Goal: Task Accomplishment & Management: Manage account settings

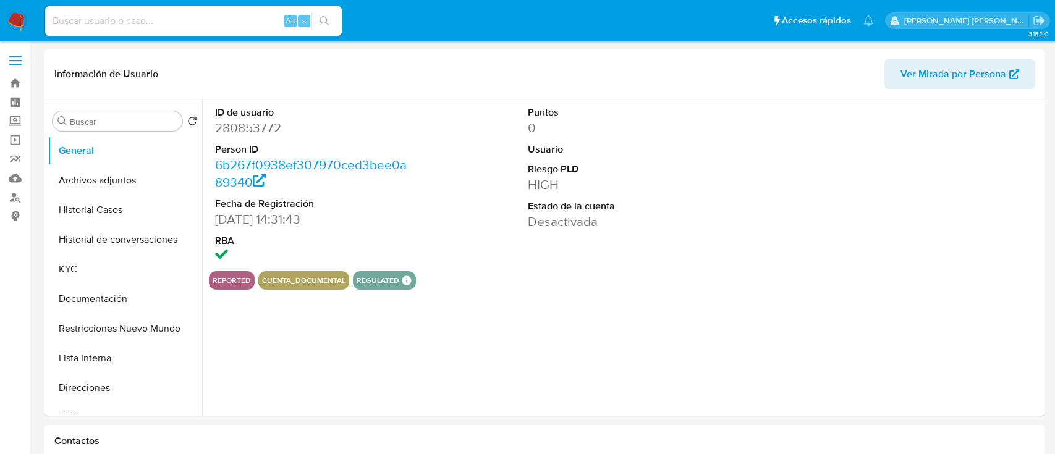
select select "10"
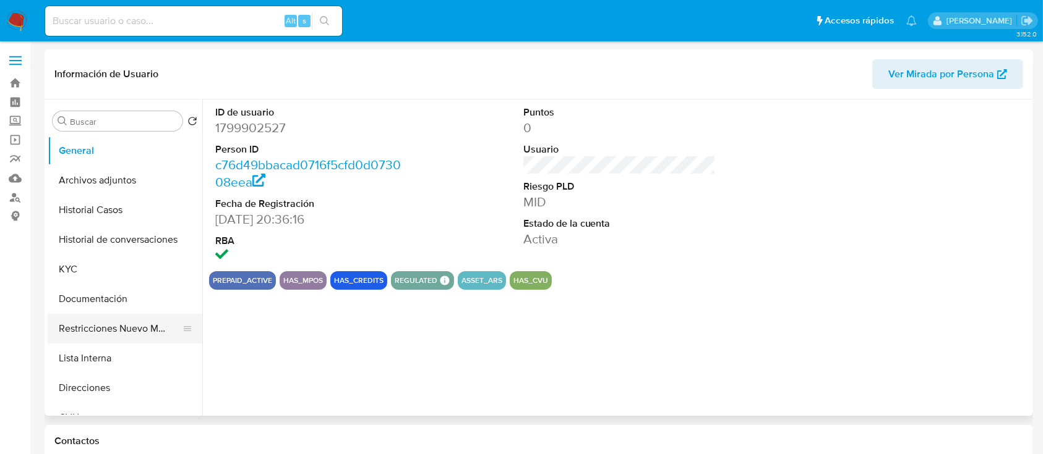
select select "10"
click at [121, 336] on button "Restricciones Nuevo Mundo" at bounding box center [120, 329] width 145 height 30
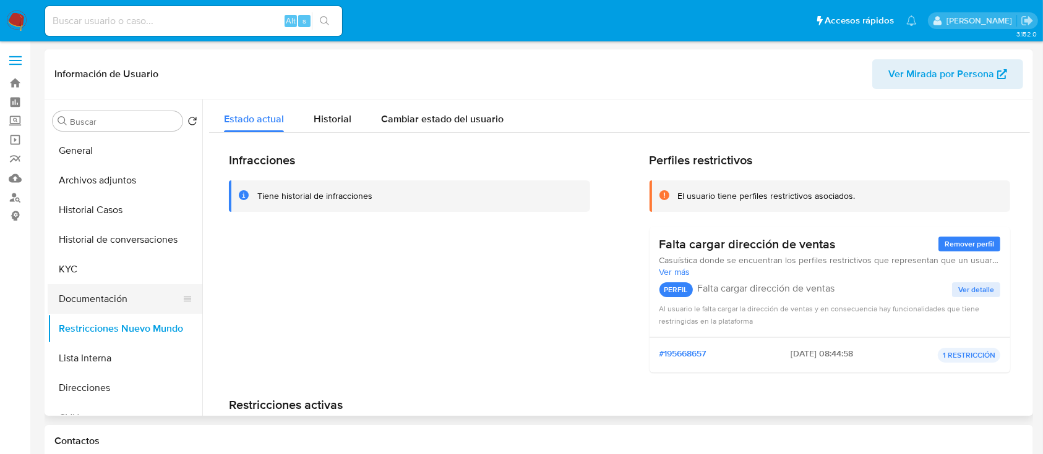
click at [96, 302] on button "Documentación" at bounding box center [120, 299] width 145 height 30
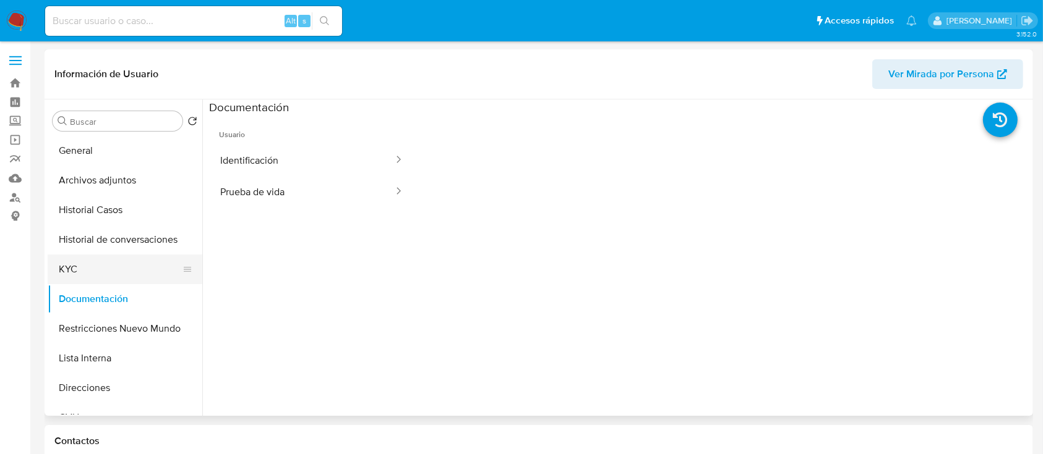
click at [114, 270] on button "KYC" at bounding box center [120, 270] width 145 height 30
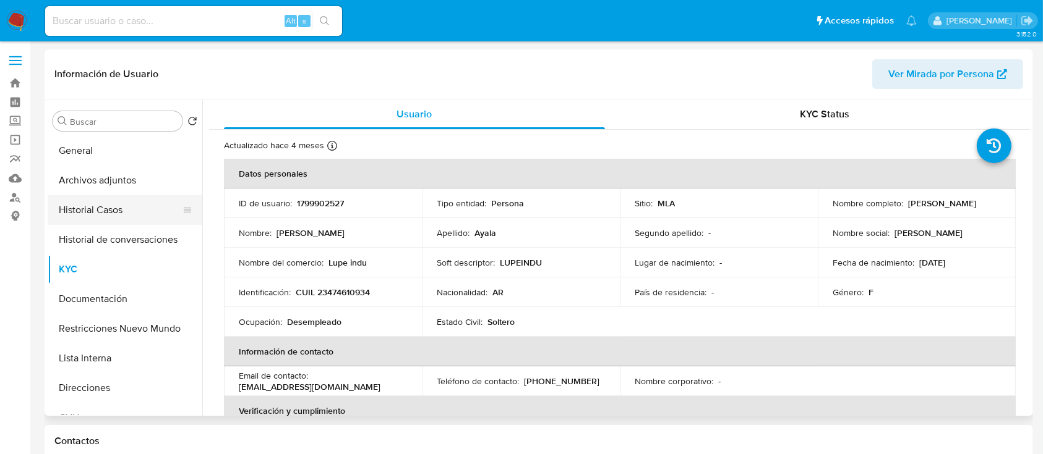
click at [119, 224] on button "Historial Casos" at bounding box center [120, 210] width 145 height 30
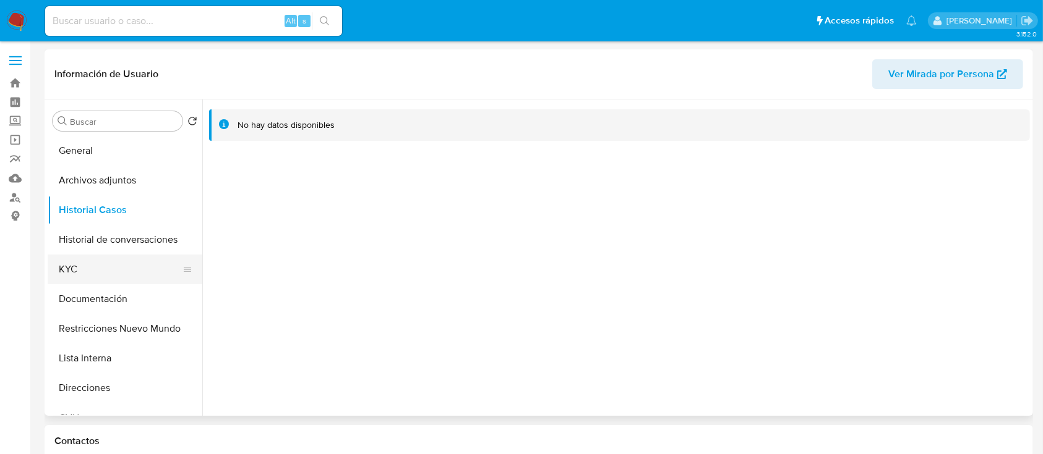
click at [104, 275] on button "KYC" at bounding box center [120, 270] width 145 height 30
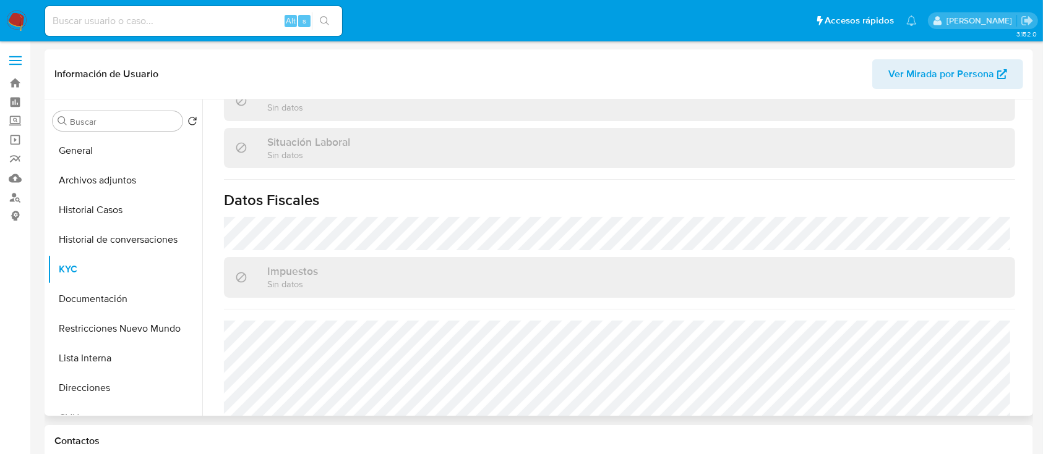
scroll to position [651, 0]
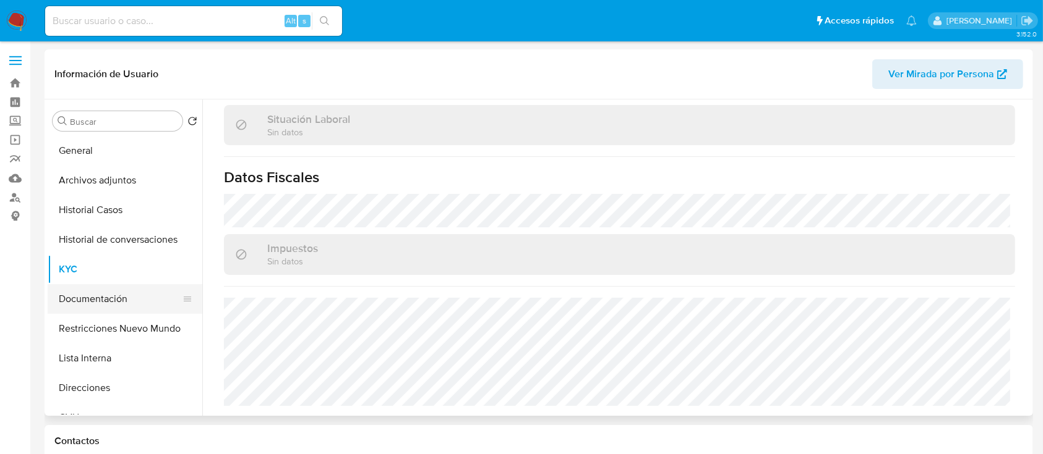
click at [154, 297] on button "Documentación" at bounding box center [120, 299] width 145 height 30
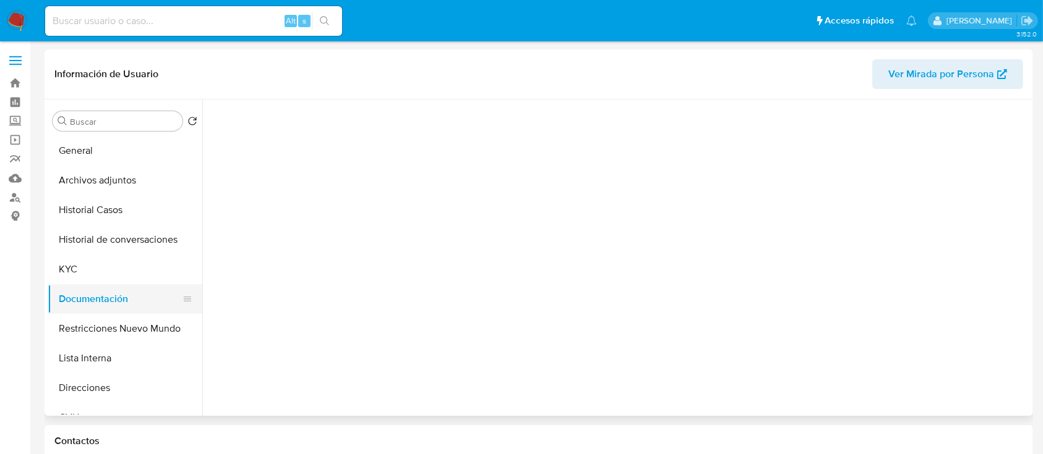
scroll to position [0, 0]
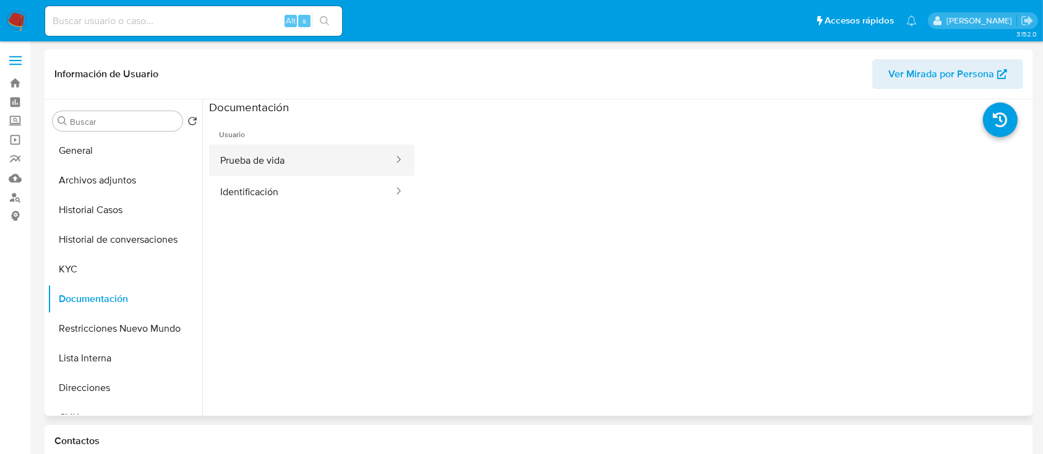
click at [358, 163] on button "Prueba de vida" at bounding box center [301, 161] width 185 height 32
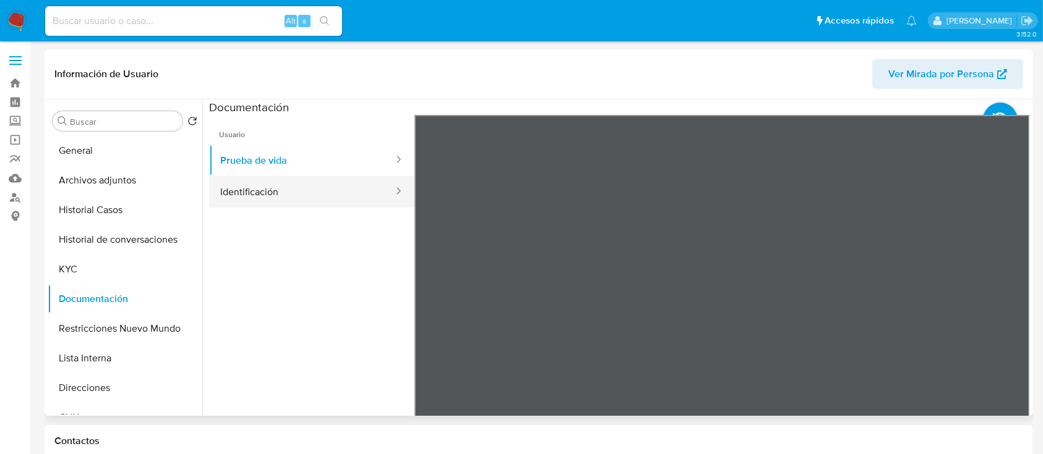
click at [326, 196] on button "Identificación" at bounding box center [301, 192] width 185 height 32
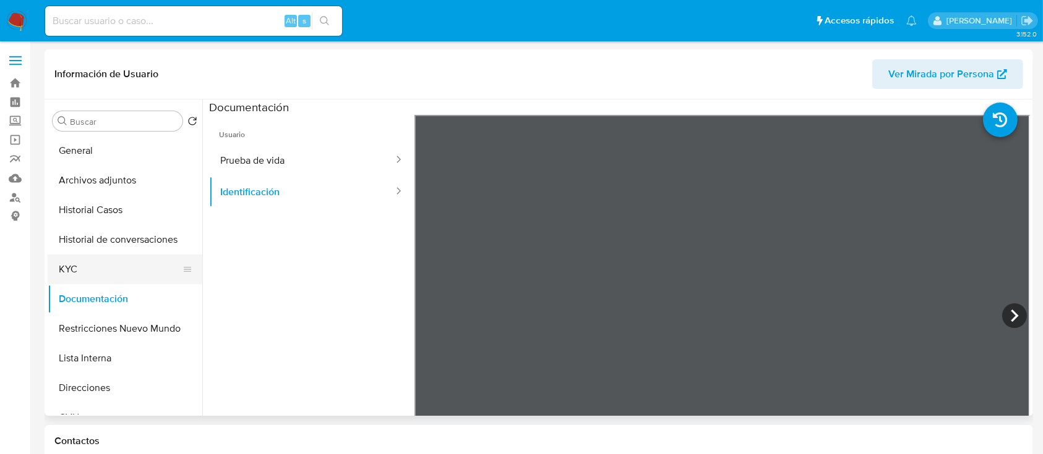
click at [88, 271] on button "KYC" at bounding box center [120, 270] width 145 height 30
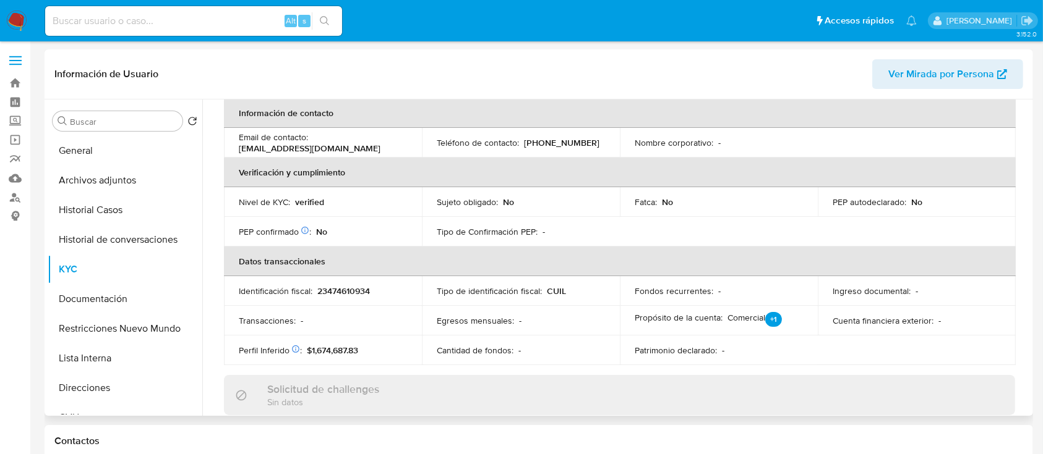
scroll to position [322, 0]
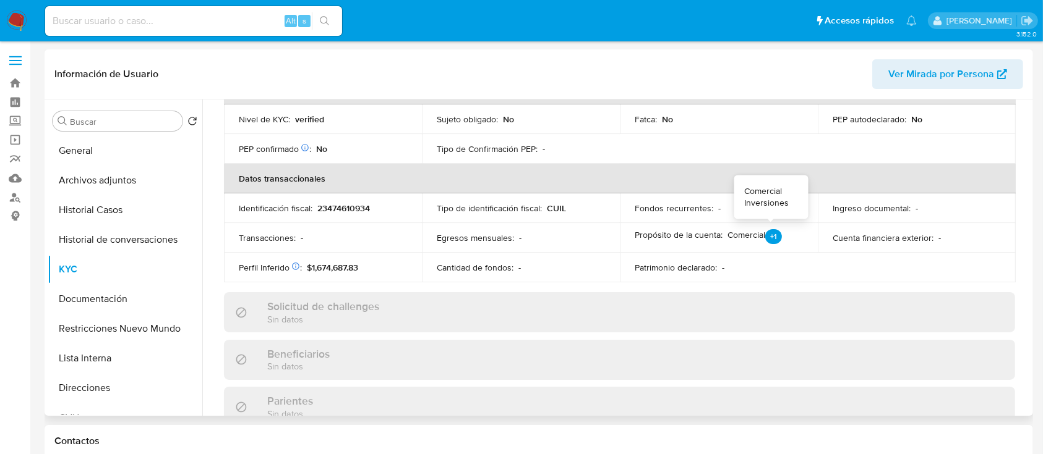
click at [769, 233] on p "+1" at bounding box center [773, 236] width 17 height 15
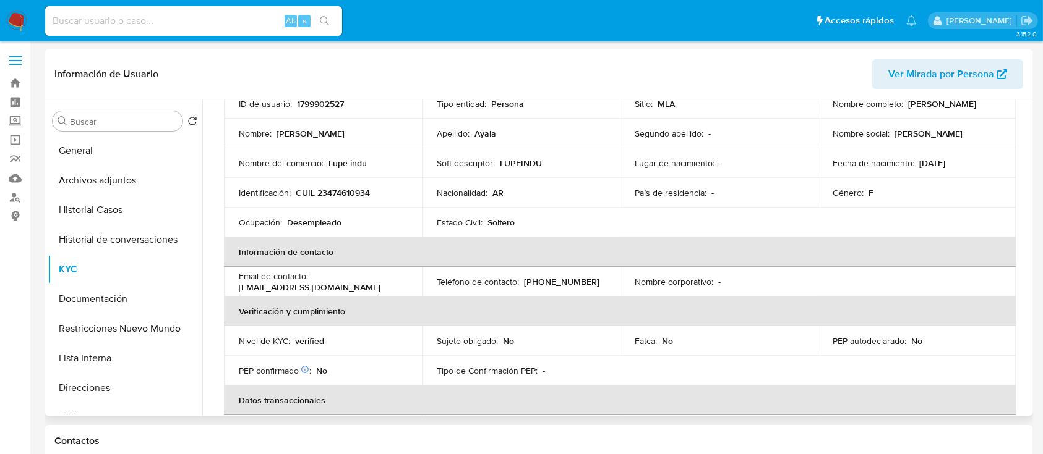
scroll to position [74, 0]
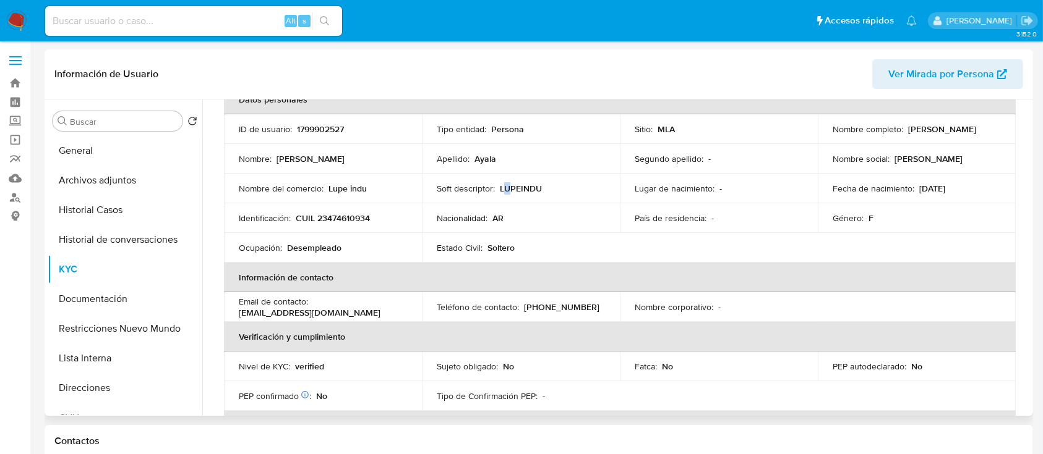
click at [503, 194] on p "LUPEINDU" at bounding box center [521, 188] width 42 height 11
click at [524, 200] on td "Soft descriptor : LUPEINDU" at bounding box center [521, 189] width 198 height 30
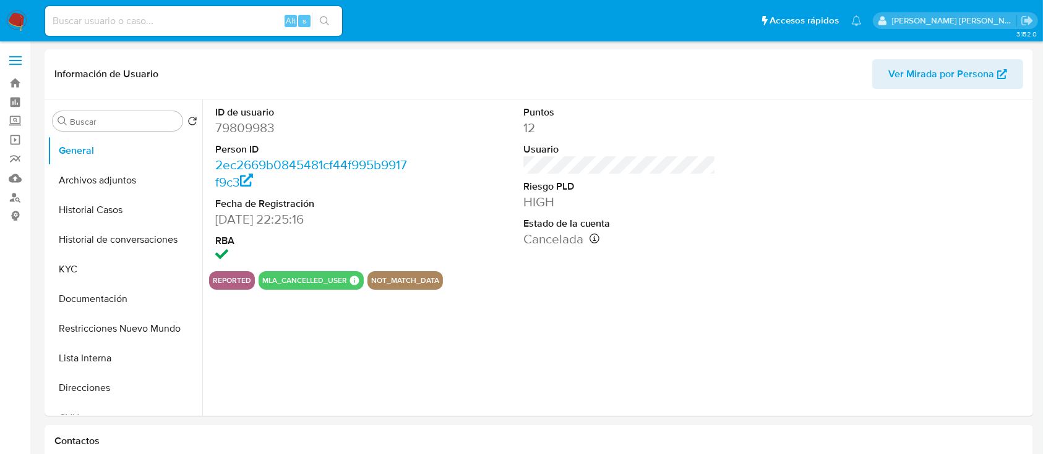
select select "10"
click at [104, 334] on button "Restricciones Nuevo Mundo" at bounding box center [120, 329] width 145 height 30
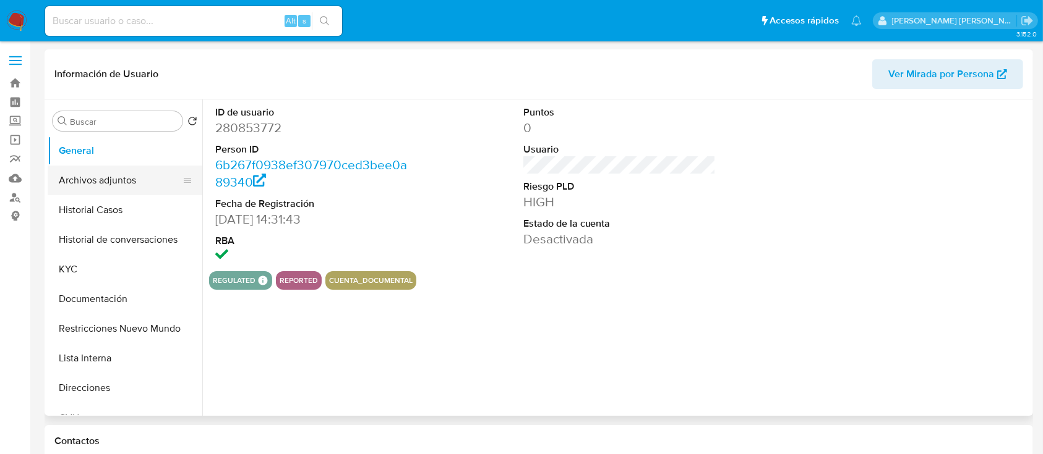
select select "10"
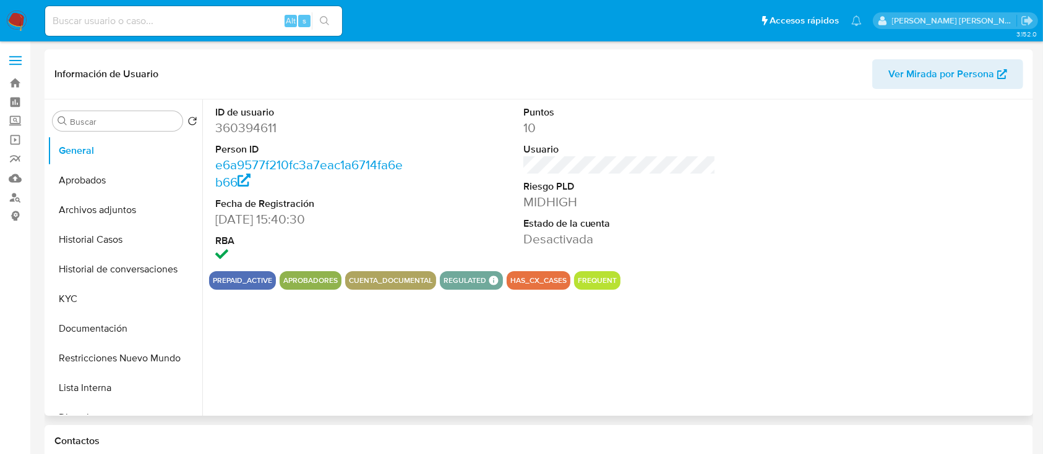
select select "10"
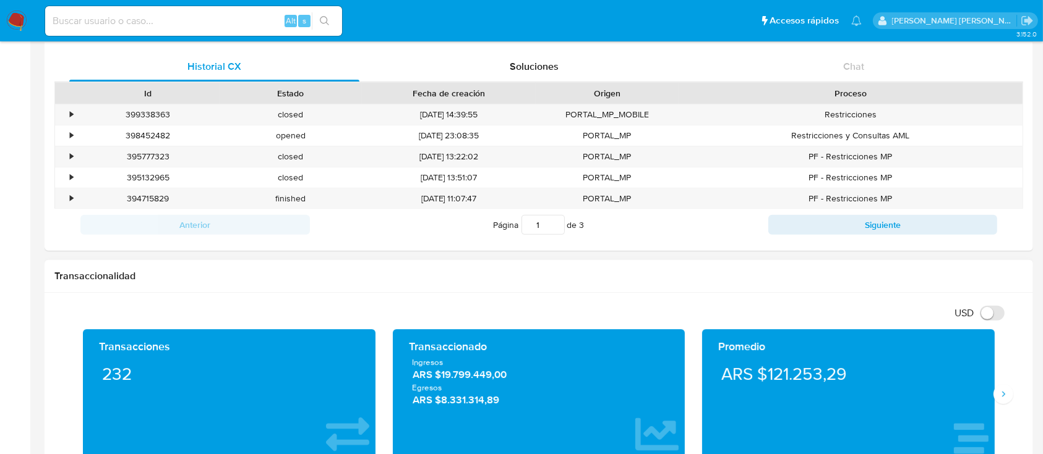
scroll to position [577, 0]
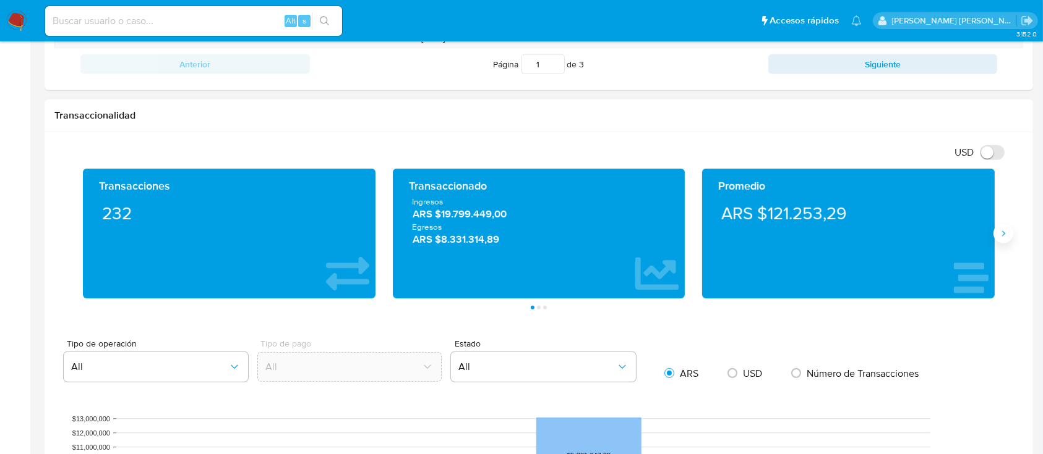
click at [1009, 240] on button "Siguiente" at bounding box center [1003, 234] width 20 height 20
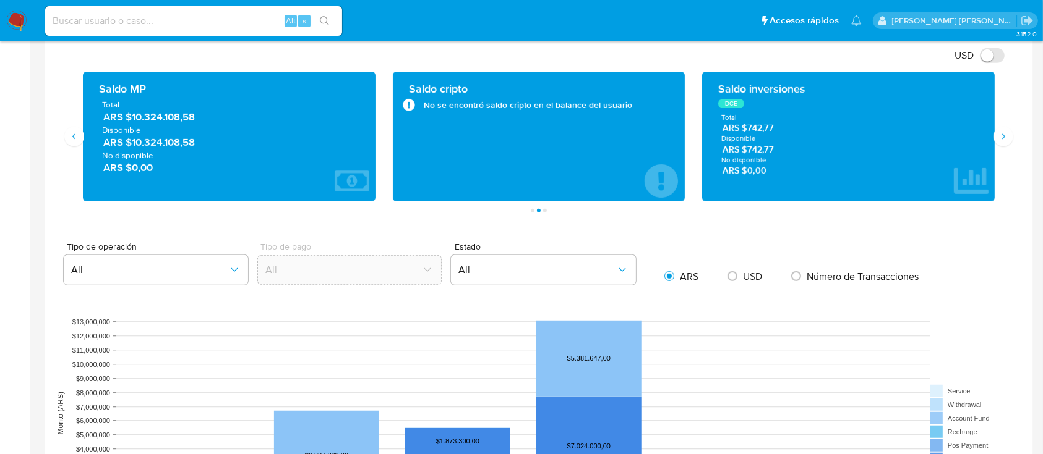
scroll to position [824, 0]
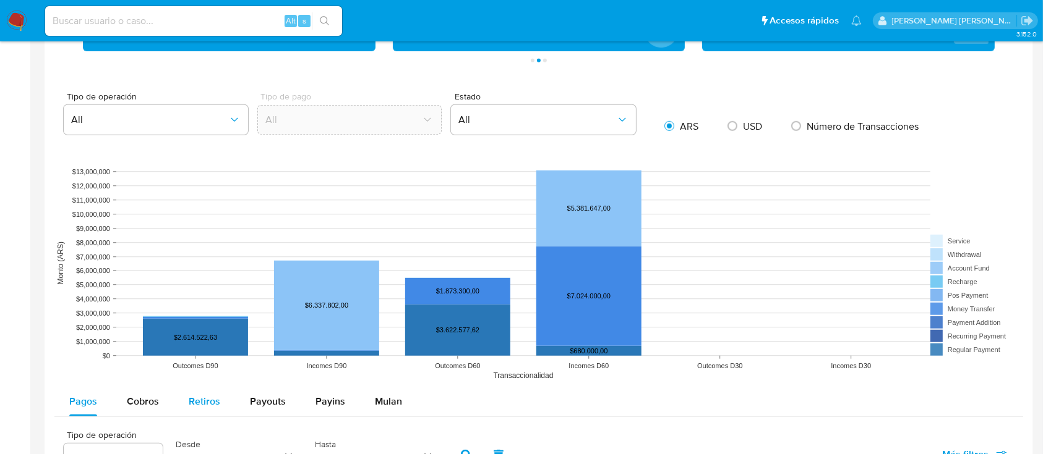
click at [203, 403] on span "Retiros" at bounding box center [205, 401] width 32 height 14
select select "10"
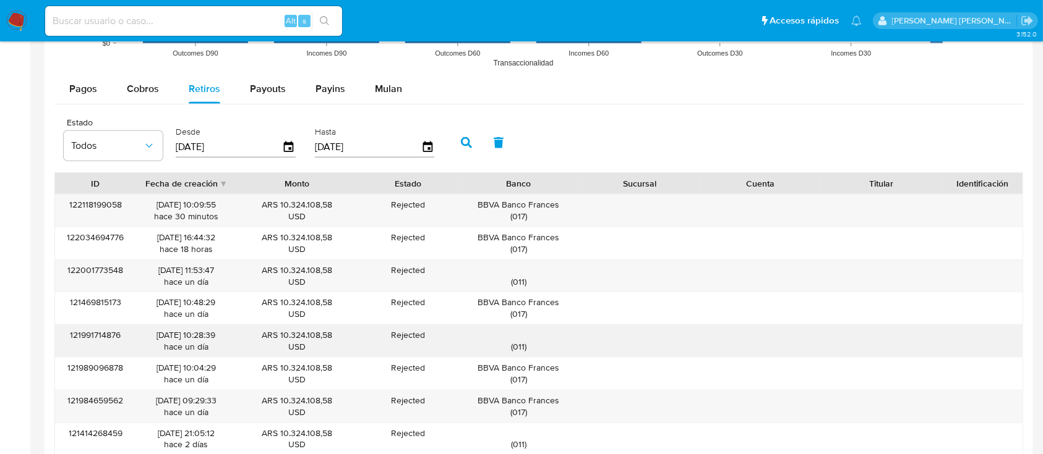
scroll to position [1237, 0]
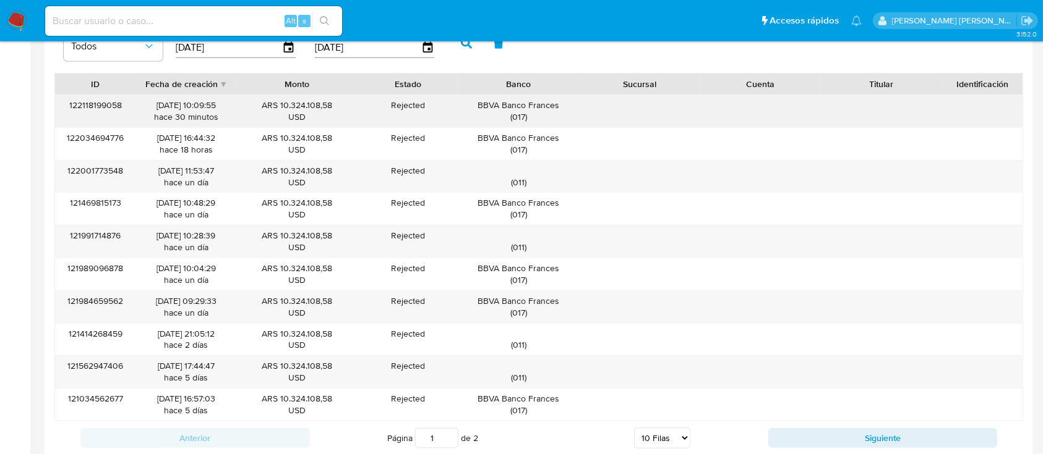
click at [101, 109] on div "122118199058" at bounding box center [95, 111] width 80 height 32
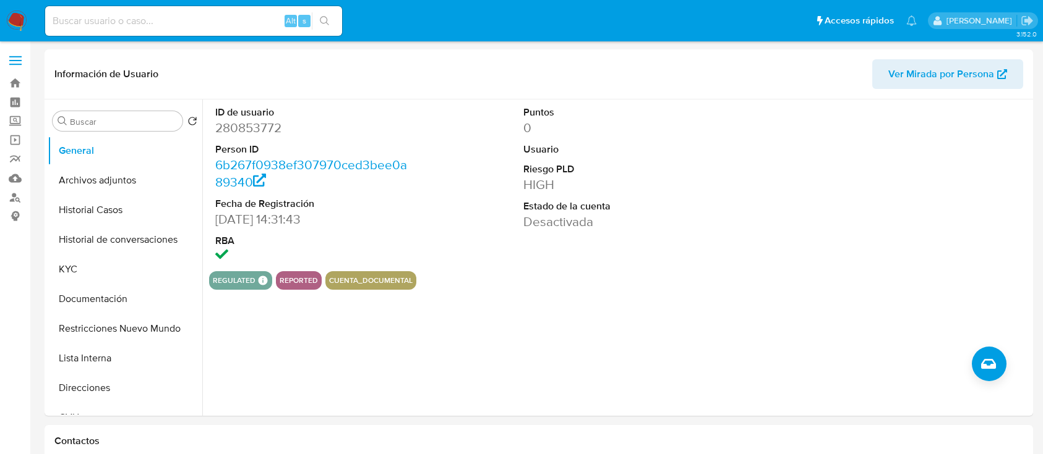
select select "10"
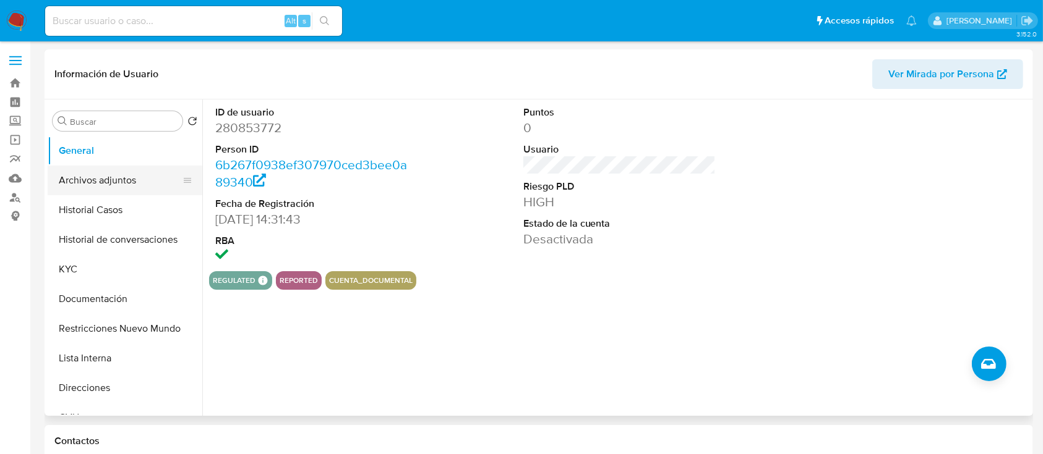
click at [95, 182] on button "Archivos adjuntos" at bounding box center [120, 181] width 145 height 30
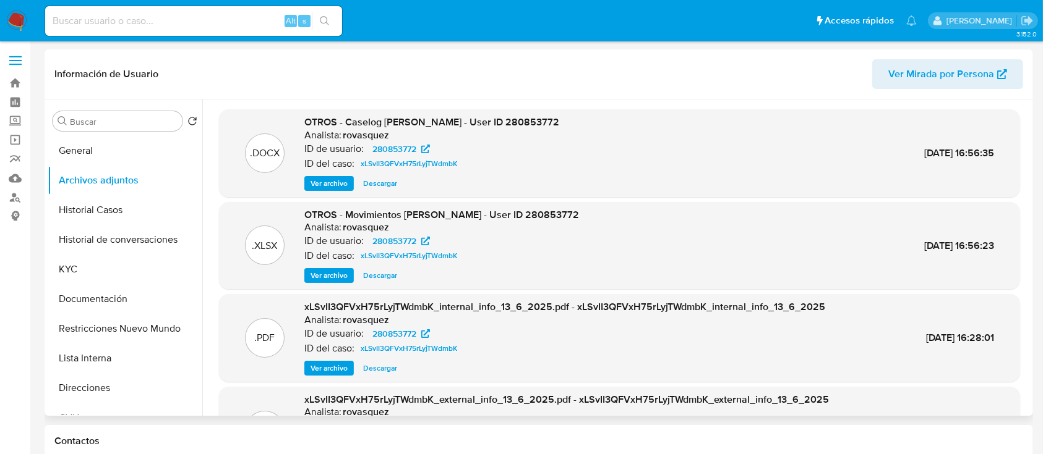
click at [333, 182] on span "Ver archivo" at bounding box center [328, 183] width 37 height 12
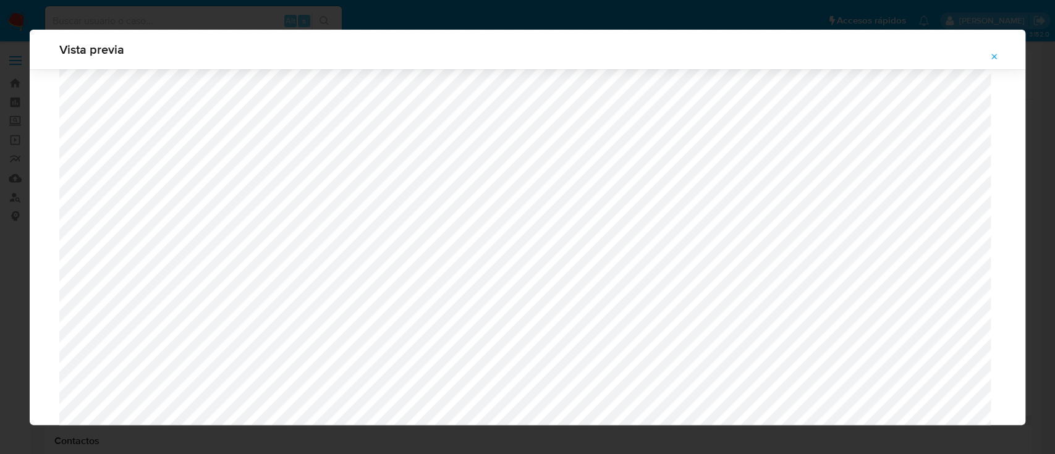
scroll to position [634, 0]
click at [990, 59] on icon "Attachment preview" at bounding box center [995, 57] width 10 height 10
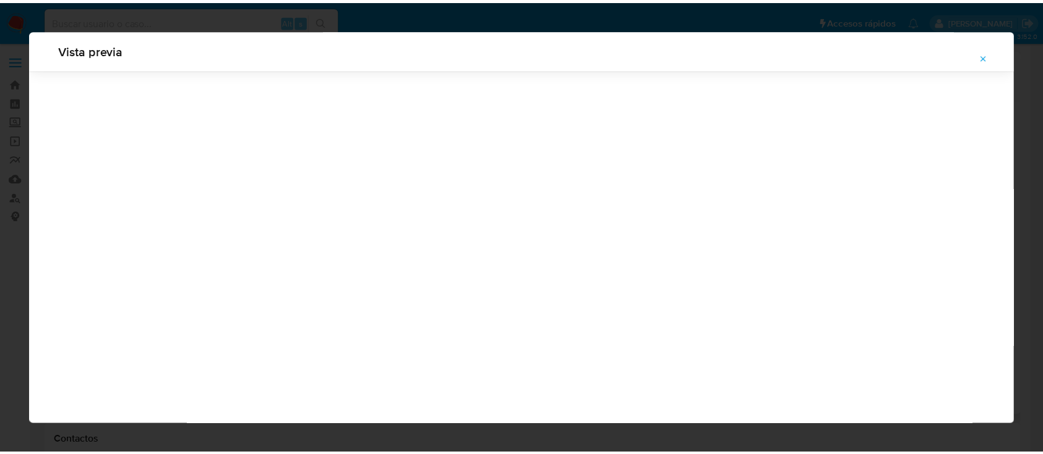
scroll to position [40, 0]
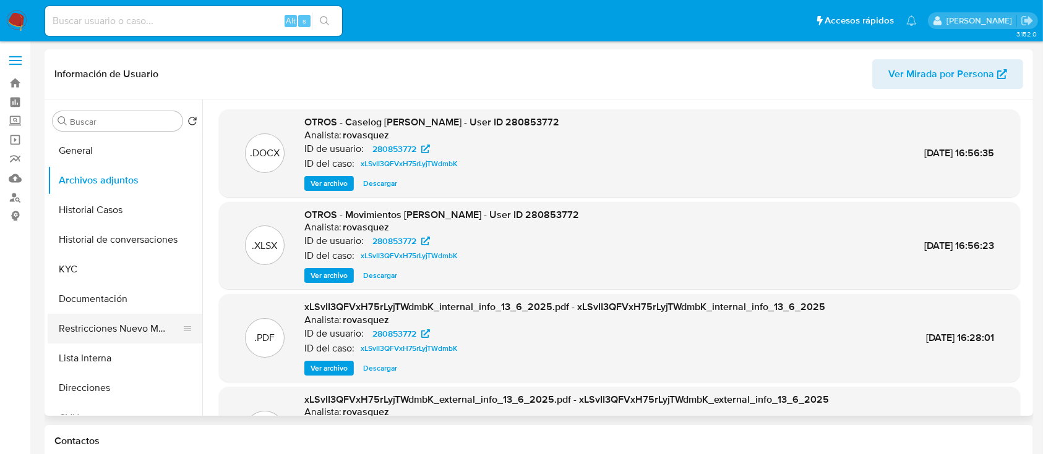
click at [113, 329] on button "Restricciones Nuevo Mundo" at bounding box center [120, 329] width 145 height 30
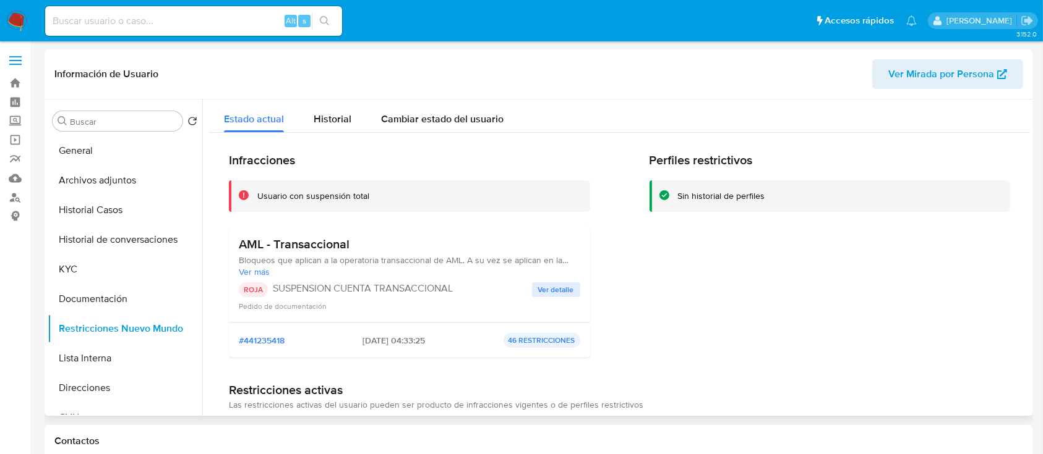
click at [558, 289] on span "Ver detalle" at bounding box center [556, 290] width 36 height 12
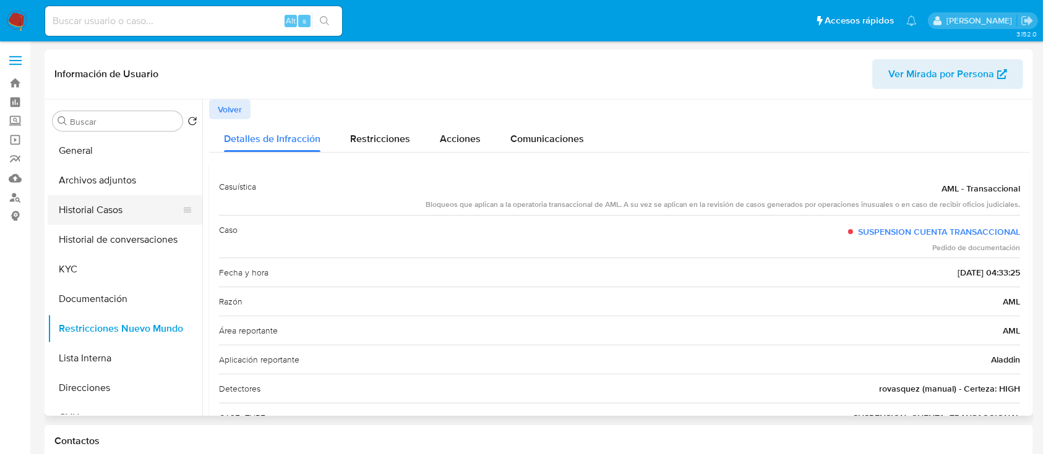
click at [126, 220] on button "Historial Casos" at bounding box center [120, 210] width 145 height 30
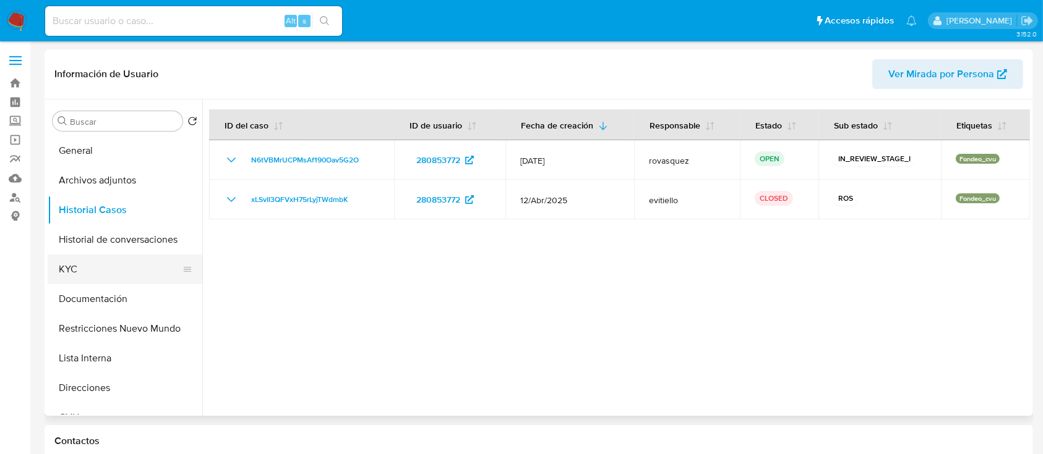
click at [69, 268] on button "KYC" at bounding box center [120, 270] width 145 height 30
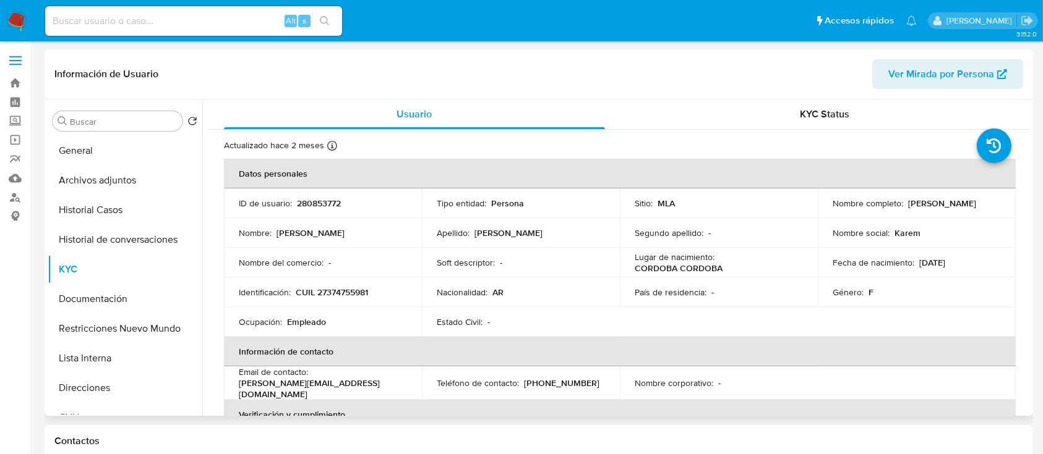
click at [346, 304] on td "Identificación : CUIL 27374755981" at bounding box center [323, 293] width 198 height 30
click at [354, 294] on p "CUIL 27374755981" at bounding box center [332, 292] width 72 height 11
copy p "27374755981"
drag, startPoint x: 830, startPoint y: 210, endPoint x: 919, endPoint y: 210, distance: 89.7
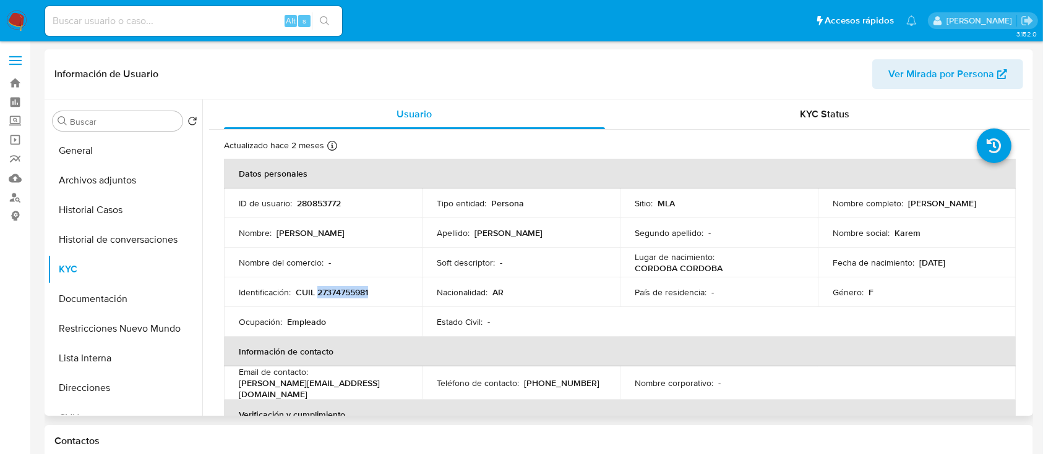
click at [919, 209] on div "Nombre completo : Karem Elizabeth Torrez" at bounding box center [916, 203] width 168 height 11
copy p "Karem Elizabeth Torrez"
click at [101, 304] on button "Documentación" at bounding box center [120, 299] width 145 height 30
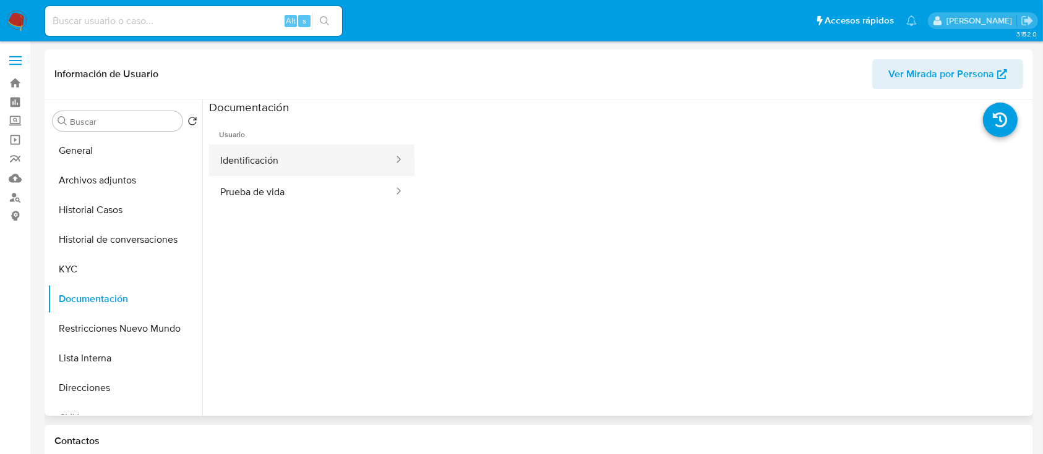
click at [255, 169] on button "Identificación" at bounding box center [301, 161] width 185 height 32
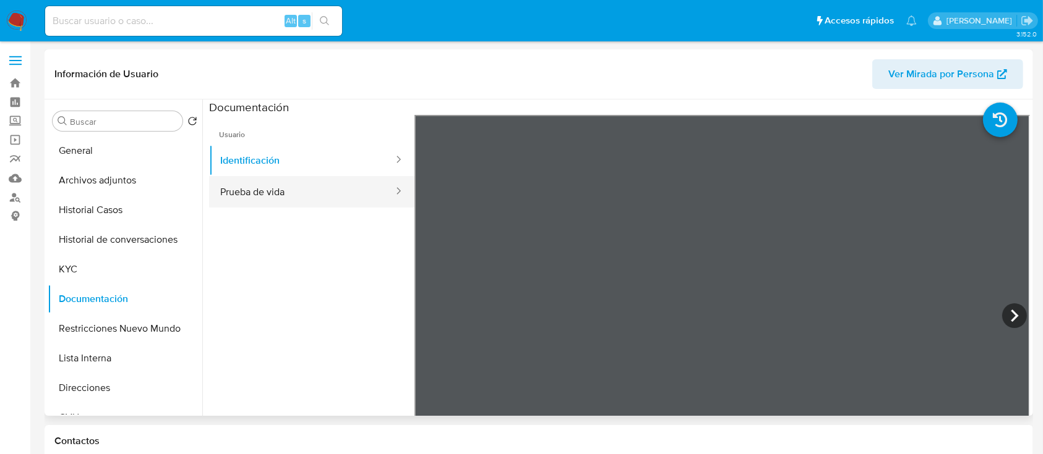
click at [273, 187] on button "Prueba de vida" at bounding box center [301, 192] width 185 height 32
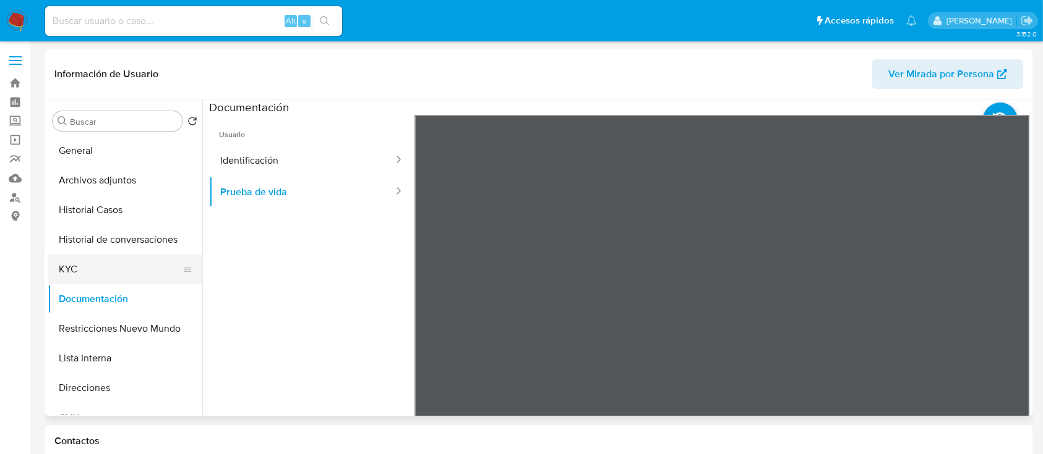
click at [113, 265] on button "KYC" at bounding box center [120, 270] width 145 height 30
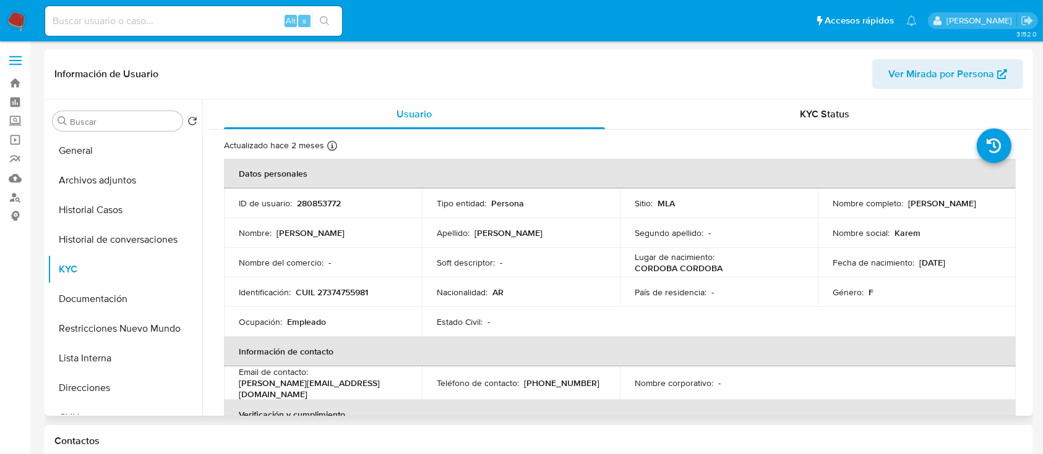
click at [852, 333] on table "Datos personales ID de usuario : 280853772 Tipo entidad : Persona Sitio : MLA N…" at bounding box center [619, 383] width 791 height 449
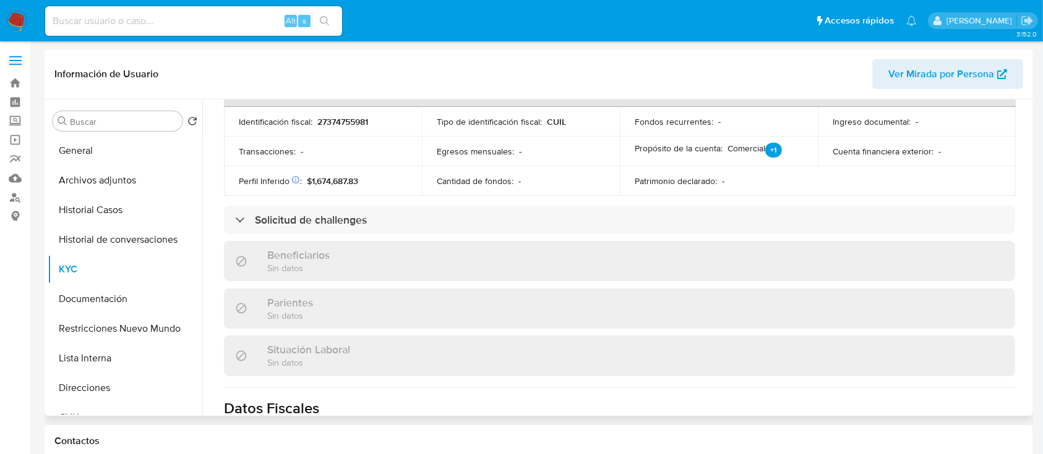
scroll to position [639, 0]
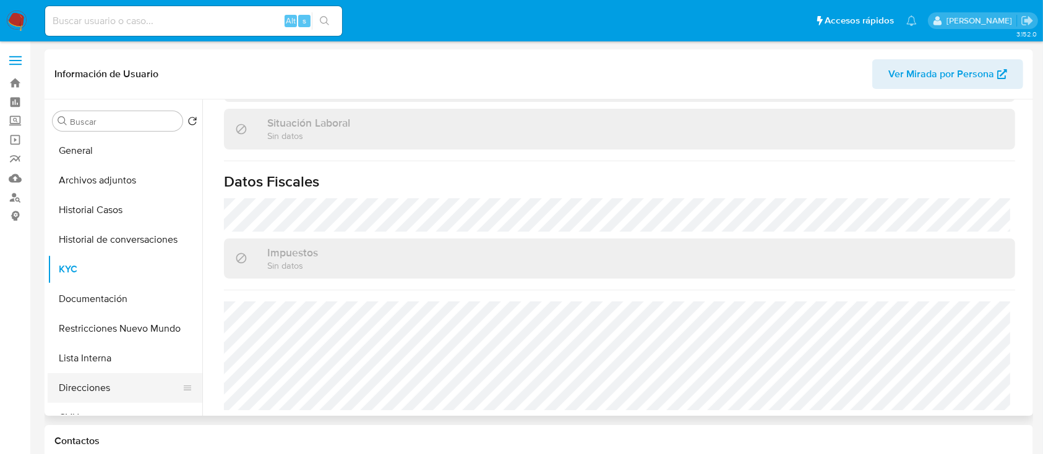
click at [88, 389] on button "Direcciones" at bounding box center [120, 388] width 145 height 30
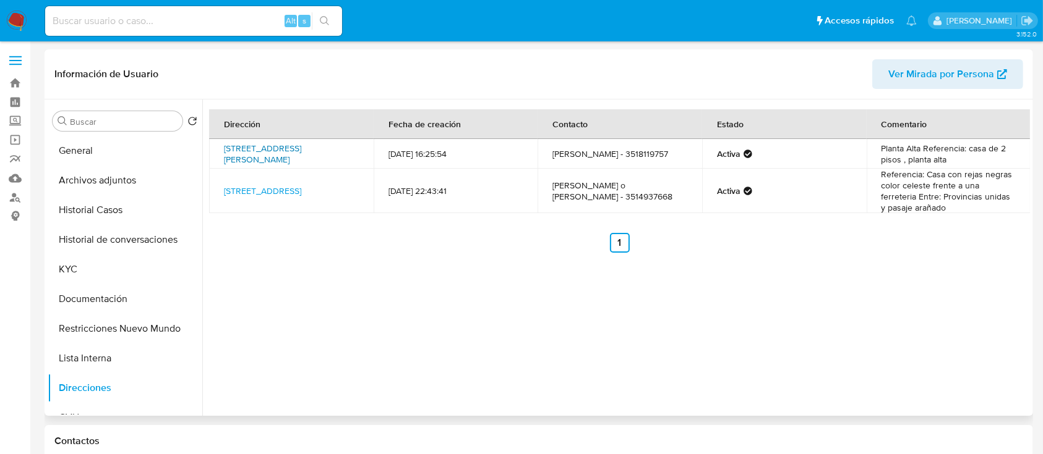
drag, startPoint x: 328, startPoint y: 167, endPoint x: 245, endPoint y: 148, distance: 84.3
click at [245, 148] on td "Calle Ramon Figuero 4609, Córdoba, Córdoba, 5010, Argentina 4609" at bounding box center [291, 154] width 164 height 30
copy link "Ramon Figuero 4609, Córdoba, Córdoba, 5010, Argentina 4609"
click at [121, 181] on button "Archivos adjuntos" at bounding box center [120, 181] width 145 height 30
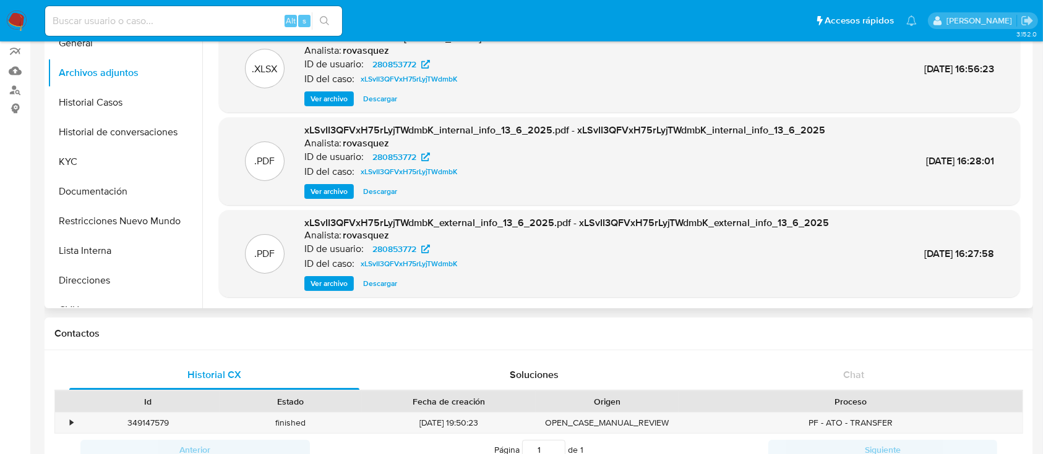
scroll to position [164, 0]
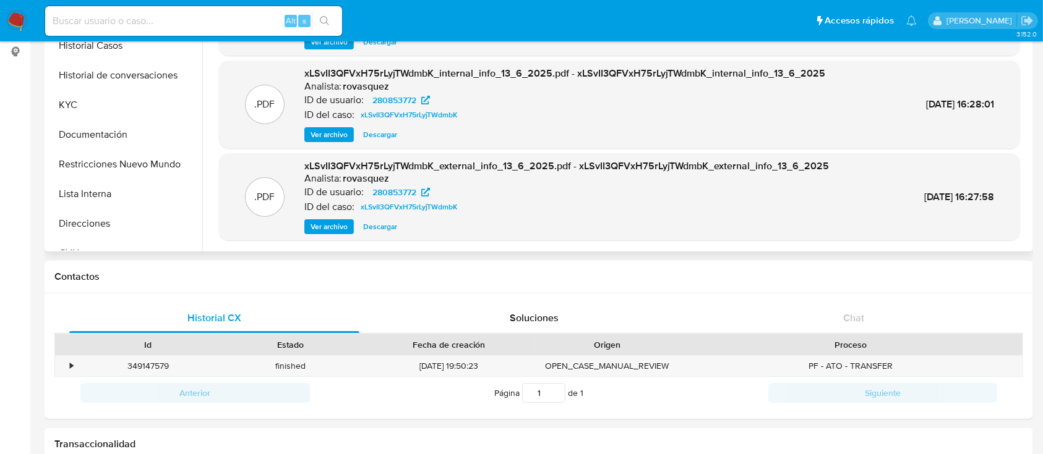
click at [341, 229] on span "Ver archivo" at bounding box center [328, 227] width 37 height 12
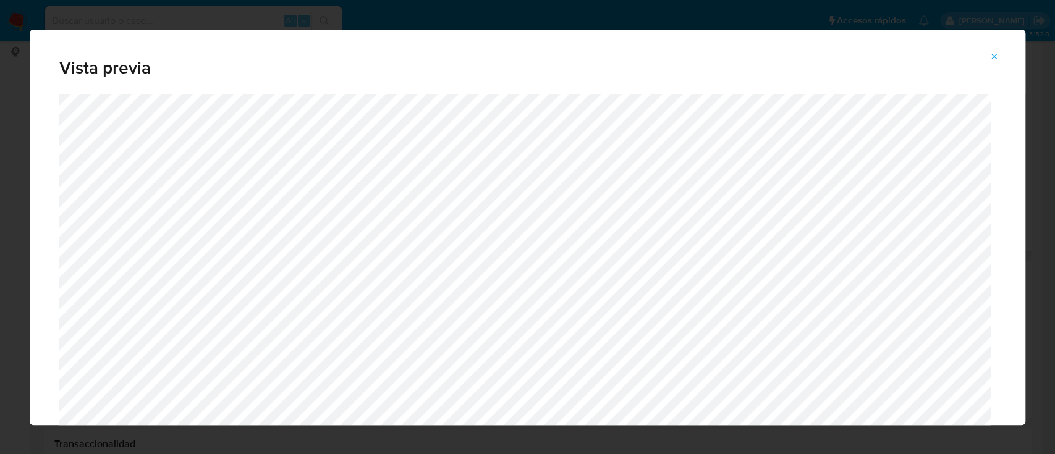
click at [1003, 54] on button "Attachment preview" at bounding box center [994, 57] width 27 height 20
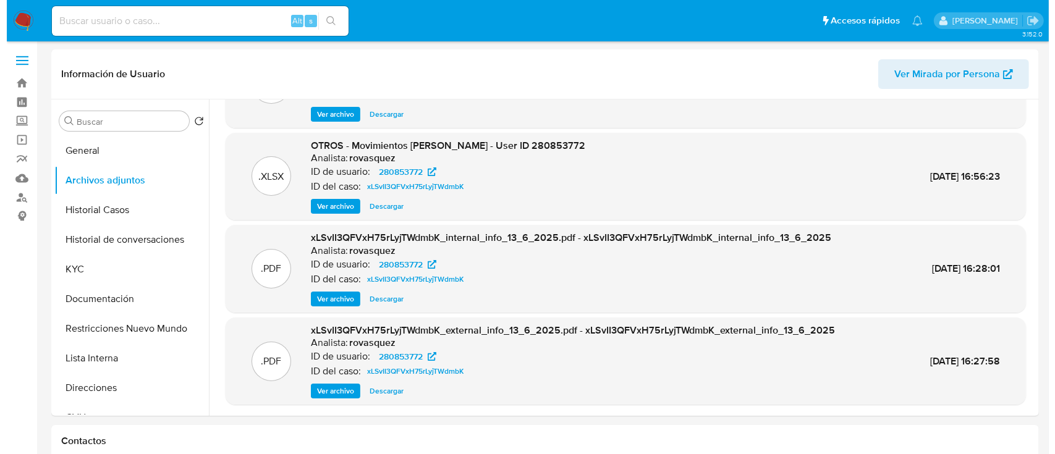
scroll to position [0, 0]
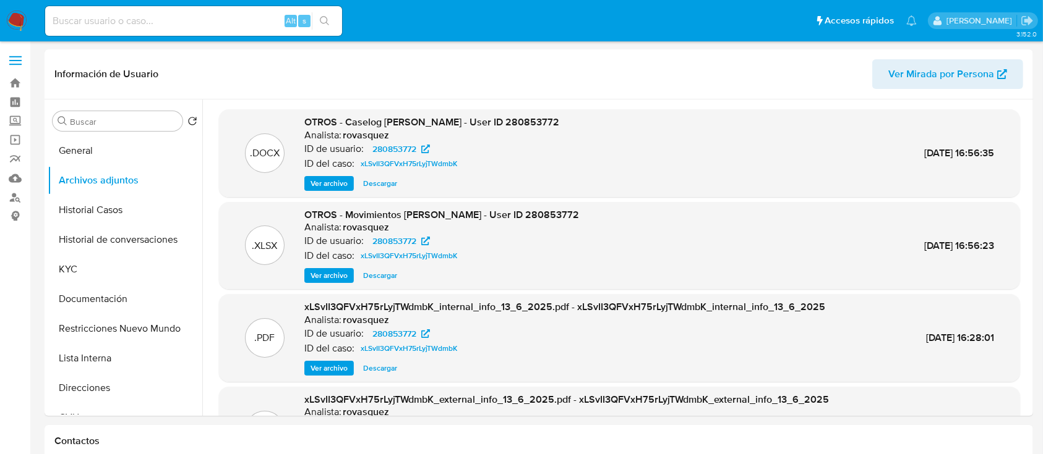
click at [341, 185] on span "Ver archivo" at bounding box center [328, 183] width 37 height 12
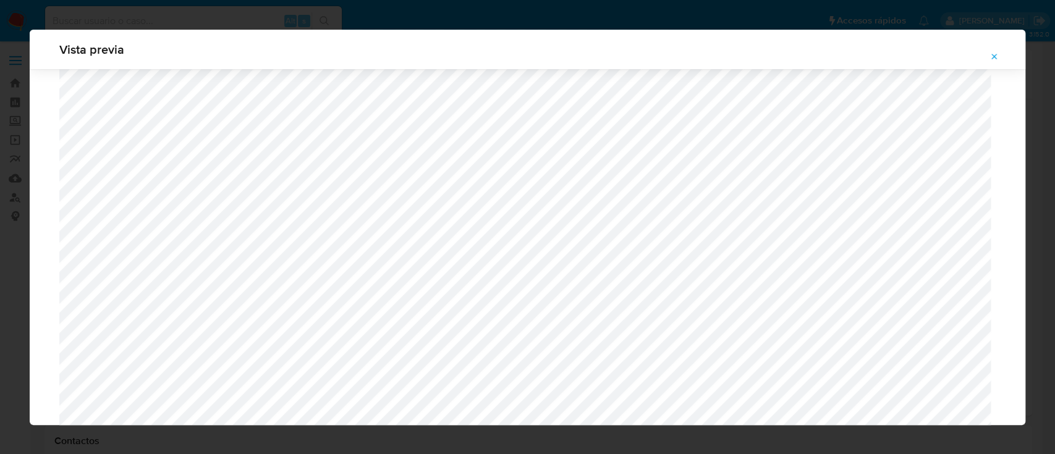
scroll to position [1047, 0]
click at [1002, 55] on button "Attachment preview" at bounding box center [994, 57] width 27 height 20
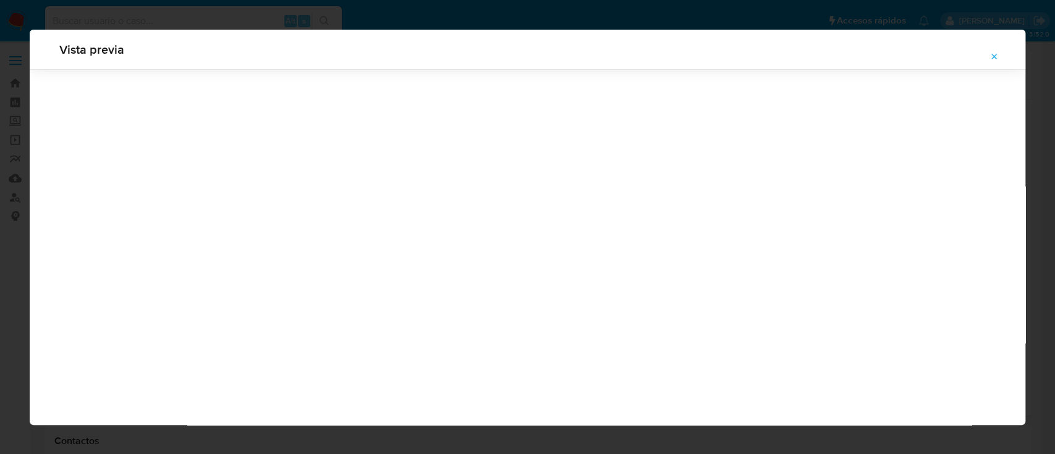
scroll to position [40, 0]
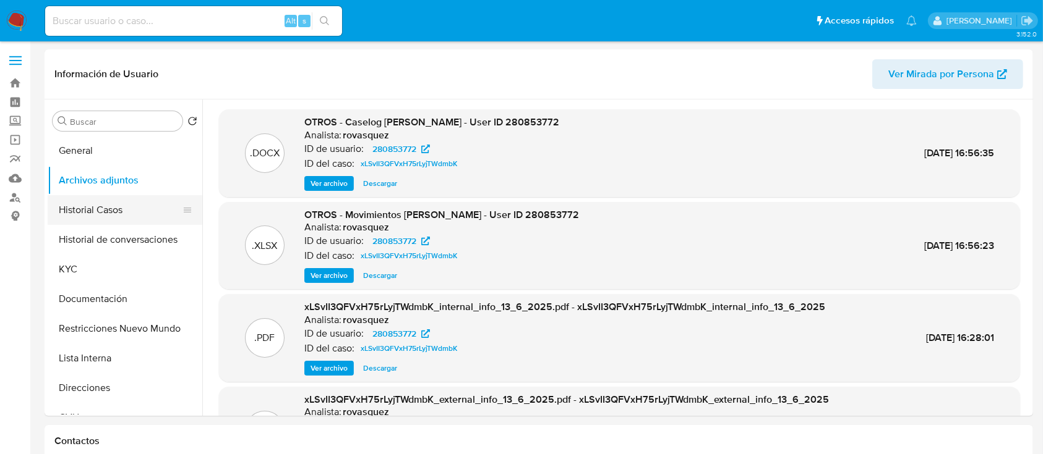
click at [104, 221] on button "Historial Casos" at bounding box center [120, 210] width 145 height 30
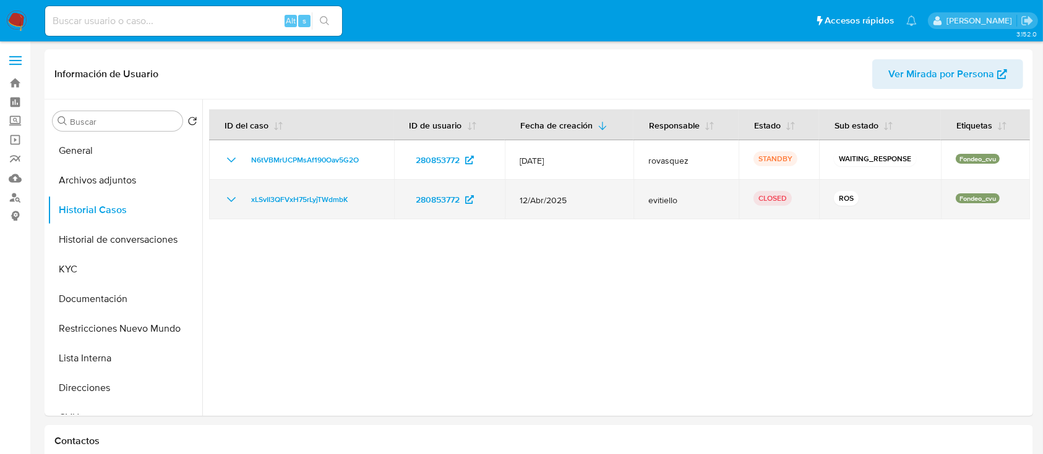
click at [233, 199] on icon "Mostrar/Ocultar" at bounding box center [231, 199] width 9 height 5
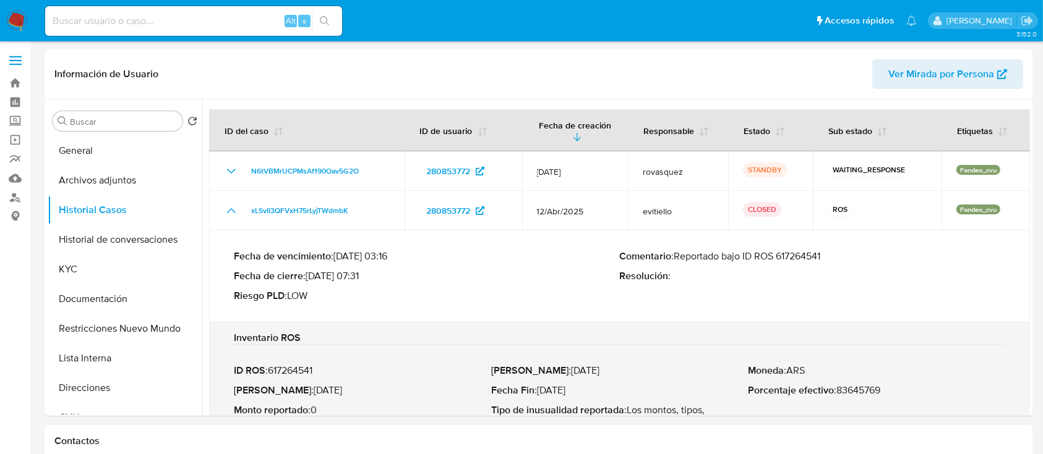
click at [796, 259] on p "Comentario : Reportado bajo ID ROS 617264541" at bounding box center [813, 256] width 386 height 12
click at [105, 184] on button "Archivos adjuntos" at bounding box center [120, 181] width 145 height 30
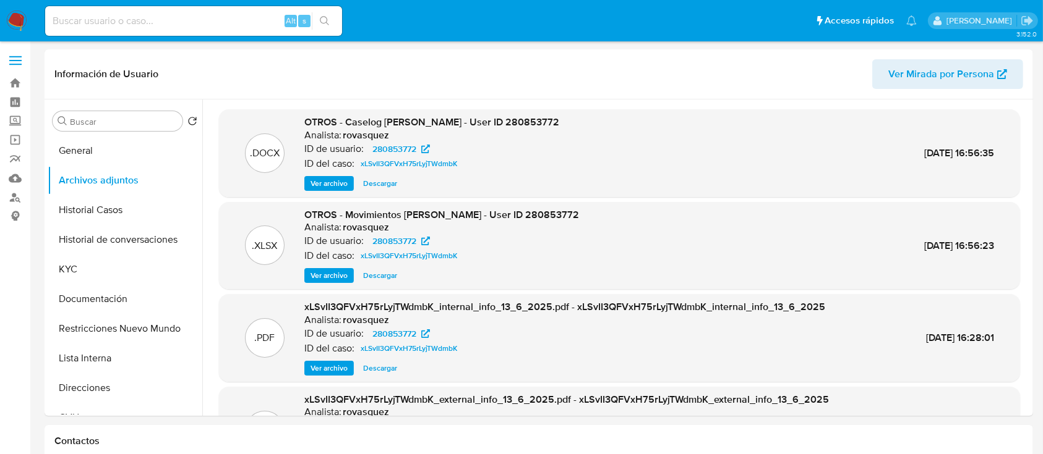
click at [340, 179] on span "Ver archivo" at bounding box center [328, 183] width 37 height 12
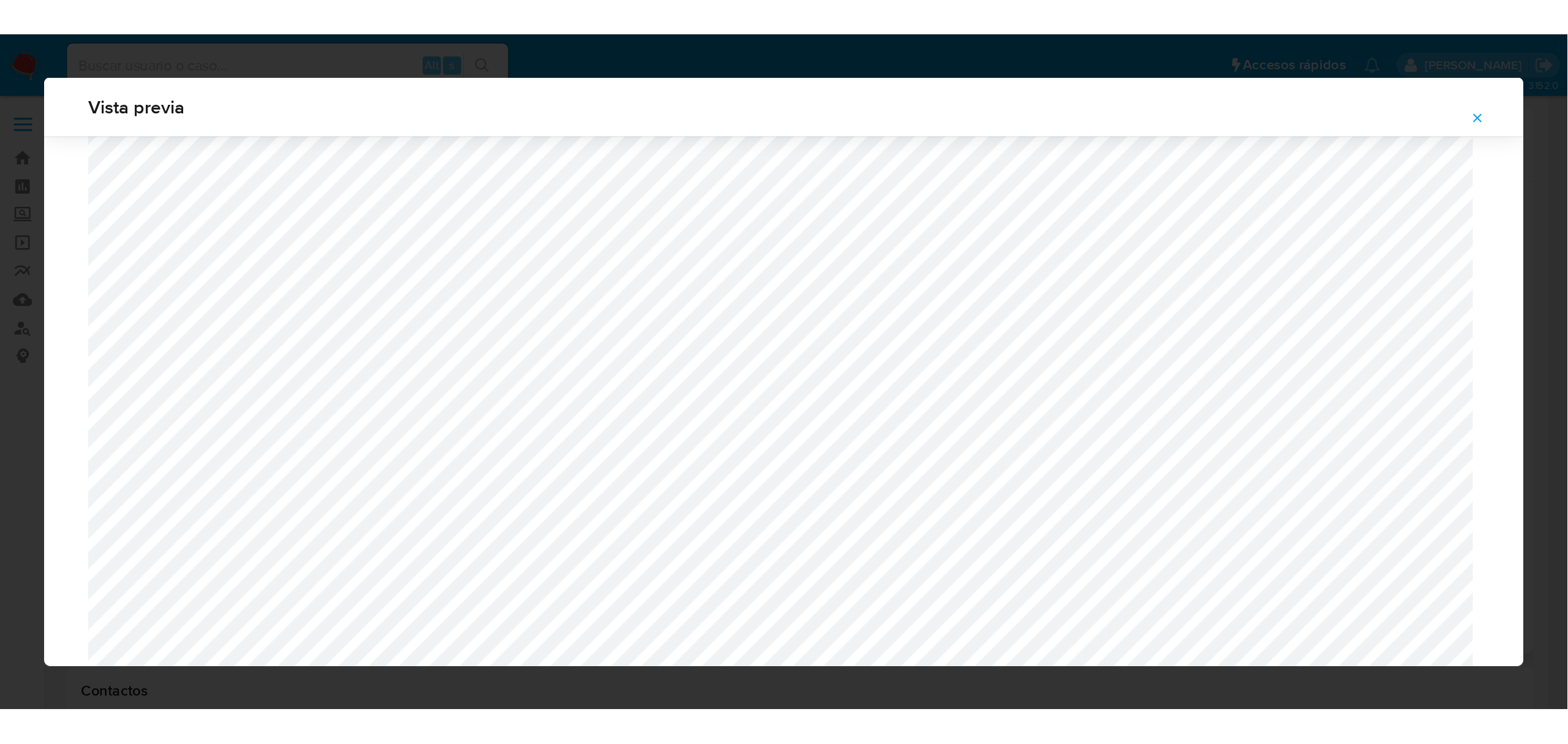
scroll to position [1037, 0]
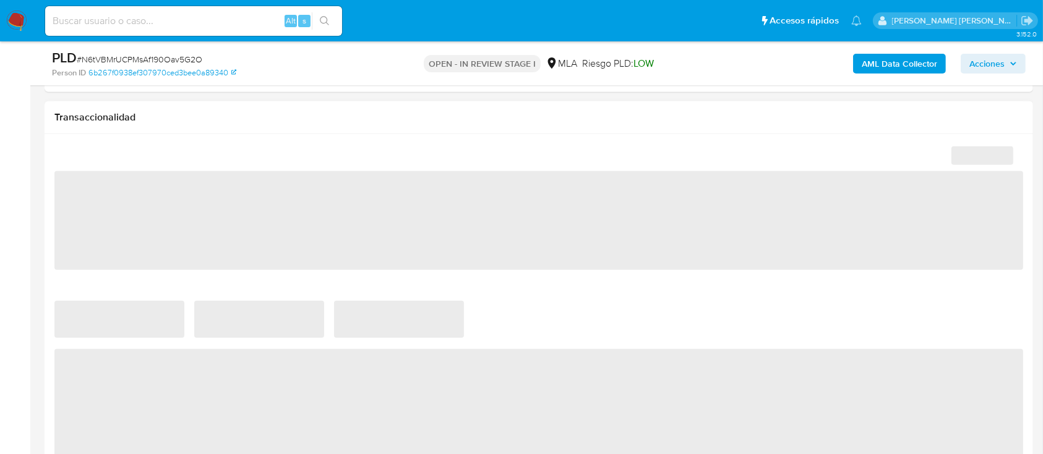
select select "10"
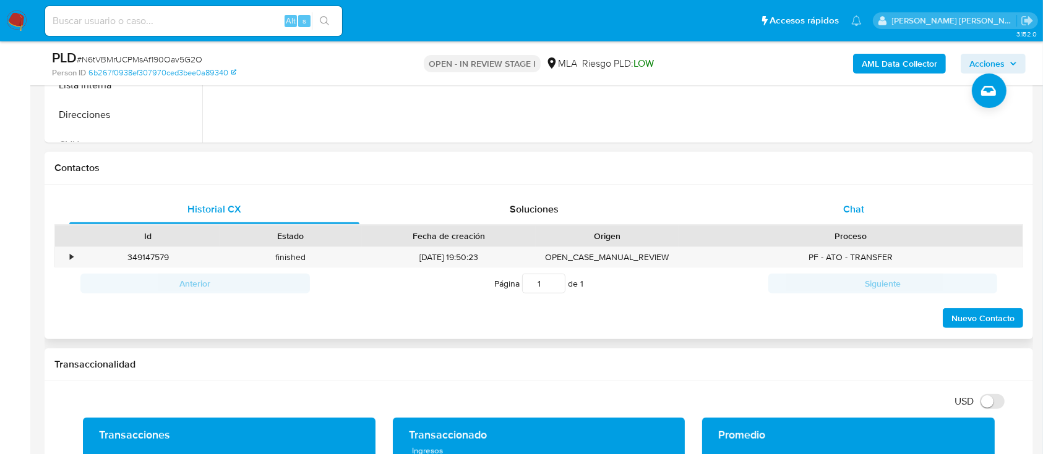
click at [845, 211] on span "Chat" at bounding box center [853, 209] width 21 height 14
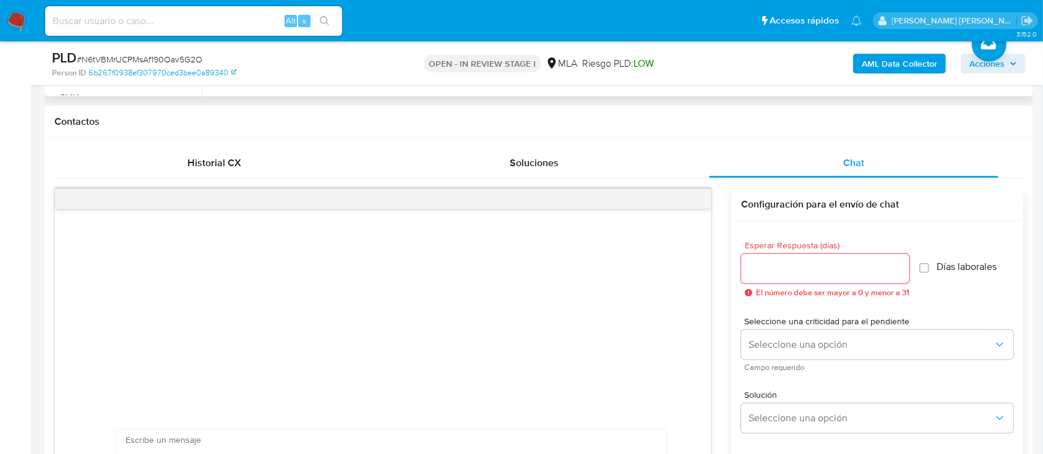
scroll to position [659, 0]
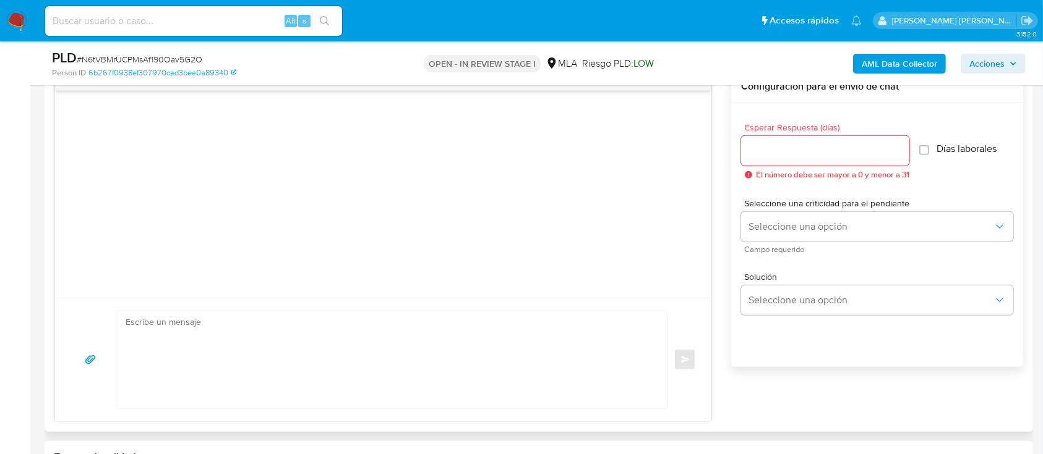
click at [260, 352] on textarea at bounding box center [389, 360] width 526 height 97
paste textarea "Hola , En función de las operaciones registradas en tu cuenta de Mercado Pago, …"
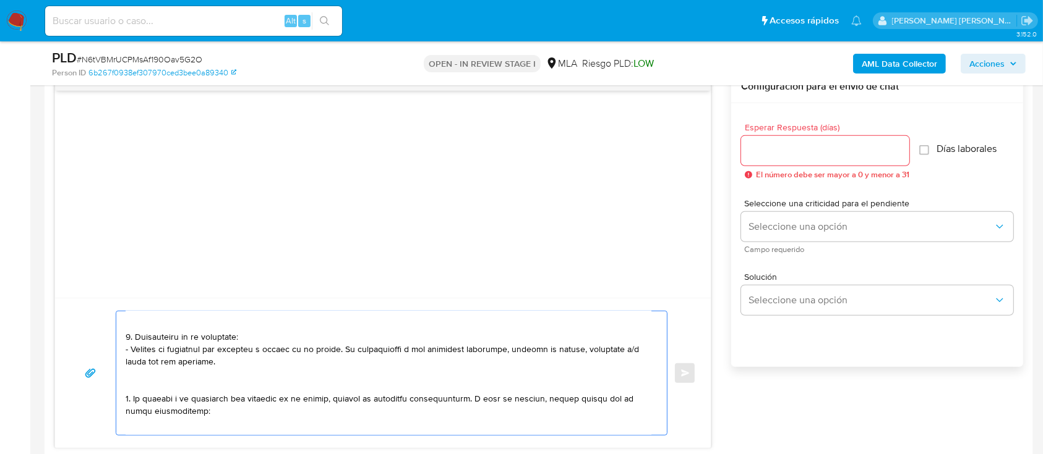
scroll to position [0, 0]
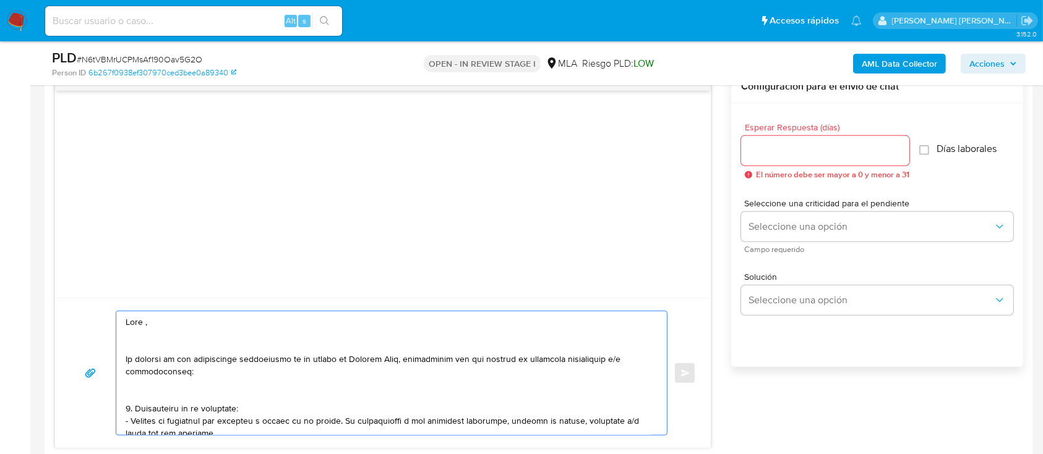
click at [166, 317] on textarea at bounding box center [389, 374] width 526 height 124
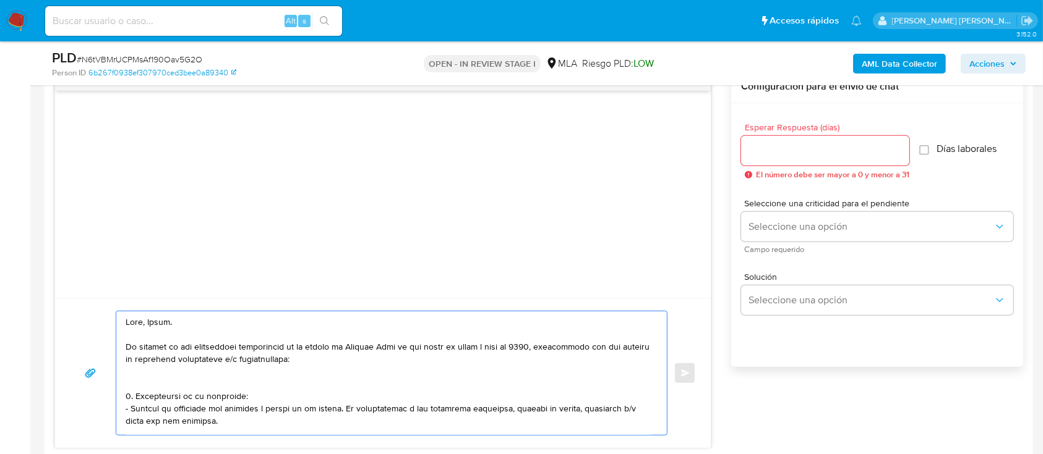
click at [150, 388] on textarea at bounding box center [389, 374] width 526 height 124
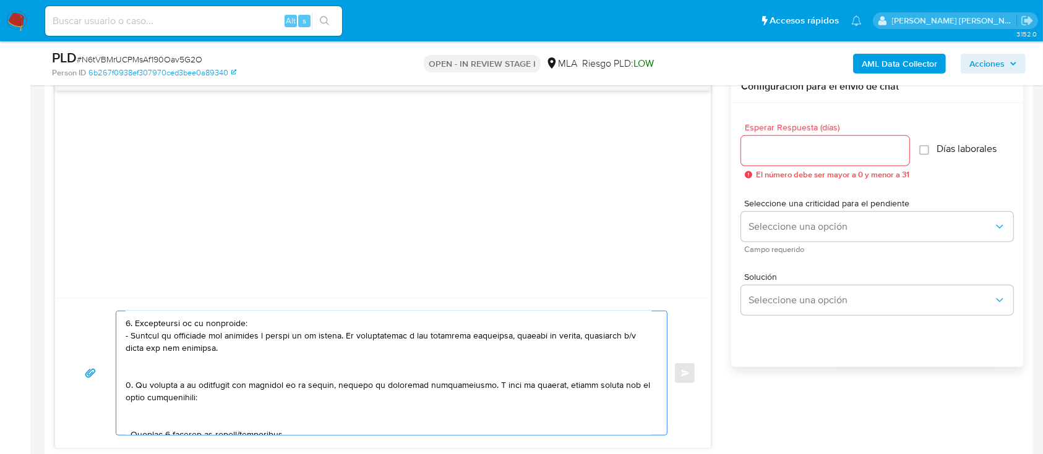
scroll to position [82, 0]
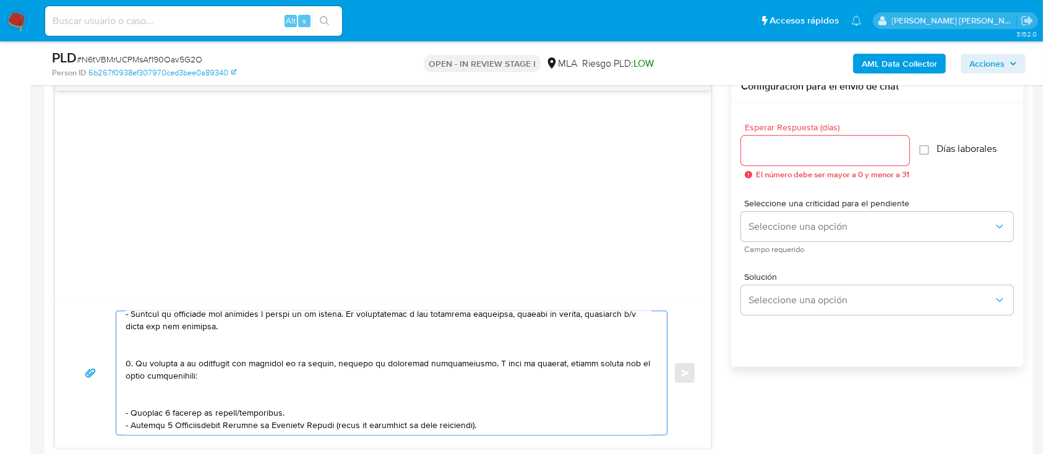
click at [161, 346] on textarea at bounding box center [389, 374] width 526 height 124
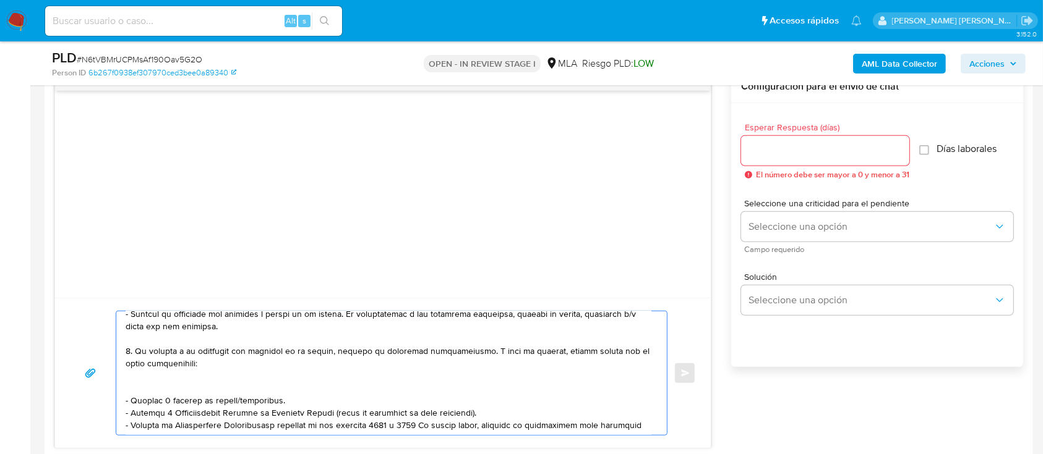
click at [378, 354] on textarea at bounding box center [389, 374] width 526 height 124
click at [419, 354] on textarea at bounding box center [389, 374] width 526 height 124
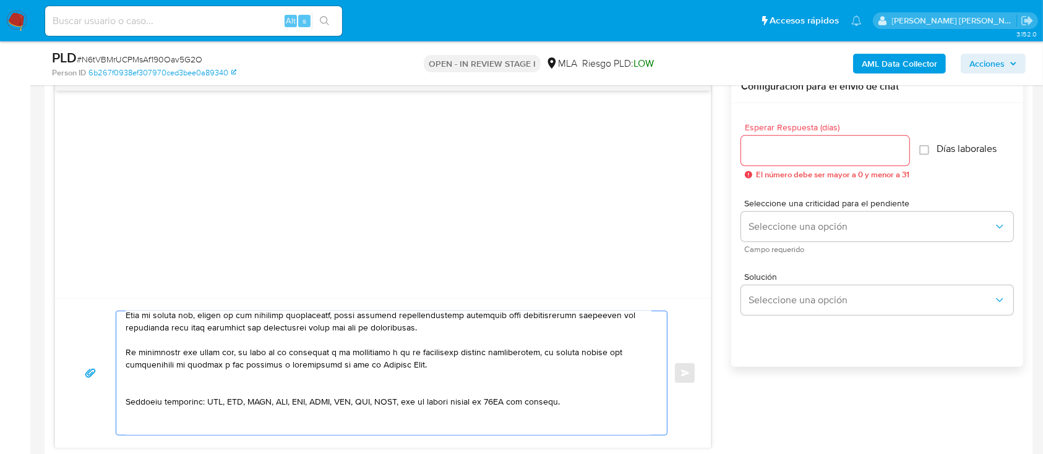
scroll to position [168, 0]
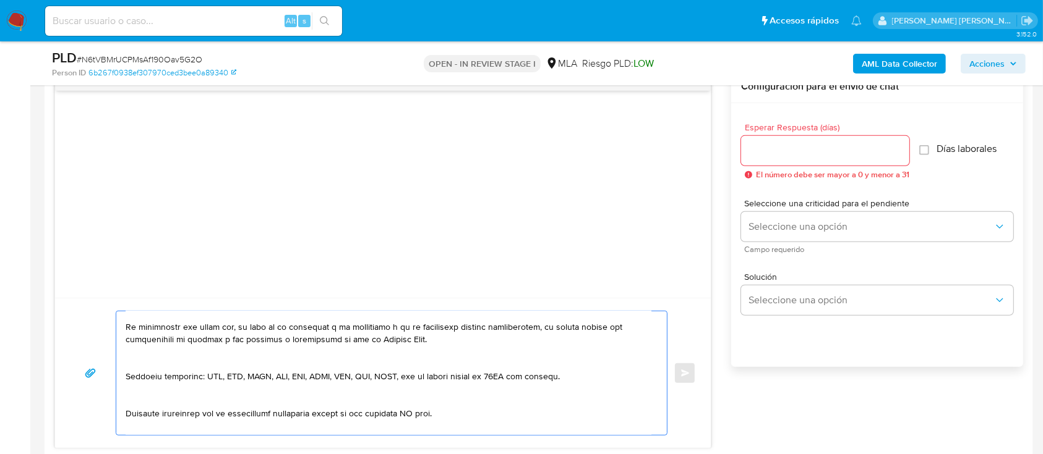
click at [164, 362] on textarea at bounding box center [389, 374] width 526 height 124
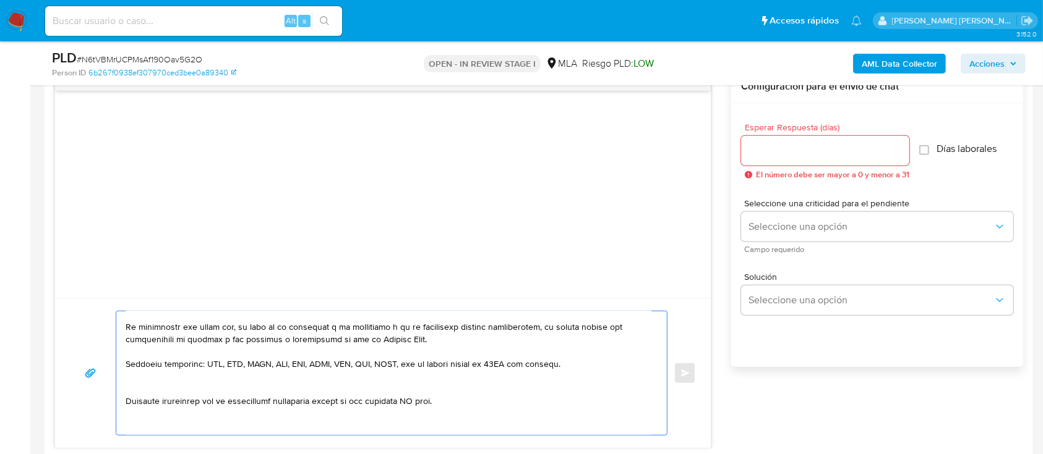
click at [156, 390] on textarea at bounding box center [389, 374] width 526 height 124
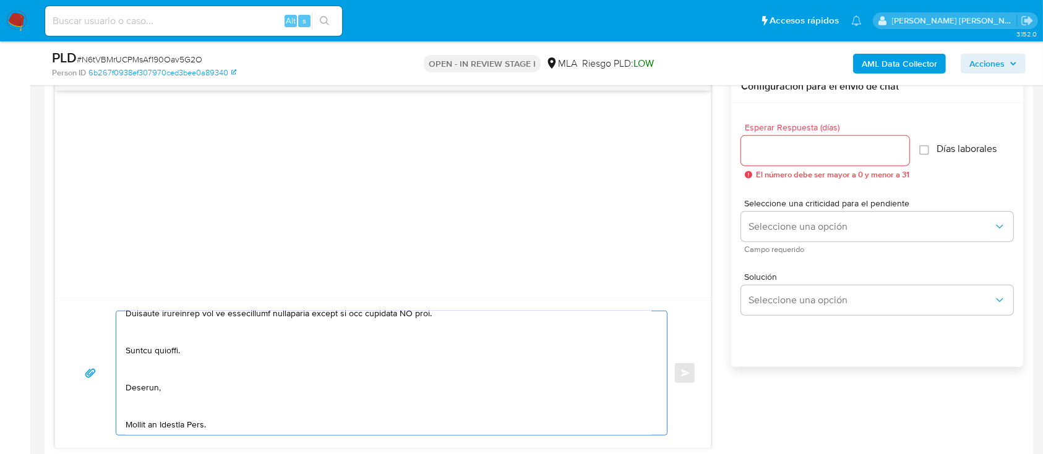
click at [134, 334] on textarea at bounding box center [389, 374] width 526 height 124
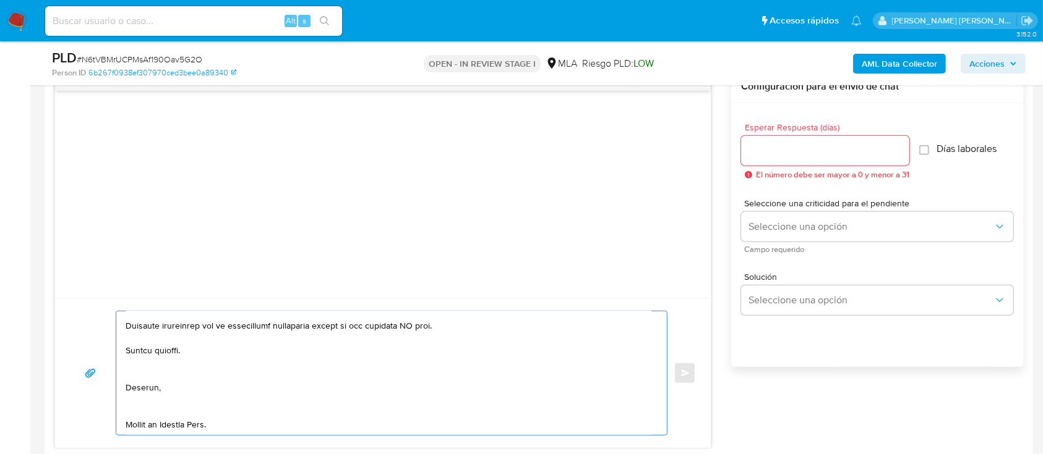
click at [155, 362] on textarea at bounding box center [389, 374] width 526 height 124
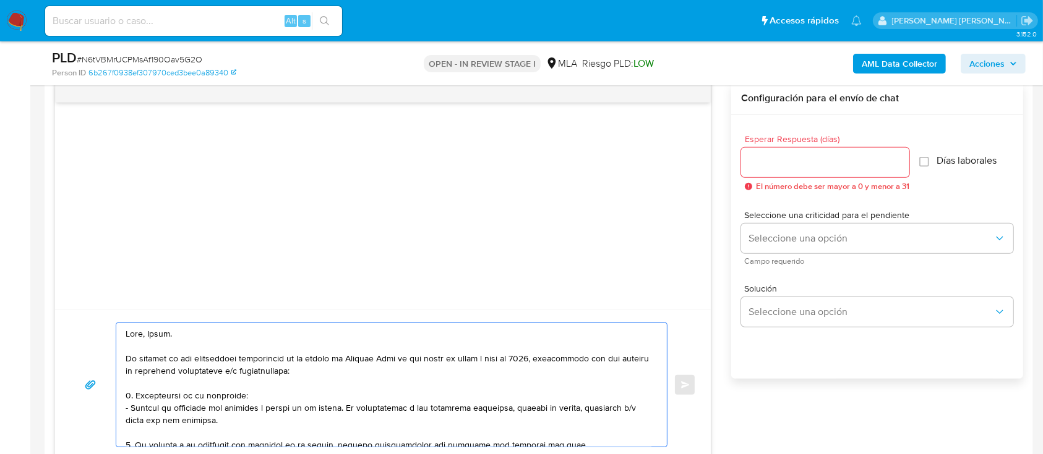
scroll to position [495, 0]
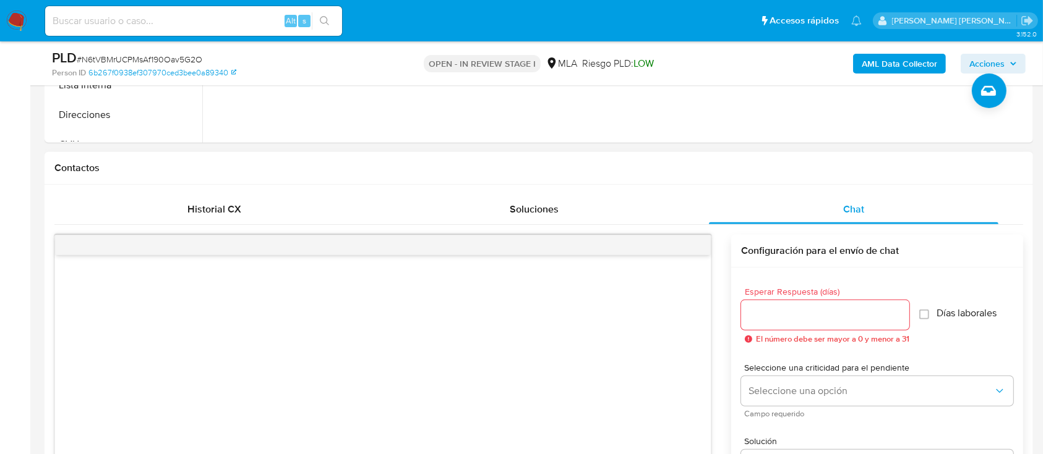
type textarea "Hola, Karem. En función de las operaciones registradas en tu cuenta de Mercado …"
click at [769, 321] on input "Esperar Respuesta (días)" at bounding box center [825, 315] width 168 height 16
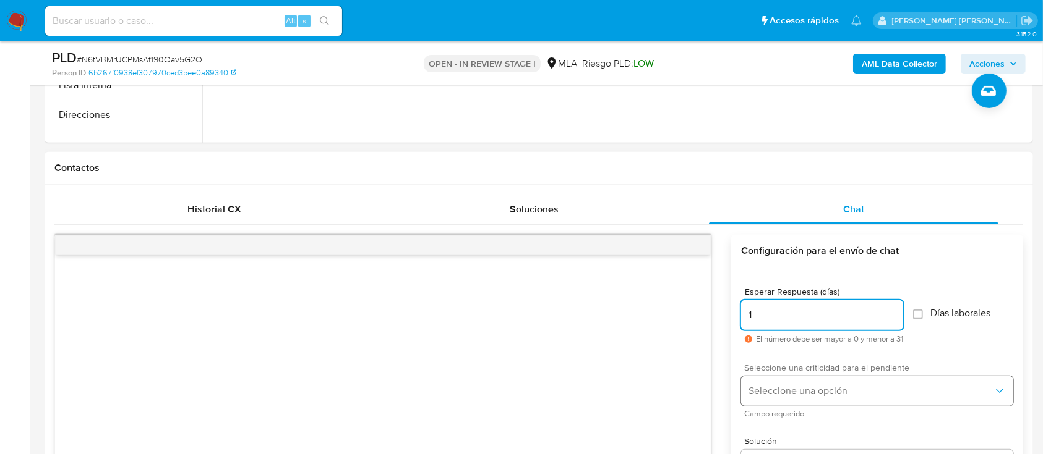
type input "1"
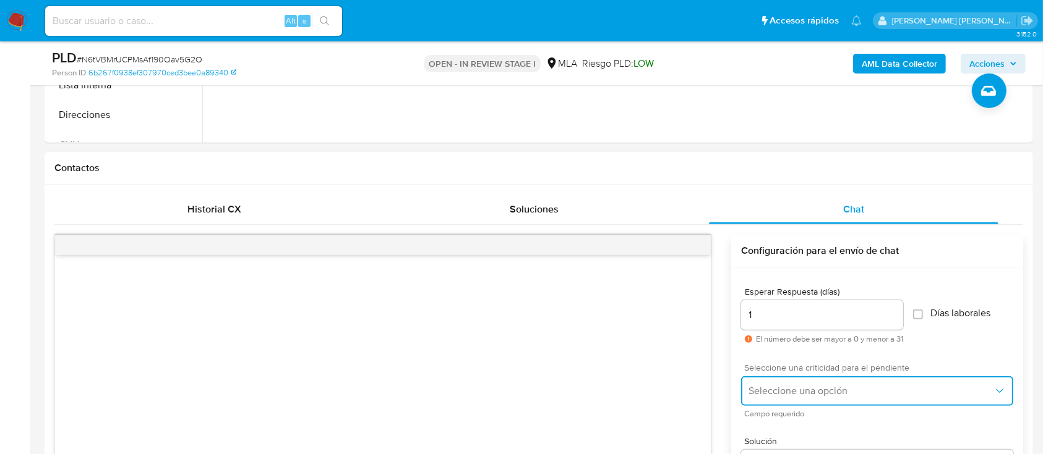
click at [794, 377] on button "Seleccione una opción" at bounding box center [877, 392] width 272 height 30
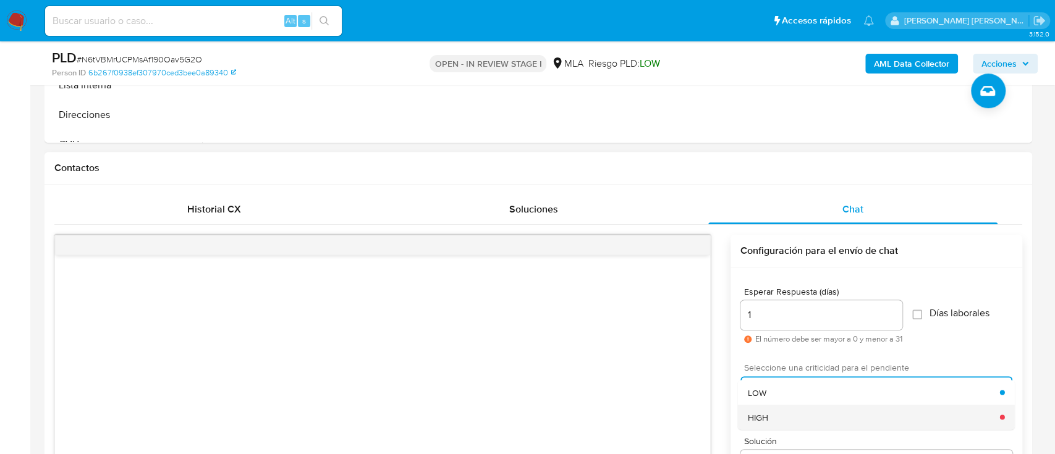
click at [812, 418] on div "HIGH" at bounding box center [874, 417] width 252 height 25
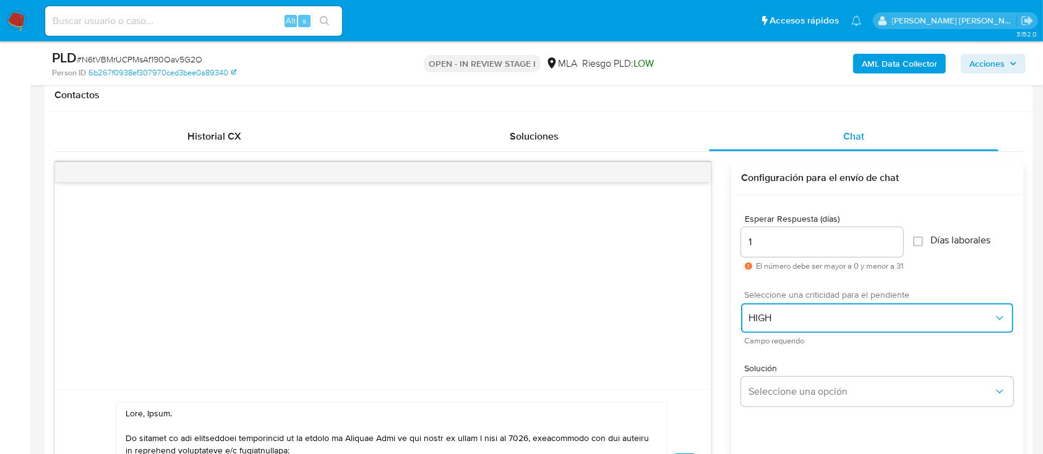
scroll to position [659, 0]
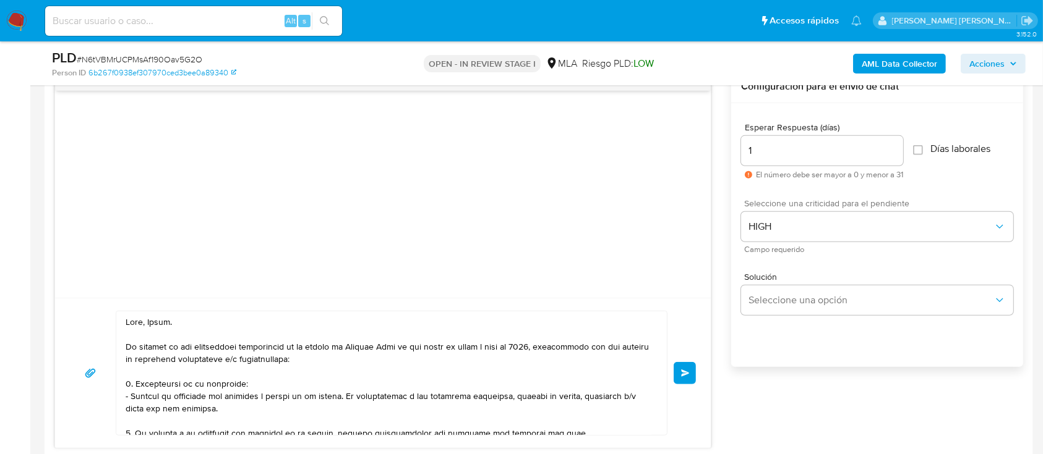
click at [683, 375] on span "Enviar" at bounding box center [685, 373] width 9 height 7
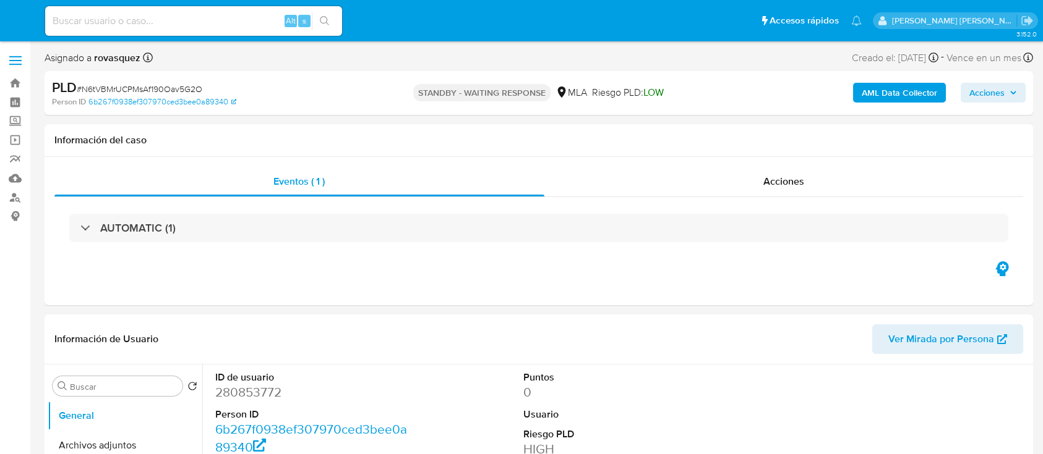
select select "10"
click at [132, 439] on button "Archivos adjuntos" at bounding box center [120, 446] width 145 height 30
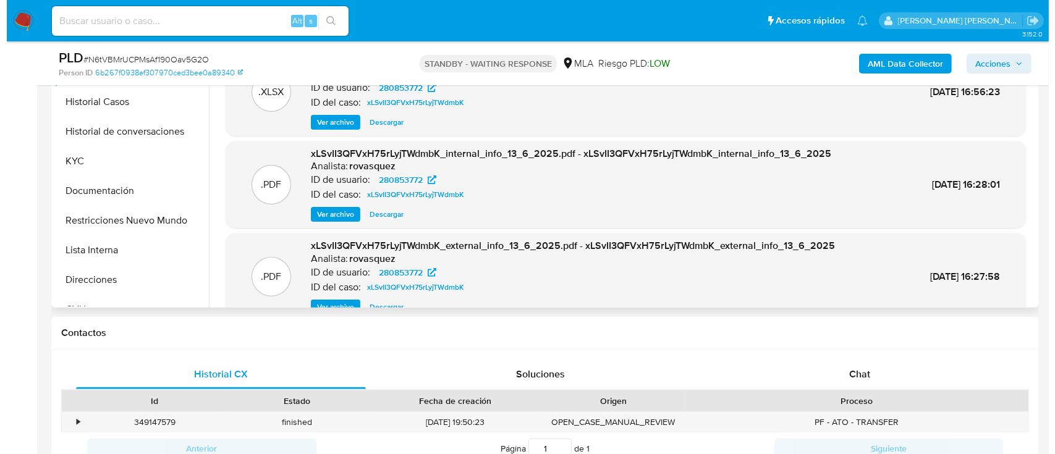
scroll to position [69, 0]
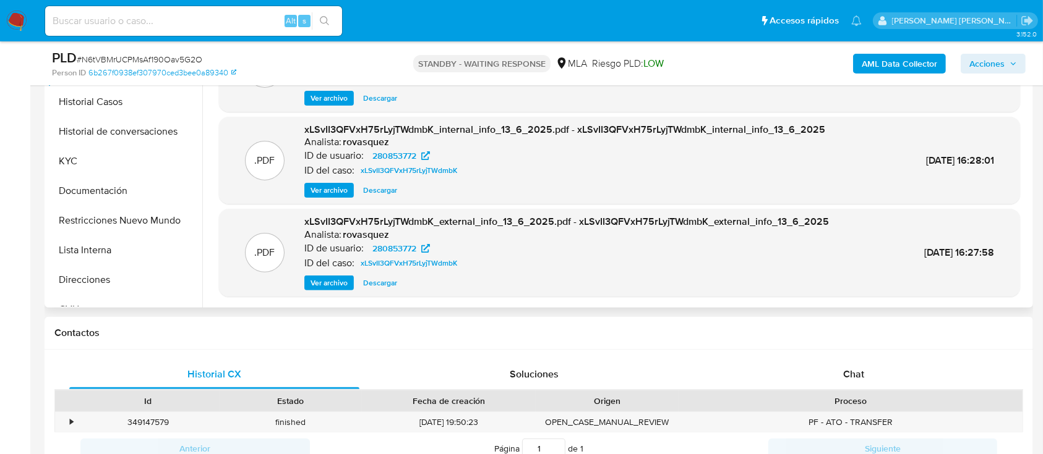
click at [331, 284] on span "Ver archivo" at bounding box center [328, 283] width 37 height 12
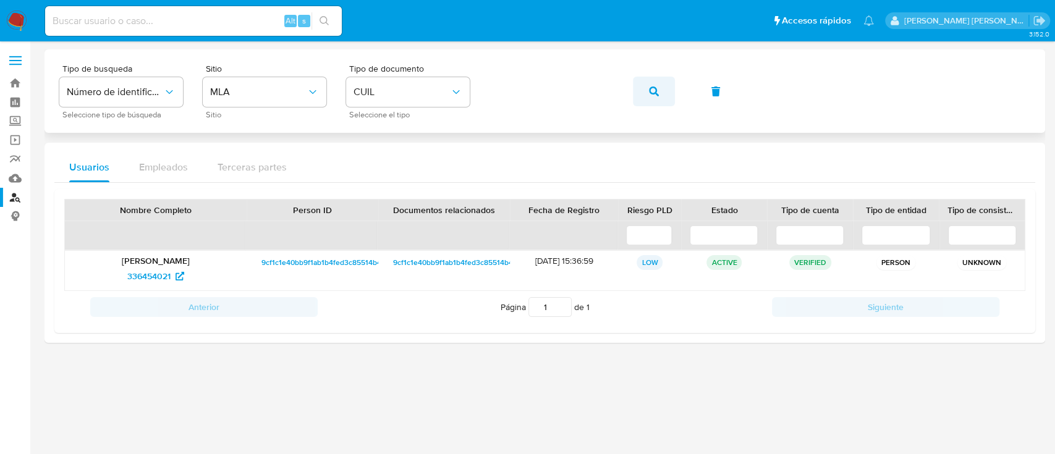
click at [655, 104] on span "button" at bounding box center [654, 91] width 10 height 27
click at [650, 98] on span "button" at bounding box center [654, 91] width 10 height 27
click at [663, 92] on button "button" at bounding box center [654, 92] width 42 height 30
click at [639, 95] on button "button" at bounding box center [654, 92] width 42 height 30
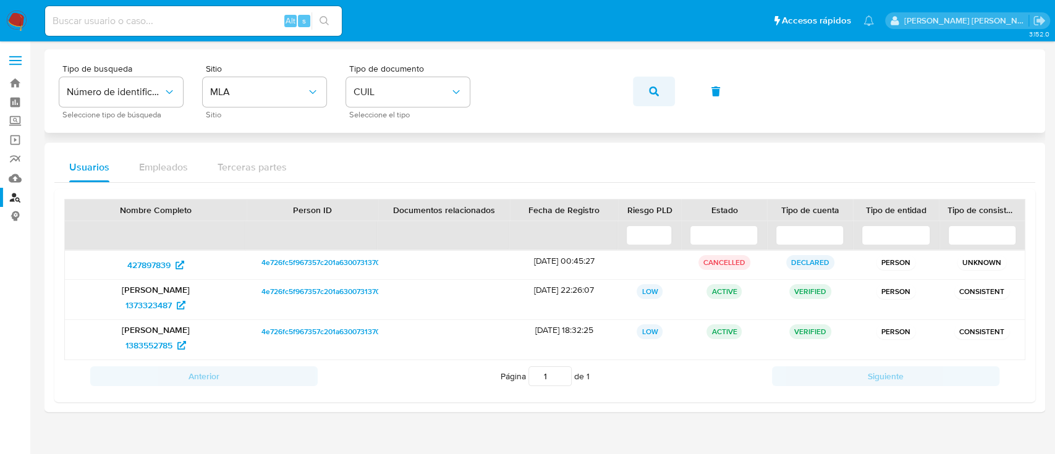
click at [646, 92] on button "button" at bounding box center [654, 92] width 42 height 30
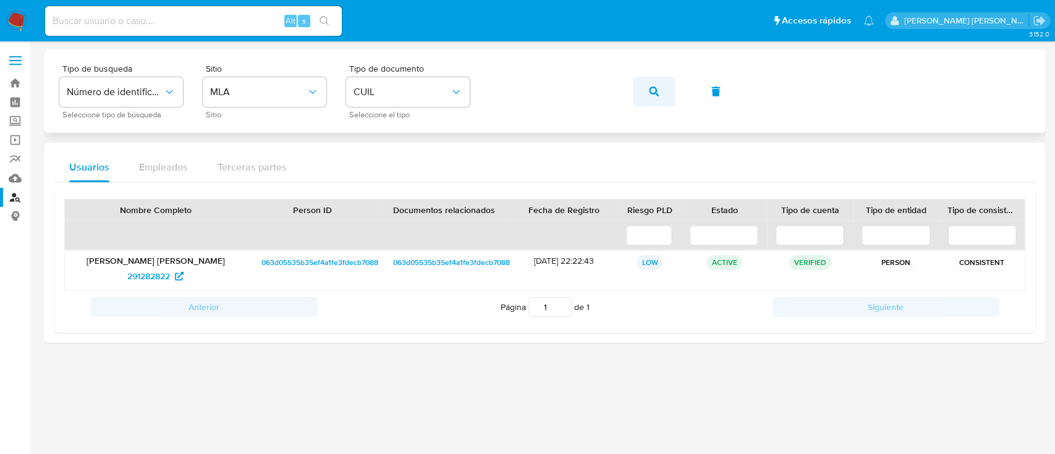
click at [637, 87] on button "button" at bounding box center [654, 92] width 42 height 30
click at [681, 96] on div "Tipo de busqueda Número de identificación Seleccione tipo de búsqueda Sitio MLA…" at bounding box center [544, 91] width 971 height 54
click at [649, 93] on icon "button" at bounding box center [654, 92] width 10 height 10
click at [629, 92] on div "Tipo de busqueda Número de identificación Seleccione tipo de búsqueda Sitio MLA…" at bounding box center [544, 91] width 971 height 54
click at [648, 88] on button "button" at bounding box center [654, 92] width 42 height 30
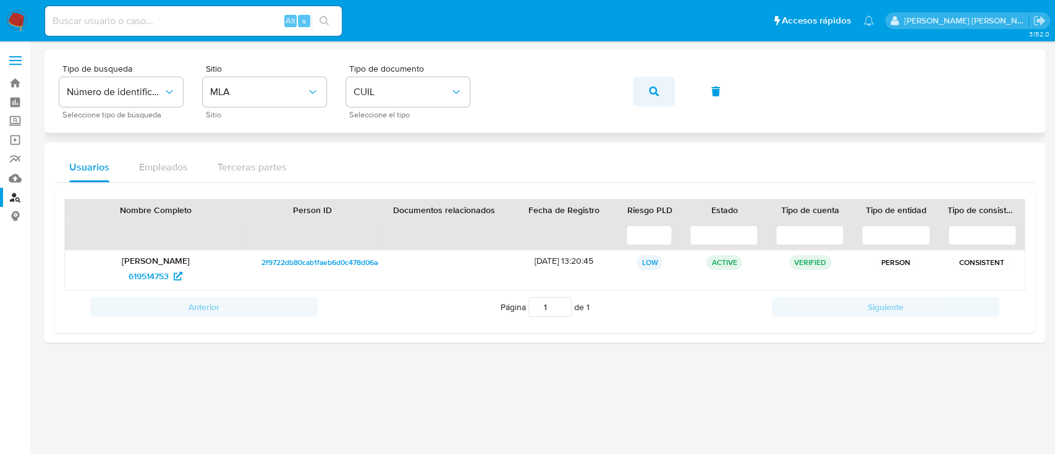
click at [672, 100] on button "button" at bounding box center [654, 92] width 42 height 30
drag, startPoint x: 140, startPoint y: 270, endPoint x: 161, endPoint y: 269, distance: 20.4
click at [652, 91] on icon "button" at bounding box center [654, 92] width 10 height 10
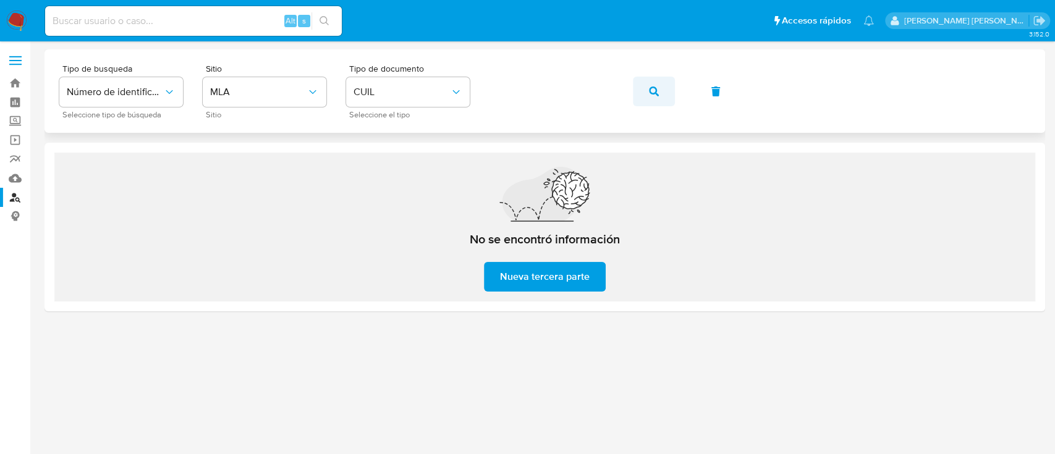
click at [655, 88] on icon "button" at bounding box center [654, 92] width 10 height 10
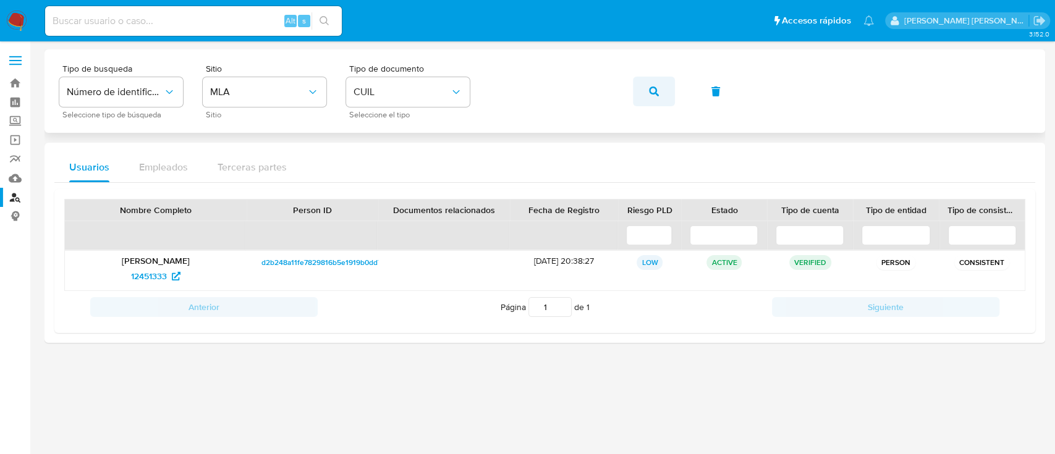
click at [663, 93] on button "button" at bounding box center [654, 92] width 42 height 30
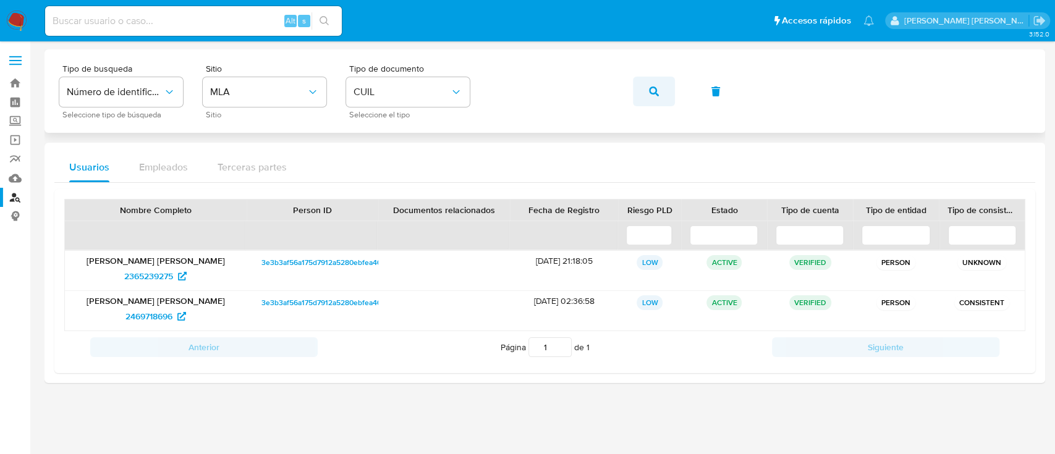
click at [647, 96] on button "button" at bounding box center [654, 92] width 42 height 30
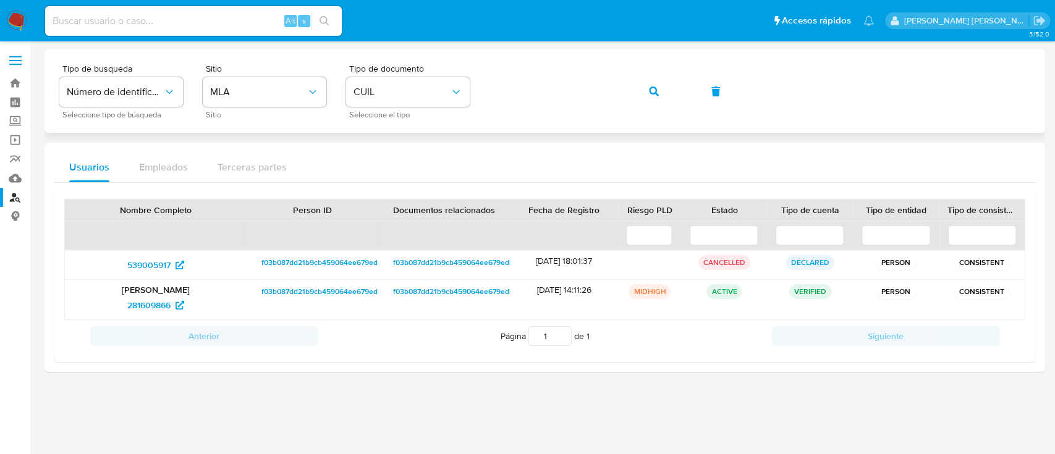
click at [626, 95] on div "Tipo de busqueda Número de identificación Seleccione tipo de búsqueda Sitio MLA…" at bounding box center [544, 91] width 971 height 54
click at [646, 93] on button "button" at bounding box center [654, 92] width 42 height 30
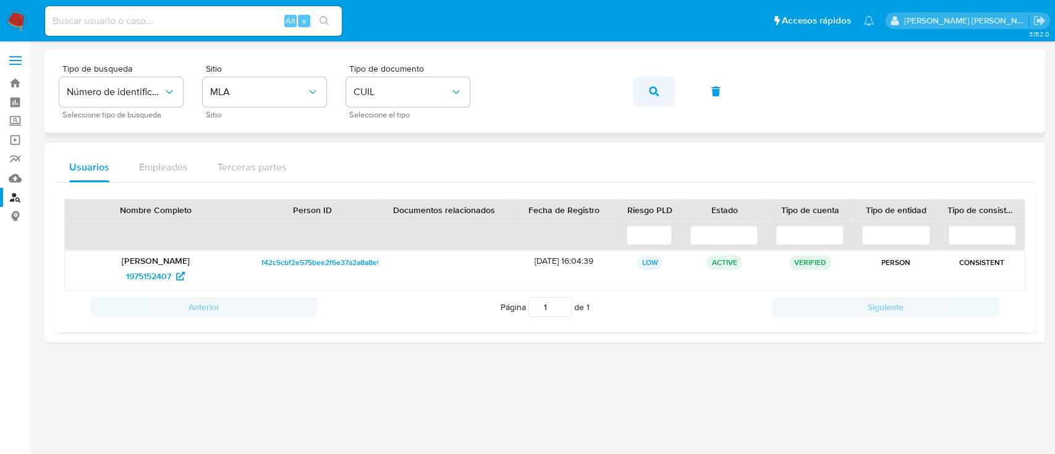
click at [656, 88] on icon "button" at bounding box center [654, 92] width 10 height 10
click at [662, 90] on button "button" at bounding box center [654, 92] width 42 height 30
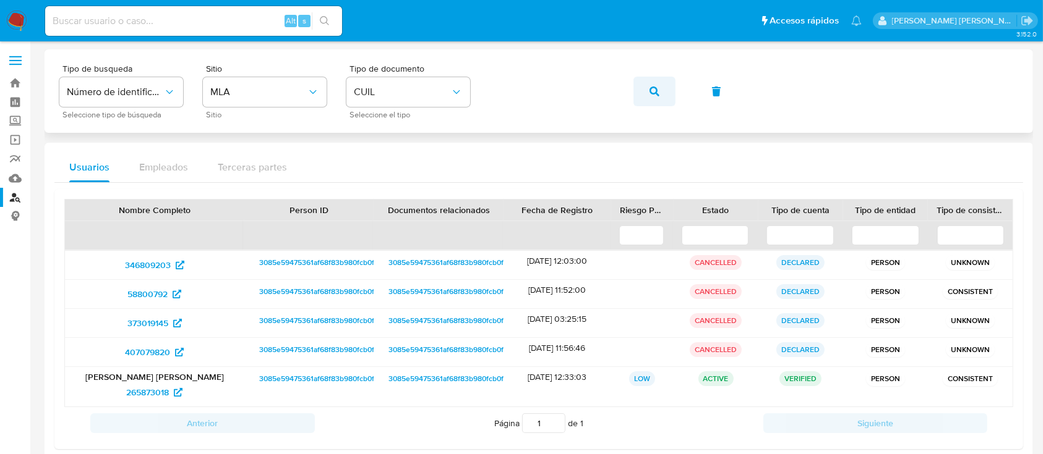
click at [643, 92] on button "button" at bounding box center [654, 92] width 42 height 30
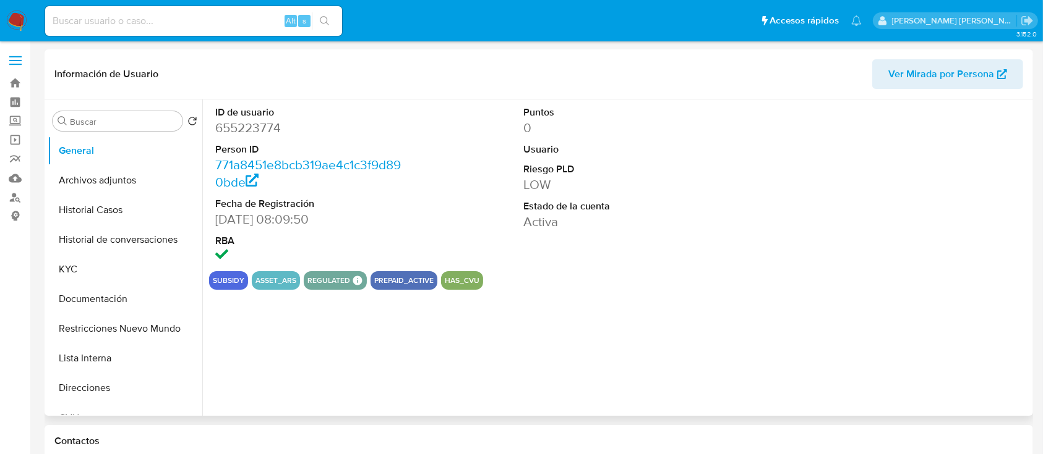
select select "10"
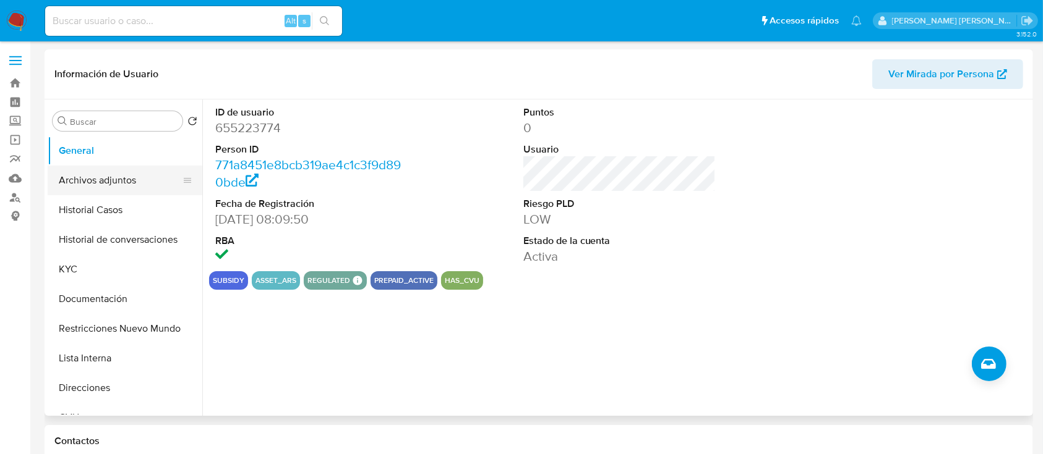
click at [95, 187] on button "Archivos adjuntos" at bounding box center [120, 181] width 145 height 30
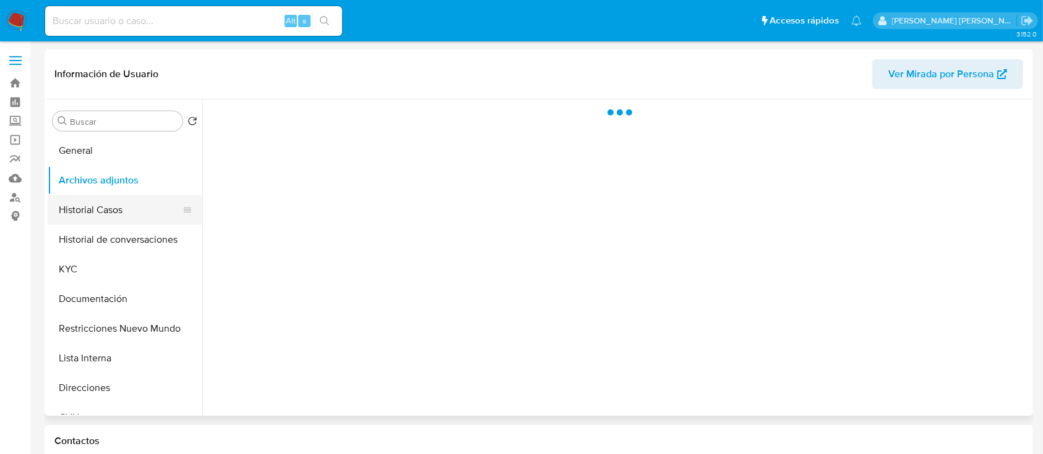
click at [86, 205] on button "Historial Casos" at bounding box center [120, 210] width 145 height 30
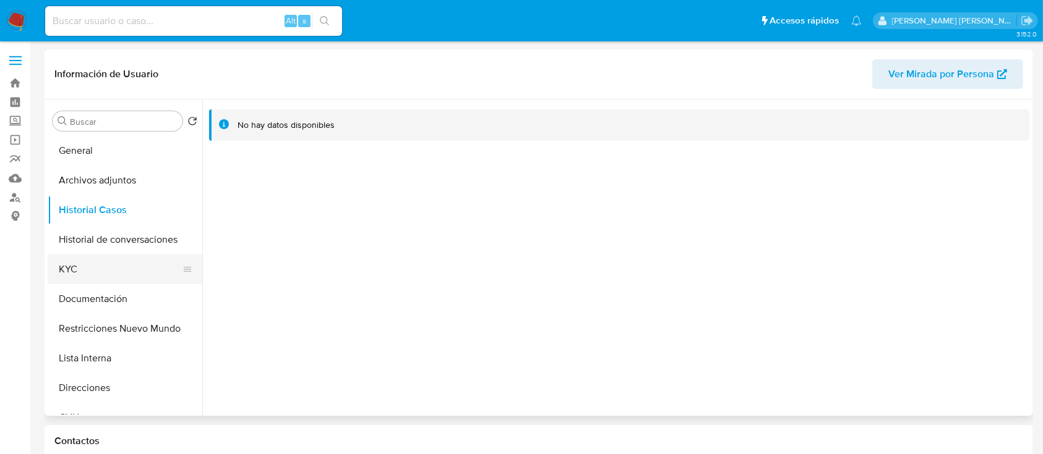
click at [94, 281] on button "KYC" at bounding box center [120, 270] width 145 height 30
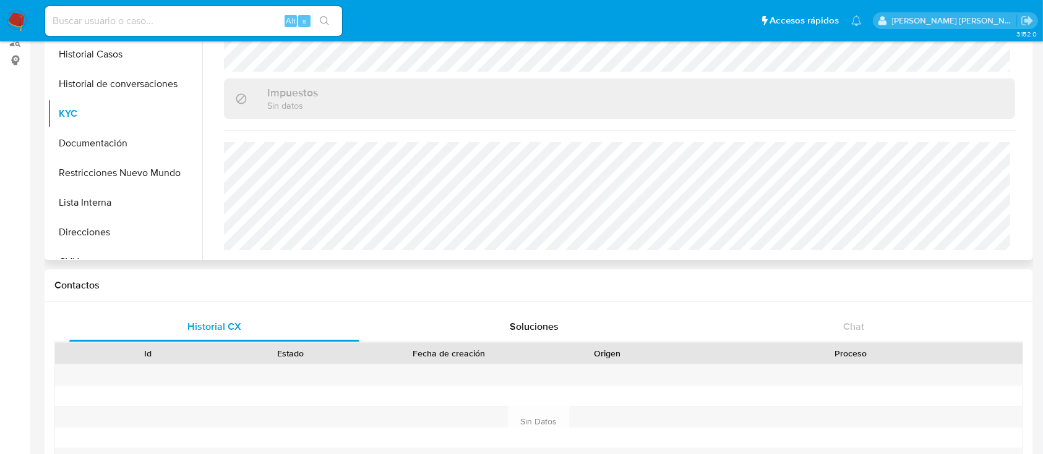
scroll to position [82, 0]
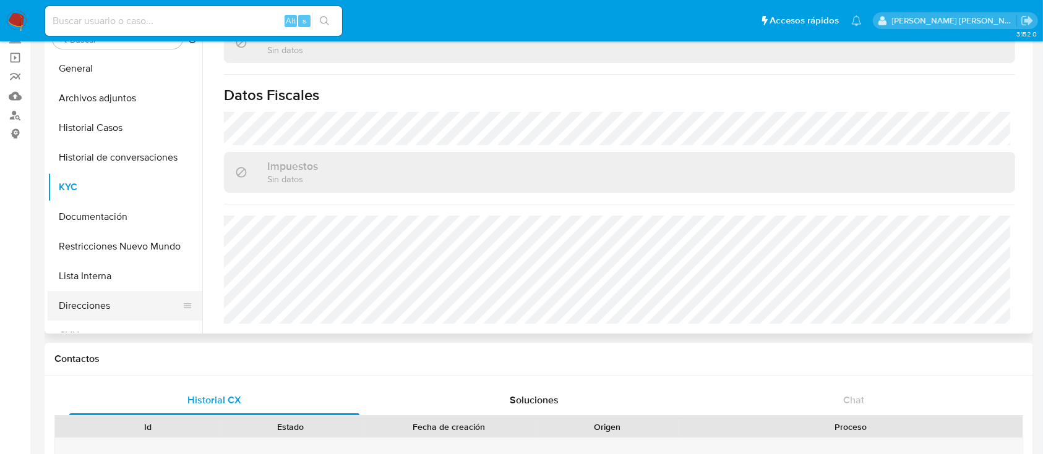
click at [104, 299] on button "Direcciones" at bounding box center [120, 306] width 145 height 30
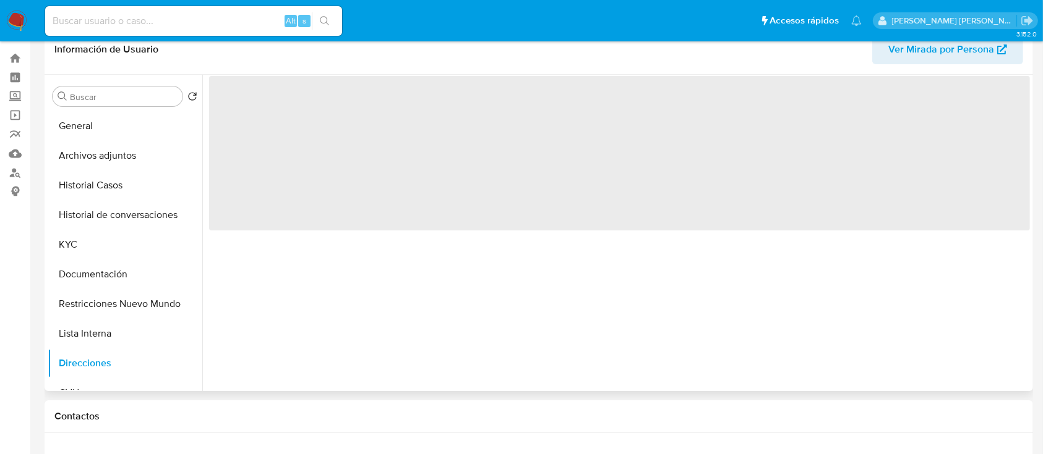
scroll to position [0, 0]
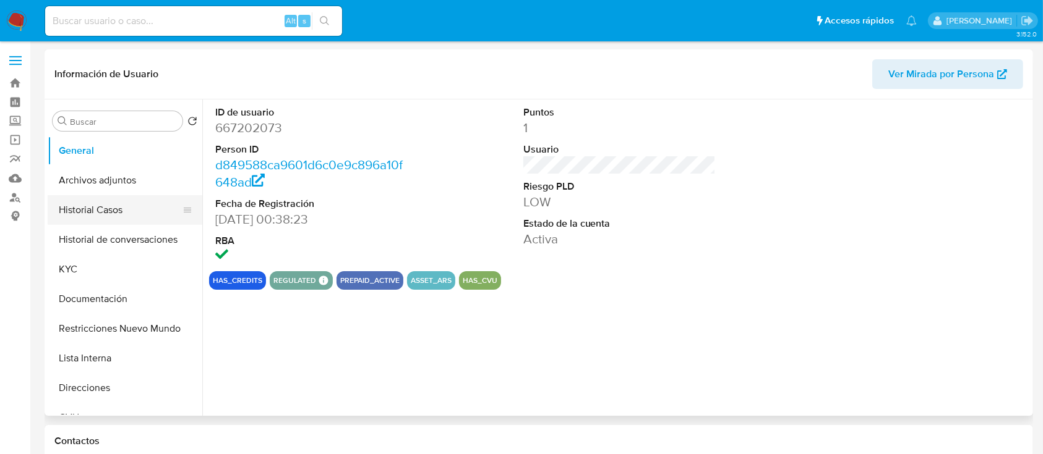
click at [86, 212] on button "Historial Casos" at bounding box center [120, 210] width 145 height 30
select select "10"
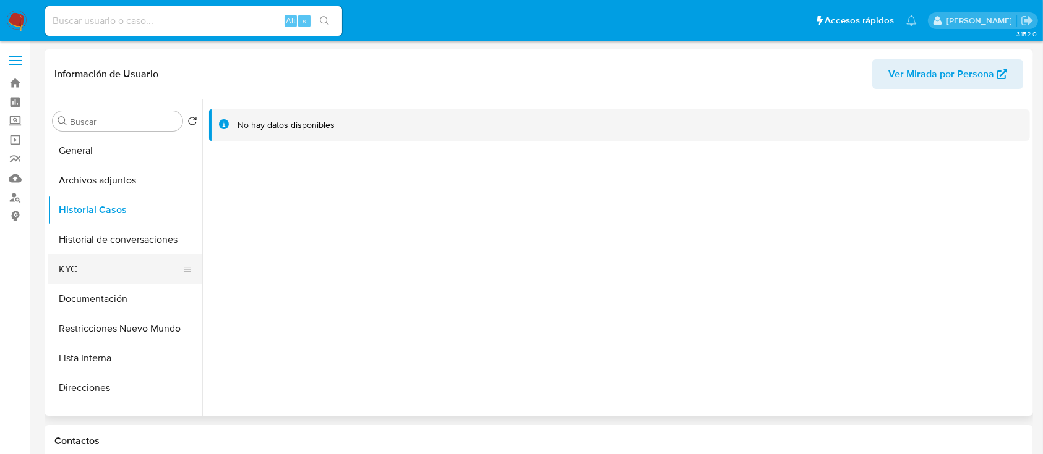
click at [69, 275] on button "KYC" at bounding box center [120, 270] width 145 height 30
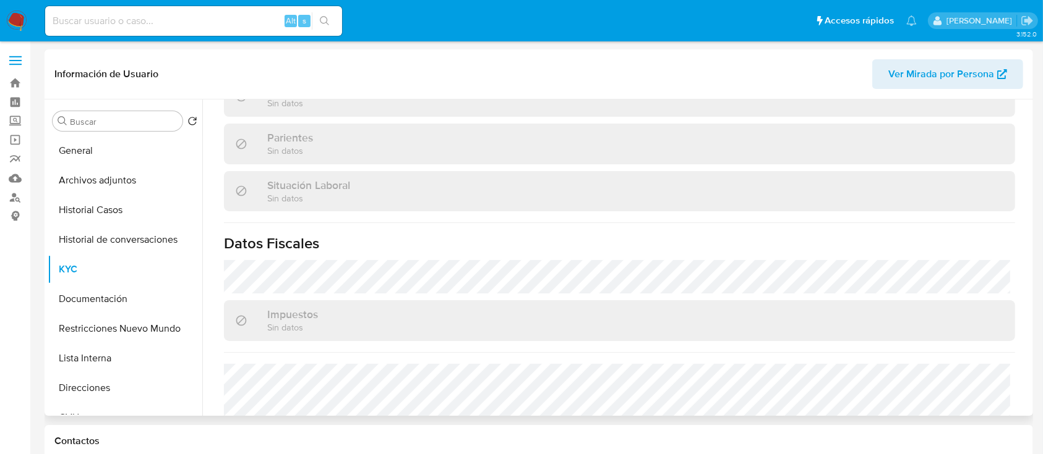
scroll to position [651, 0]
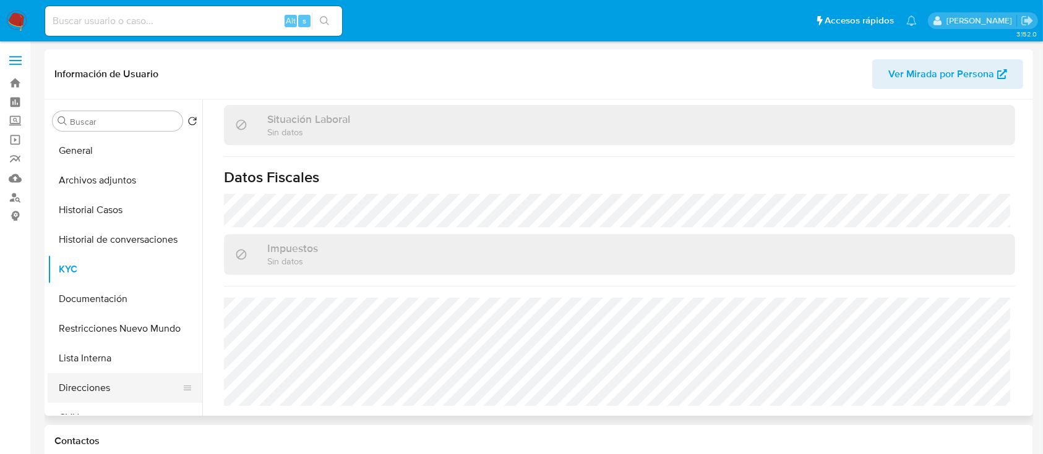
click at [96, 388] on button "Direcciones" at bounding box center [120, 388] width 145 height 30
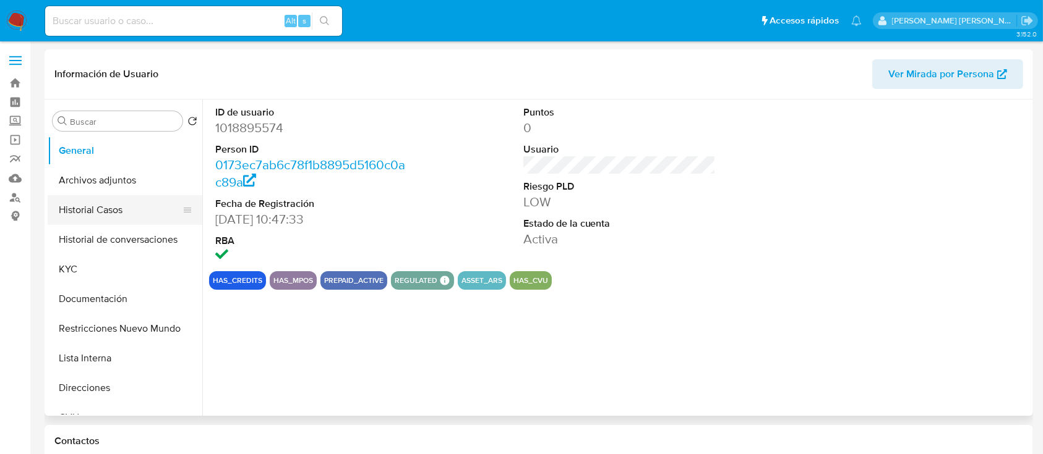
select select "10"
click at [96, 203] on button "Historial Casos" at bounding box center [120, 210] width 145 height 30
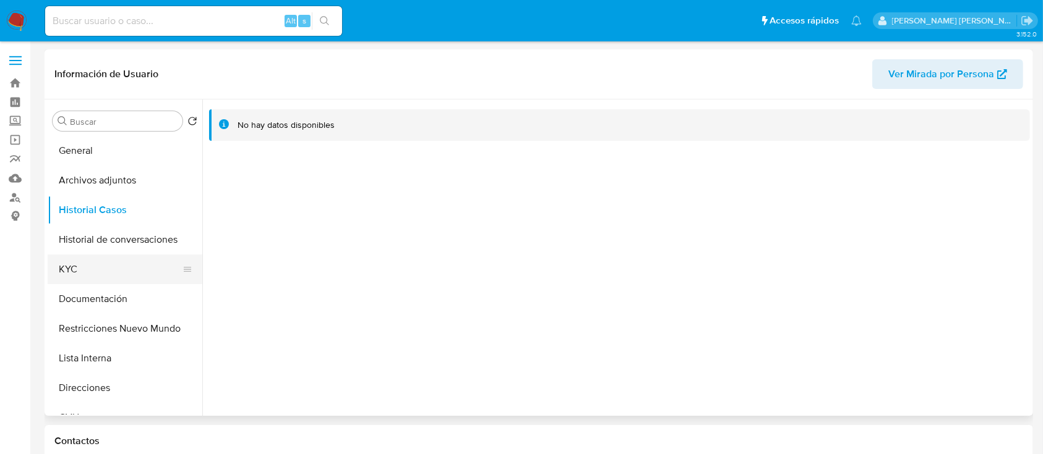
click at [101, 269] on button "KYC" at bounding box center [120, 270] width 145 height 30
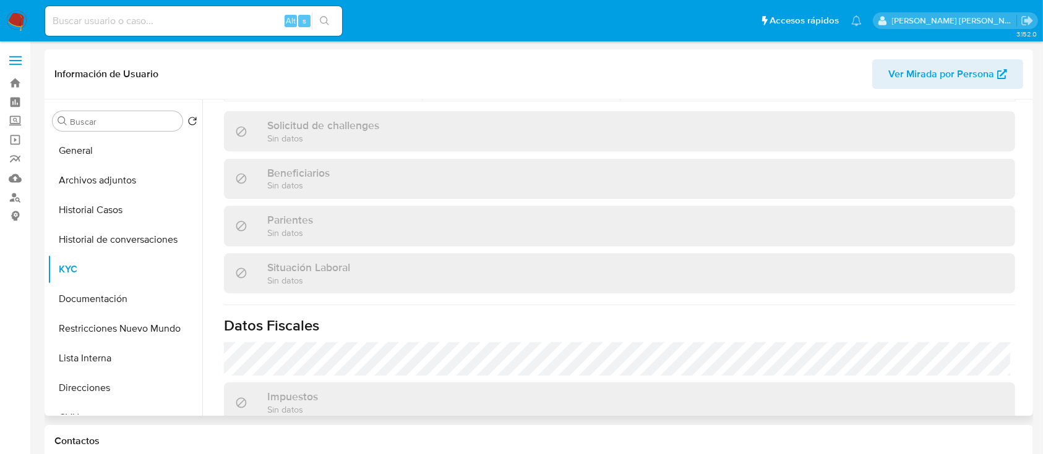
scroll to position [651, 0]
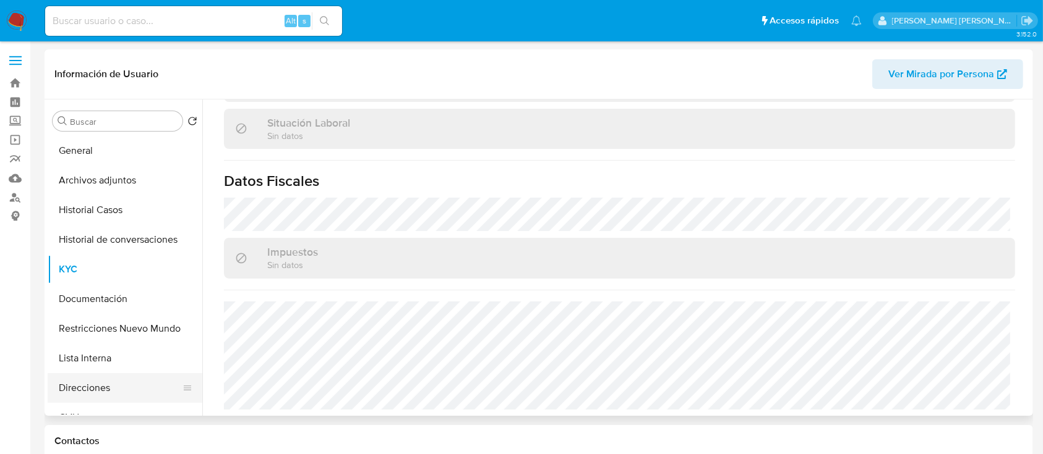
click at [137, 390] on button "Direcciones" at bounding box center [120, 388] width 145 height 30
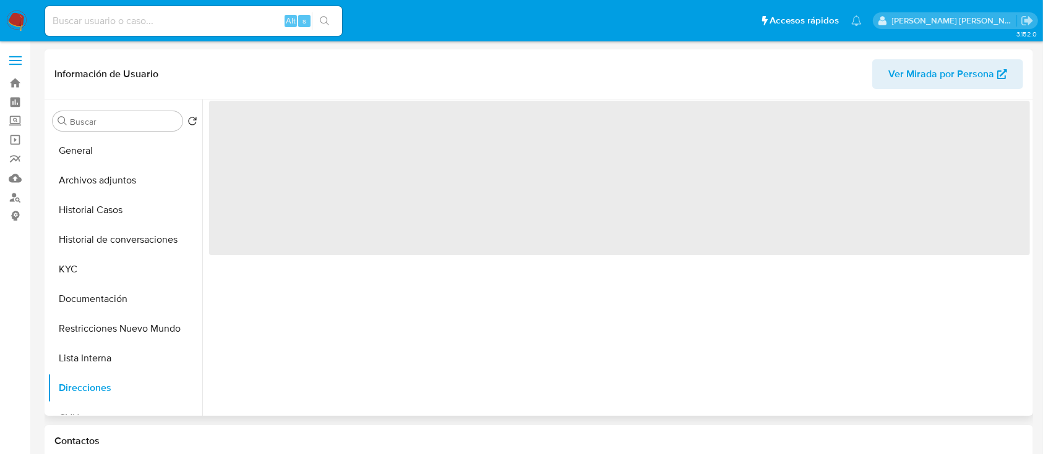
scroll to position [0, 0]
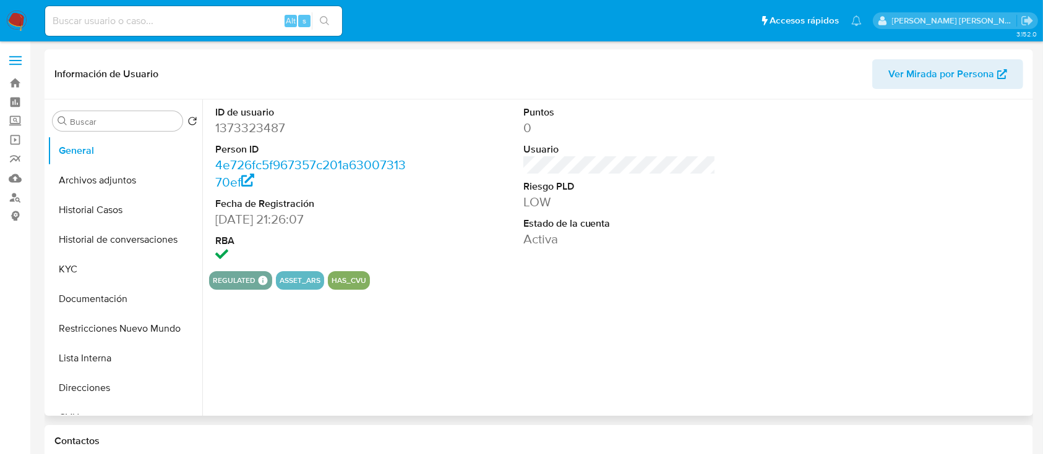
select select "10"
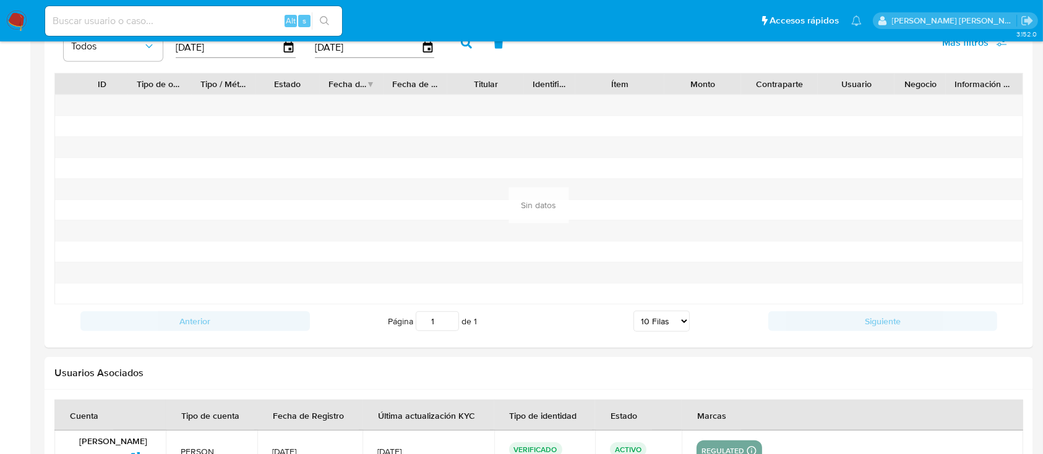
scroll to position [1400, 0]
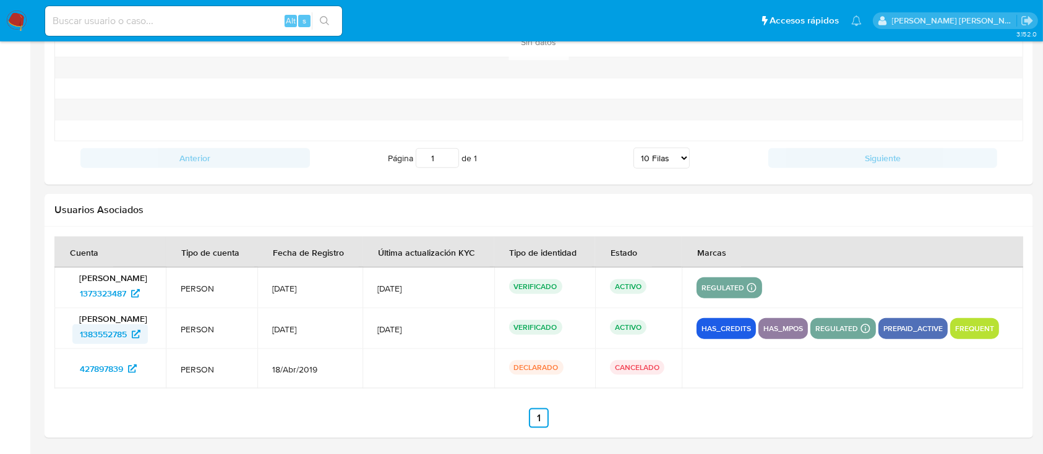
click at [120, 332] on span "1383552785" at bounding box center [103, 335] width 47 height 20
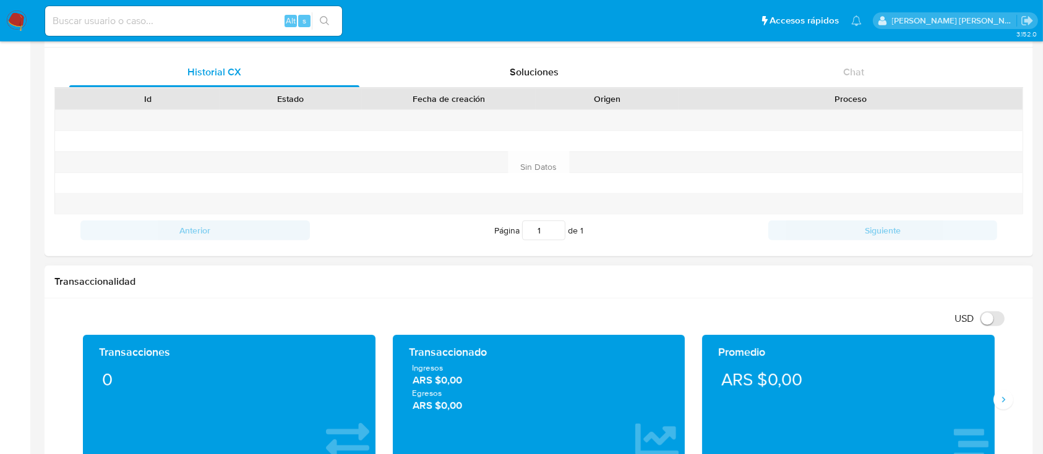
scroll to position [0, 0]
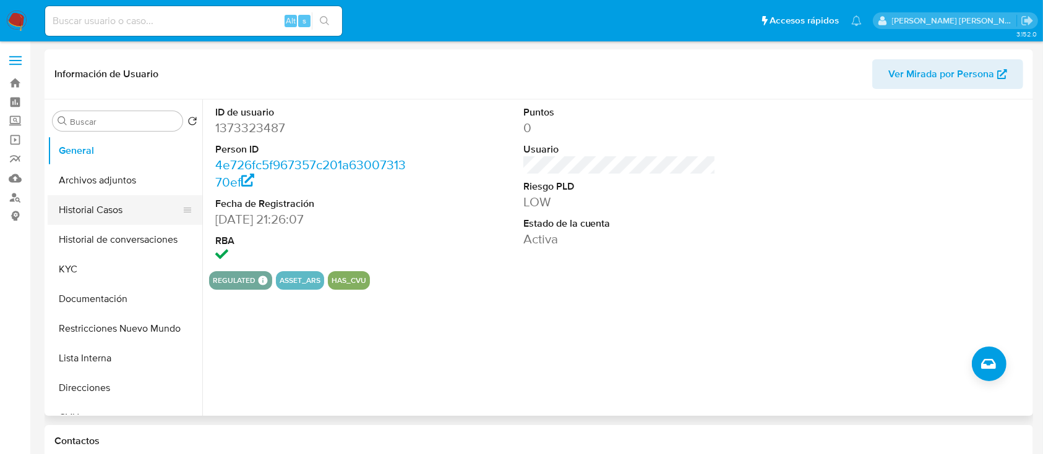
click at [124, 209] on button "Historial Casos" at bounding box center [120, 210] width 145 height 30
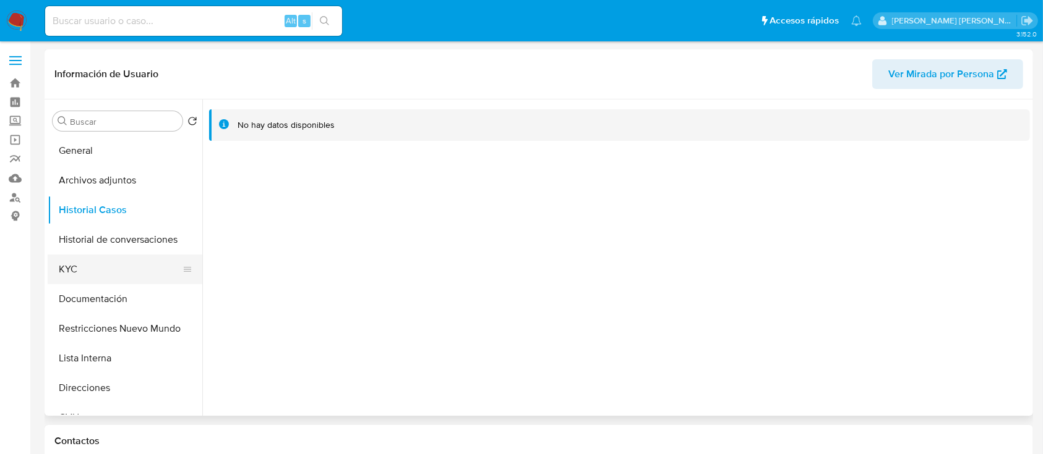
click at [77, 273] on button "KYC" at bounding box center [120, 270] width 145 height 30
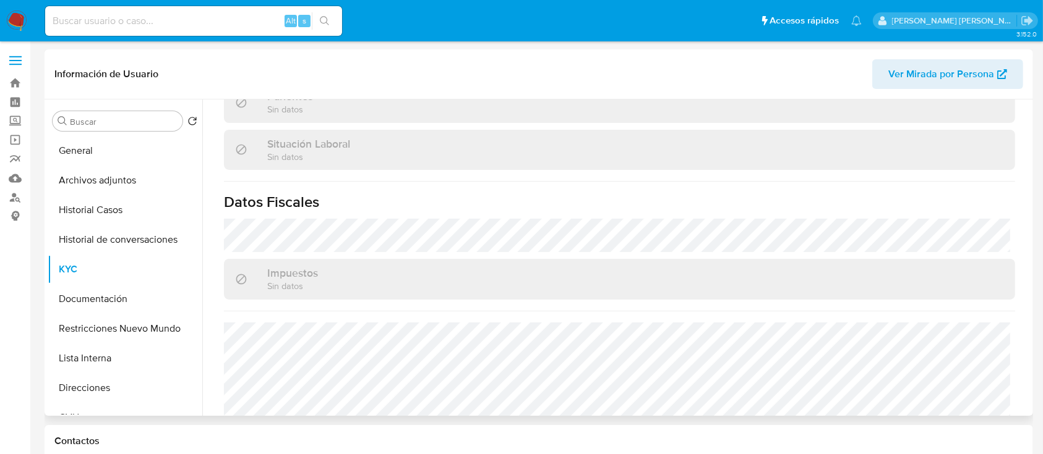
scroll to position [651, 0]
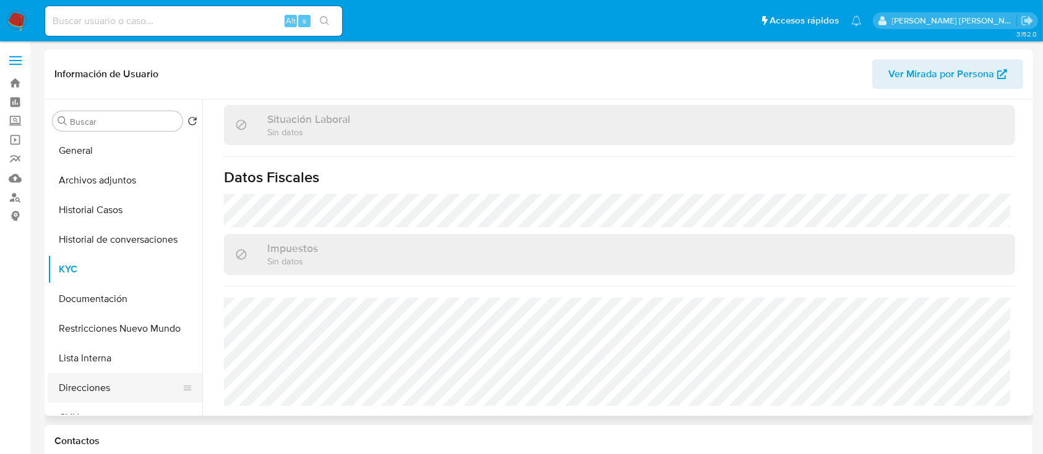
click at [98, 387] on button "Direcciones" at bounding box center [120, 388] width 145 height 30
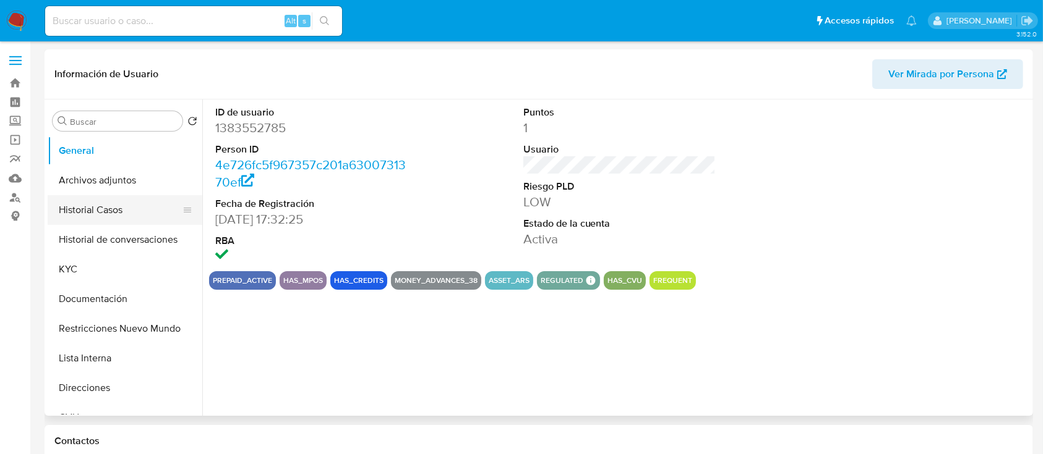
click at [108, 208] on button "Historial Casos" at bounding box center [120, 210] width 145 height 30
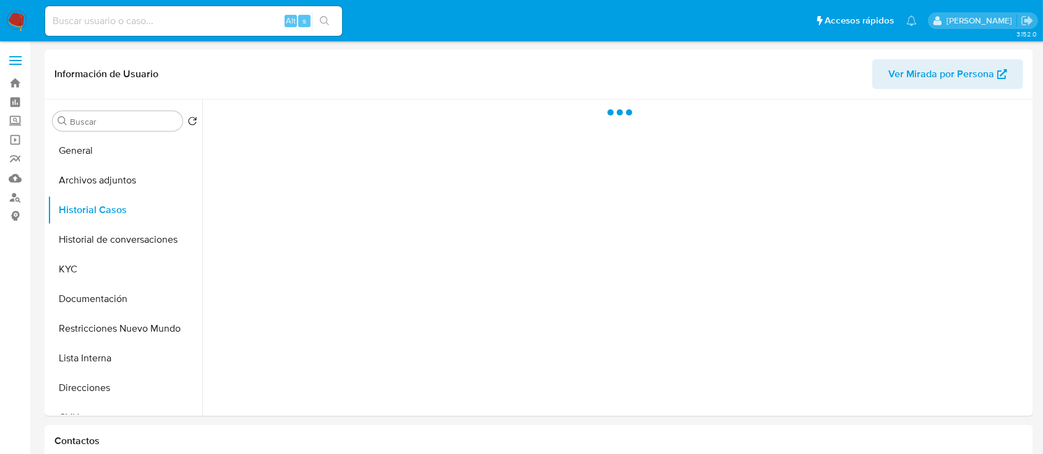
select select "10"
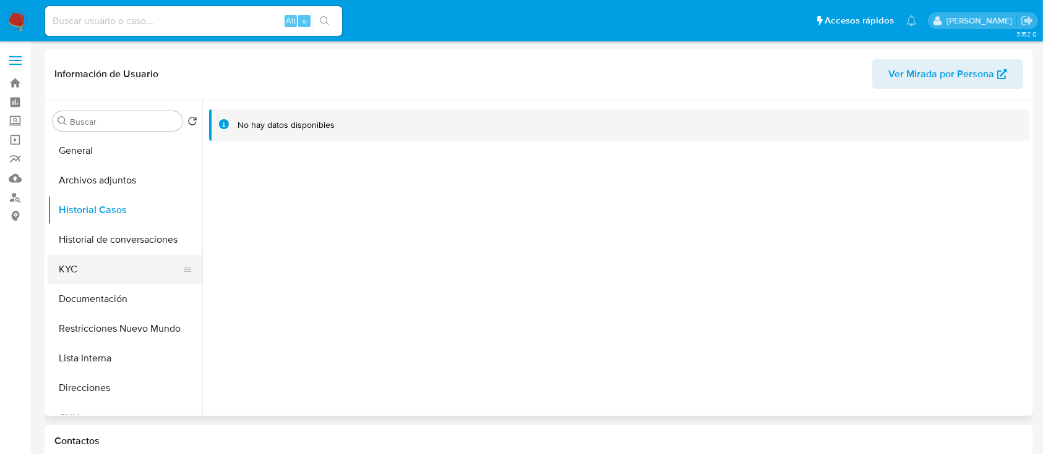
click at [95, 278] on button "KYC" at bounding box center [120, 270] width 145 height 30
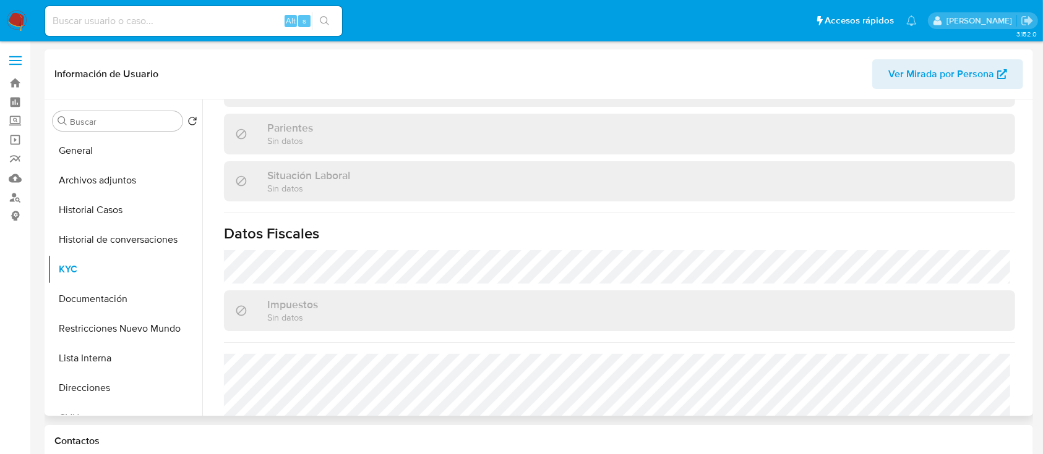
scroll to position [651, 0]
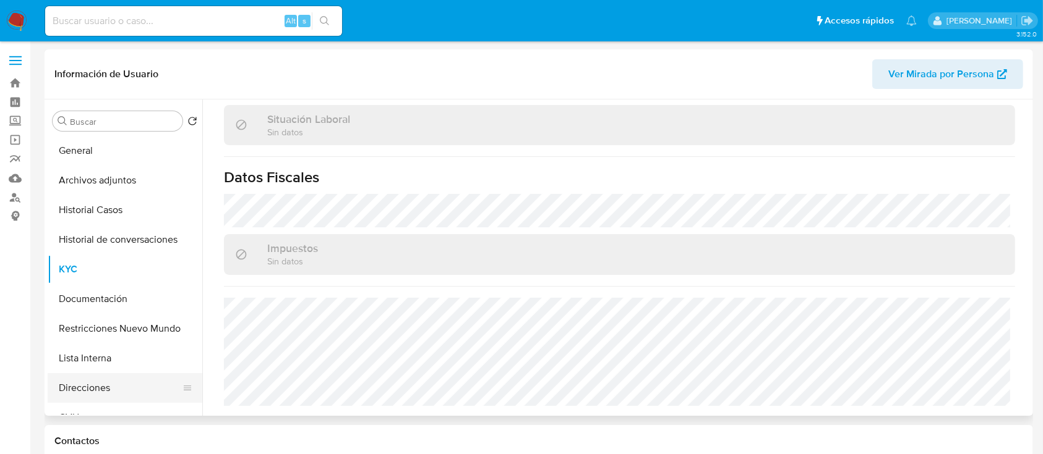
click at [94, 393] on button "Direcciones" at bounding box center [120, 388] width 145 height 30
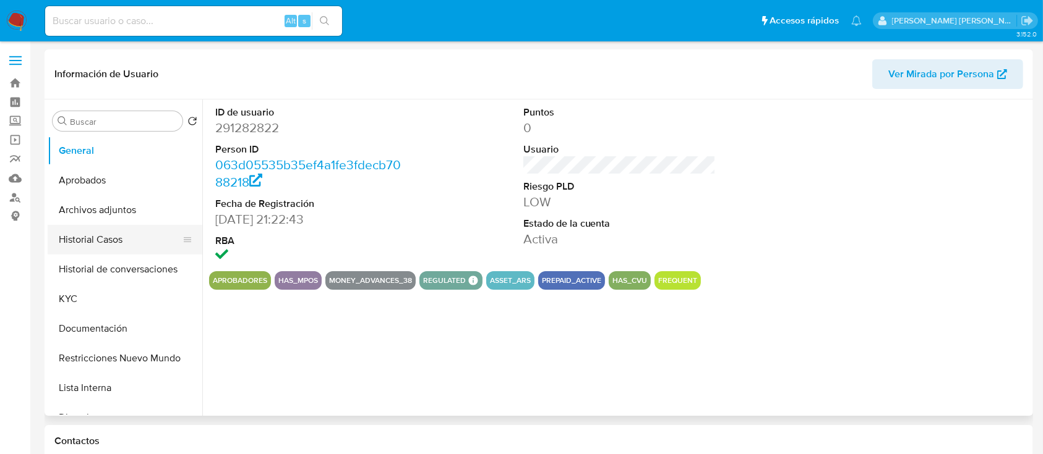
click at [107, 245] on button "Historial Casos" at bounding box center [120, 240] width 145 height 30
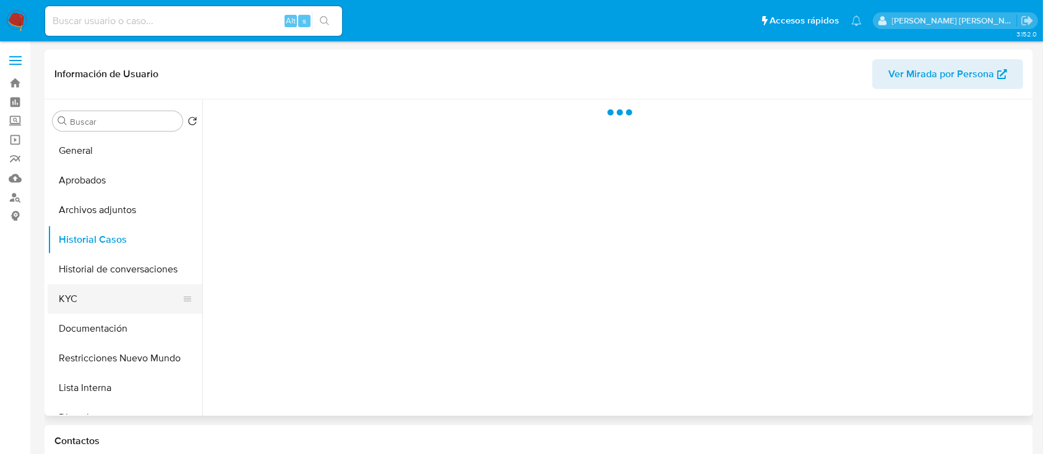
select select "10"
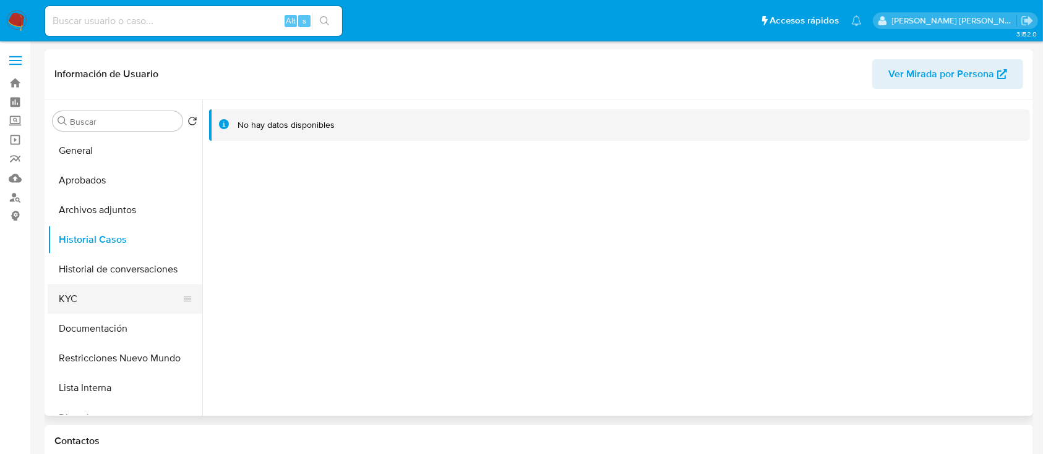
click at [110, 305] on button "KYC" at bounding box center [120, 299] width 145 height 30
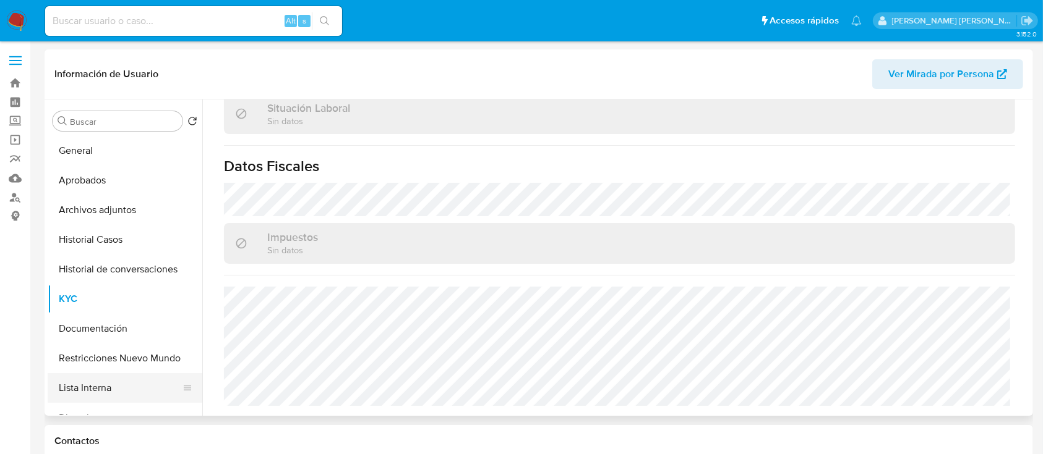
scroll to position [82, 0]
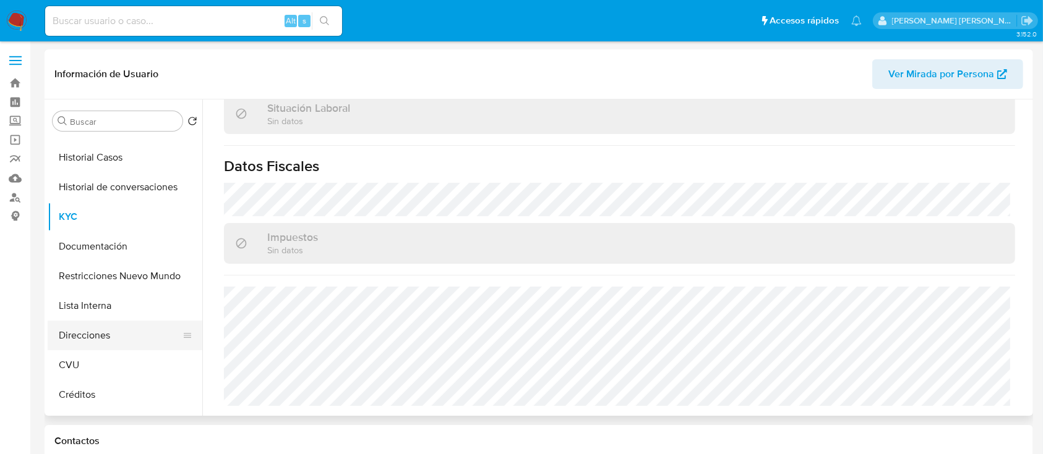
click at [104, 335] on button "Direcciones" at bounding box center [120, 336] width 145 height 30
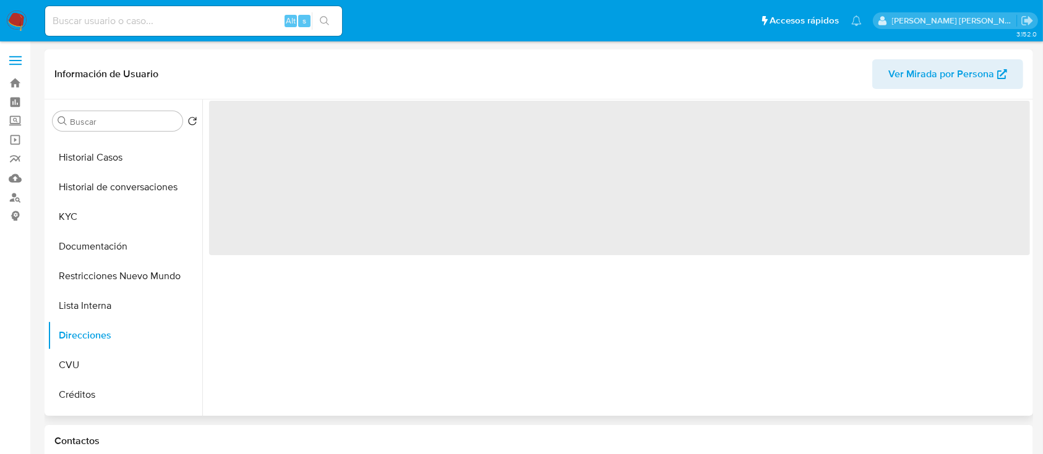
scroll to position [0, 0]
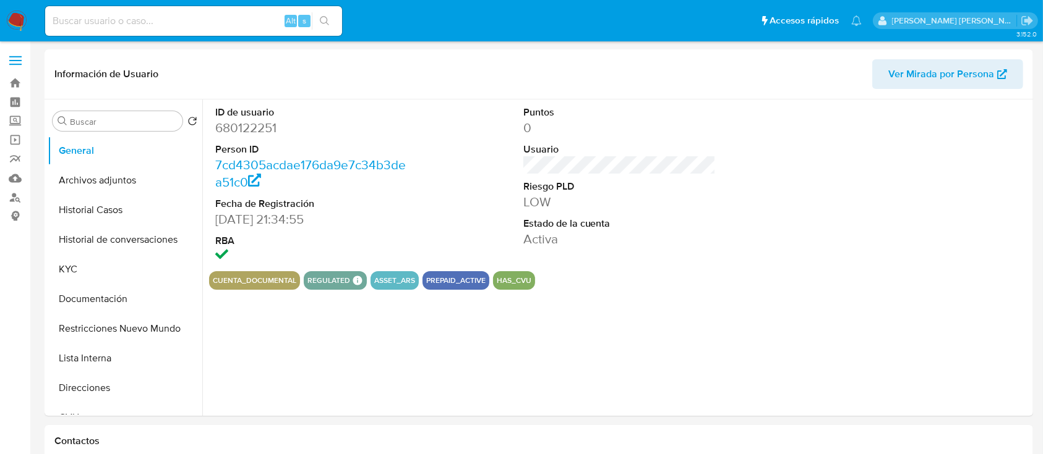
select select "10"
click at [129, 218] on button "Historial Casos" at bounding box center [120, 210] width 145 height 30
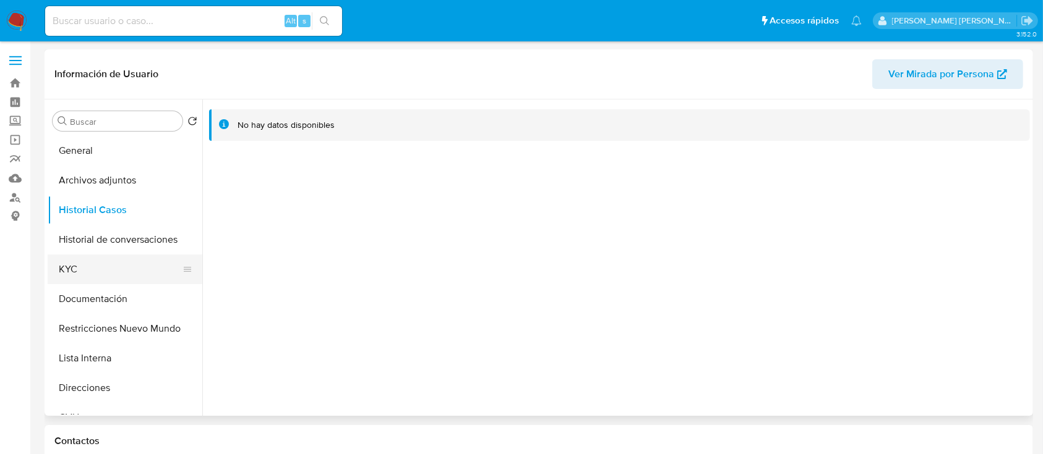
click at [105, 270] on button "KYC" at bounding box center [120, 270] width 145 height 30
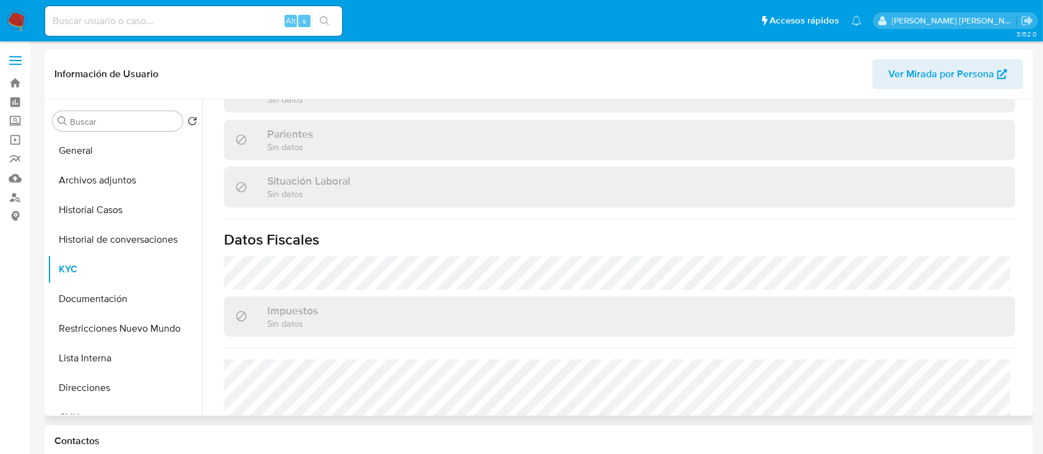
scroll to position [650, 0]
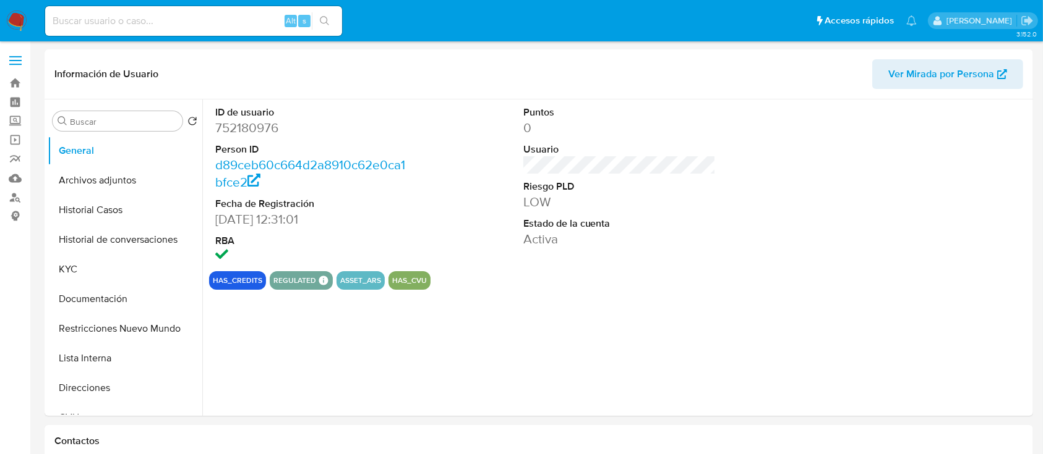
select select "10"
click at [96, 215] on button "Historial Casos" at bounding box center [120, 210] width 145 height 30
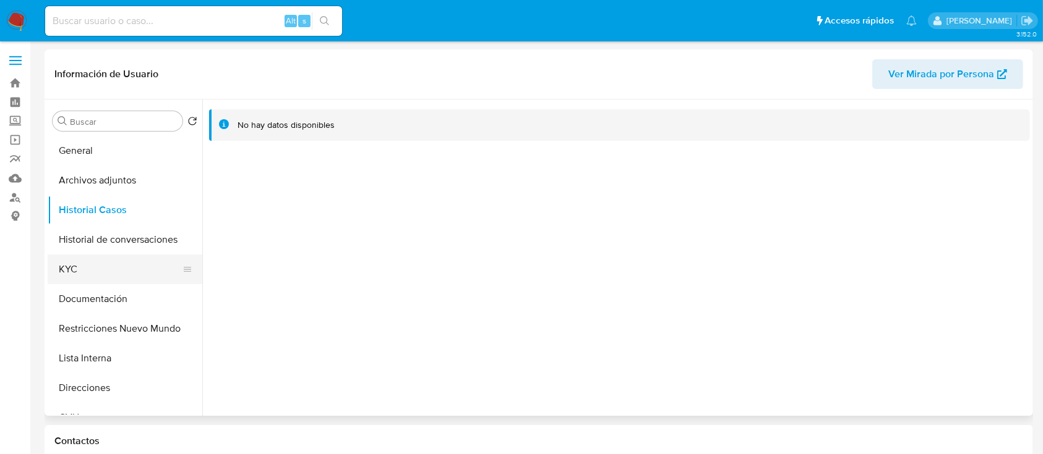
click at [126, 263] on button "KYC" at bounding box center [120, 270] width 145 height 30
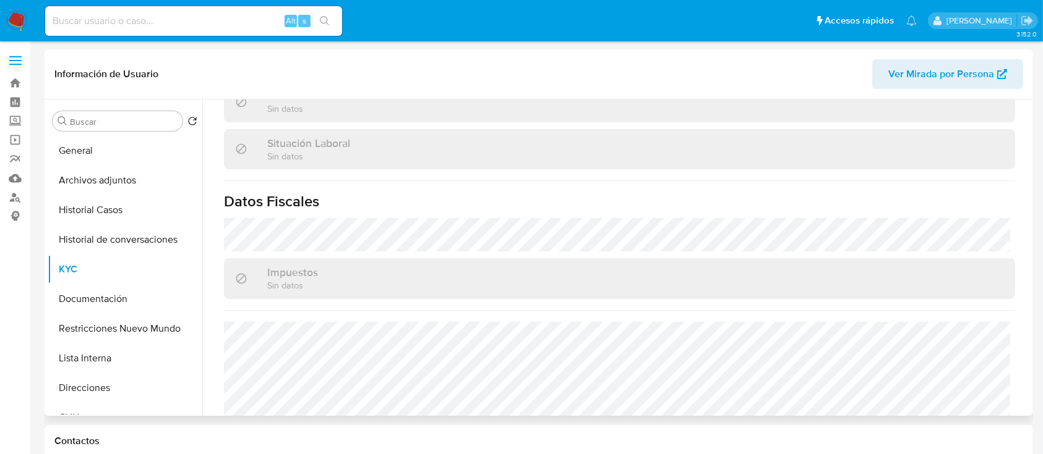
scroll to position [651, 0]
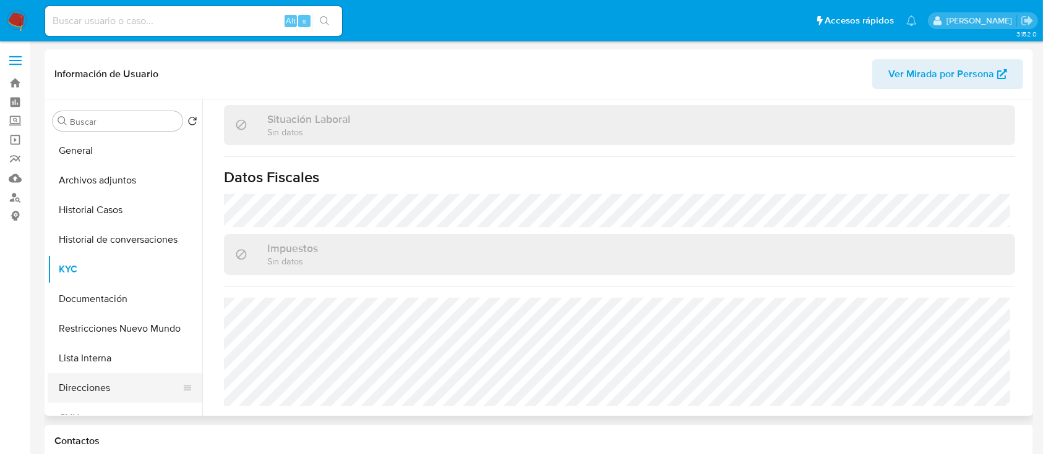
click at [95, 382] on button "Direcciones" at bounding box center [120, 388] width 145 height 30
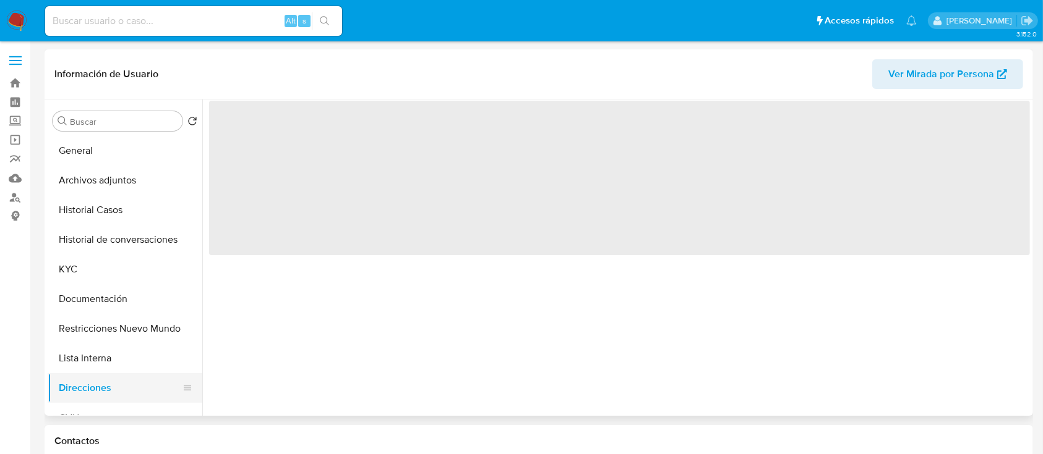
scroll to position [0, 0]
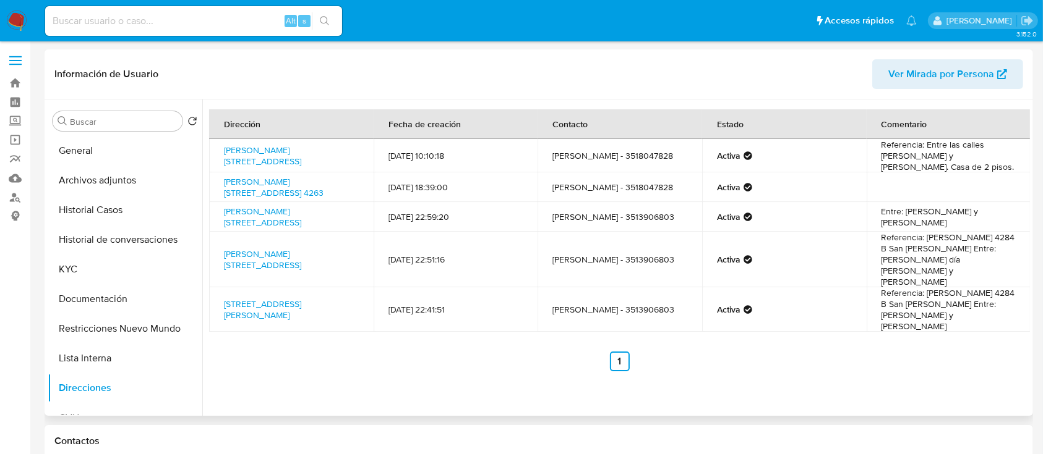
click at [479, 362] on div "Dirección Fecha de creación Contacto Estado Comentario Angel Maria Zuloaga 4284…" at bounding box center [615, 258] width 827 height 317
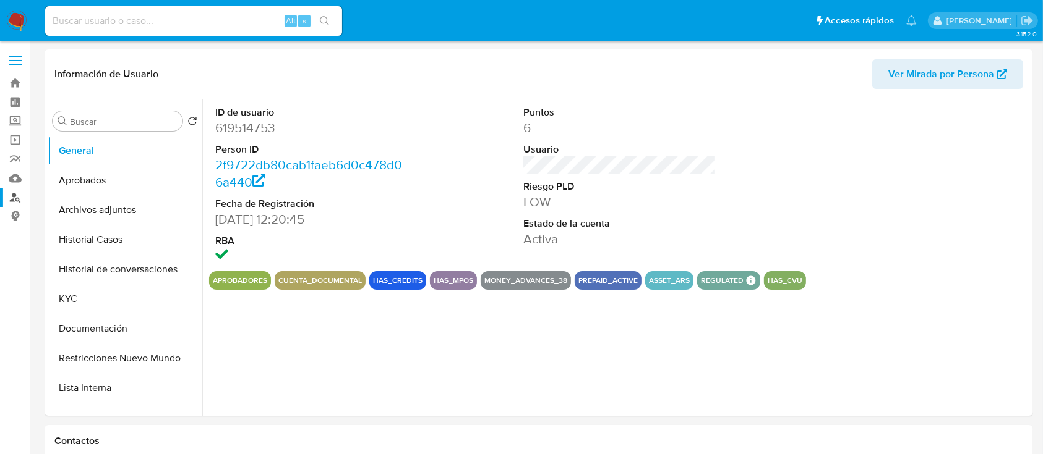
select select "10"
click at [135, 220] on button "Archivos adjuntos" at bounding box center [120, 210] width 145 height 30
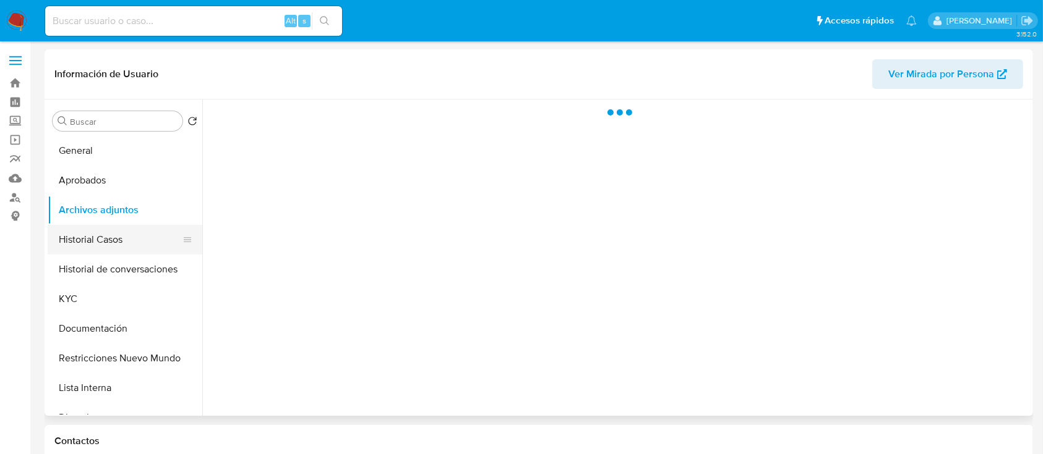
click at [127, 235] on button "Historial Casos" at bounding box center [120, 240] width 145 height 30
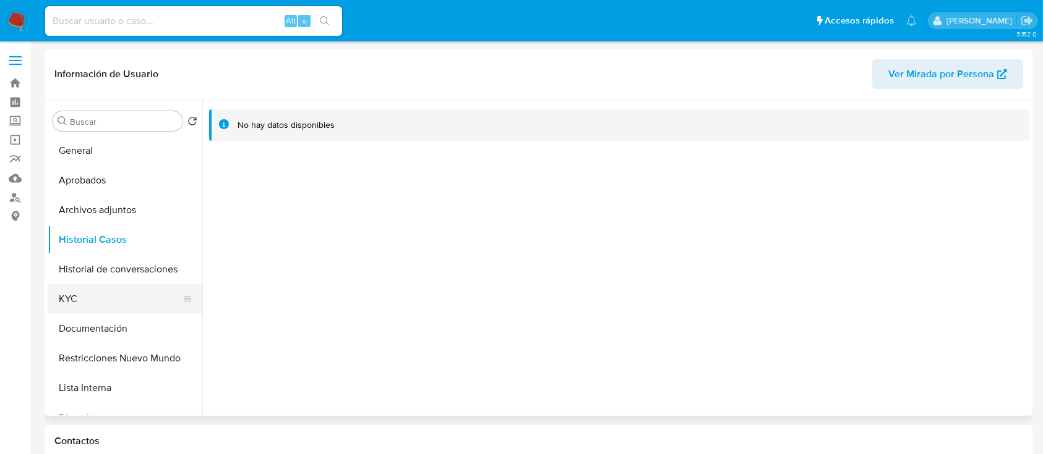
click at [114, 297] on button "KYC" at bounding box center [120, 299] width 145 height 30
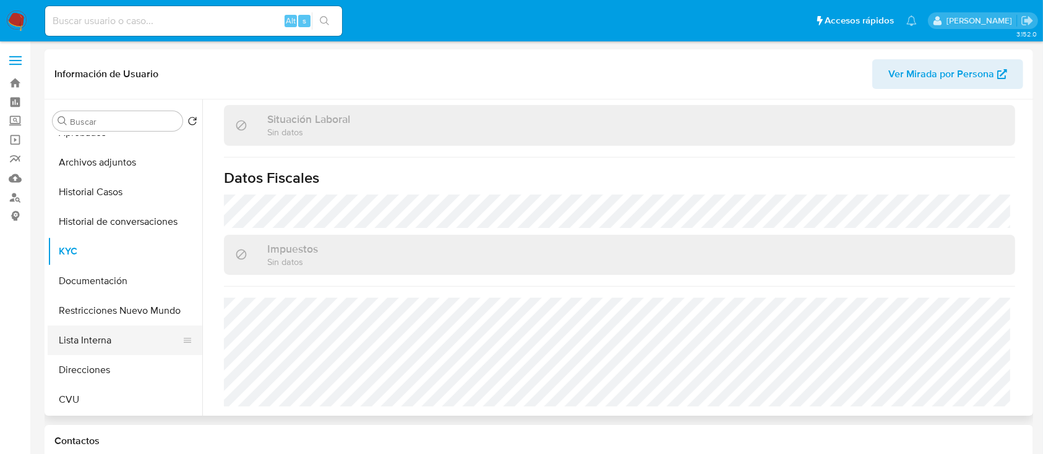
scroll to position [82, 0]
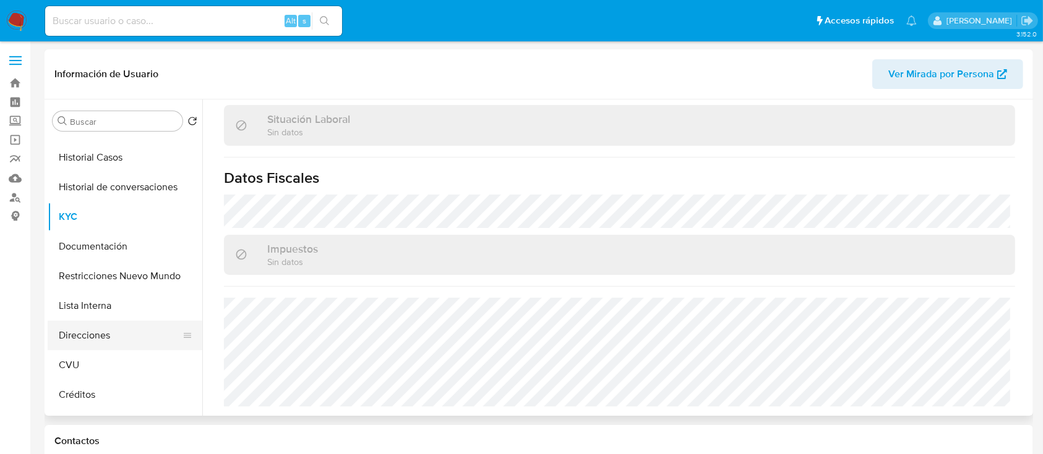
click at [104, 341] on button "Direcciones" at bounding box center [120, 336] width 145 height 30
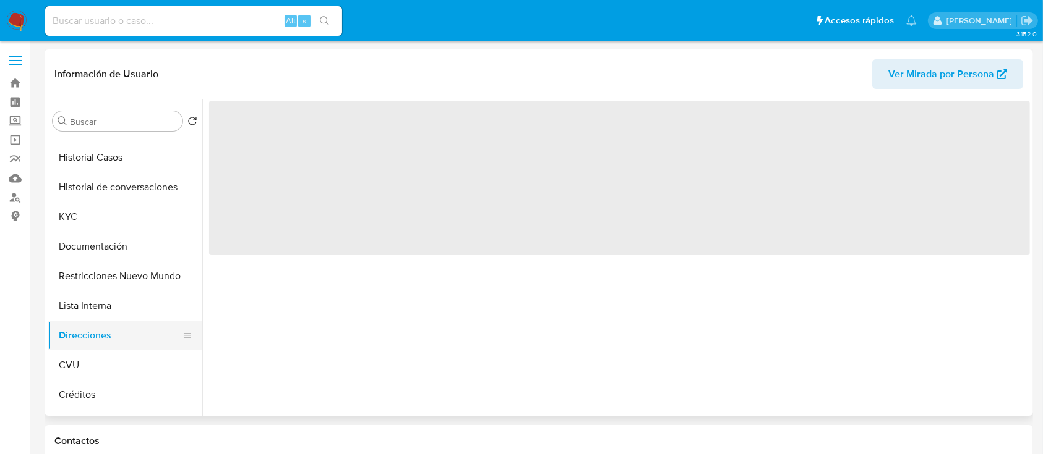
scroll to position [0, 0]
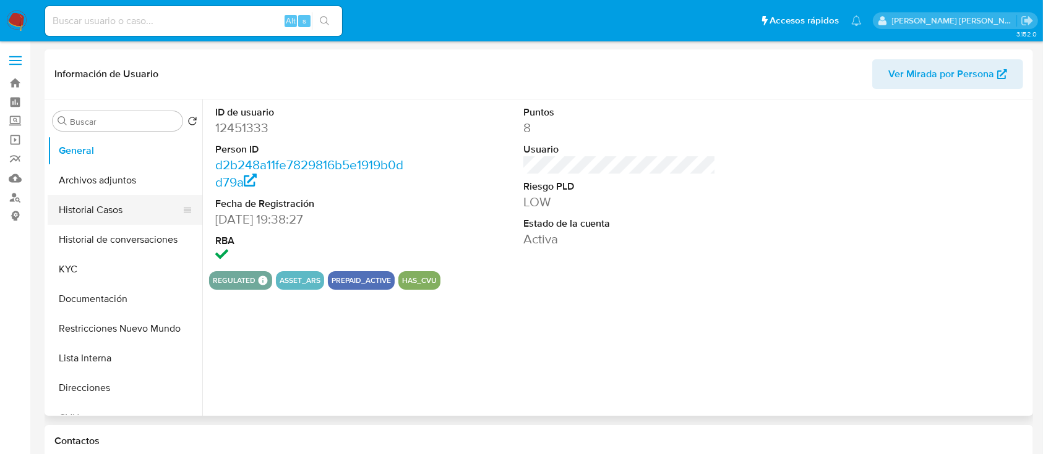
click at [95, 221] on button "Historial Casos" at bounding box center [120, 210] width 145 height 30
select select "10"
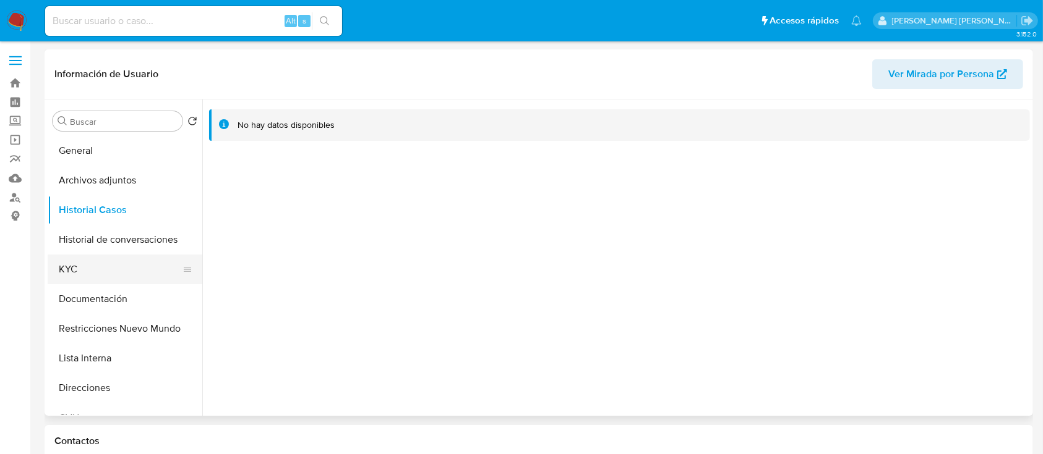
click at [124, 262] on button "KYC" at bounding box center [120, 270] width 145 height 30
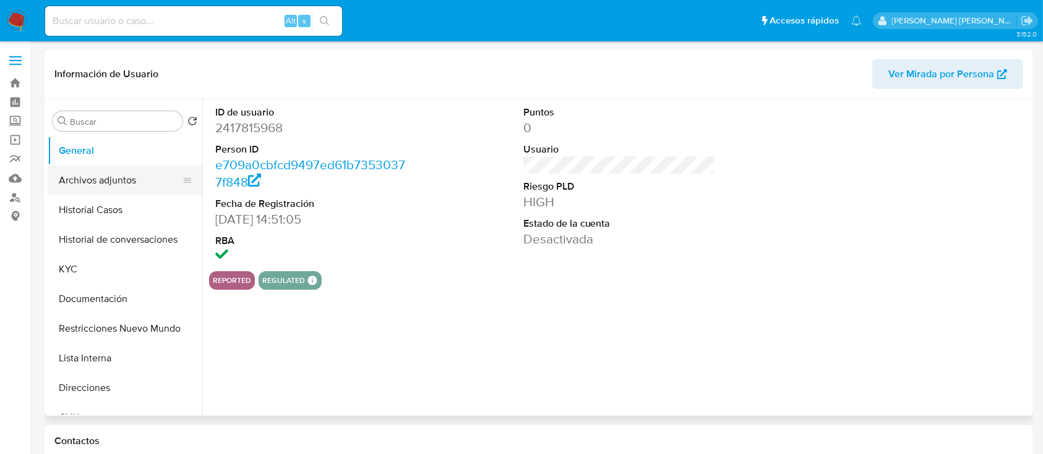
select select "10"
click at [75, 184] on button "Archivos adjuntos" at bounding box center [120, 181] width 145 height 30
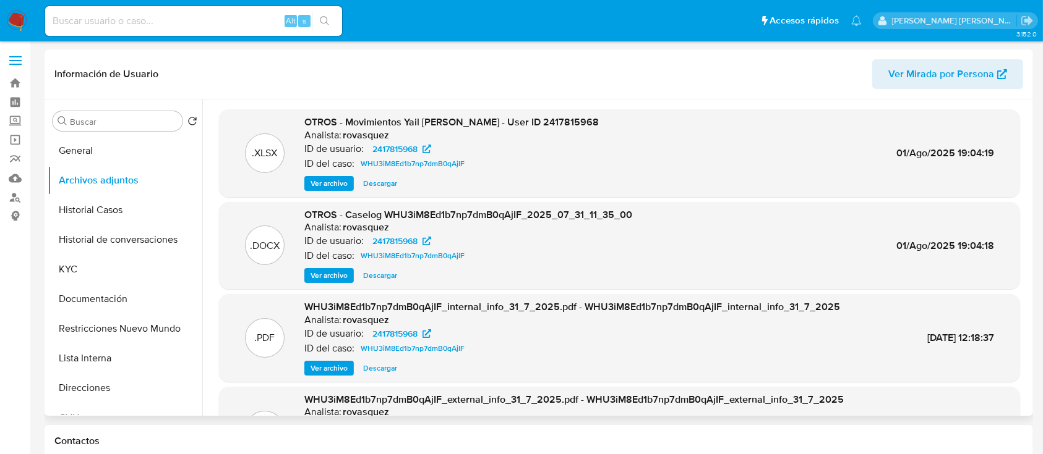
click at [346, 275] on span "Ver archivo" at bounding box center [328, 276] width 37 height 12
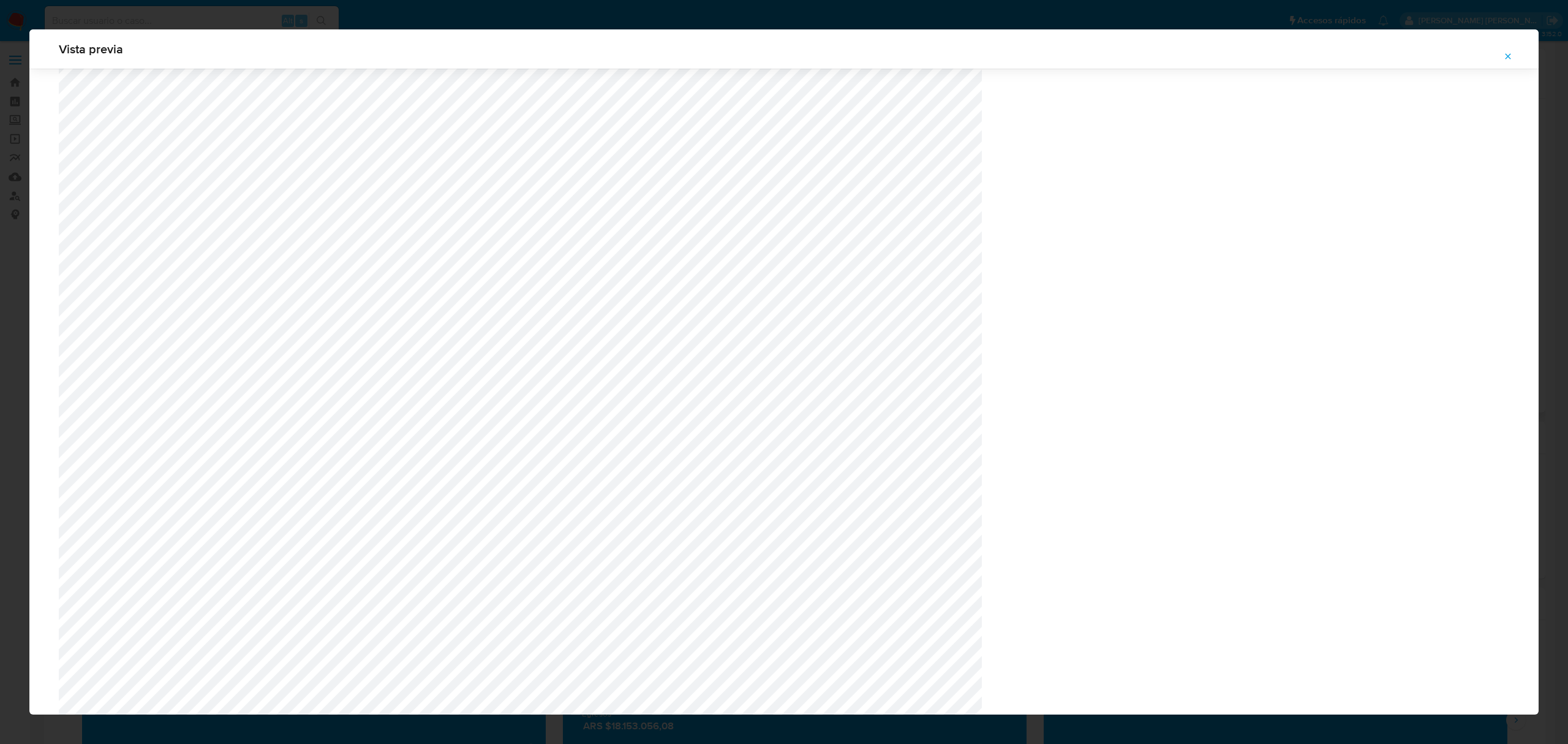
scroll to position [1037, 0]
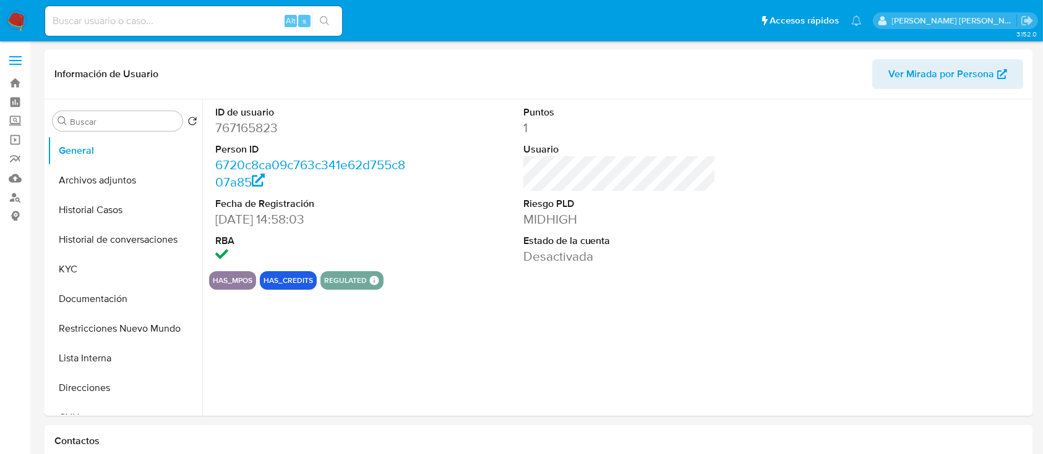
select select "10"
drag, startPoint x: 498, startPoint y: 313, endPoint x: 542, endPoint y: 413, distance: 108.8
click at [499, 314] on div "ID de usuario 767165823 Person ID 6720c8ca09c763c341e62d755c807a85 Fecha de Reg…" at bounding box center [615, 258] width 827 height 317
click at [124, 219] on button "Historial Casos" at bounding box center [120, 210] width 145 height 30
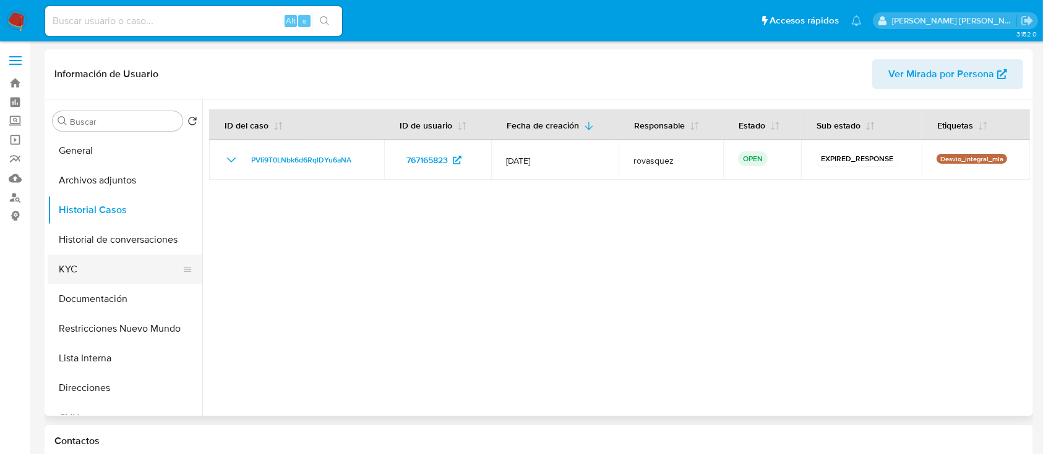
click at [119, 267] on button "KYC" at bounding box center [120, 270] width 145 height 30
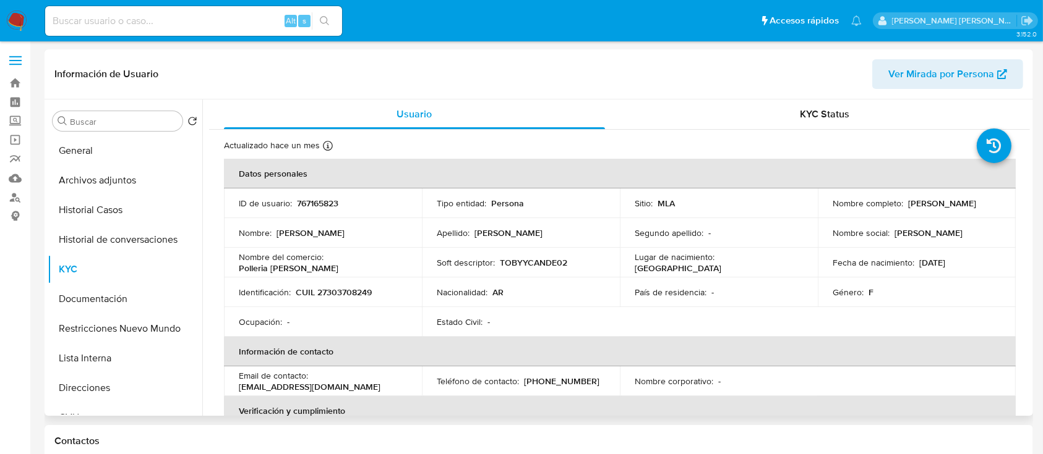
click at [348, 289] on p "CUIL 27303708249" at bounding box center [334, 292] width 76 height 11
copy p "27303708249"
drag, startPoint x: 827, startPoint y: 207, endPoint x: 938, endPoint y: 213, distance: 110.9
click at [938, 213] on td "Nombre completo : Carolina Leticia Zalazar" at bounding box center [916, 204] width 198 height 30
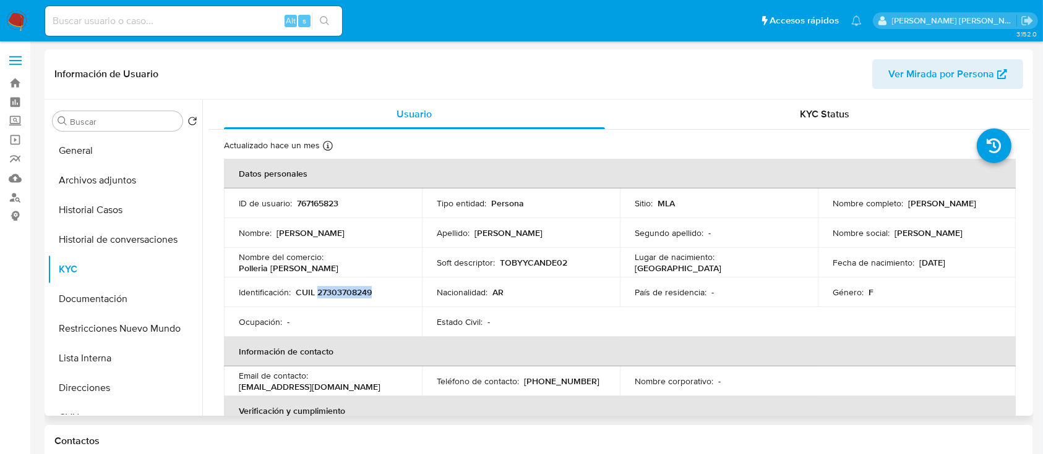
copy p "Carolina Leticia Zalazar"
click at [267, 265] on p "Polleria toby y cande" at bounding box center [289, 268] width 100 height 11
click at [297, 270] on p "Polleria toby y cande" at bounding box center [289, 268] width 100 height 11
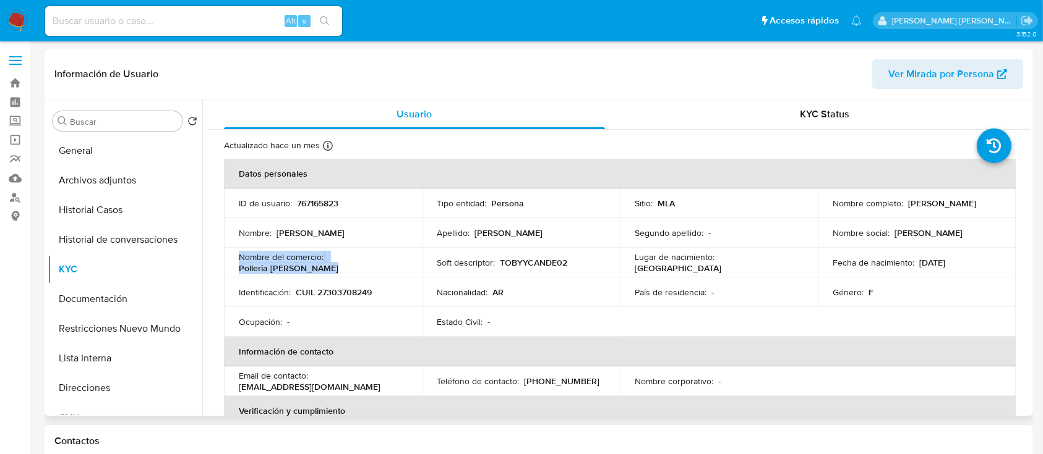
click at [330, 273] on div "Nombre del comercio : Polleria toby y cande" at bounding box center [323, 263] width 168 height 22
drag, startPoint x: 323, startPoint y: 270, endPoint x: 232, endPoint y: 275, distance: 90.4
click at [232, 275] on td "Nombre del comercio : Polleria toby y cande" at bounding box center [323, 263] width 198 height 30
copy p "Polleria toby y cande"
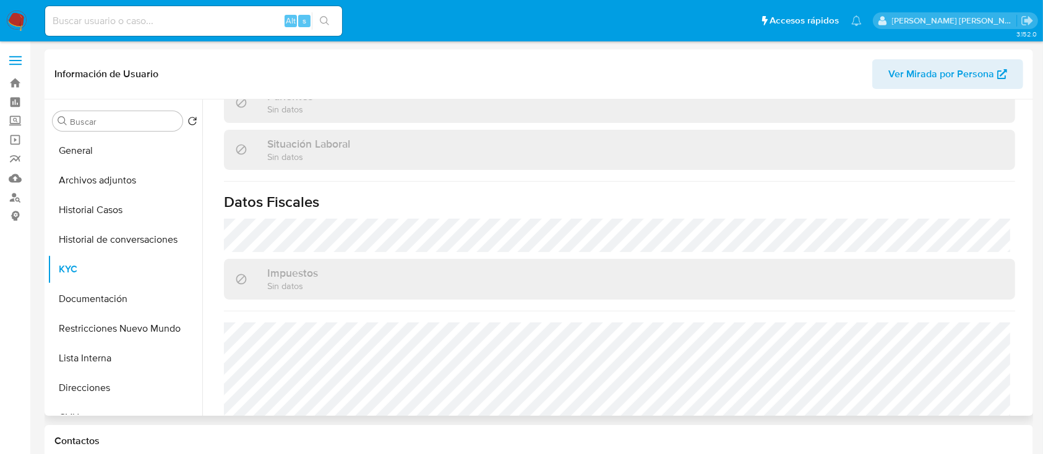
scroll to position [651, 0]
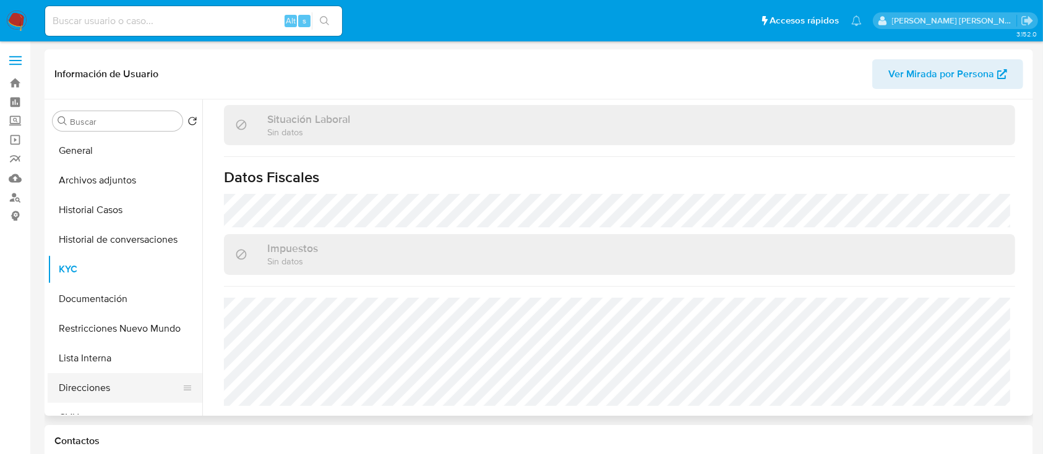
click at [117, 382] on button "Direcciones" at bounding box center [120, 388] width 145 height 30
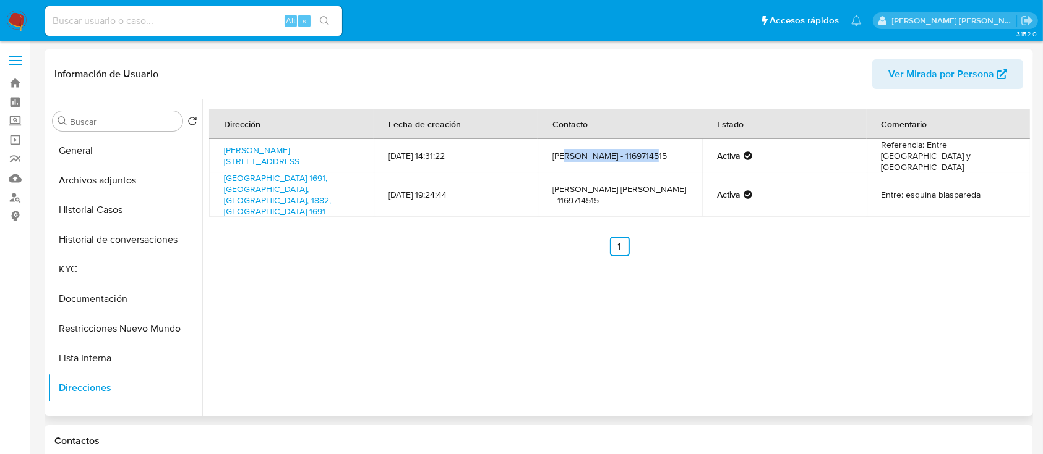
drag, startPoint x: 564, startPoint y: 155, endPoint x: 637, endPoint y: 153, distance: 73.0
click at [637, 153] on td "Carolina Leticia Zalazar - 1169714515" at bounding box center [619, 155] width 164 height 33
click at [615, 174] on td "Fernández felíz Julián - 1169714515" at bounding box center [619, 195] width 164 height 45
click at [139, 189] on button "Archivos adjuntos" at bounding box center [120, 181] width 145 height 30
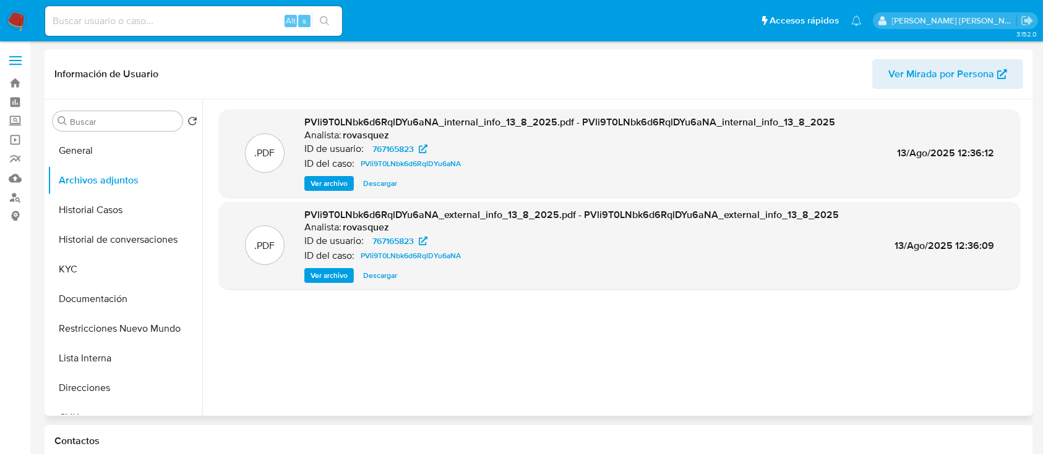
click at [329, 275] on span "Ver archivo" at bounding box center [328, 276] width 37 height 12
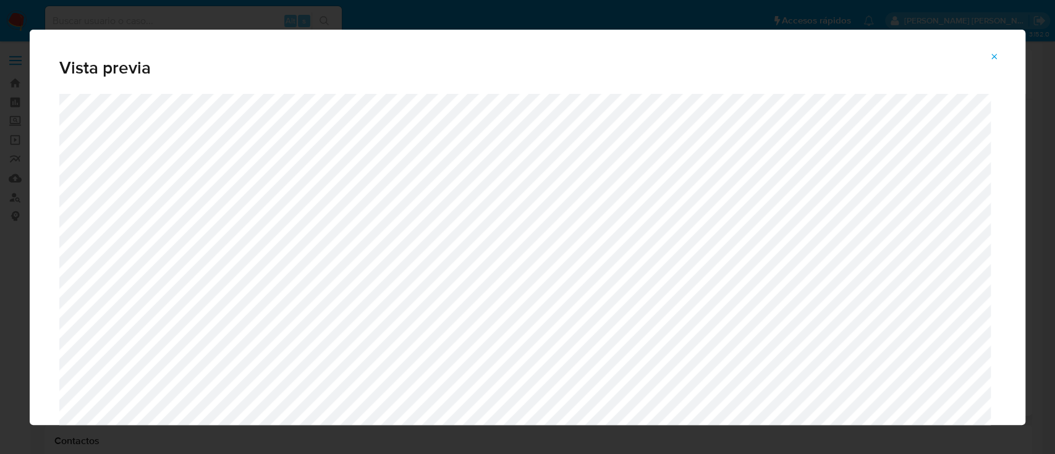
click at [999, 56] on button "Attachment preview" at bounding box center [994, 57] width 27 height 20
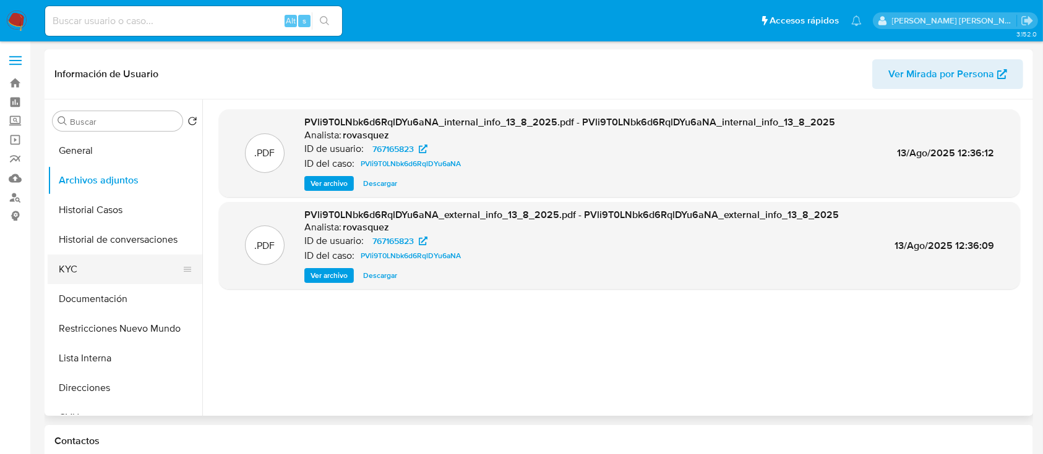
click at [82, 276] on button "KYC" at bounding box center [120, 270] width 145 height 30
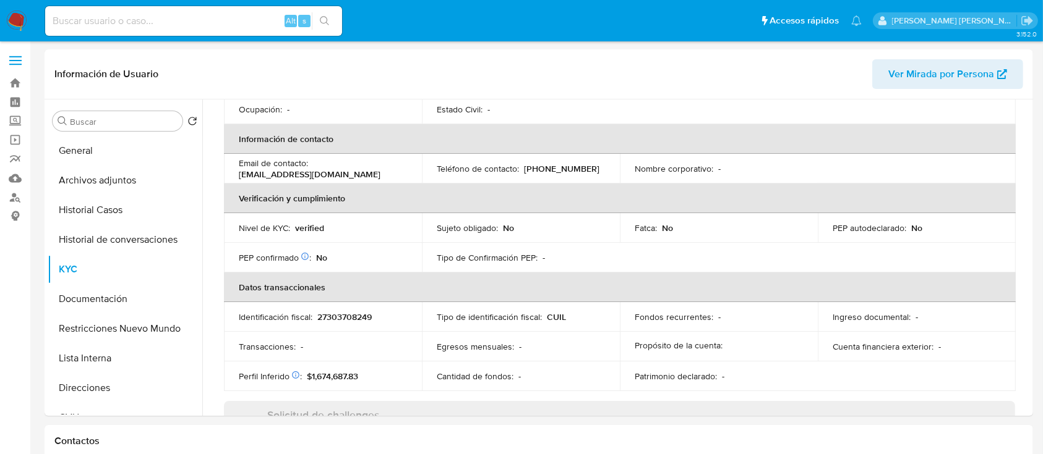
scroll to position [209, 0]
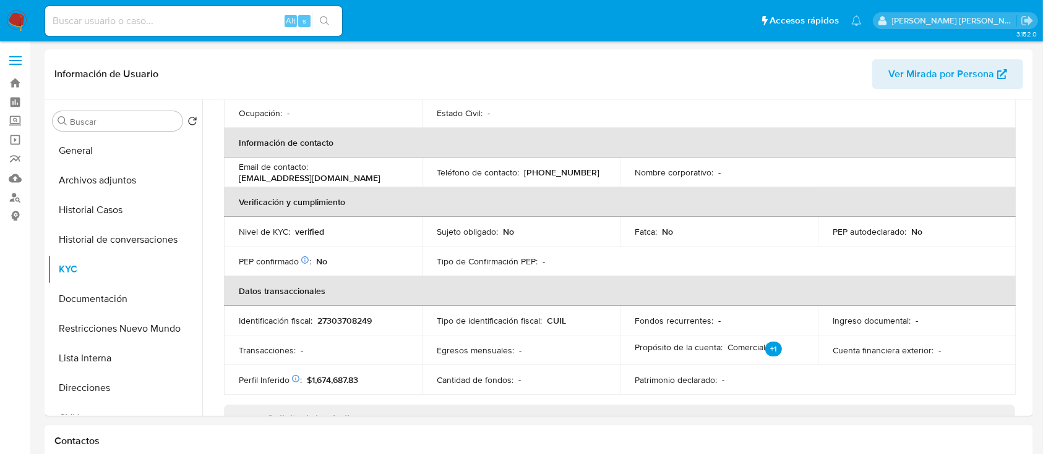
click at [539, 169] on p "(11) 69714515" at bounding box center [561, 172] width 75 height 11
copy p "69714515"
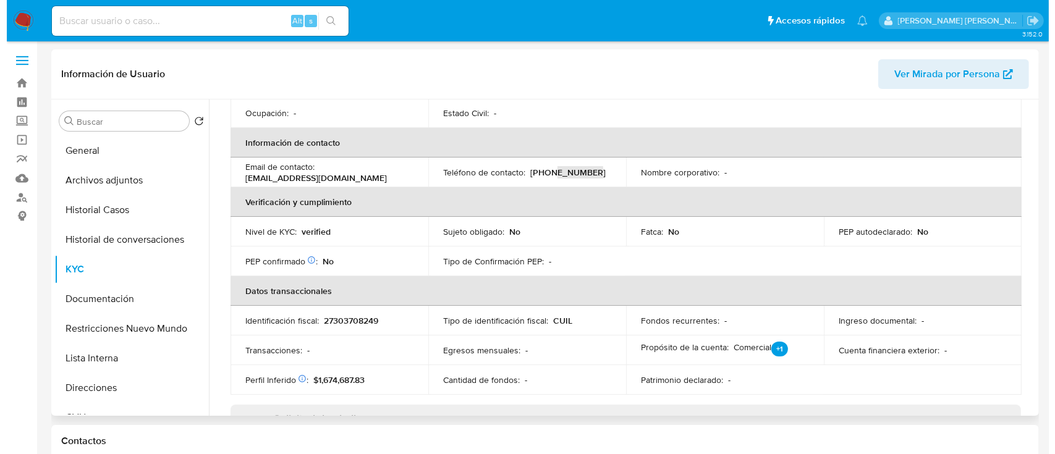
scroll to position [0, 0]
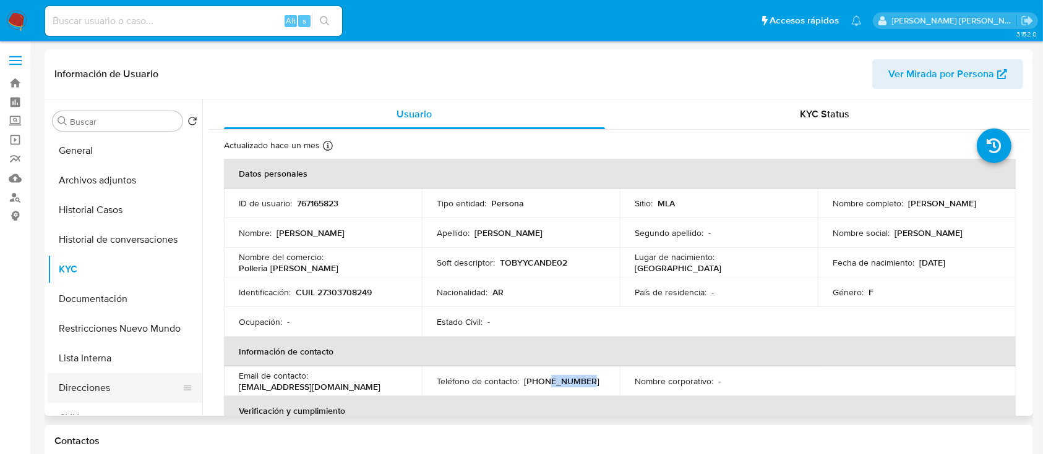
click at [112, 382] on button "Direcciones" at bounding box center [120, 388] width 145 height 30
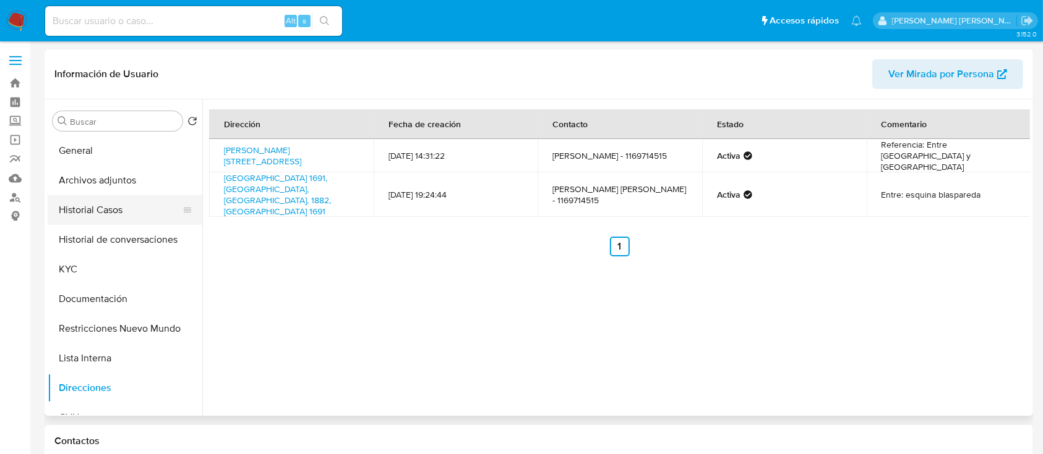
click at [83, 200] on button "Historial Casos" at bounding box center [120, 210] width 145 height 30
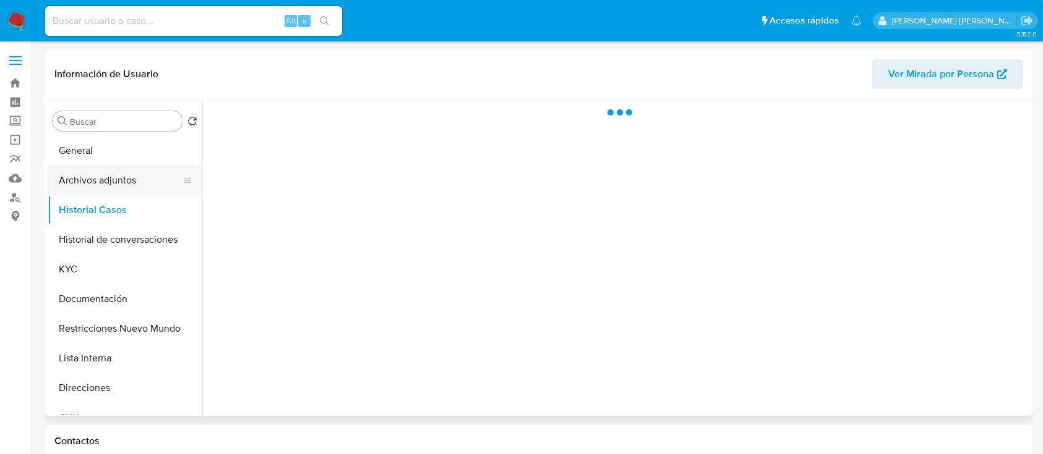
click at [96, 183] on button "Archivos adjuntos" at bounding box center [120, 181] width 145 height 30
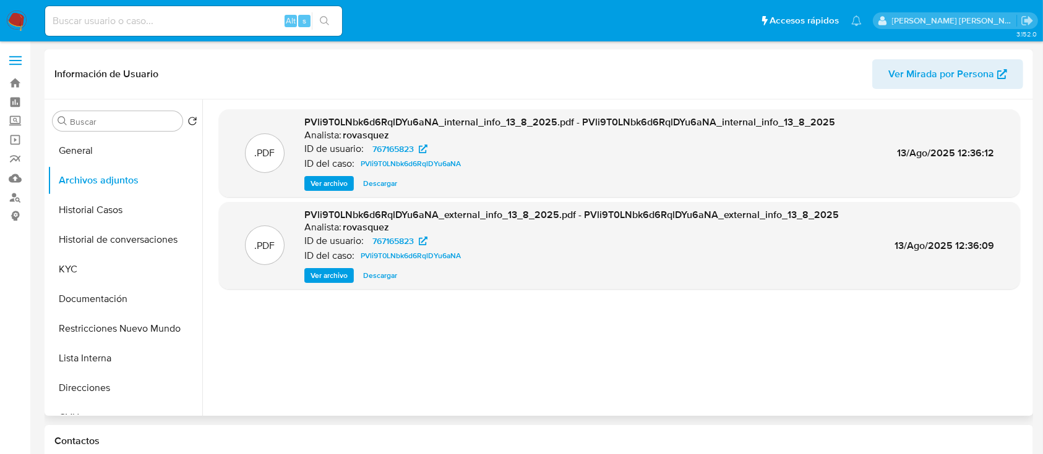
click at [333, 275] on span "Ver archivo" at bounding box center [328, 276] width 37 height 12
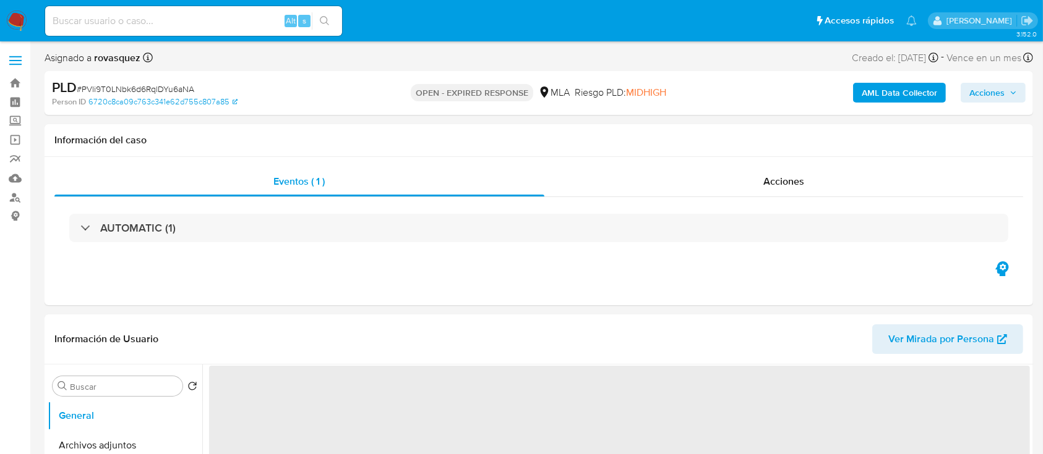
click at [900, 93] on b "AML Data Collector" at bounding box center [898, 93] width 75 height 20
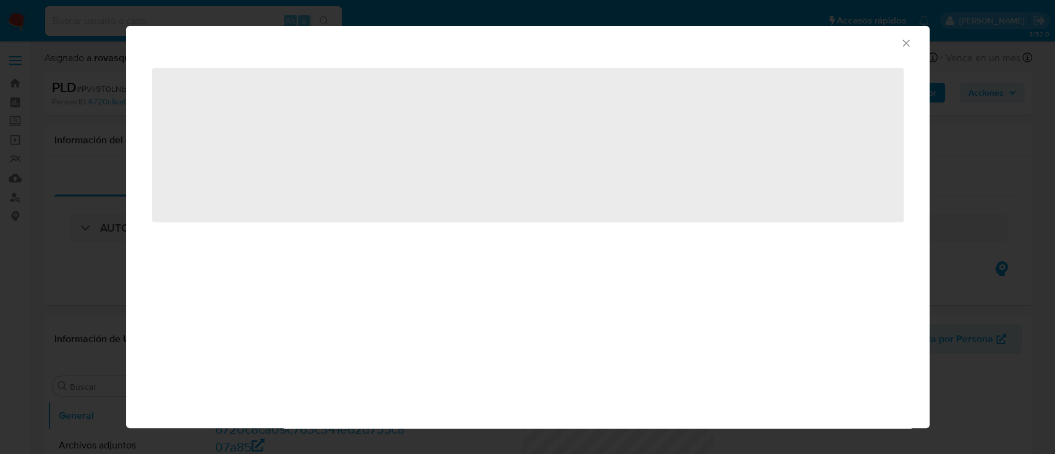
select select "10"
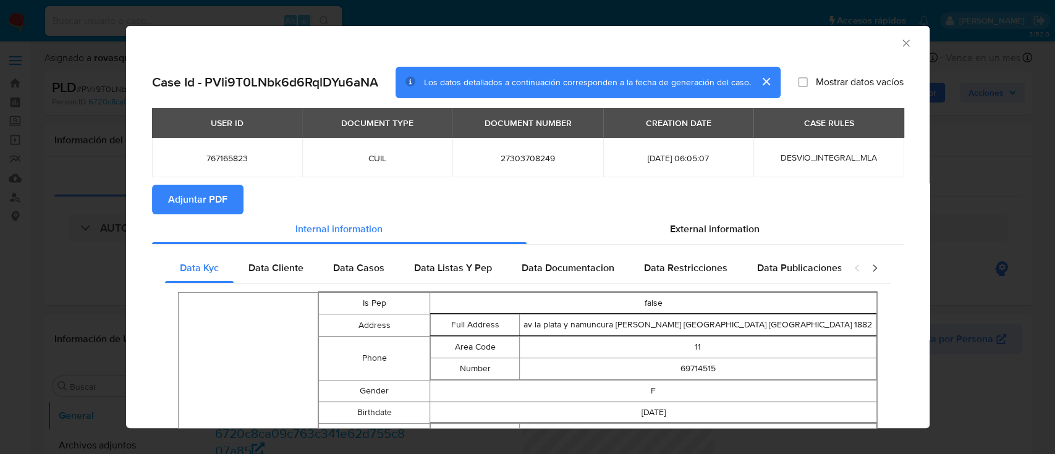
click at [216, 207] on span "Adjuntar PDF" at bounding box center [197, 199] width 59 height 27
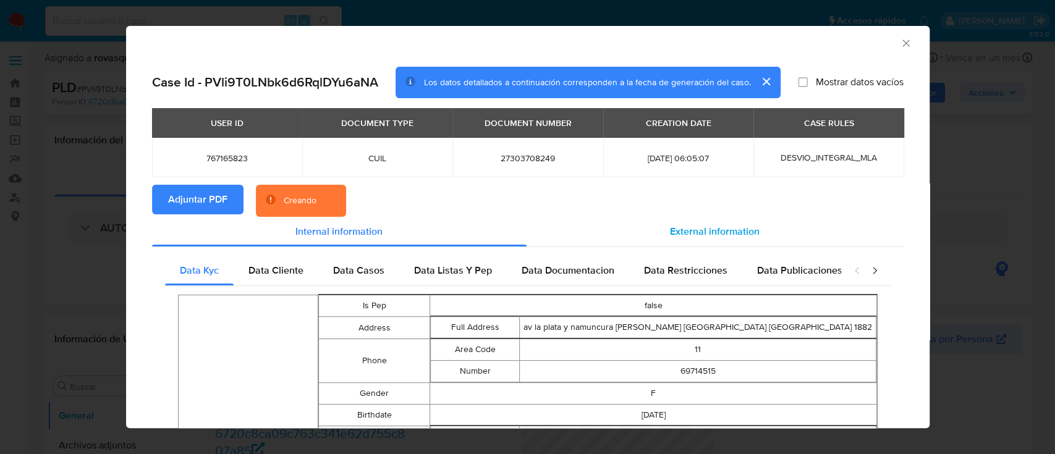
click at [707, 240] on div "External information" at bounding box center [715, 232] width 377 height 30
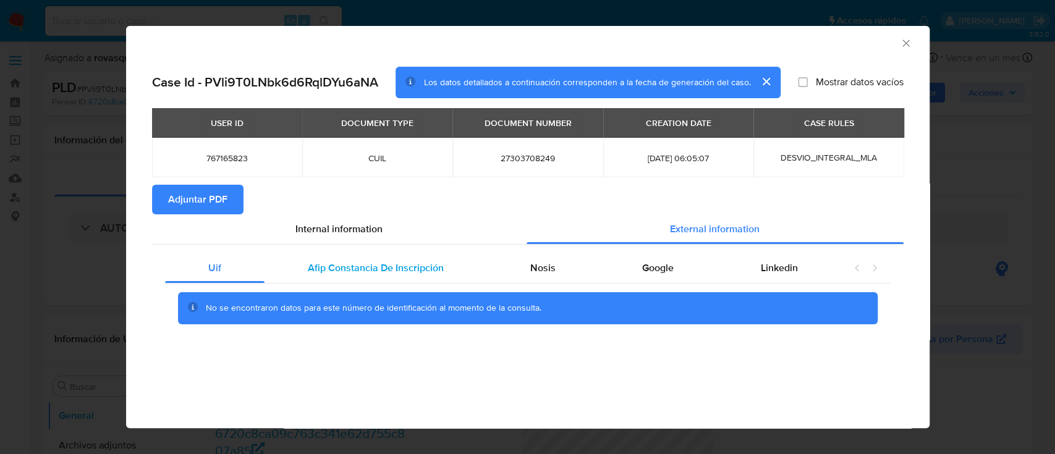
click at [334, 275] on span "Afip Constancia De Inscripción" at bounding box center [376, 268] width 136 height 14
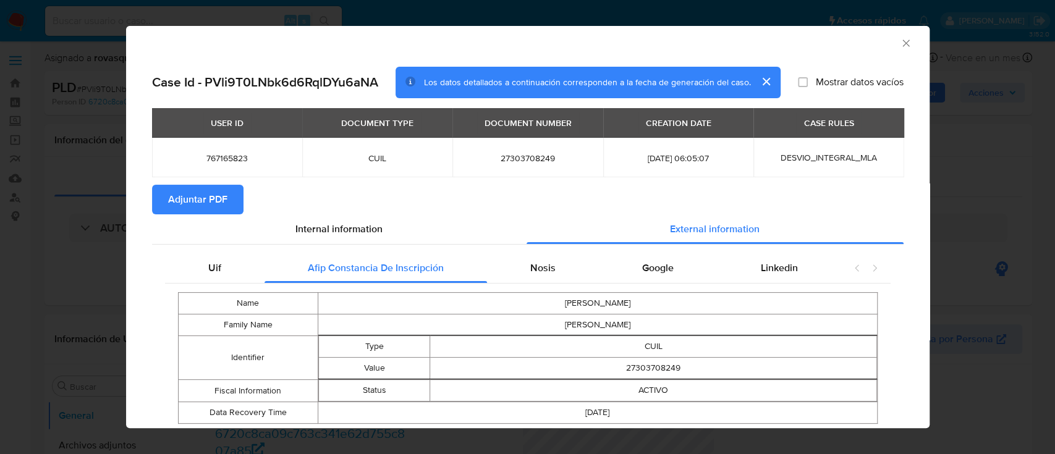
scroll to position [35, 0]
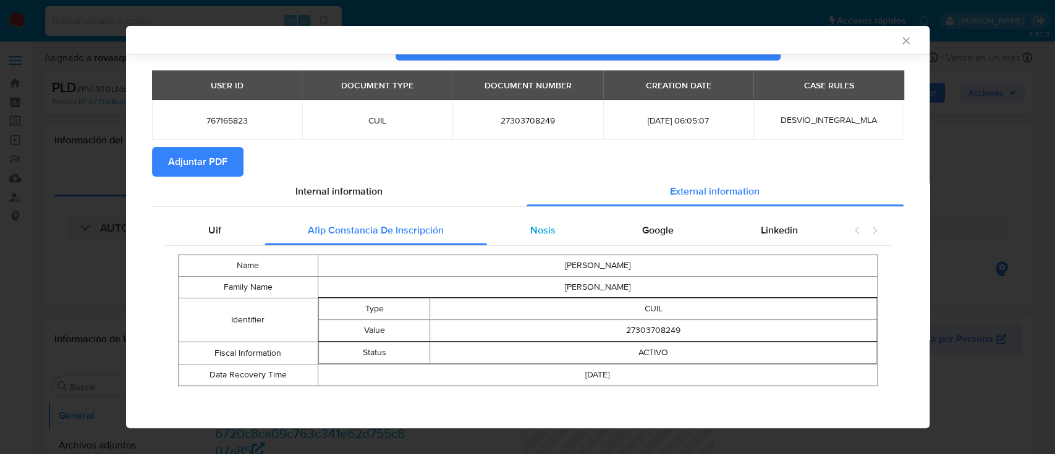
click at [544, 229] on span "Nosis" at bounding box center [543, 230] width 25 height 14
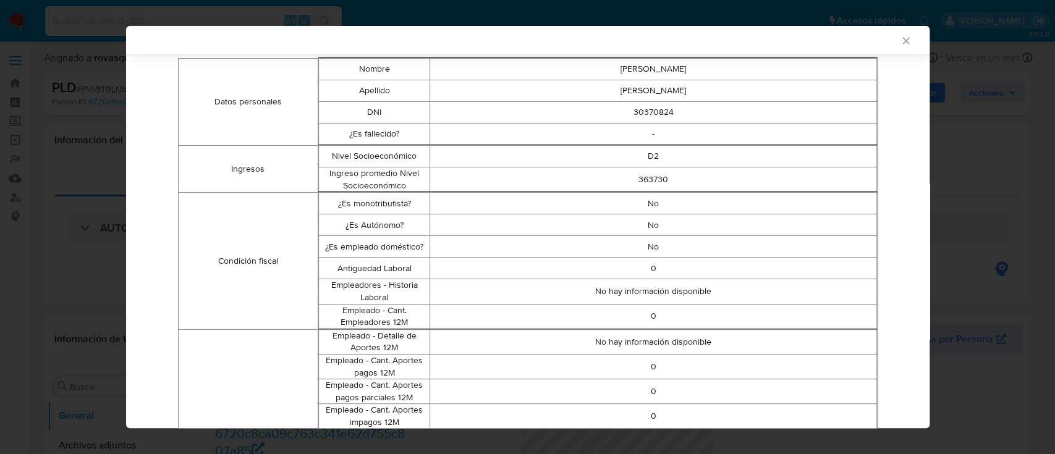
scroll to position [135, 0]
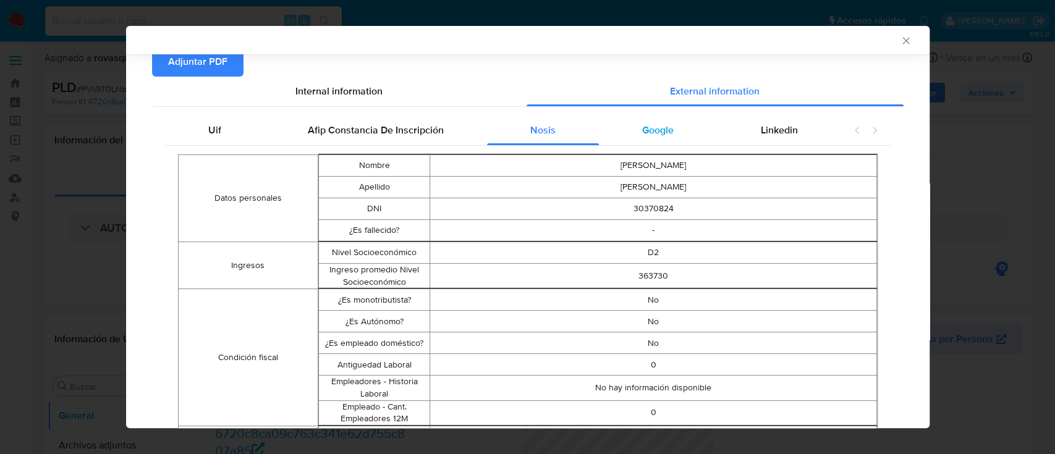
click at [652, 136] on span "Google" at bounding box center [658, 130] width 32 height 14
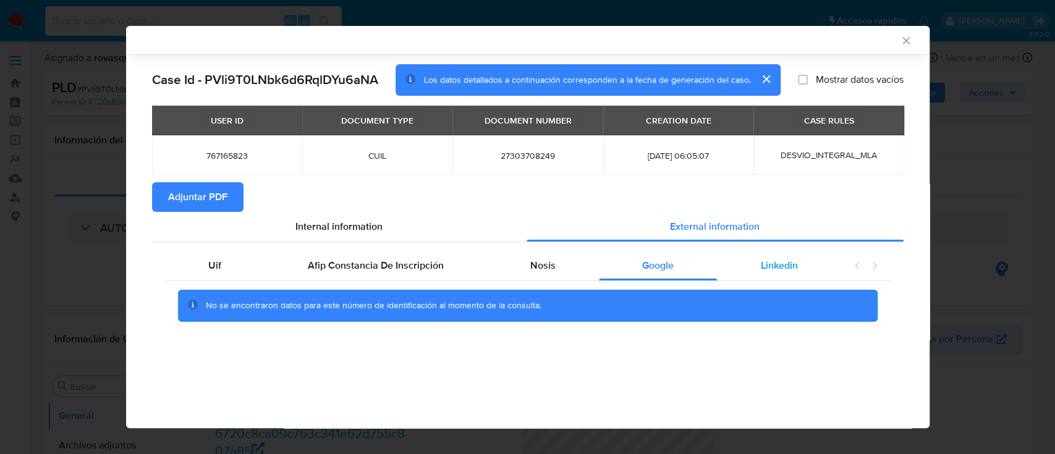
click at [795, 271] on span "Linkedin" at bounding box center [779, 265] width 37 height 14
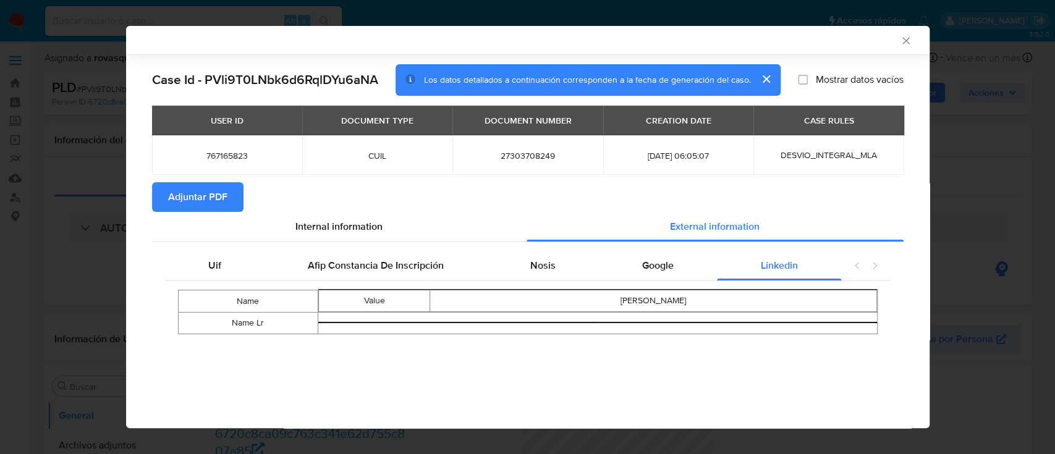
click at [880, 265] on icon "closure-recommendation-modal" at bounding box center [875, 266] width 12 height 12
click at [874, 265] on icon "closure-recommendation-modal" at bounding box center [875, 266] width 12 height 12
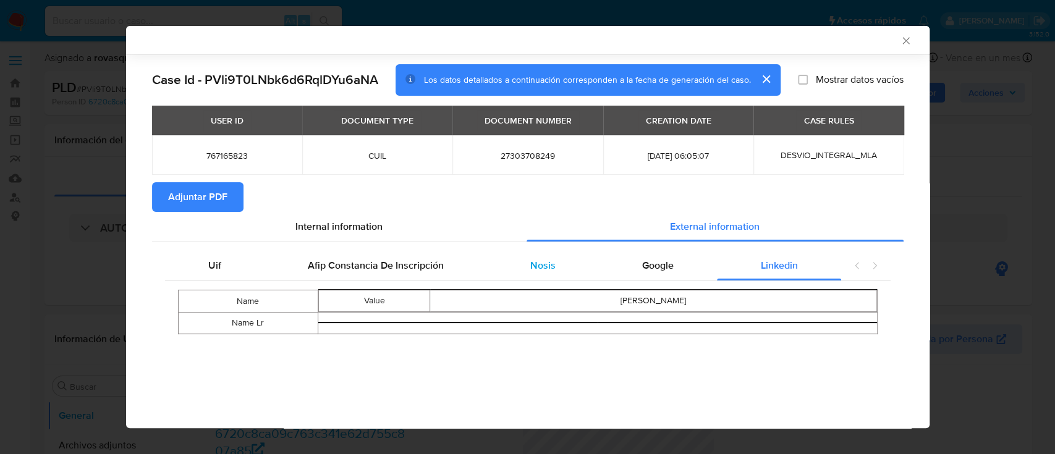
click at [534, 262] on span "Nosis" at bounding box center [543, 265] width 25 height 14
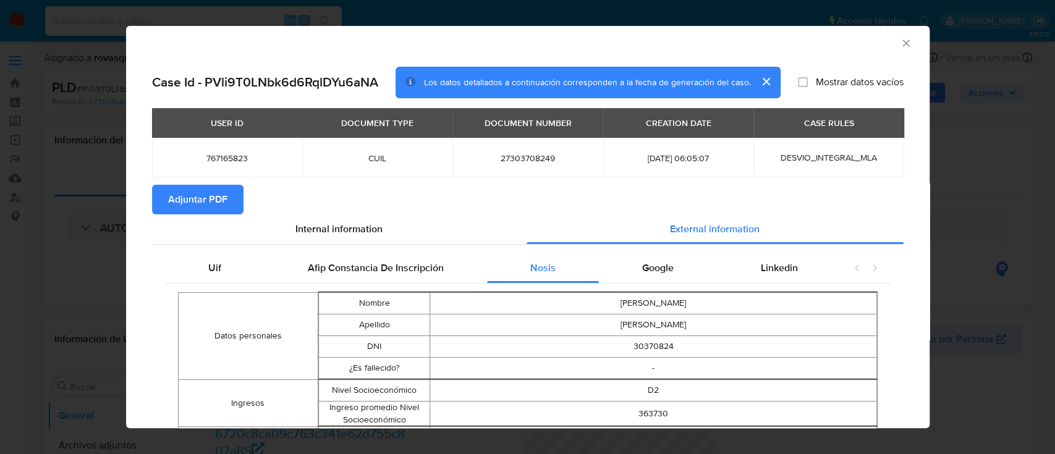
click at [900, 42] on icon "Cerrar ventana" at bounding box center [906, 43] width 12 height 12
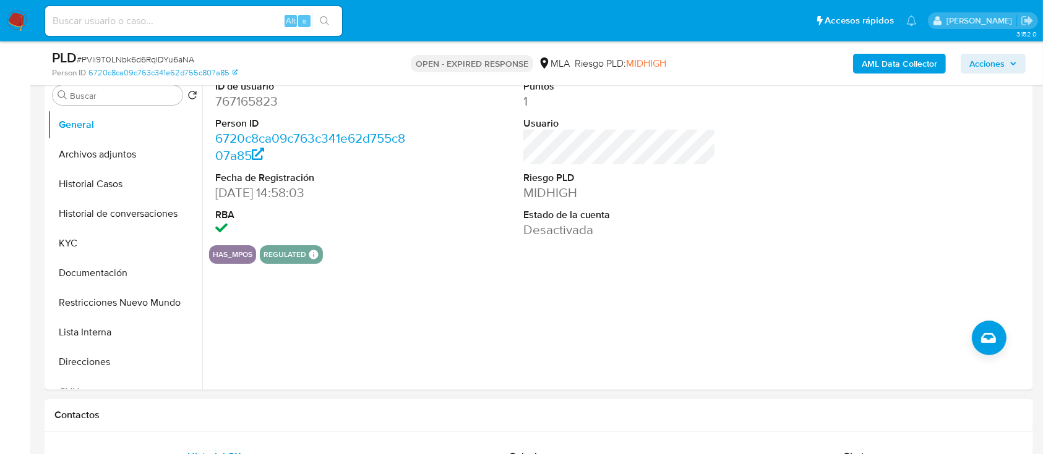
scroll to position [495, 0]
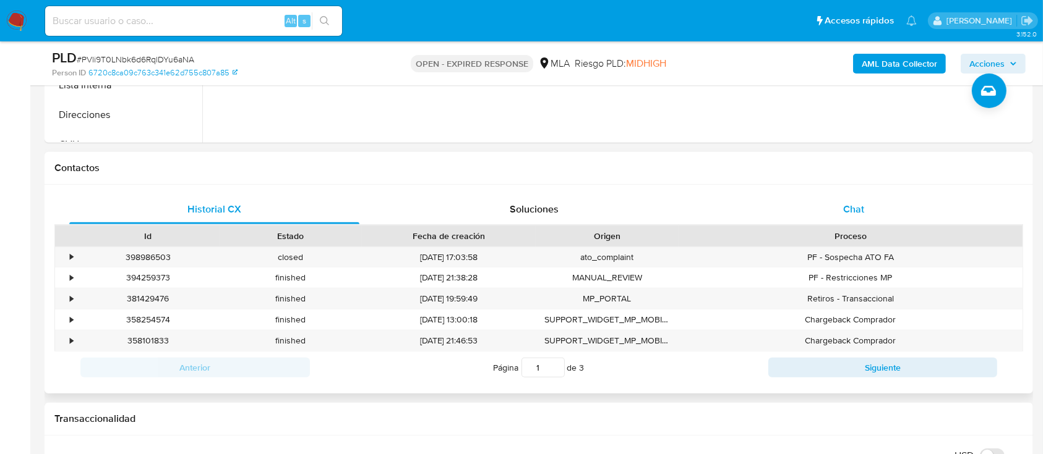
click at [848, 200] on div "Chat" at bounding box center [854, 210] width 290 height 30
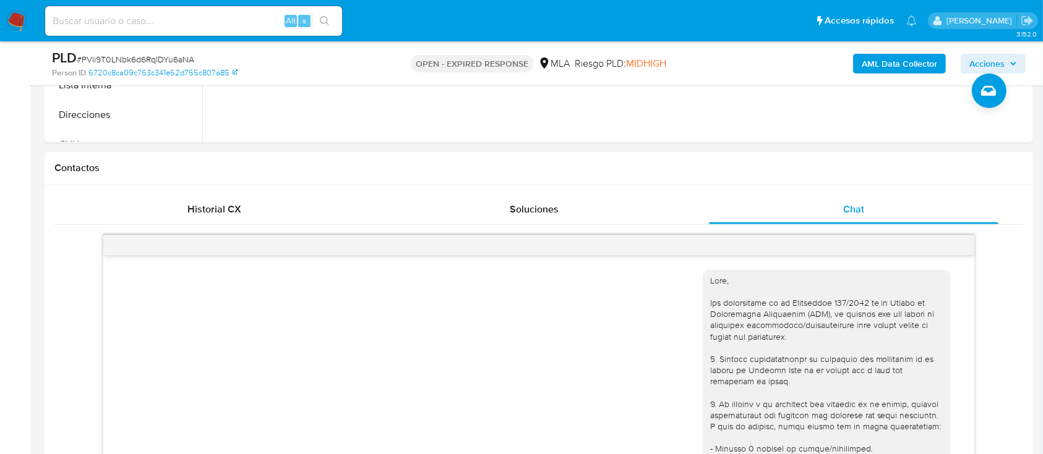
scroll to position [765, 0]
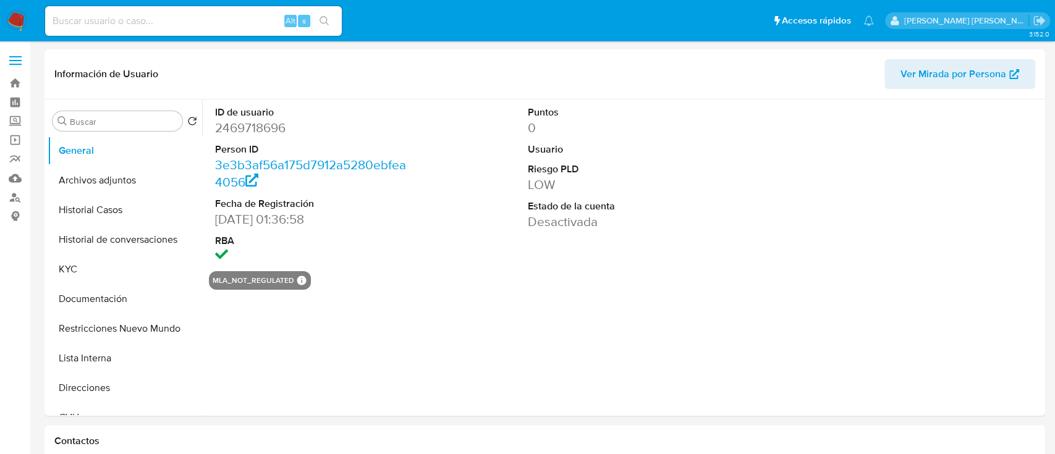
select select "10"
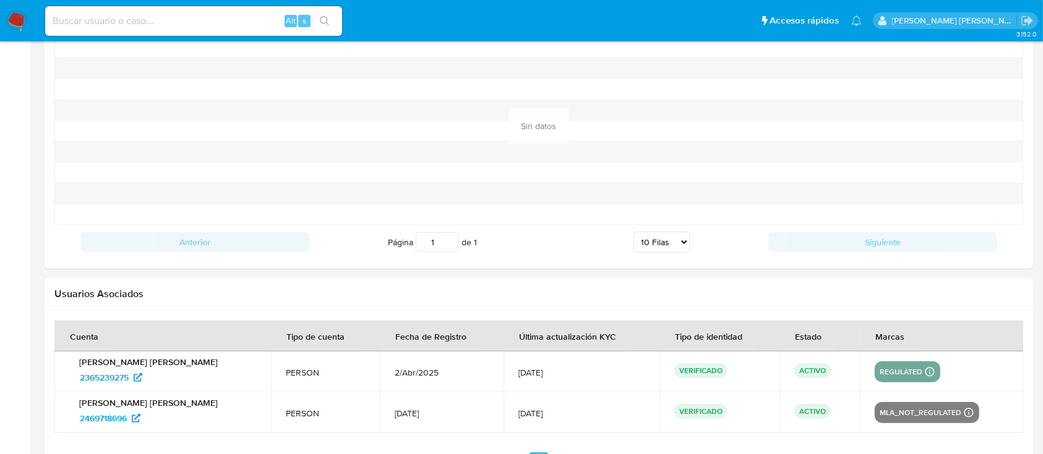
scroll to position [1360, 0]
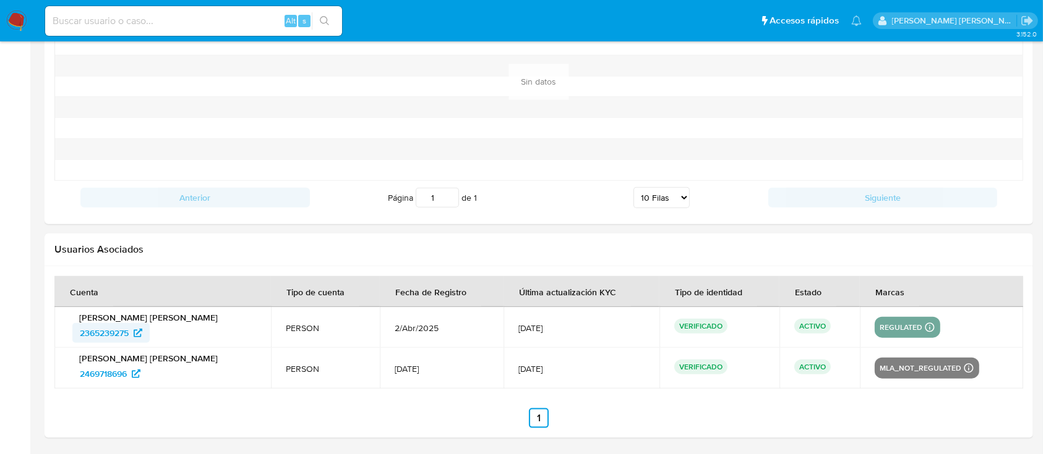
click at [132, 335] on span "2365239275" at bounding box center [111, 333] width 62 height 20
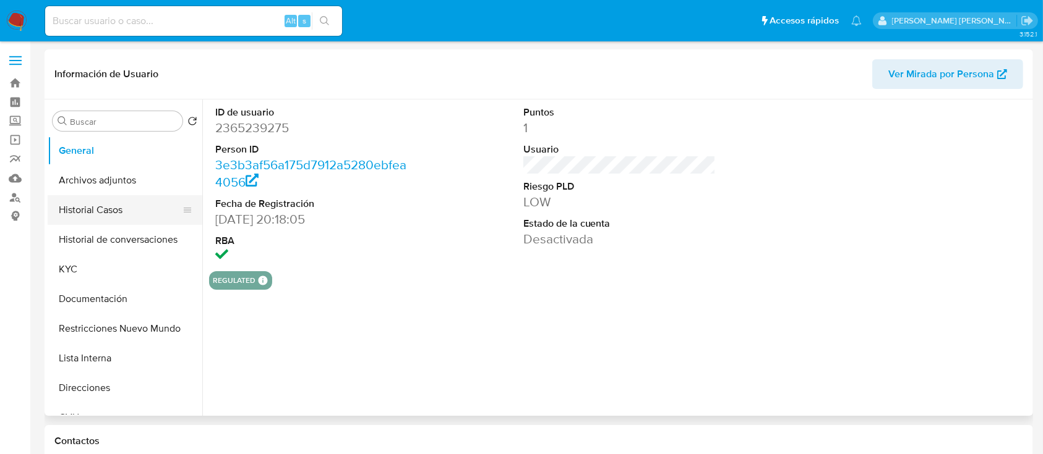
select select "10"
click at [129, 222] on button "Historial Casos" at bounding box center [120, 210] width 145 height 30
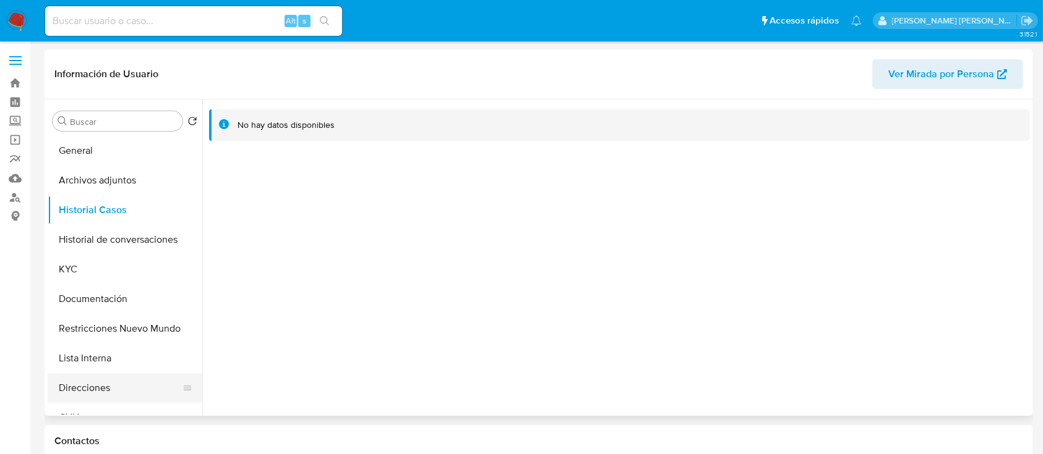
click at [96, 388] on button "Direcciones" at bounding box center [120, 388] width 145 height 30
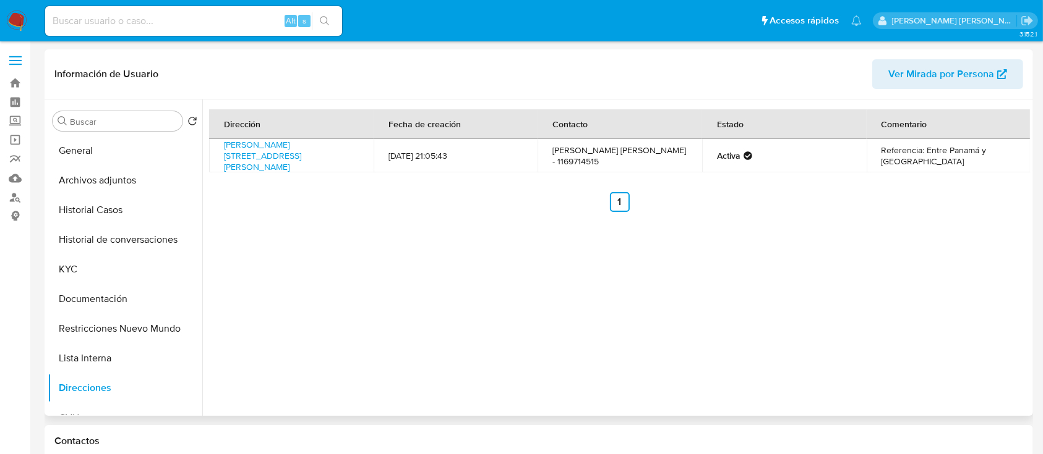
drag, startPoint x: 288, startPoint y: 168, endPoint x: 223, endPoint y: 148, distance: 68.5
click at [223, 148] on td "[PERSON_NAME] [STREET_ADDRESS][PERSON_NAME]" at bounding box center [291, 155] width 164 height 33
copy link "[PERSON_NAME] [STREET_ADDRESS][PERSON_NAME]"
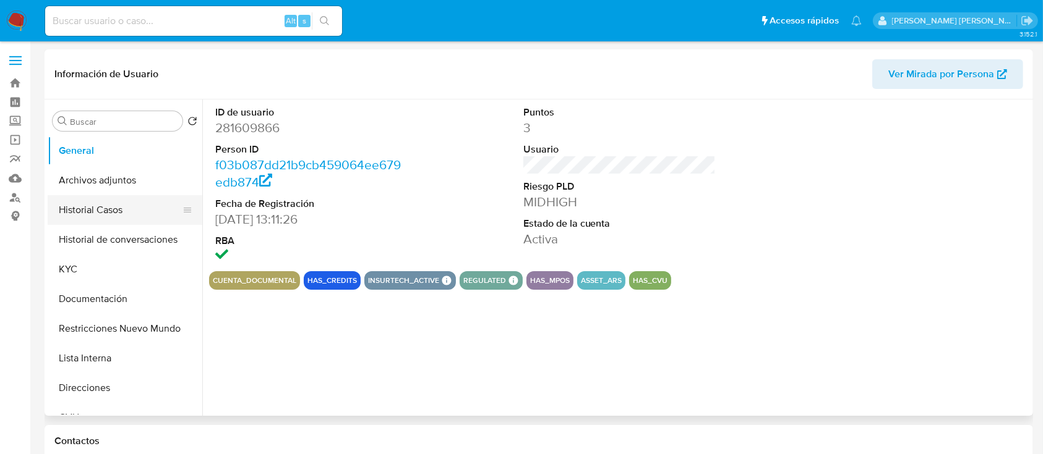
click at [105, 209] on button "Historial Casos" at bounding box center [120, 210] width 145 height 30
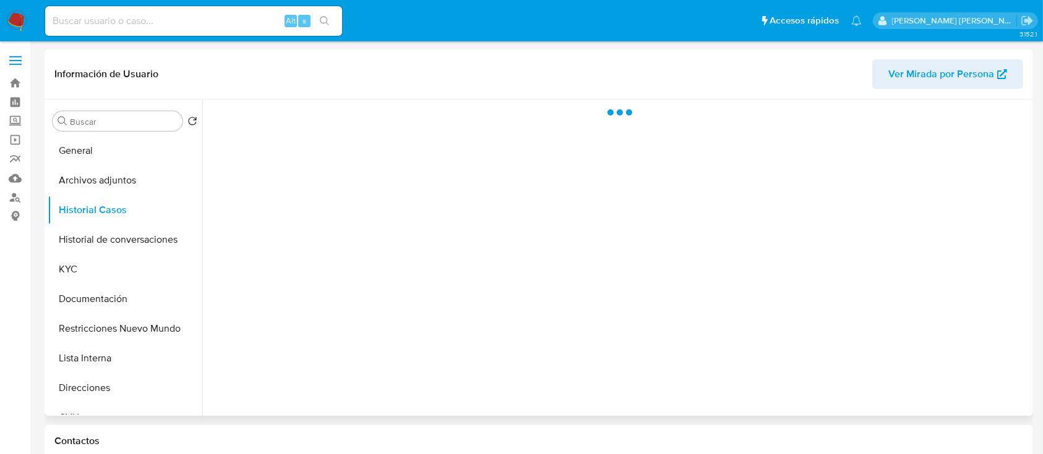
select select "10"
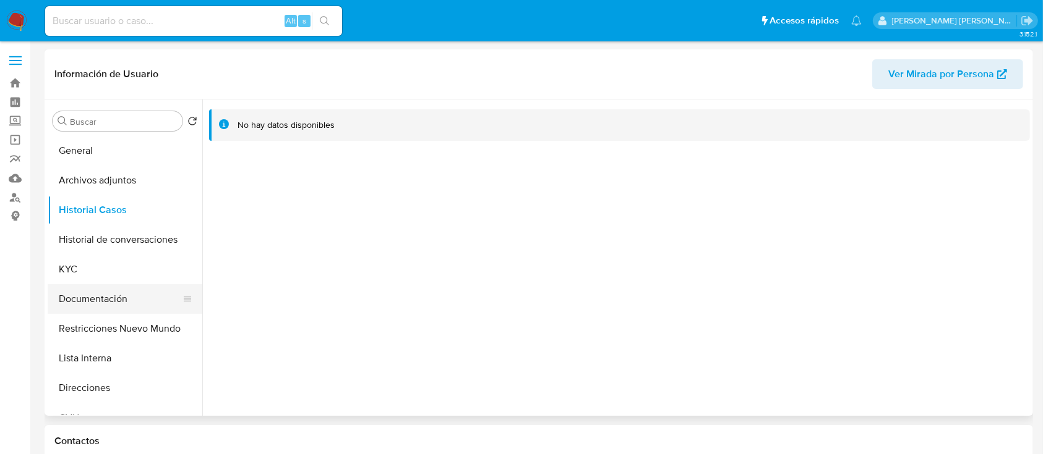
click at [74, 286] on button "Documentación" at bounding box center [120, 299] width 145 height 30
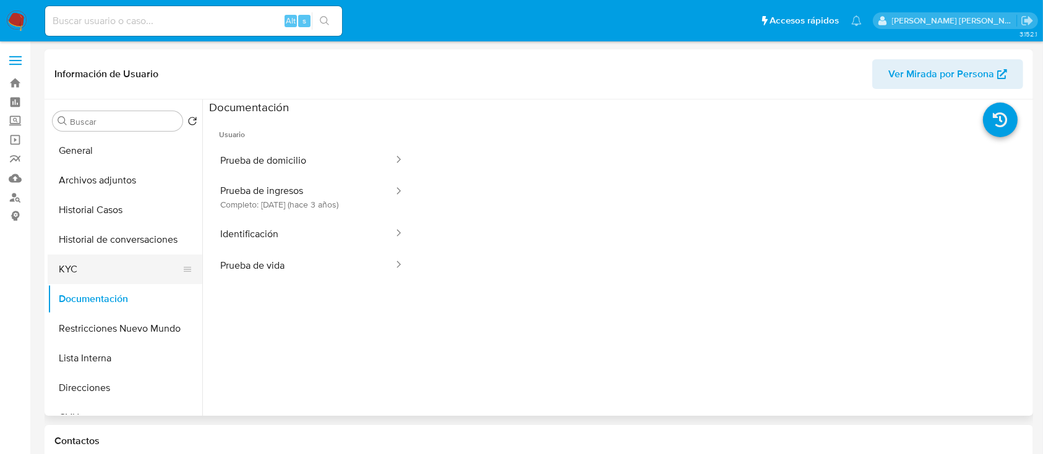
click at [105, 275] on button "KYC" at bounding box center [120, 270] width 145 height 30
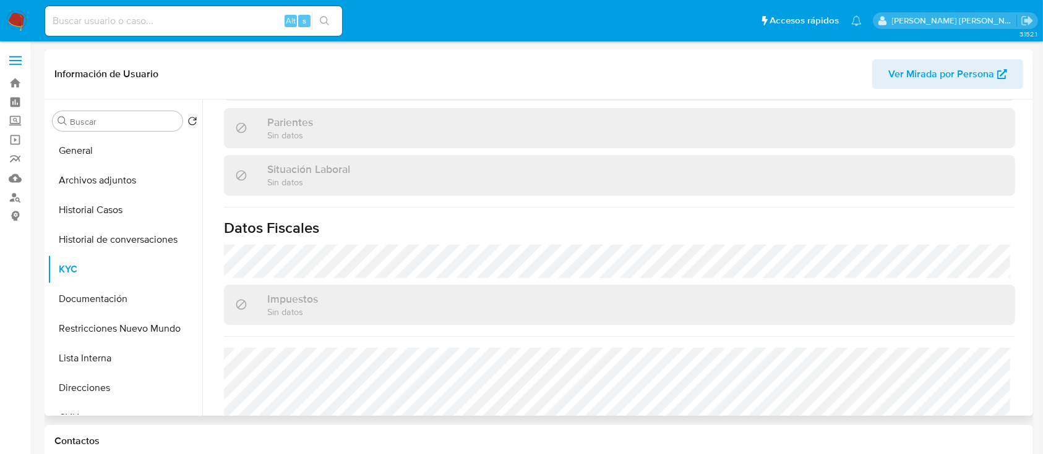
scroll to position [639, 0]
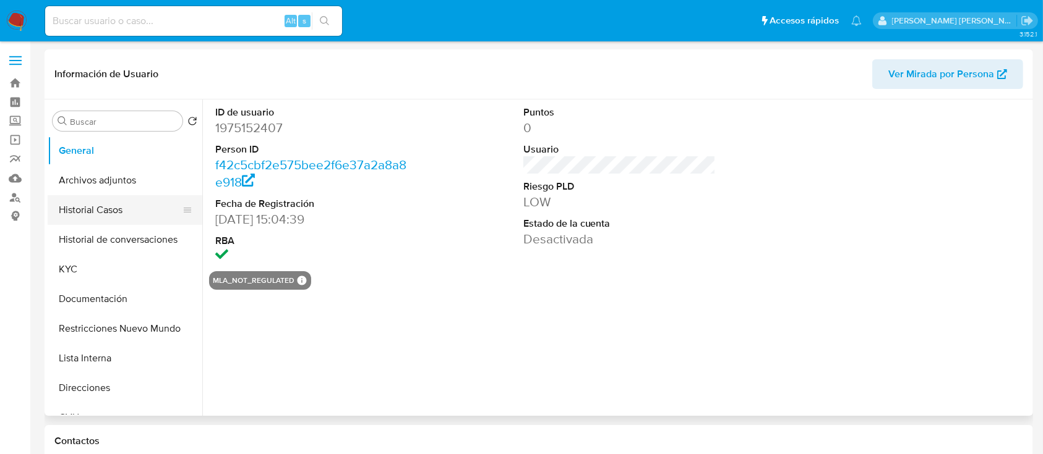
select select "10"
click at [118, 214] on button "Historial Casos" at bounding box center [120, 210] width 145 height 30
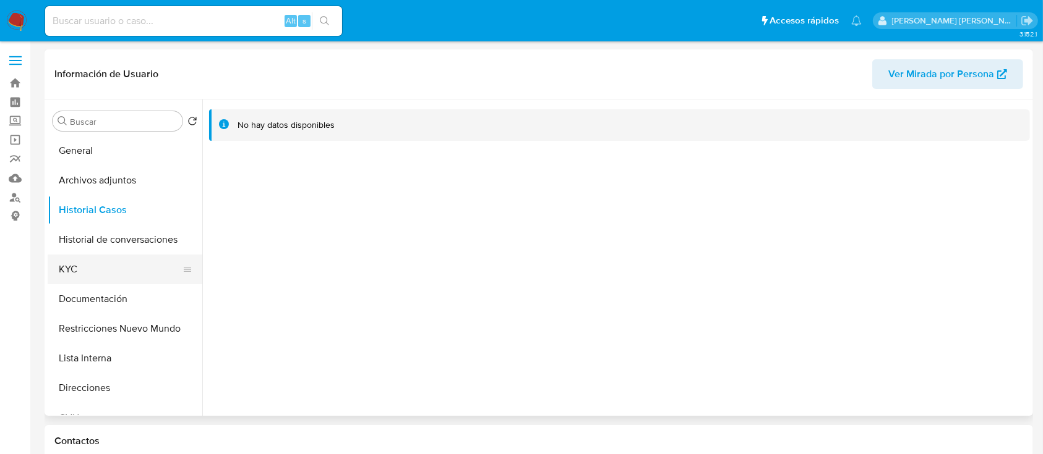
click at [82, 265] on button "KYC" at bounding box center [120, 270] width 145 height 30
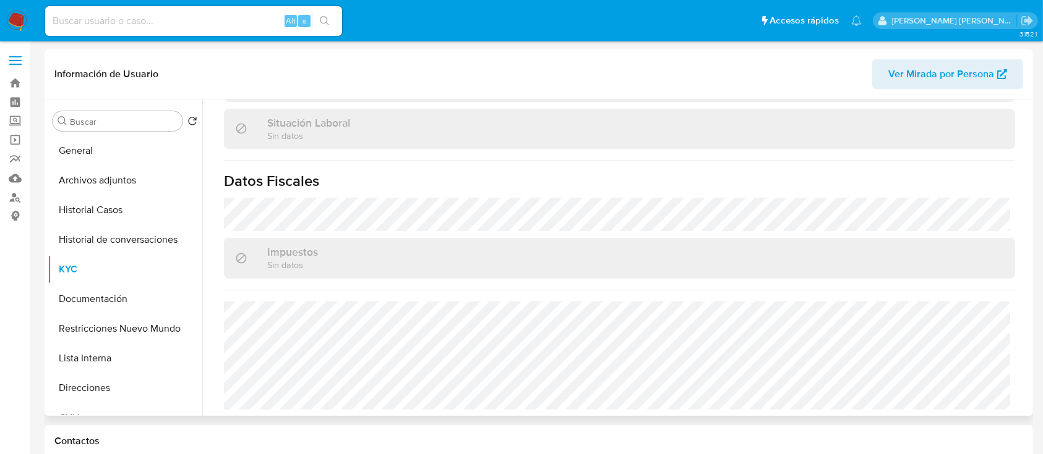
scroll to position [654, 0]
click at [100, 386] on button "Direcciones" at bounding box center [120, 388] width 145 height 30
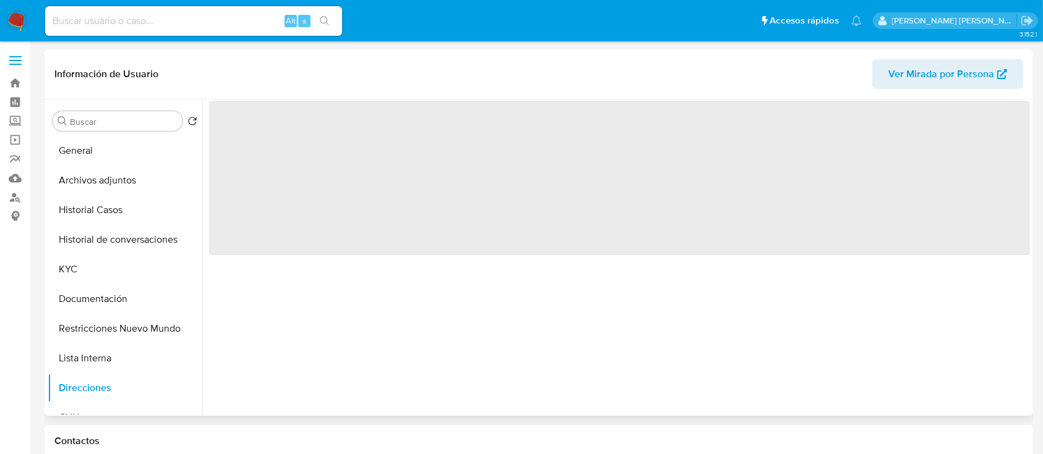
scroll to position [0, 0]
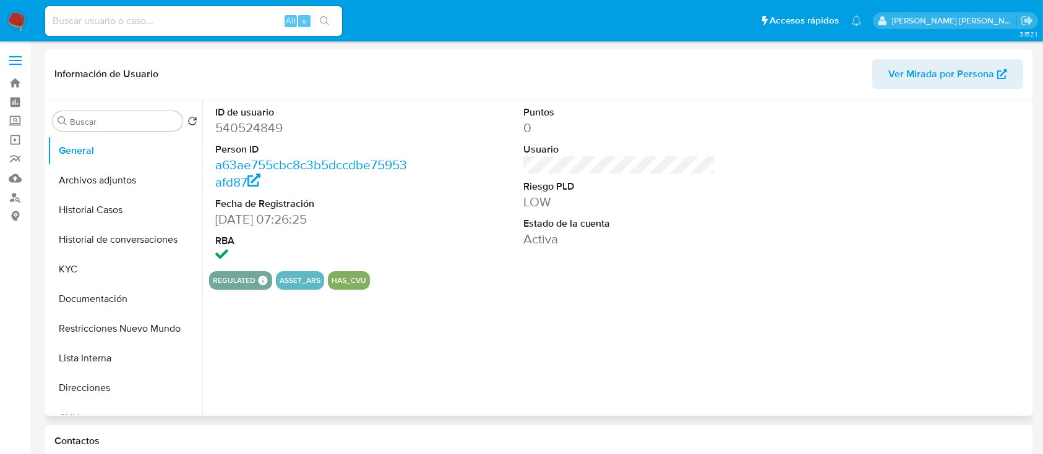
select select "10"
click at [111, 214] on button "Historial Casos" at bounding box center [120, 210] width 145 height 30
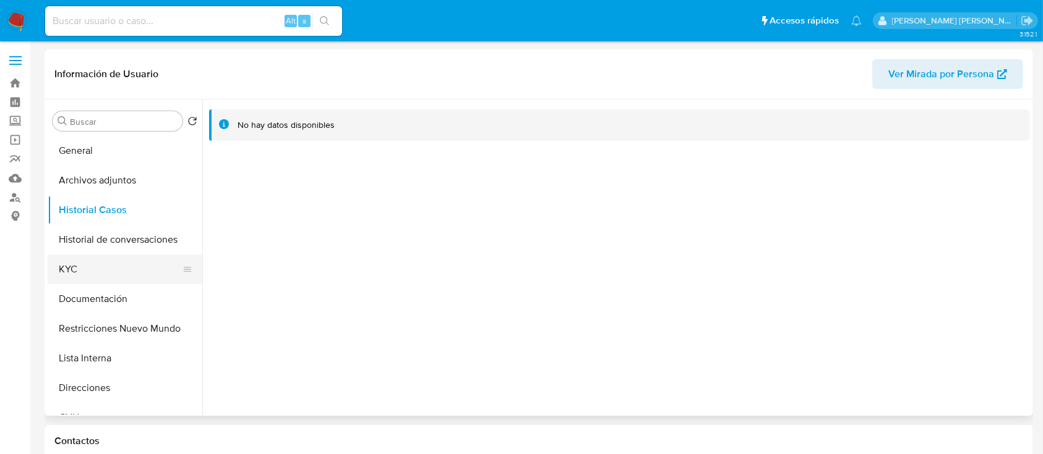
click at [117, 271] on button "KYC" at bounding box center [120, 270] width 145 height 30
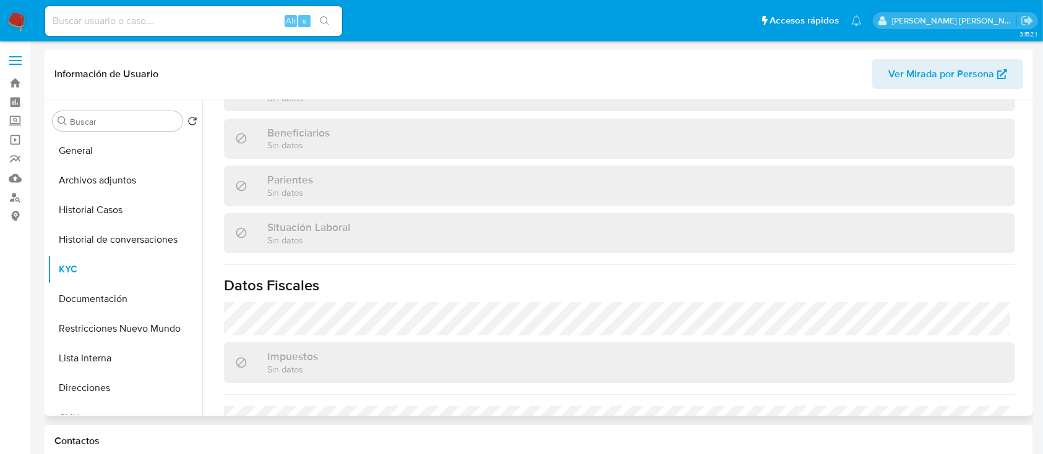
scroll to position [651, 0]
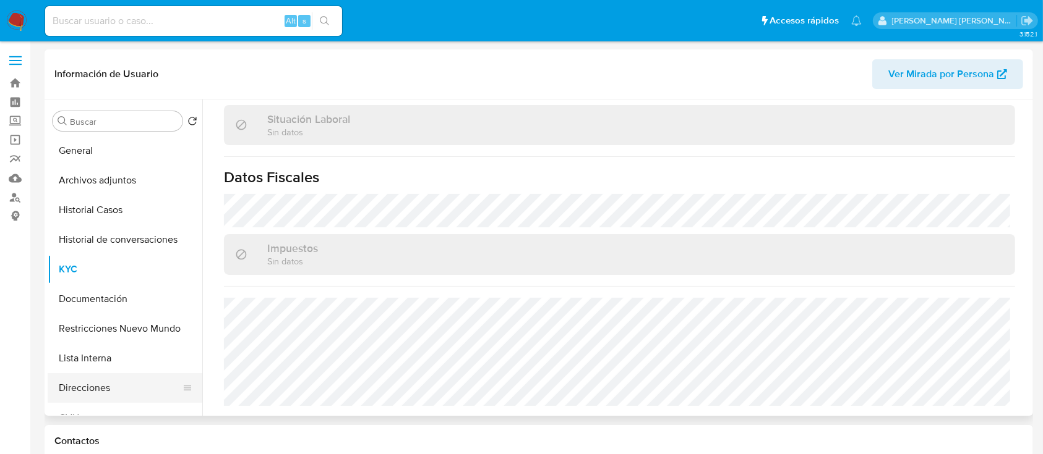
click at [119, 383] on button "Direcciones" at bounding box center [120, 388] width 145 height 30
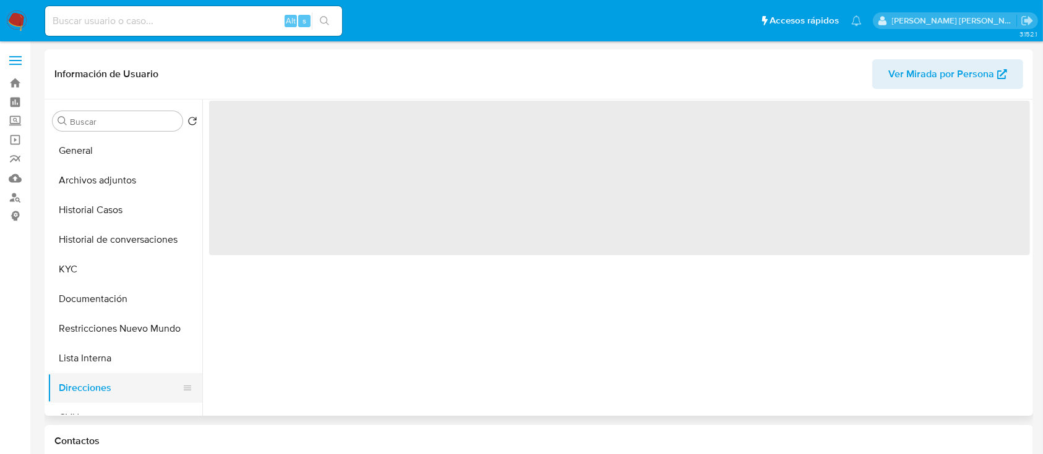
scroll to position [0, 0]
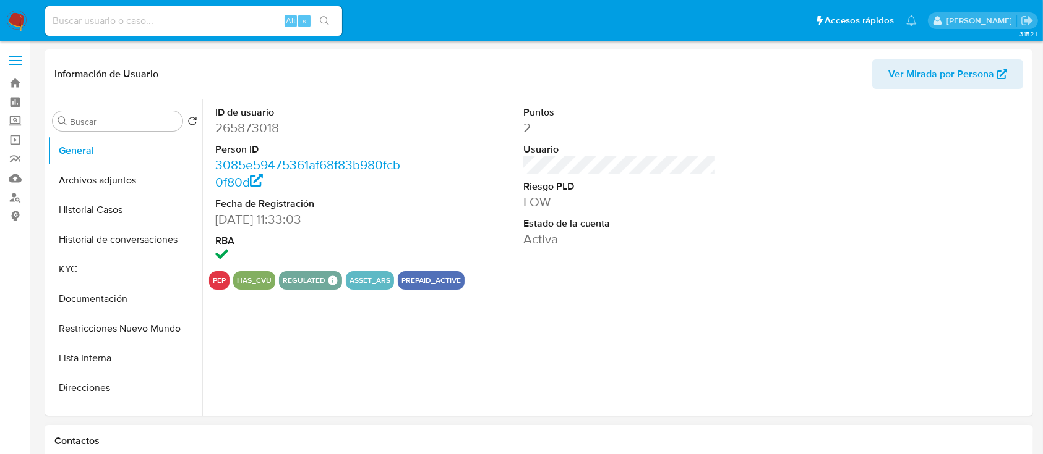
select select "10"
click at [83, 352] on button "Lista Interna" at bounding box center [120, 359] width 145 height 30
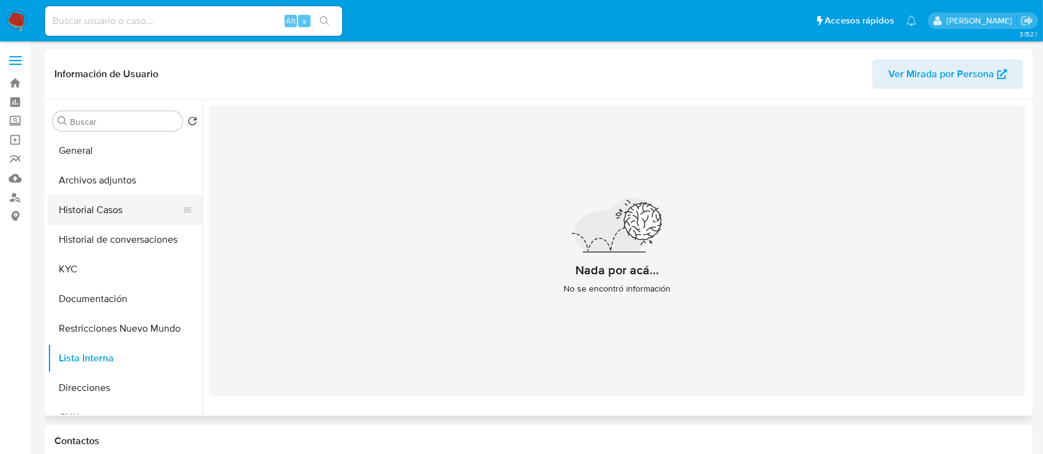
click at [138, 211] on button "Historial Casos" at bounding box center [120, 210] width 145 height 30
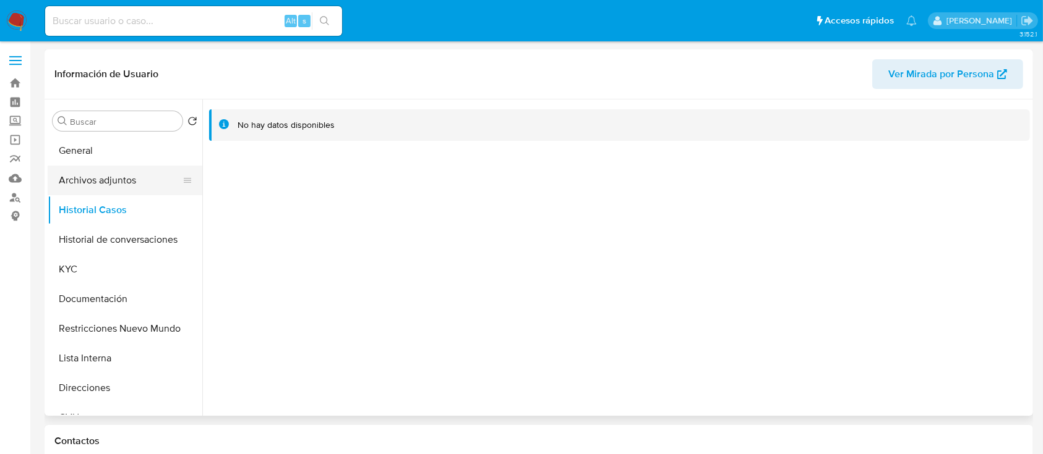
click at [100, 180] on button "Archivos adjuntos" at bounding box center [120, 181] width 145 height 30
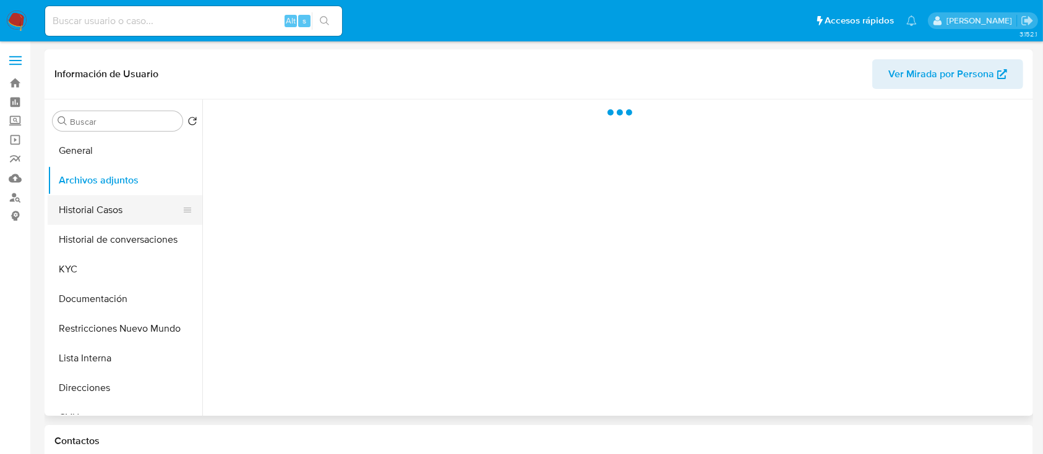
click at [119, 211] on button "Historial Casos" at bounding box center [120, 210] width 145 height 30
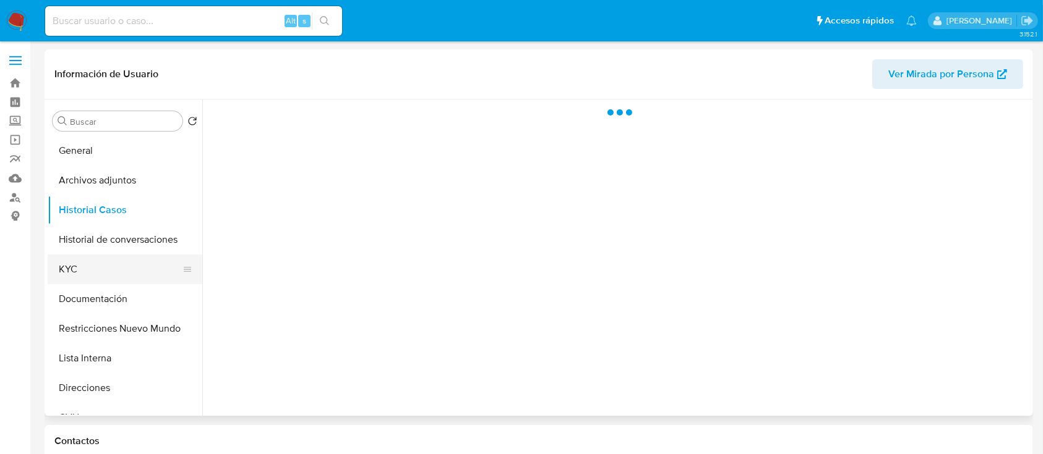
click at [93, 280] on button "KYC" at bounding box center [120, 270] width 145 height 30
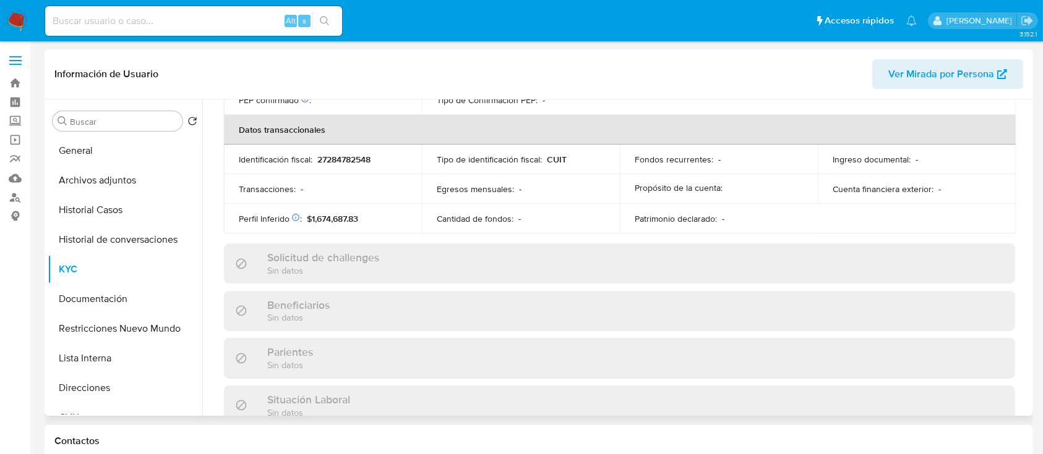
scroll to position [651, 0]
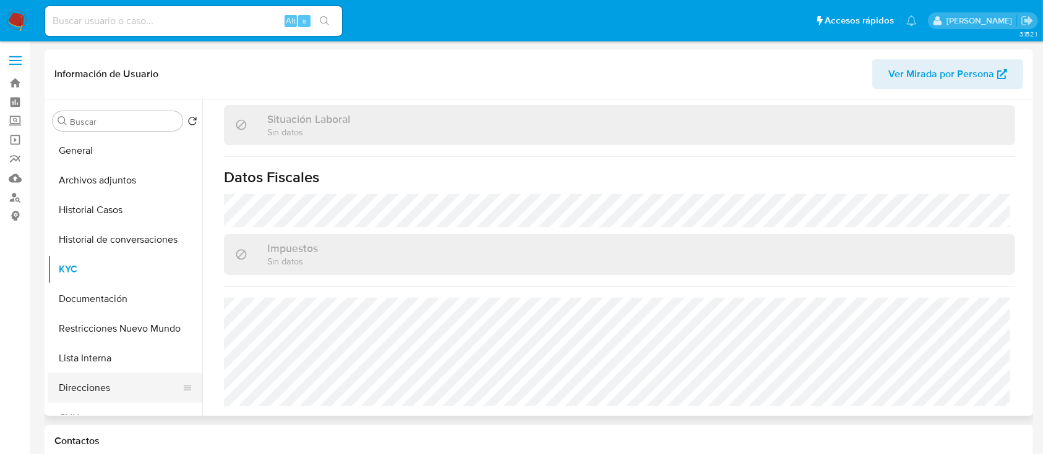
click at [95, 379] on button "Direcciones" at bounding box center [120, 388] width 145 height 30
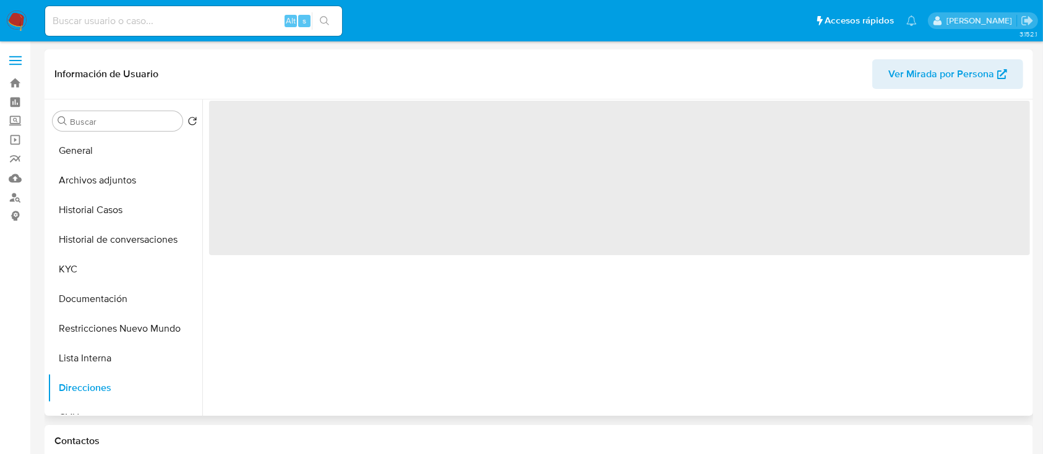
scroll to position [0, 0]
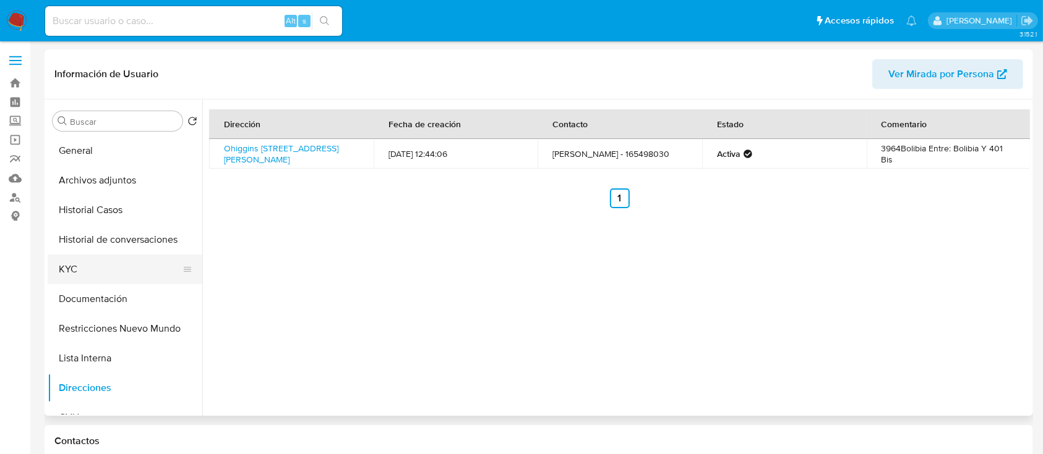
click at [79, 270] on button "KYC" at bounding box center [120, 270] width 145 height 30
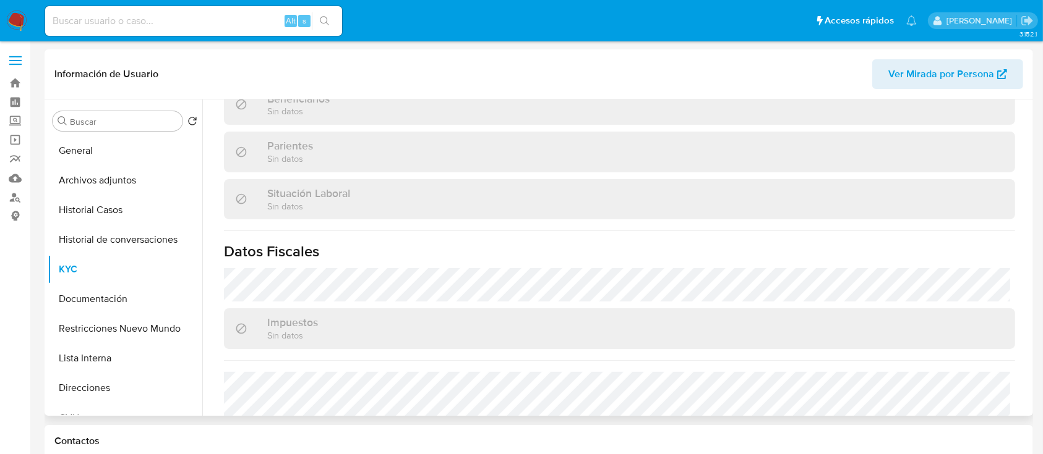
scroll to position [651, 0]
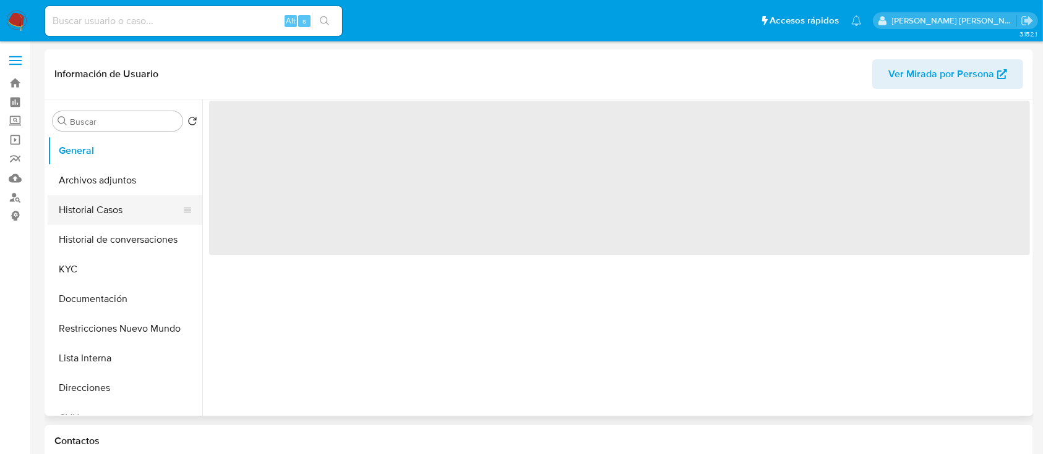
click at [100, 210] on button "Historial Casos" at bounding box center [120, 210] width 145 height 30
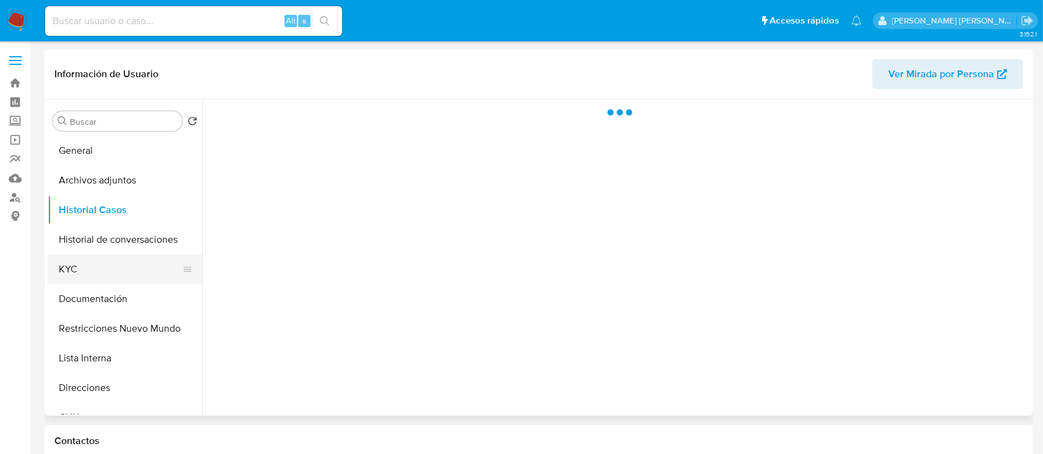
select select "10"
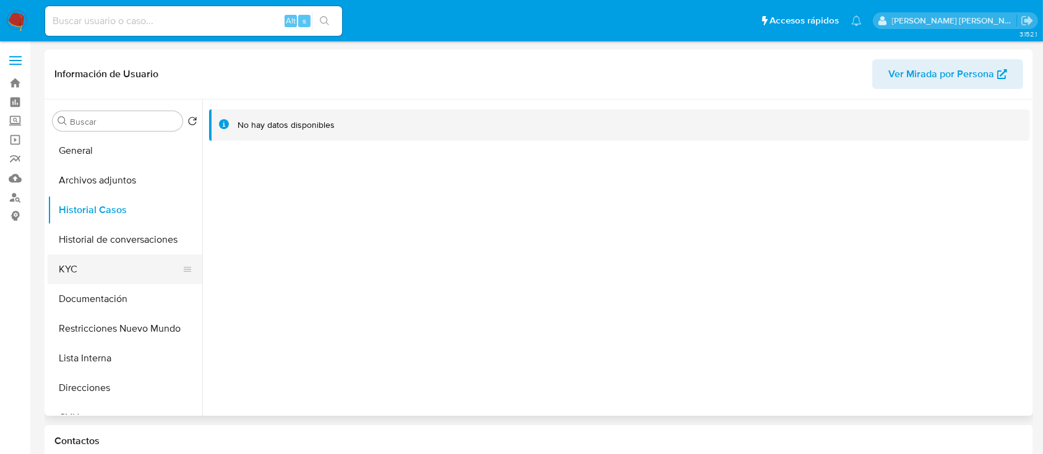
click at [106, 281] on button "KYC" at bounding box center [120, 270] width 145 height 30
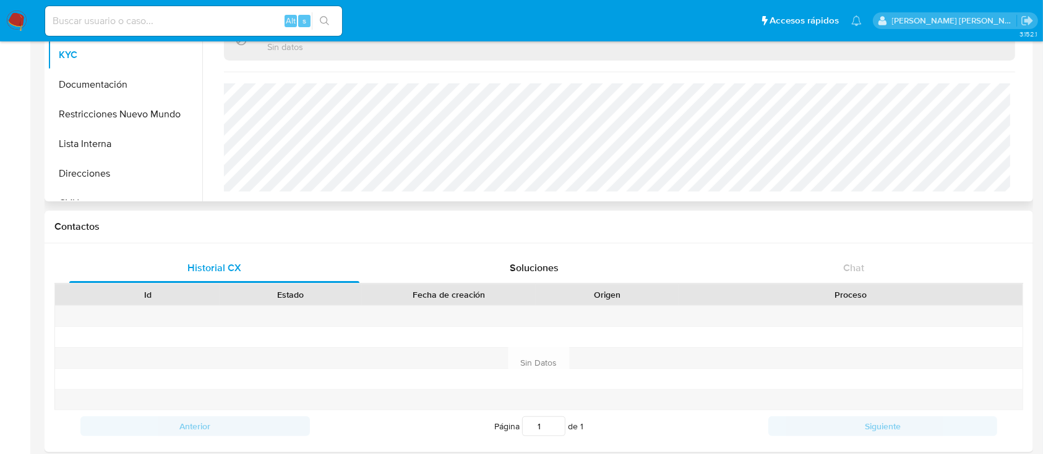
scroll to position [247, 0]
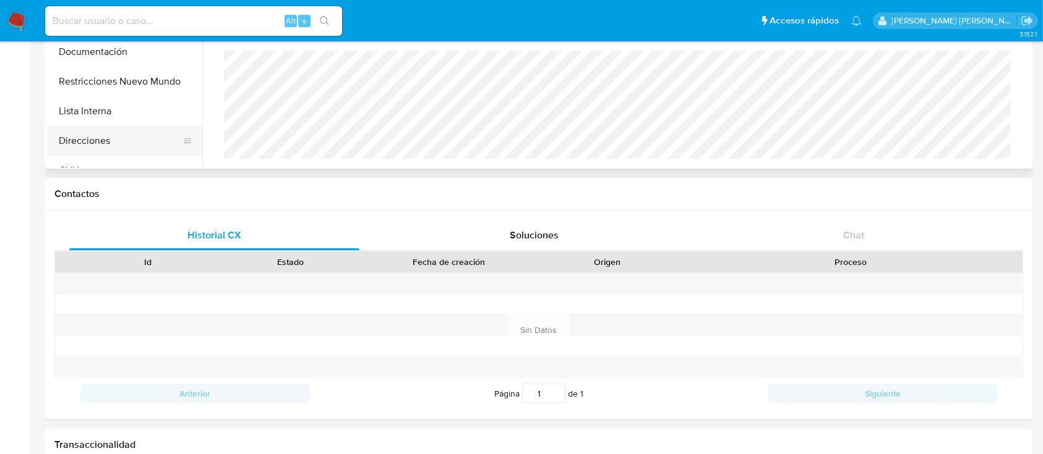
click at [98, 147] on button "Direcciones" at bounding box center [120, 141] width 145 height 30
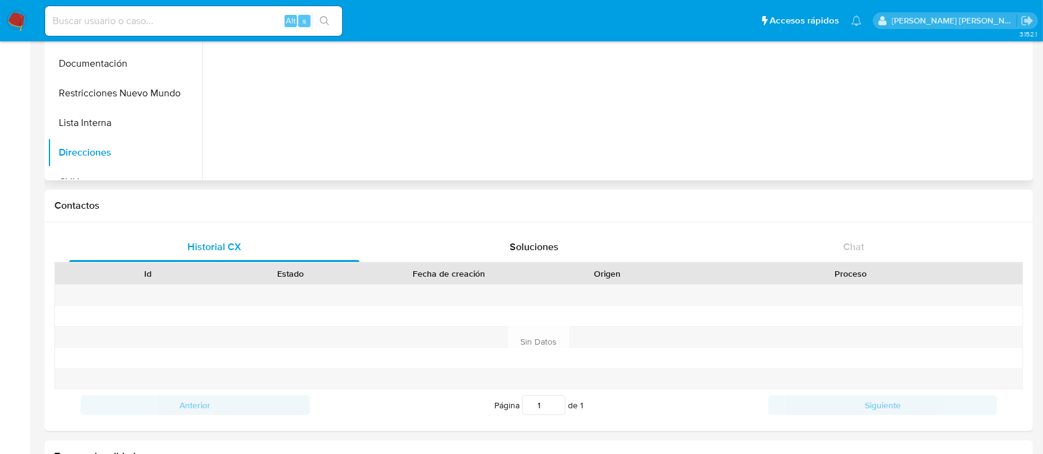
scroll to position [0, 0]
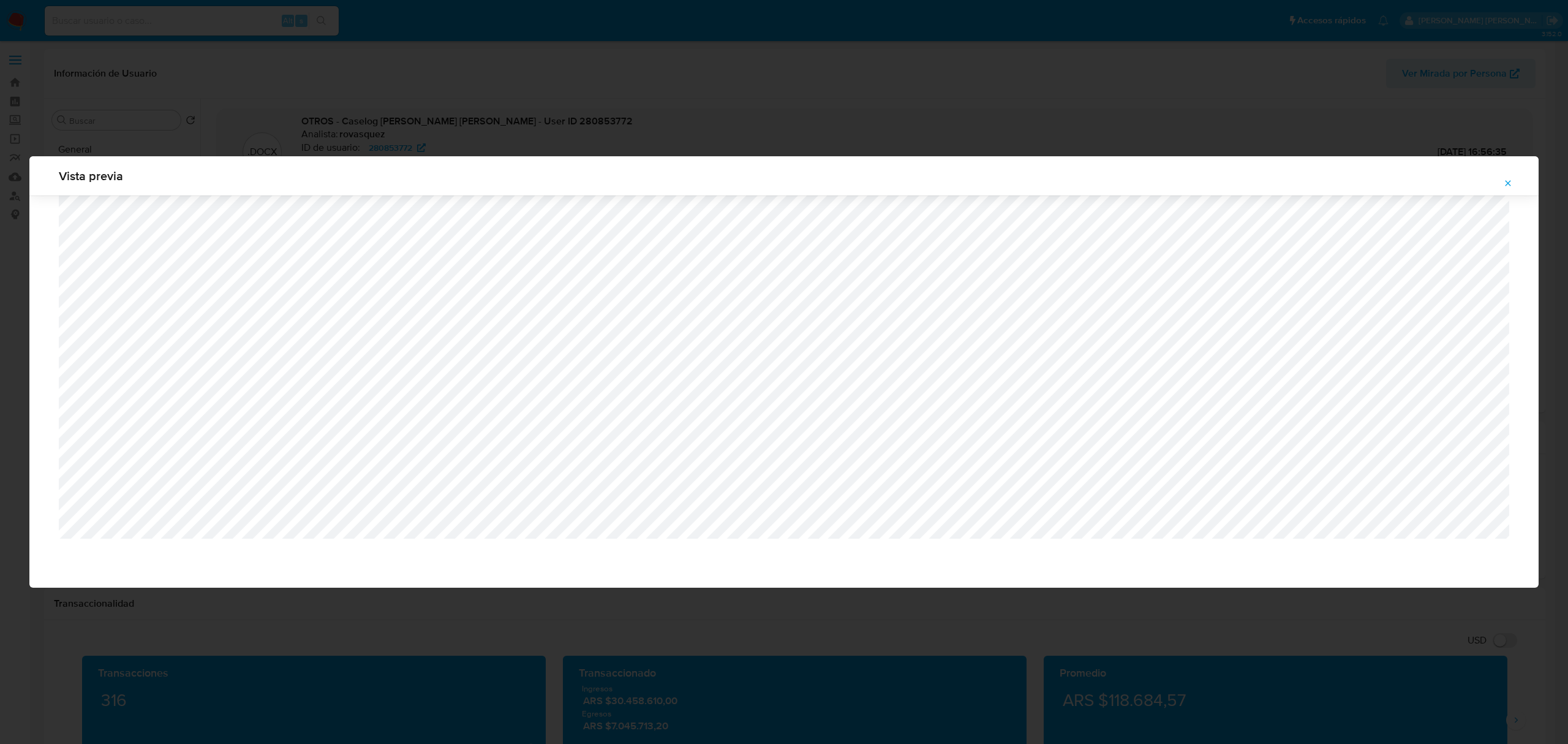
select select "10"
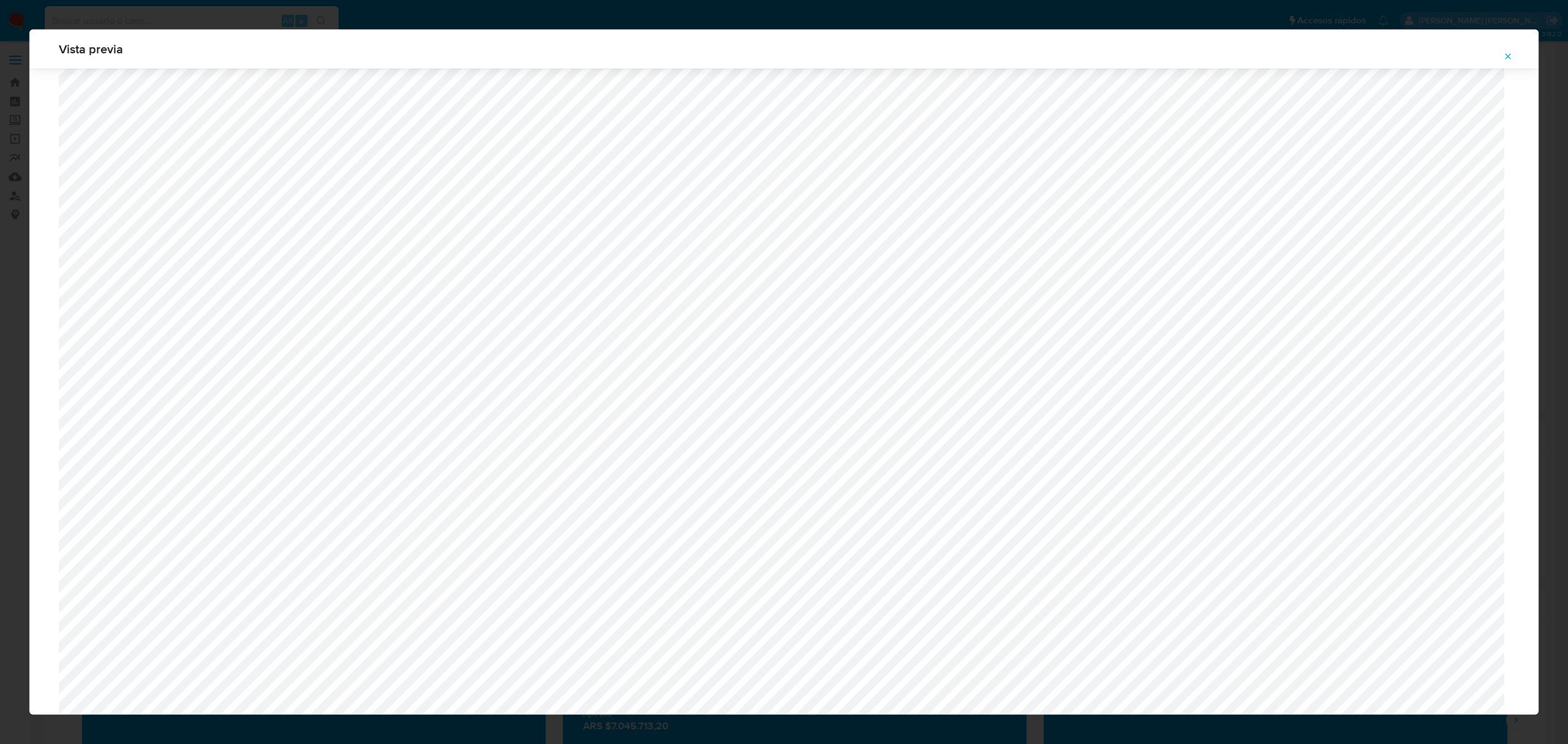
scroll to position [793, 0]
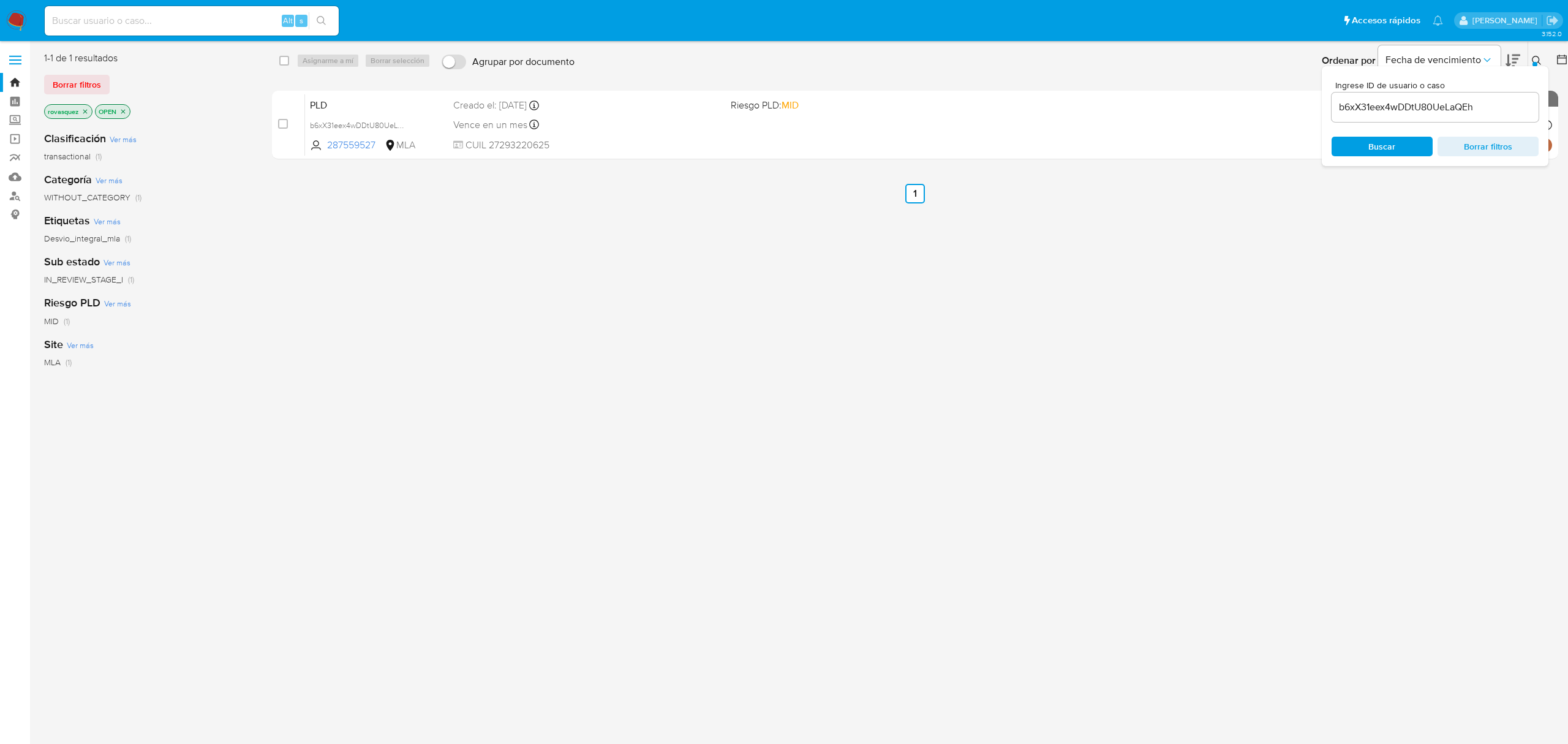
click at [1363, 111] on input "b6xX31eex4wDDtU80UeLaQEh" at bounding box center [1434, 107] width 207 height 16
paste input "PVli9T0LNbk6d6RqlDYu6aNA"
type input "PVli9T0LNbk6d6RqlDYu6aNA"
click at [1375, 147] on span "Buscar" at bounding box center [1381, 147] width 27 height 20
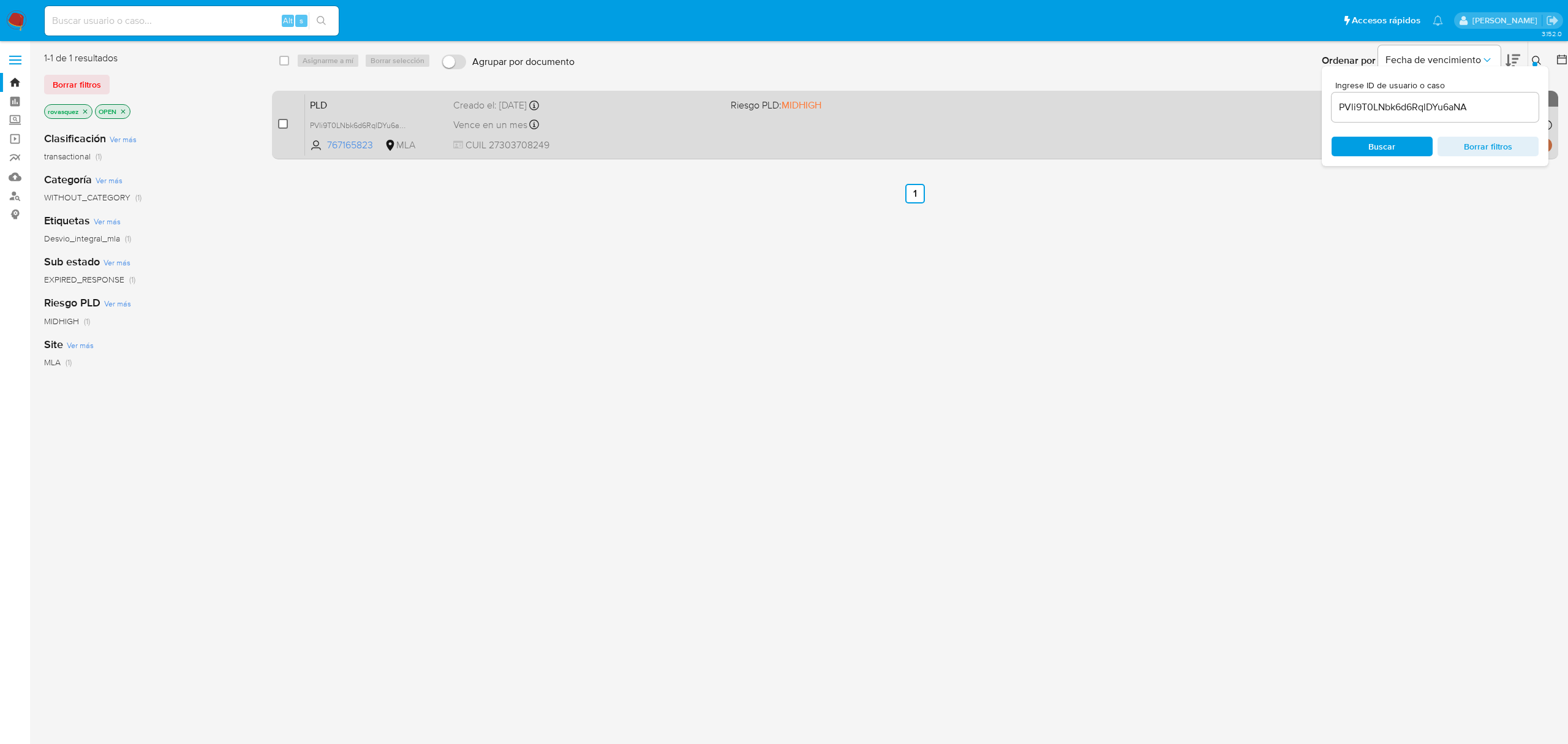
click at [281, 124] on input "checkbox" at bounding box center [283, 124] width 10 height 10
checkbox input "true"
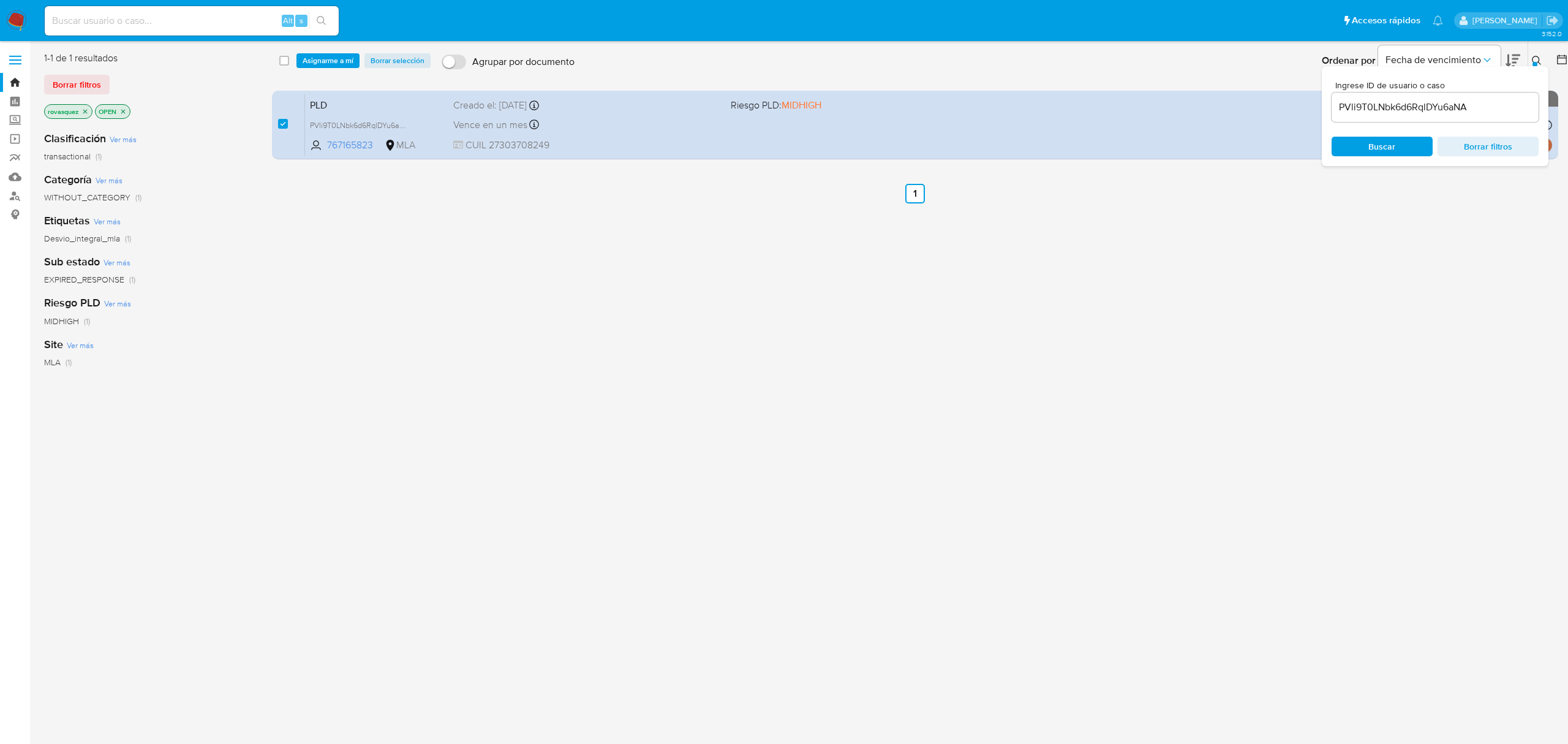
click at [341, 53] on div "select-all-cases-checkbox Asignarme a mí Borrar selección Agrupar por documento…" at bounding box center [921, 60] width 1299 height 38
click at [345, 60] on span "Asignarme a mí" at bounding box center [327, 60] width 51 height 12
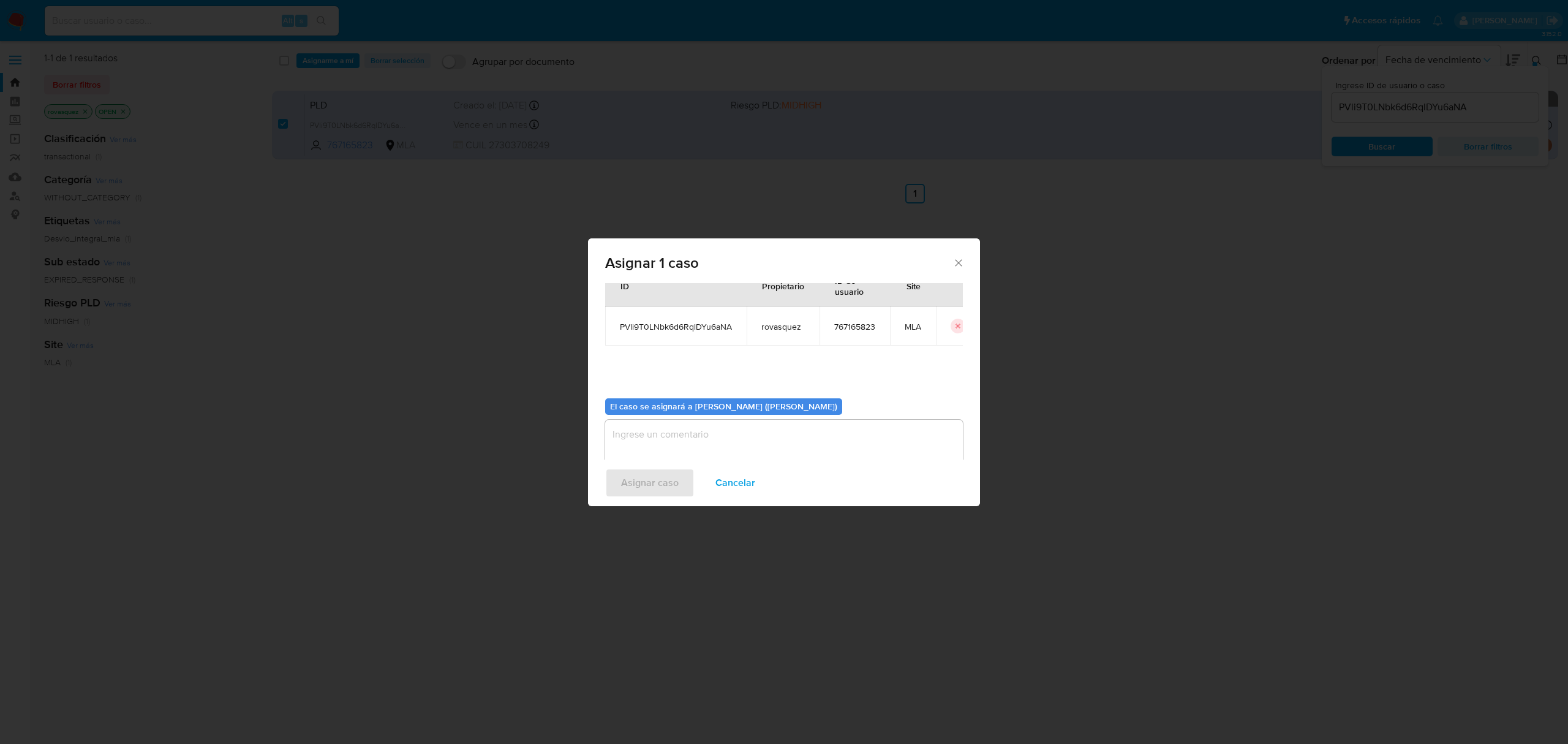
scroll to position [62, 0]
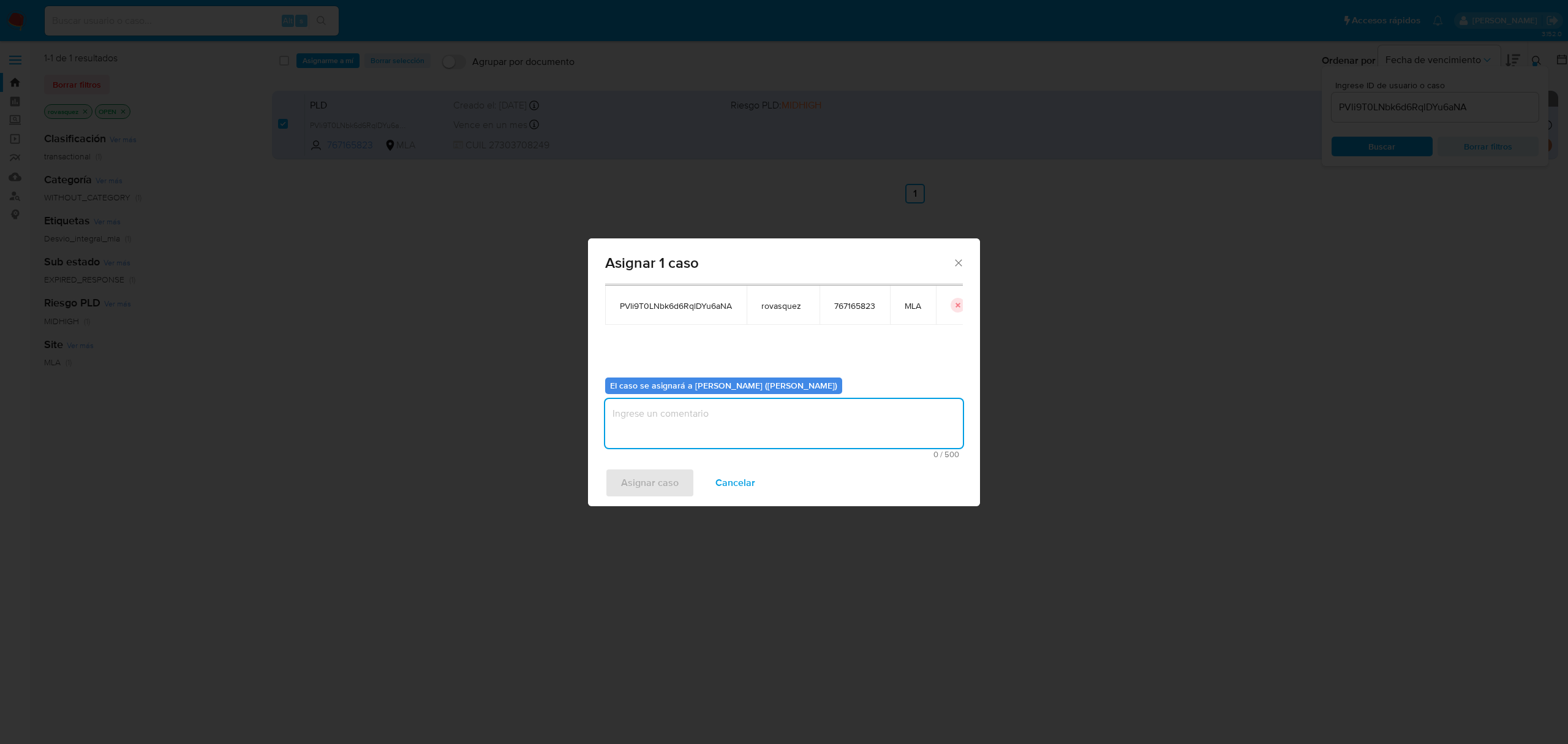
click at [627, 426] on textarea "assign-modal" at bounding box center [784, 423] width 358 height 49
type textarea "."
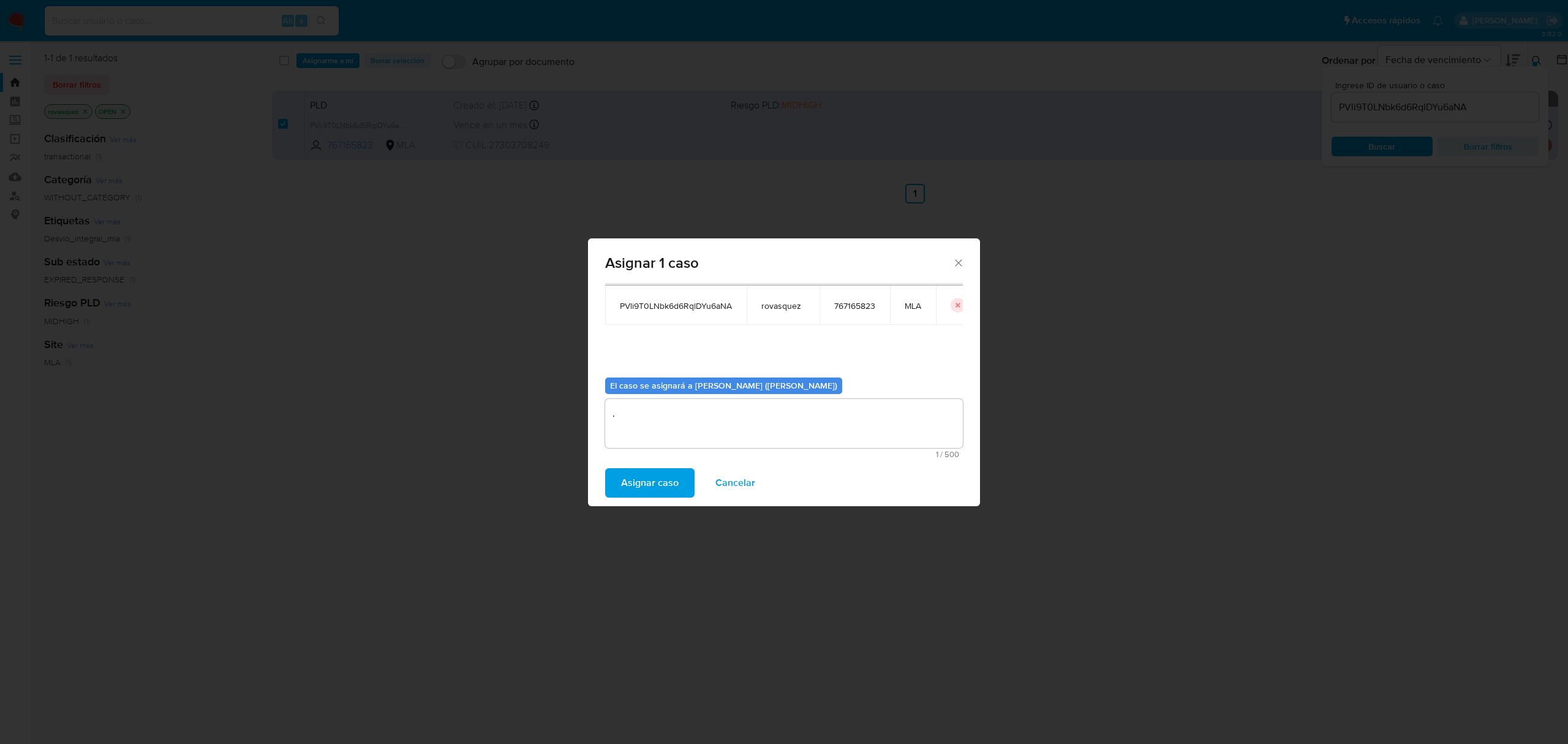
click at [628, 480] on span "Asignar caso" at bounding box center [650, 482] width 57 height 27
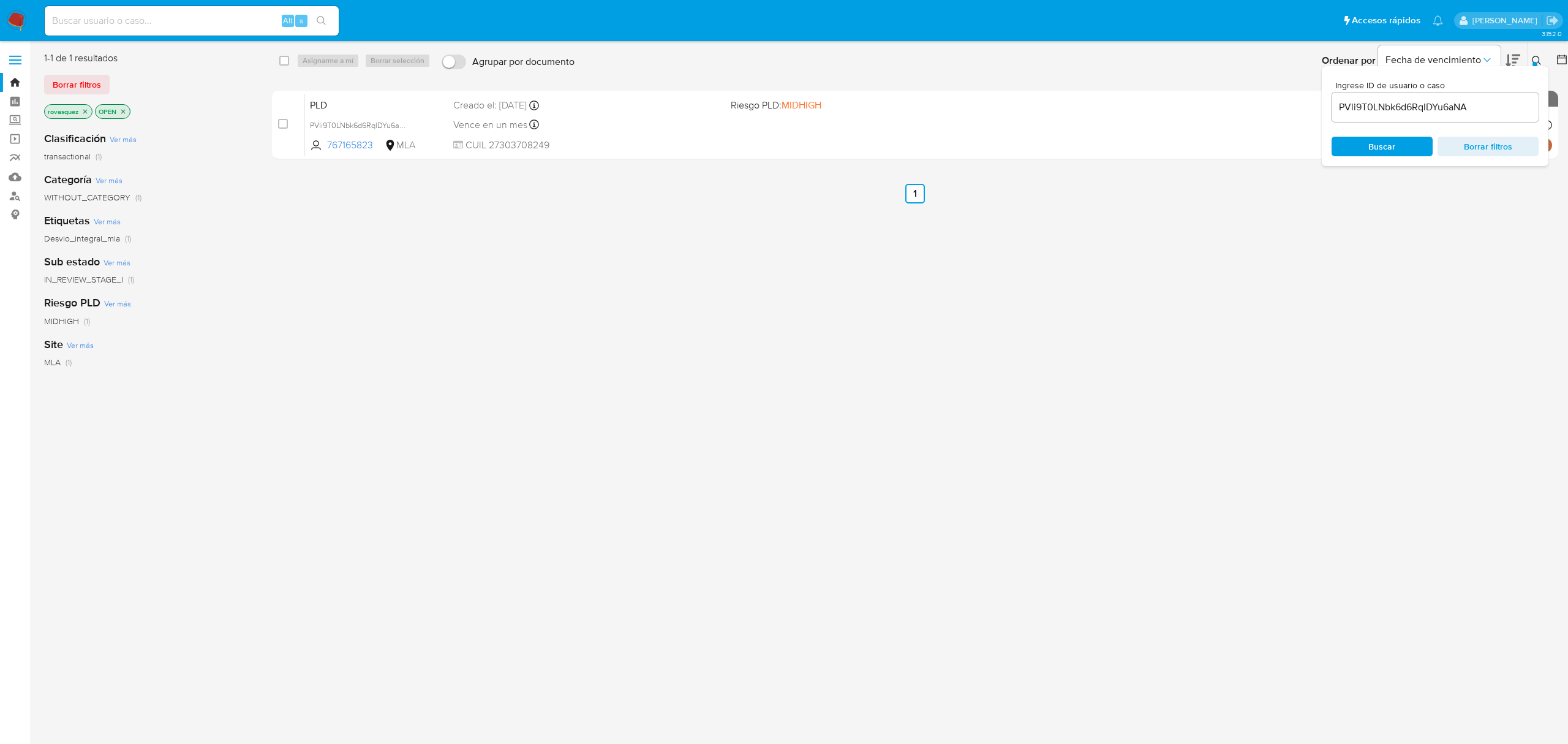
click at [1393, 112] on input "PVli9T0LNbk6d6RqlDYu6aNA" at bounding box center [1434, 107] width 207 height 16
paste input "67cOJ6d7KomrLu8ljitWJdgE"
type input "67cOJ6d7KomrLu8ljitWJdgE"
click at [1368, 144] on span "Buscar" at bounding box center [1381, 147] width 27 height 20
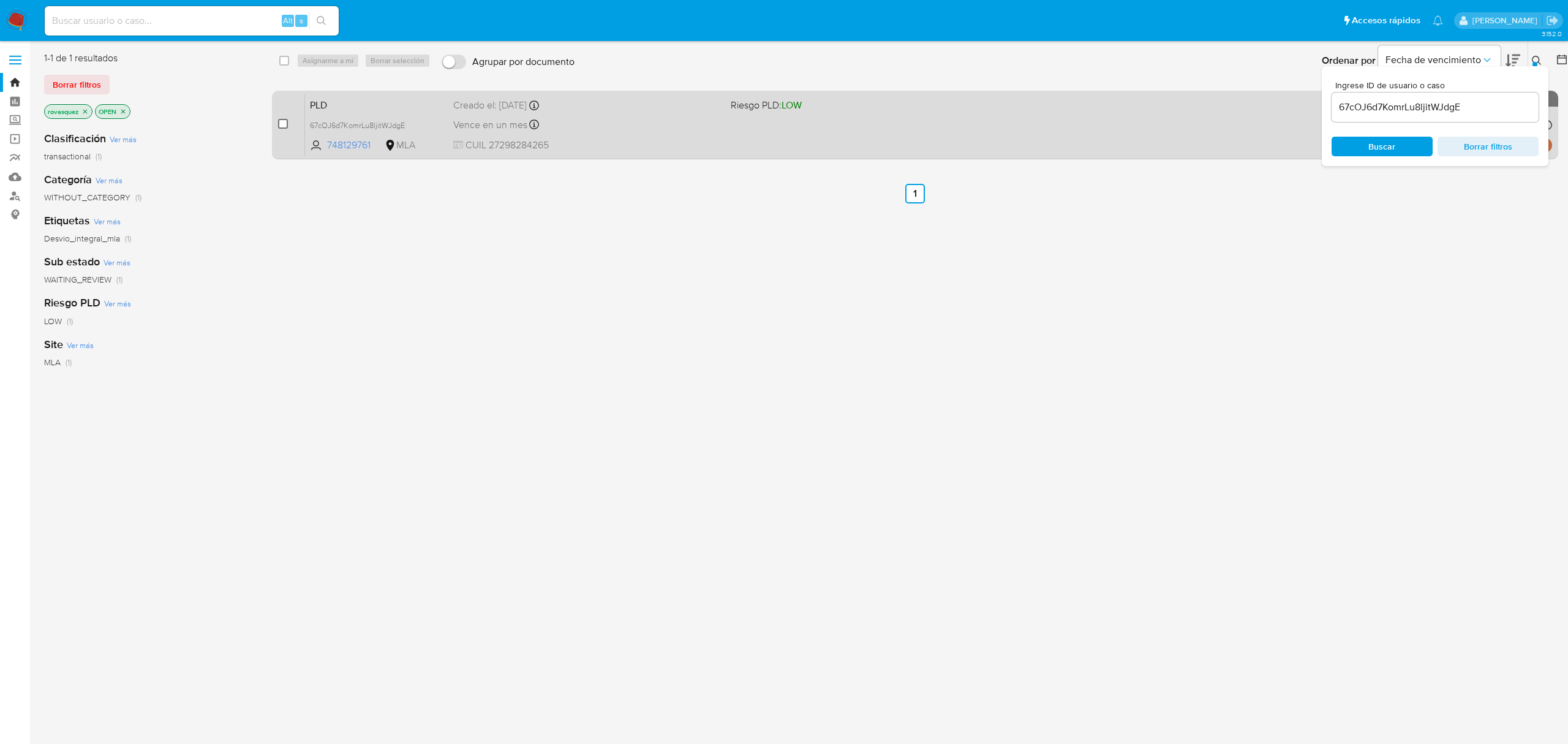
click at [279, 126] on input "checkbox" at bounding box center [283, 124] width 10 height 10
checkbox input "true"
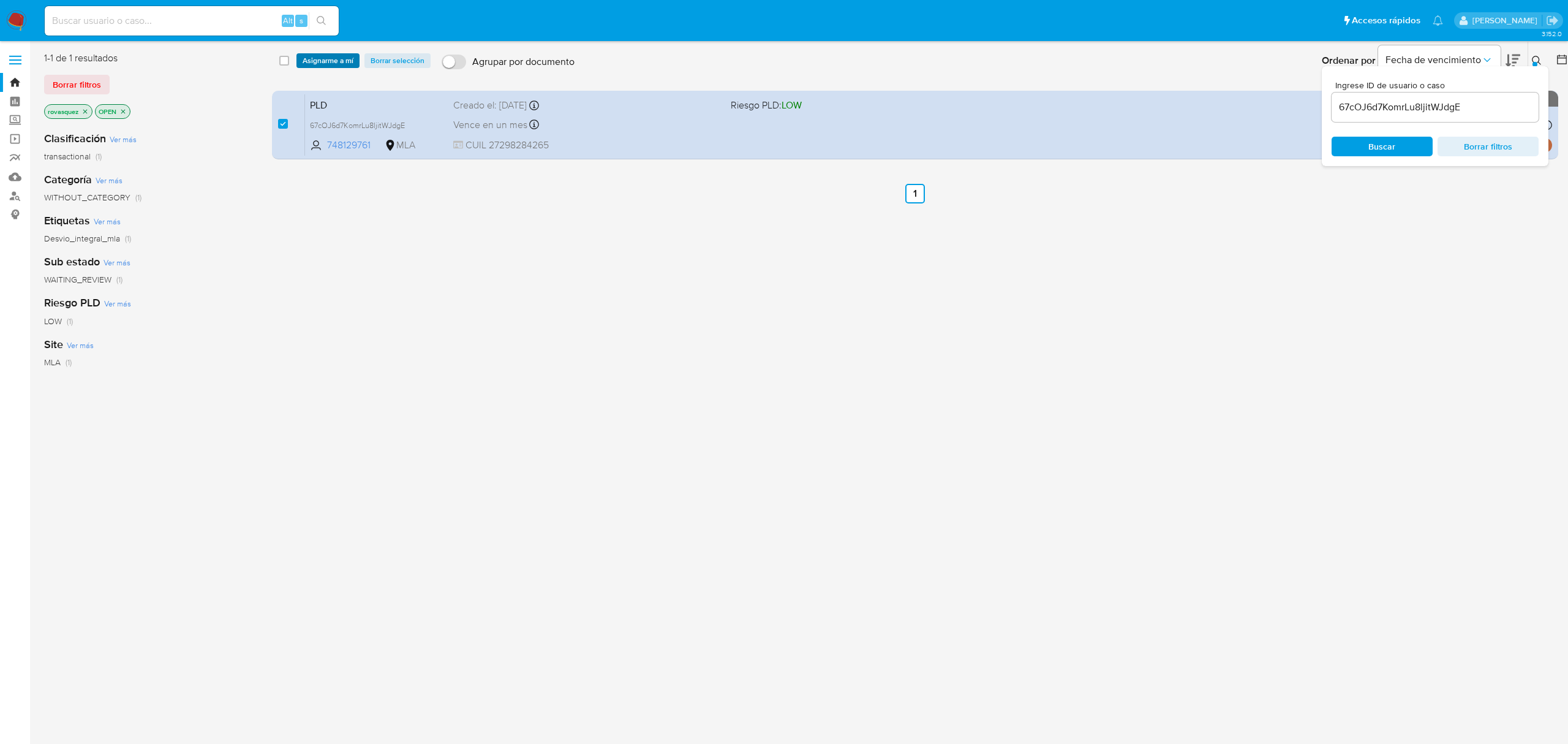
click at [326, 55] on span "Asignarme a mí" at bounding box center [327, 60] width 51 height 12
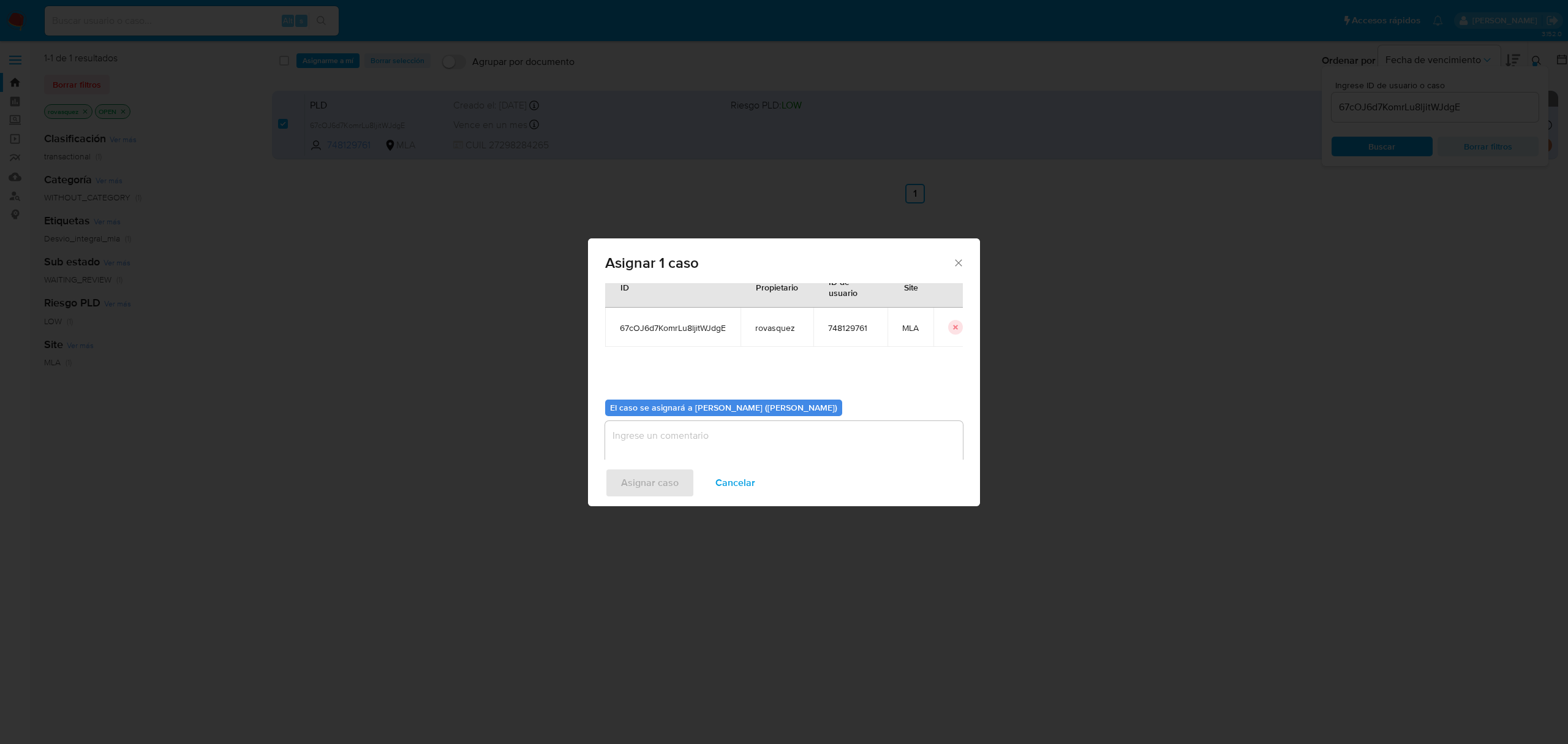
scroll to position [62, 0]
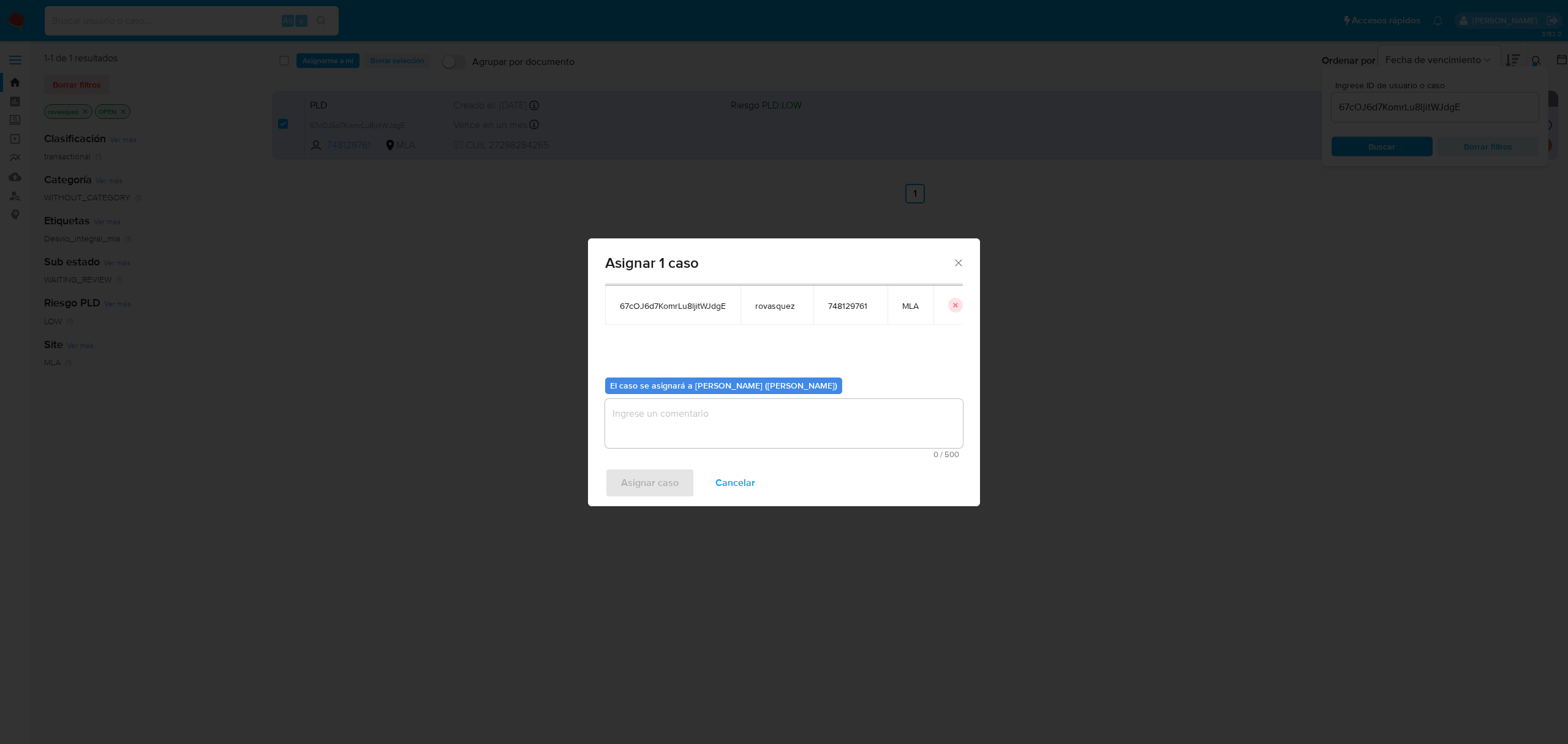
click at [686, 434] on textarea "assign-modal" at bounding box center [784, 423] width 358 height 49
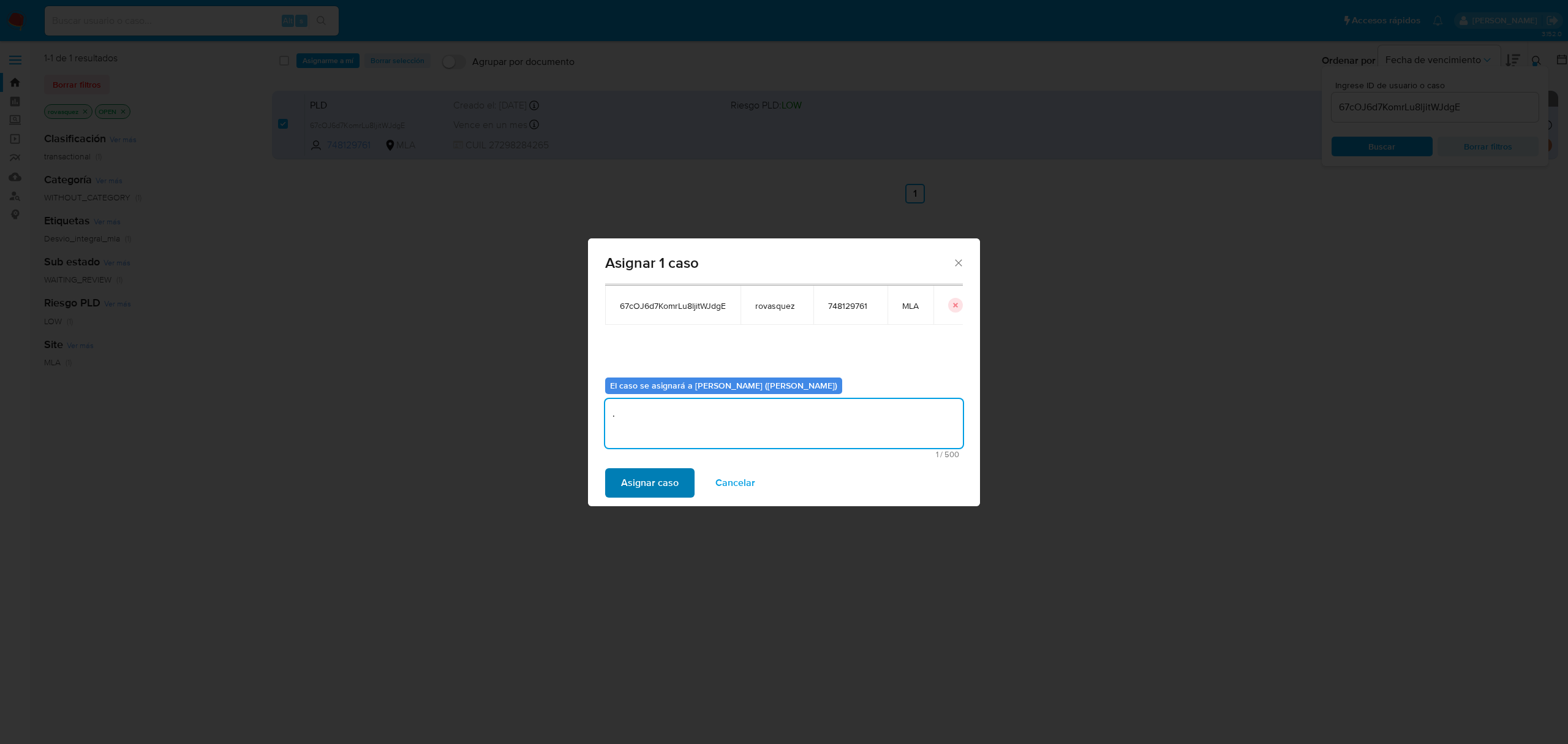
type textarea "."
click at [657, 483] on span "Asignar caso" at bounding box center [650, 482] width 57 height 27
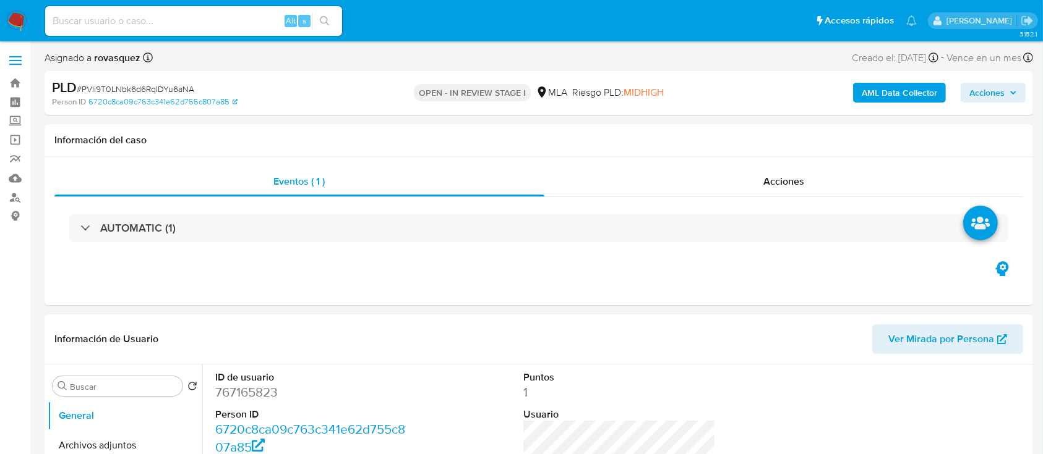
select select "10"
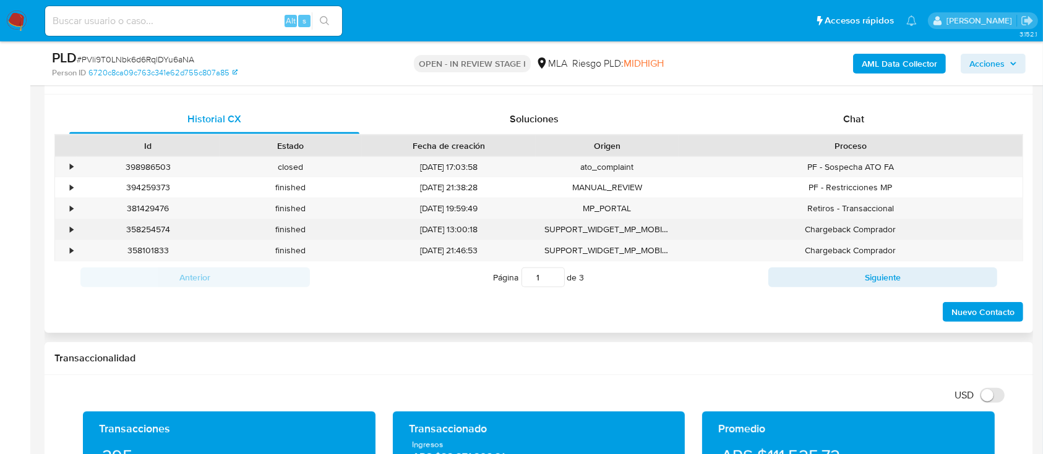
scroll to position [495, 0]
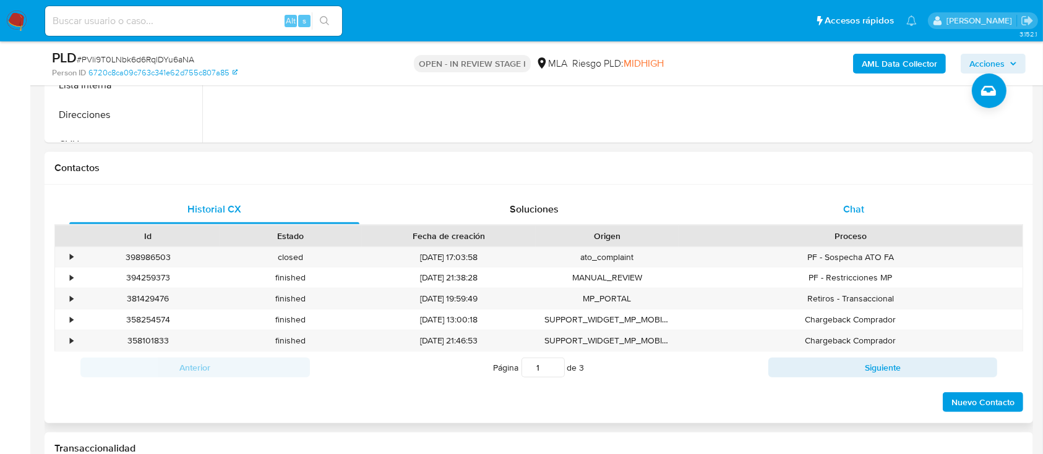
click at [853, 206] on span "Chat" at bounding box center [853, 209] width 21 height 14
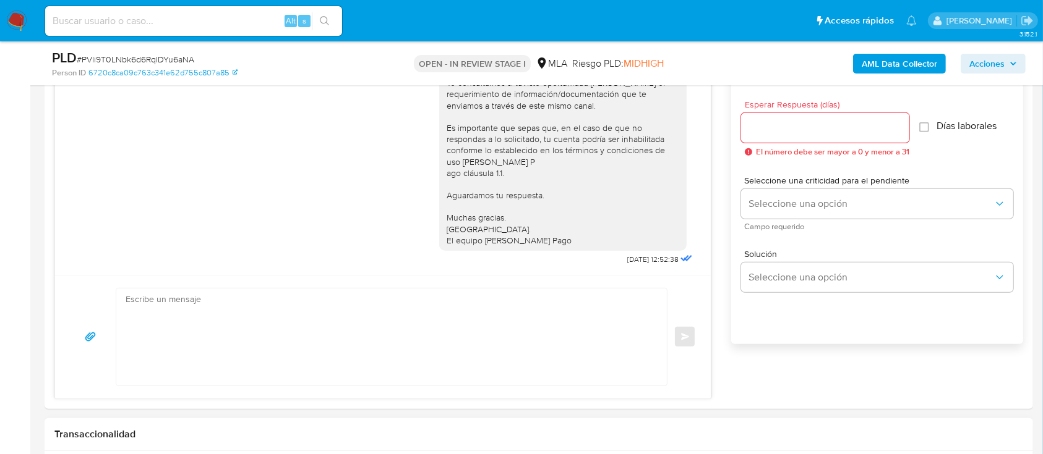
scroll to position [742, 0]
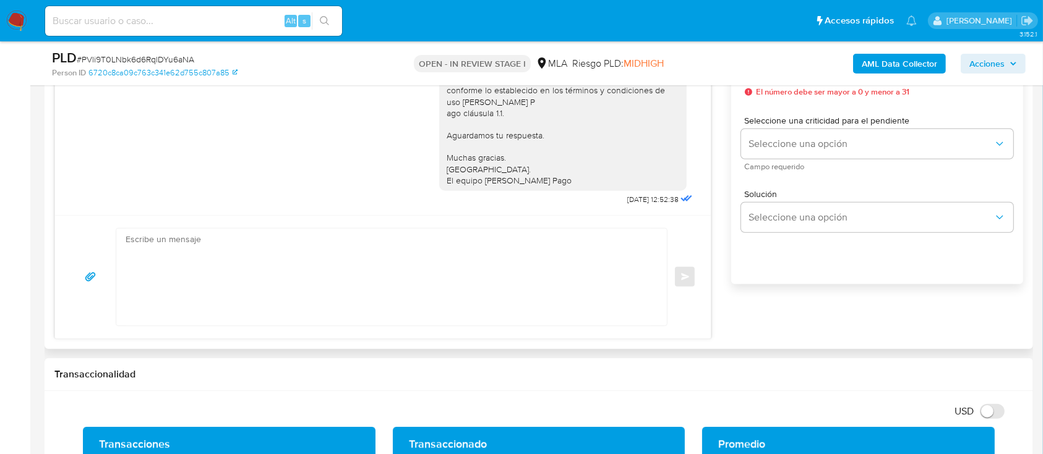
click at [202, 265] on textarea at bounding box center [389, 277] width 526 height 97
paste textarea "Hola, Esperamos que te encuentres muy bien. Te consultamos si tuviste oportunid…"
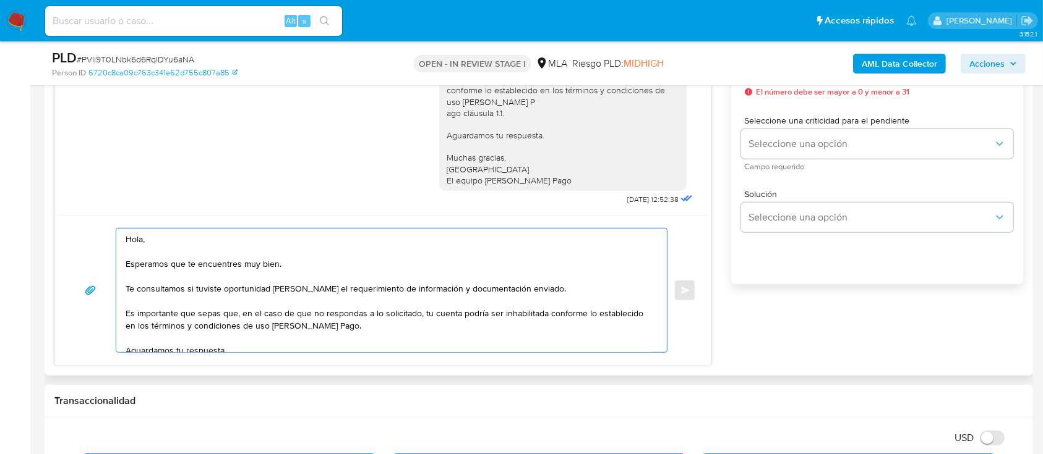
scroll to position [0, 0]
click at [163, 239] on textarea "Hola, Esperamos que te encuentres muy bien. Te consultamos si tuviste oportunid…" at bounding box center [389, 291] width 526 height 124
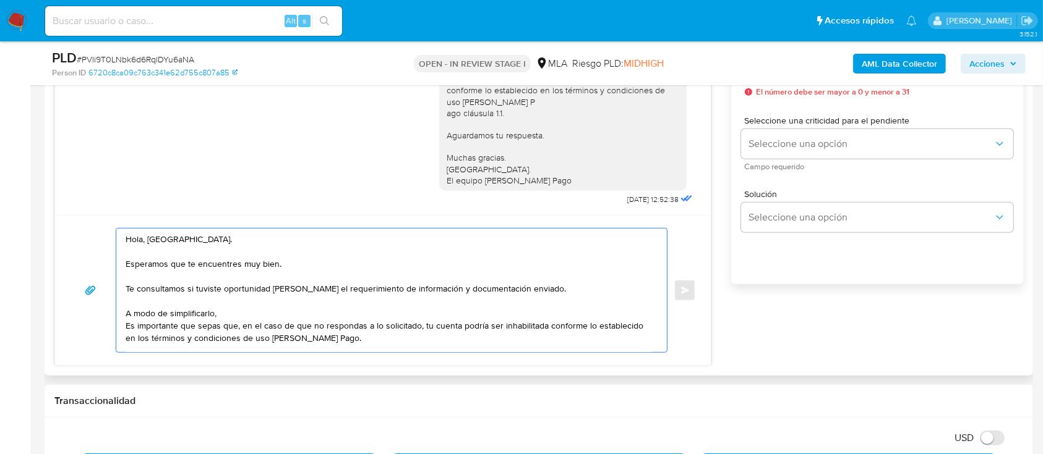
click at [203, 309] on textarea "Hola, [GEOGRAPHIC_DATA]. Esperamos que te encuentres muy bien. Te consultamos s…" at bounding box center [389, 291] width 526 height 124
click at [226, 310] on textarea "Hola, [GEOGRAPHIC_DATA]. Esperamos que te encuentres muy bien. Te consultamos s…" at bounding box center [389, 291] width 526 height 124
paste textarea "l ipsumdo si ame consectetur adipiscinge se do eiusmo te Incidid Utla, etdolore…"
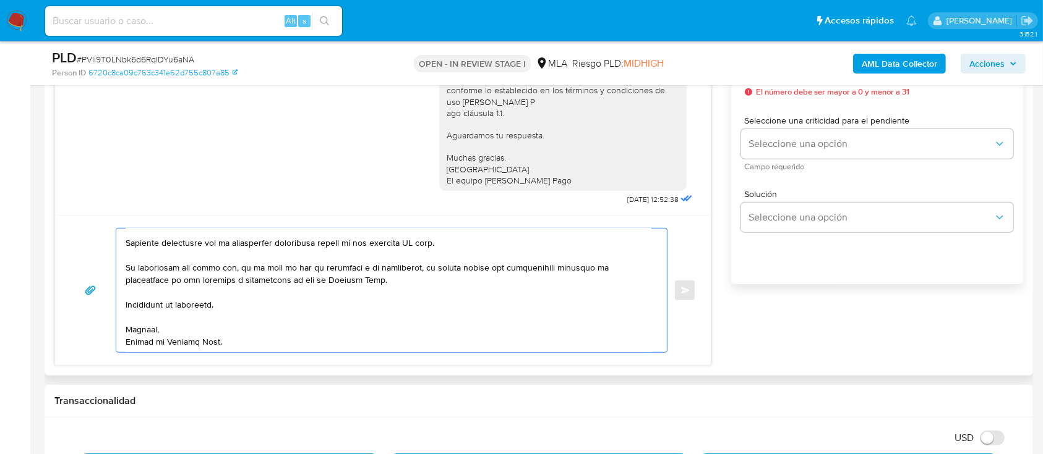
scroll to position [662, 0]
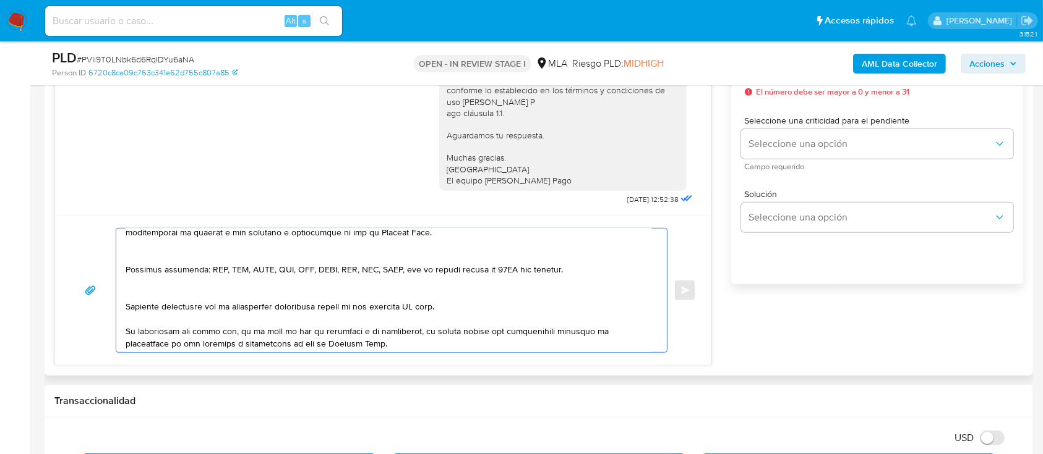
click at [223, 267] on textarea at bounding box center [389, 291] width 526 height 124
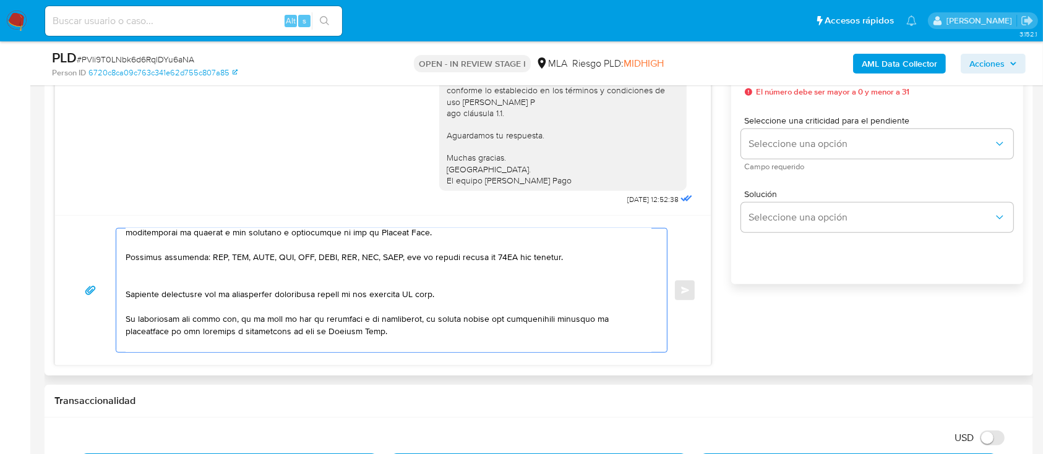
click at [200, 292] on textarea at bounding box center [389, 291] width 526 height 124
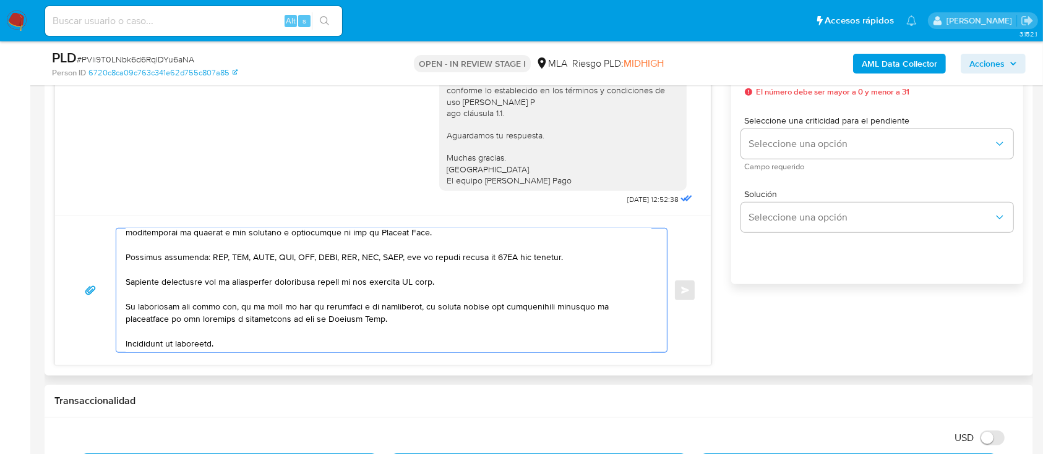
click at [360, 304] on textarea at bounding box center [389, 291] width 526 height 124
drag, startPoint x: 326, startPoint y: 301, endPoint x: 495, endPoint y: 308, distance: 168.9
click at [495, 308] on textarea at bounding box center [389, 291] width 526 height 124
click at [262, 322] on textarea at bounding box center [389, 291] width 526 height 124
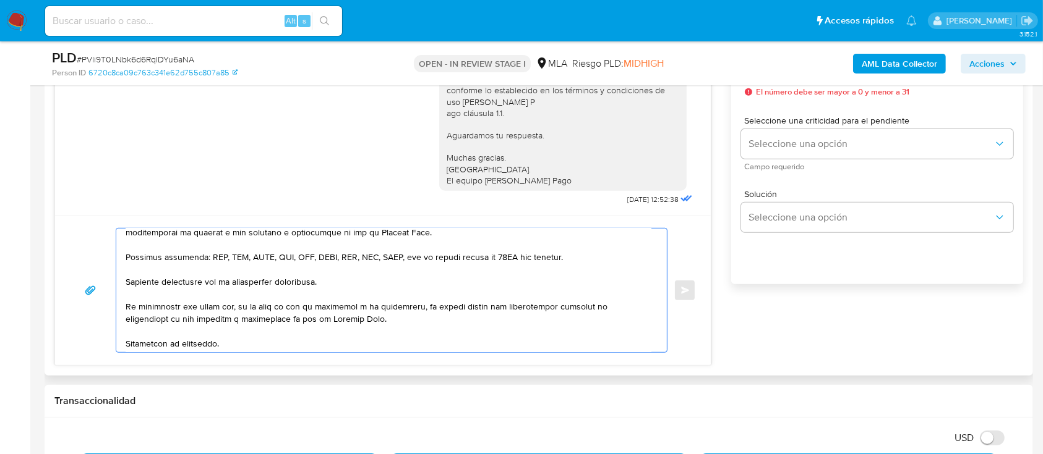
click at [262, 322] on textarea at bounding box center [389, 291] width 526 height 124
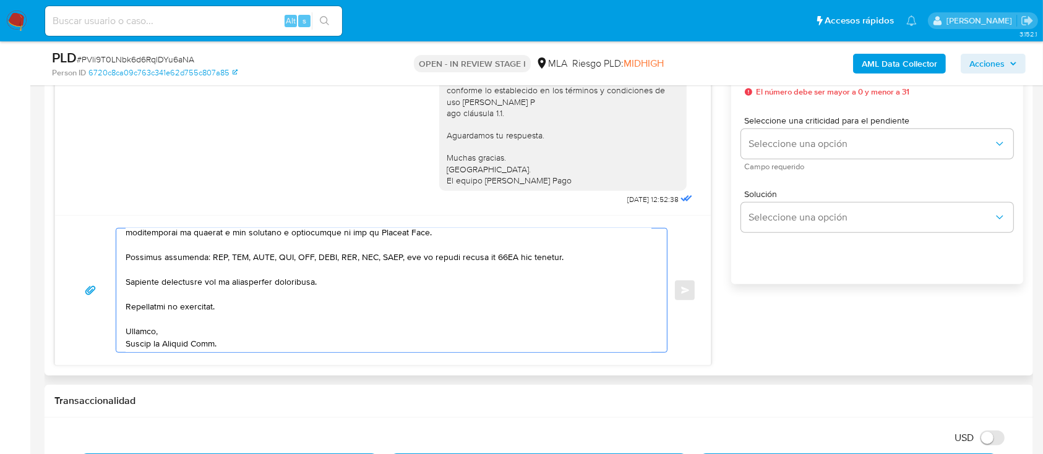
click at [192, 318] on textarea at bounding box center [389, 291] width 526 height 124
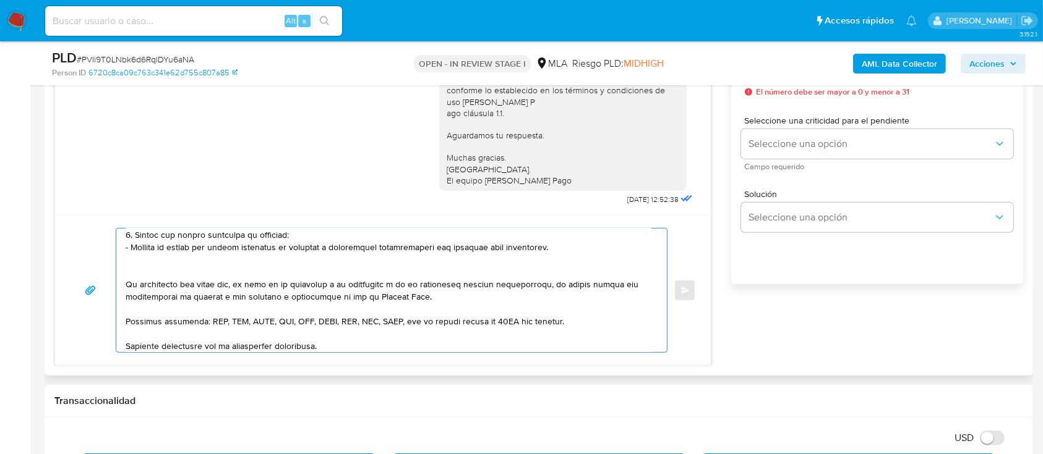
scroll to position [574, 0]
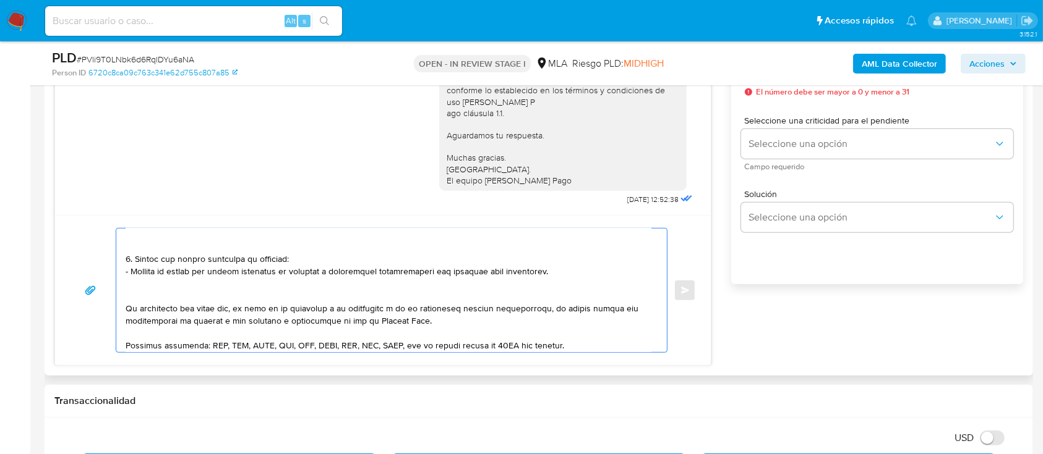
click at [362, 289] on textarea at bounding box center [389, 291] width 526 height 124
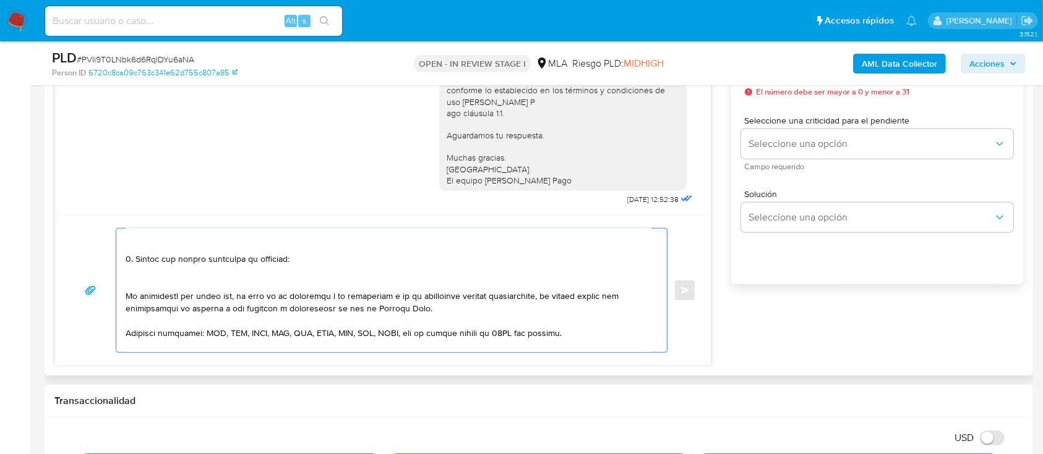
click at [270, 281] on textarea at bounding box center [389, 291] width 526 height 124
click at [267, 275] on textarea at bounding box center [389, 291] width 526 height 124
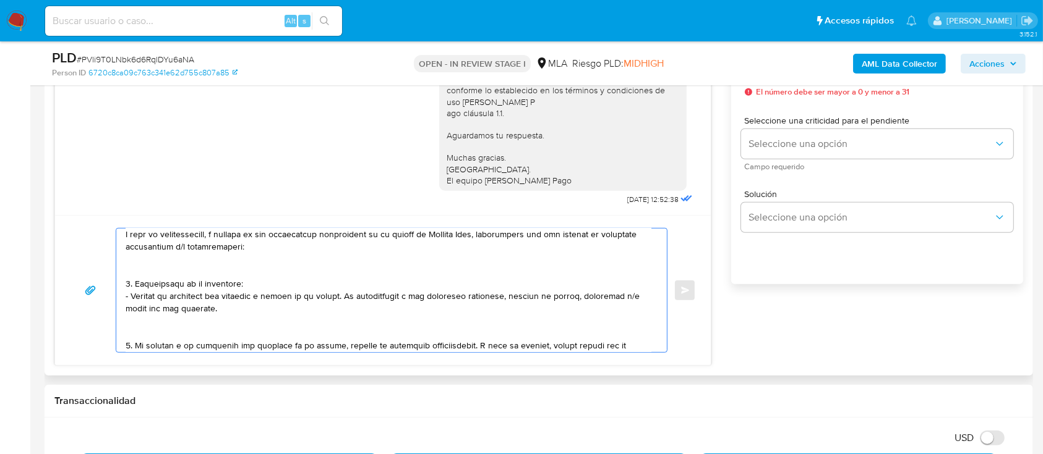
scroll to position [0, 0]
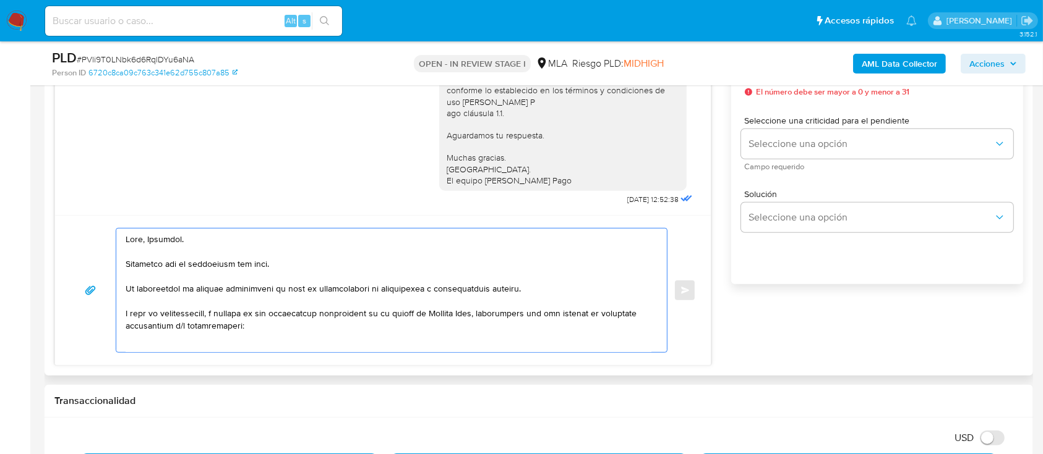
click at [219, 314] on textarea at bounding box center [389, 291] width 526 height 124
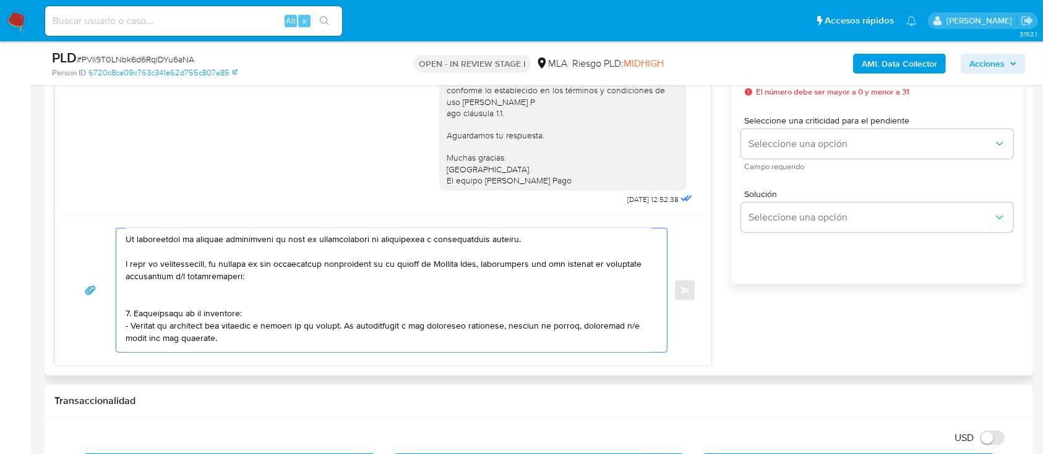
scroll to position [82, 0]
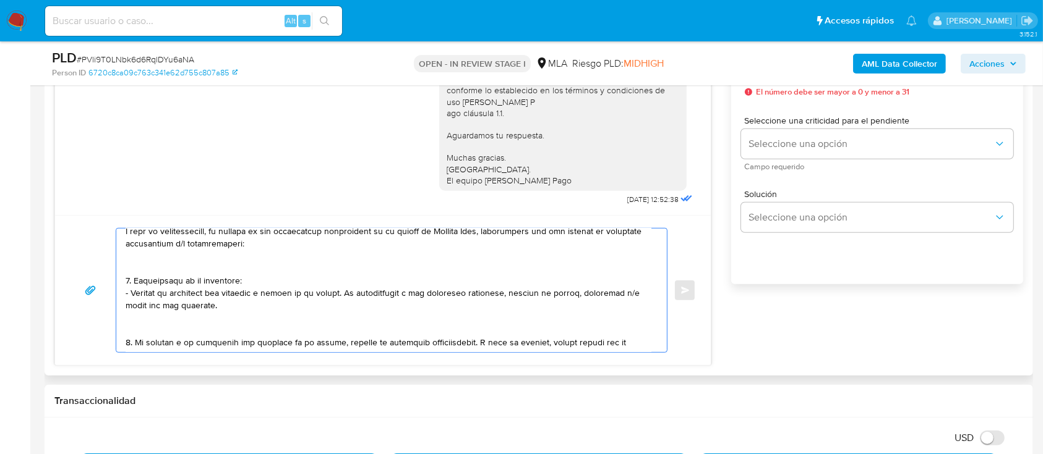
click at [143, 257] on textarea at bounding box center [389, 291] width 526 height 124
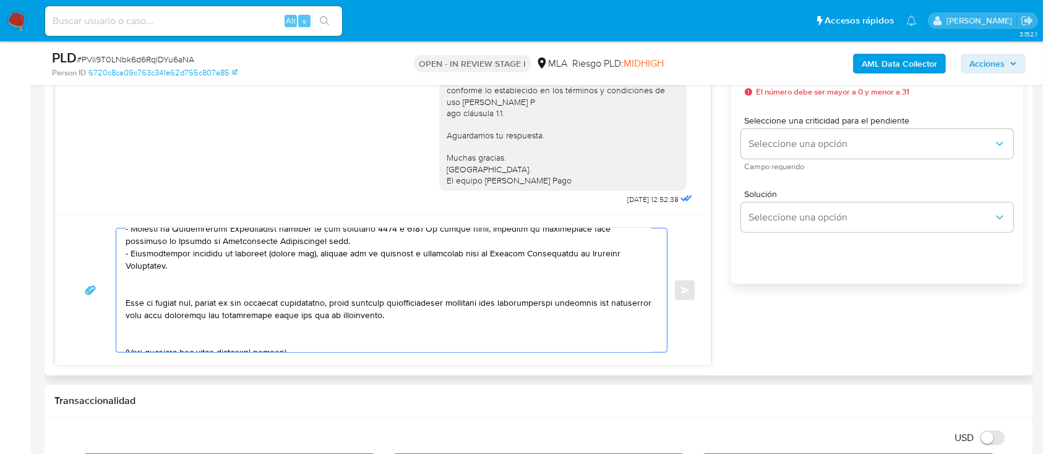
scroll to position [234, 0]
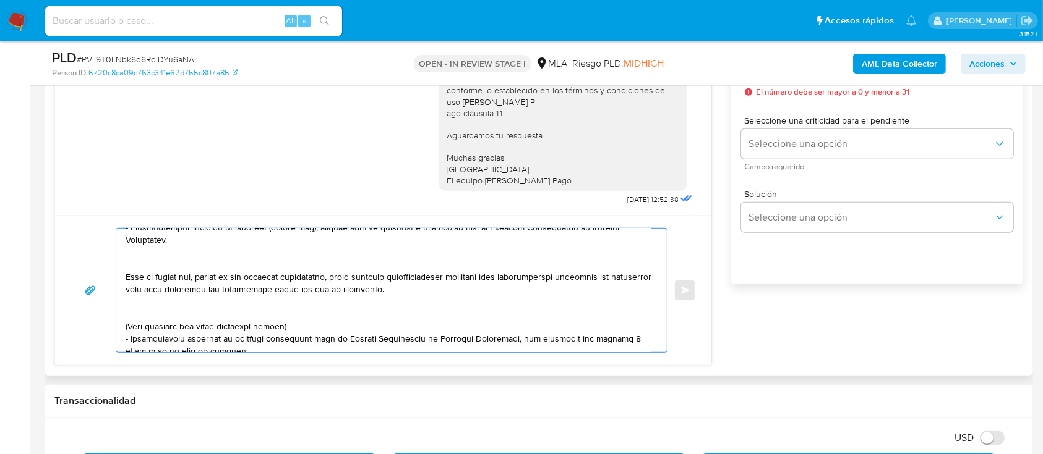
click at [151, 273] on textarea at bounding box center [389, 291] width 526 height 124
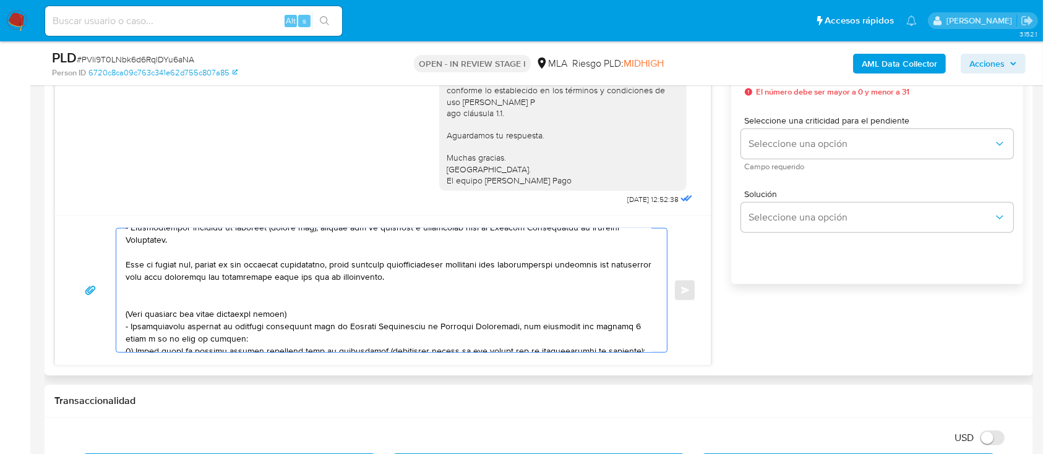
click at [159, 300] on textarea at bounding box center [389, 291] width 526 height 124
click at [174, 317] on textarea at bounding box center [389, 291] width 526 height 124
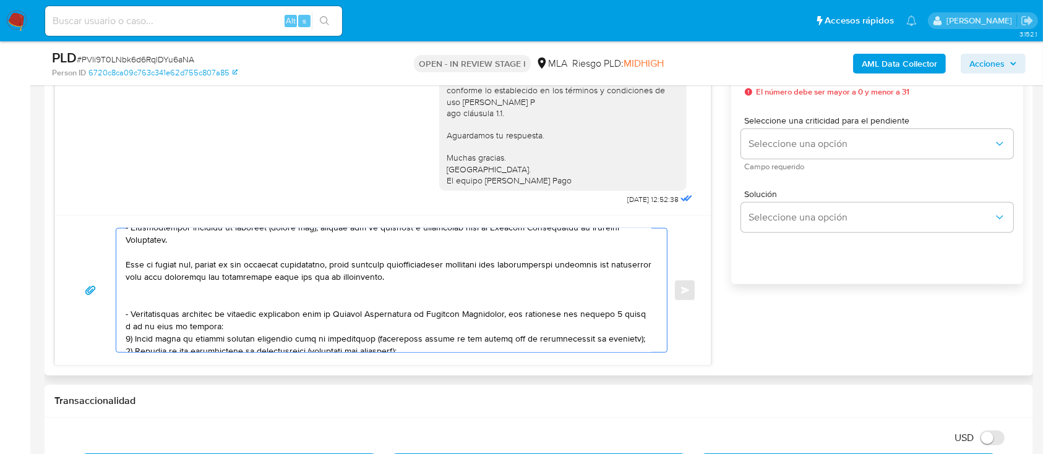
click at [173, 326] on textarea at bounding box center [389, 291] width 526 height 124
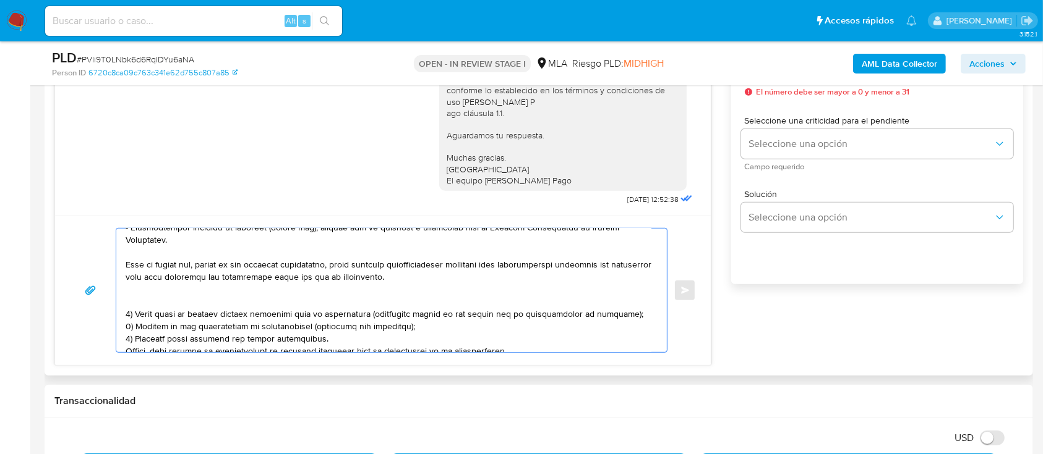
click at [173, 326] on textarea at bounding box center [389, 291] width 526 height 124
click at [201, 318] on textarea at bounding box center [389, 291] width 526 height 124
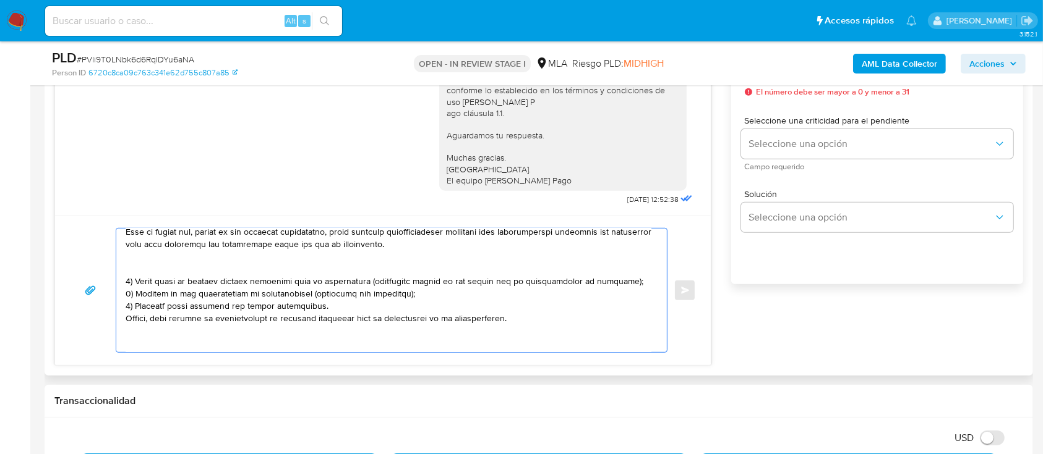
scroll to position [270, 0]
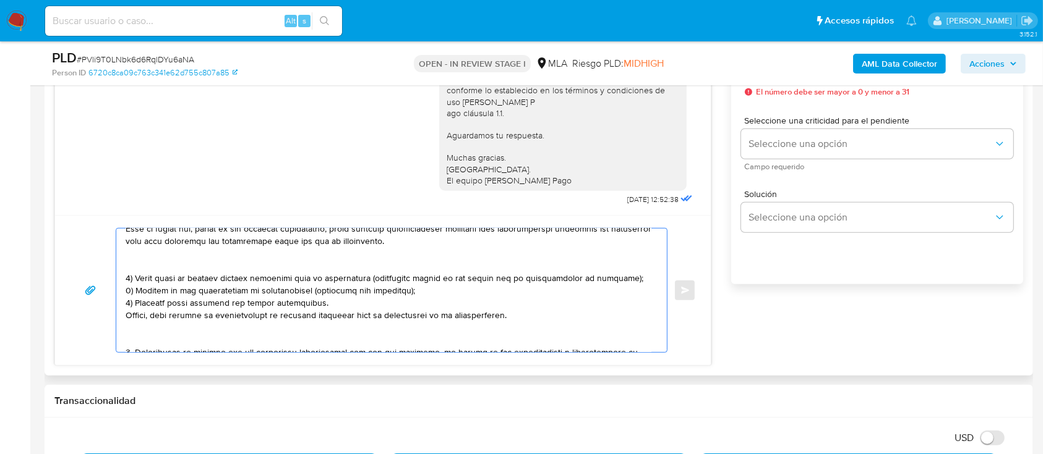
drag, startPoint x: 156, startPoint y: 302, endPoint x: 545, endPoint y: 334, distance: 390.8
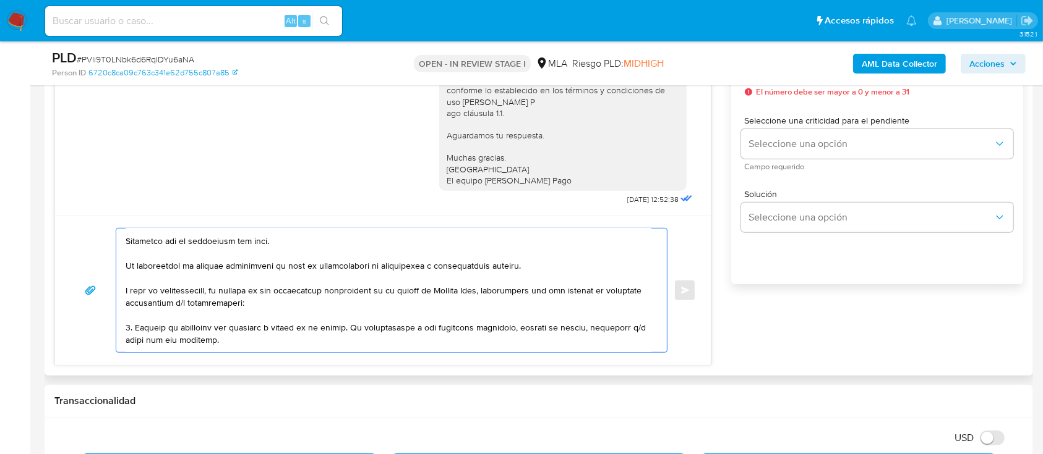
scroll to position [105, 0]
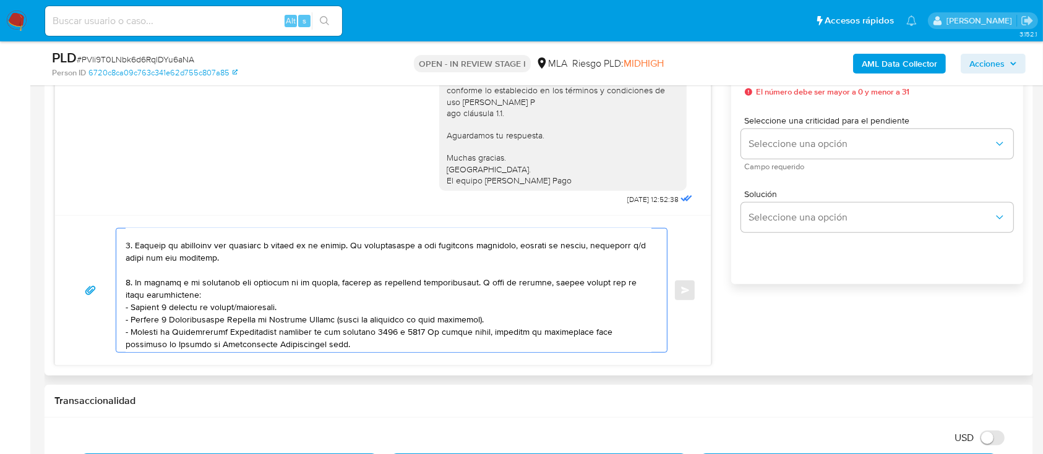
click at [385, 285] on textarea at bounding box center [389, 291] width 526 height 124
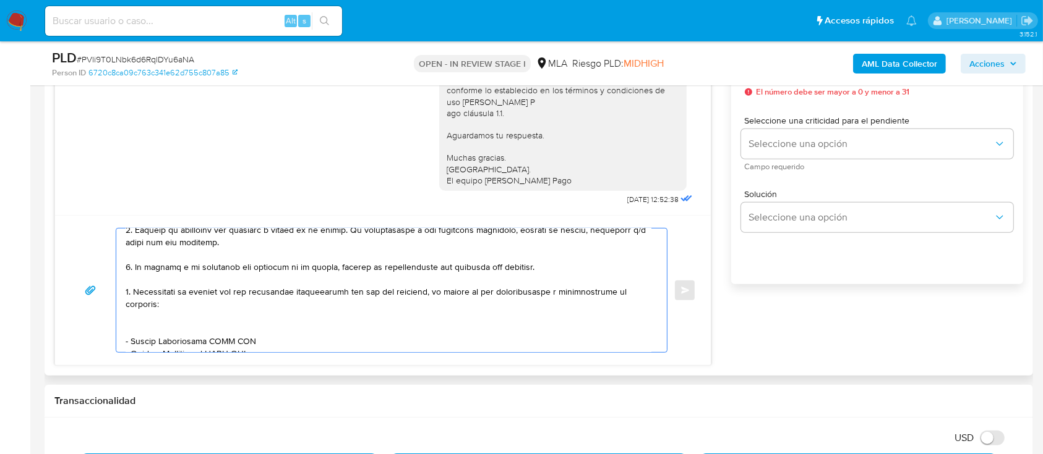
click at [141, 326] on textarea at bounding box center [389, 291] width 526 height 124
drag, startPoint x: 136, startPoint y: 294, endPoint x: 218, endPoint y: 324, distance: 87.4
click at [218, 324] on textarea at bounding box center [389, 291] width 526 height 124
paste textarea "Detalle del motivo económico de las operaciones cursadas con las siguientes con…"
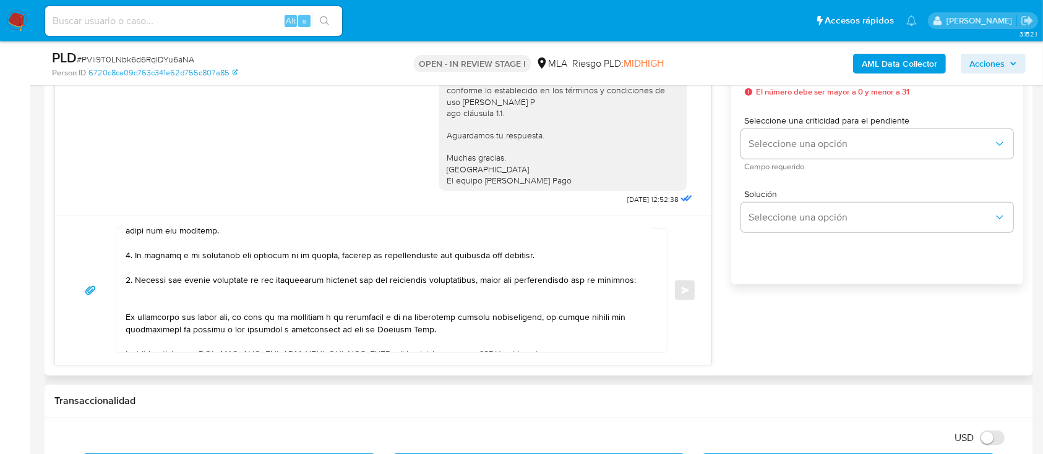
scroll to position [98, 0]
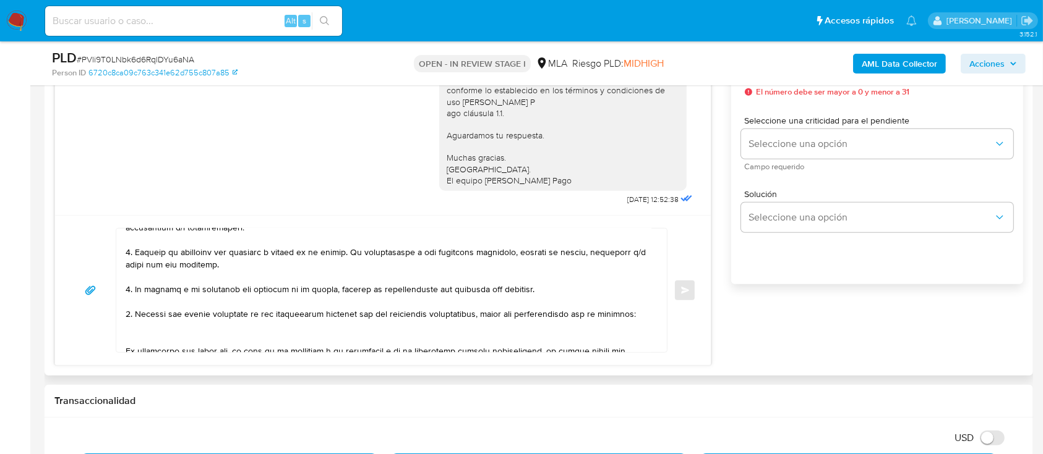
click at [148, 346] on textarea at bounding box center [389, 291] width 526 height 124
paste textarea "20279505264 Julian Feliz Fernandez"
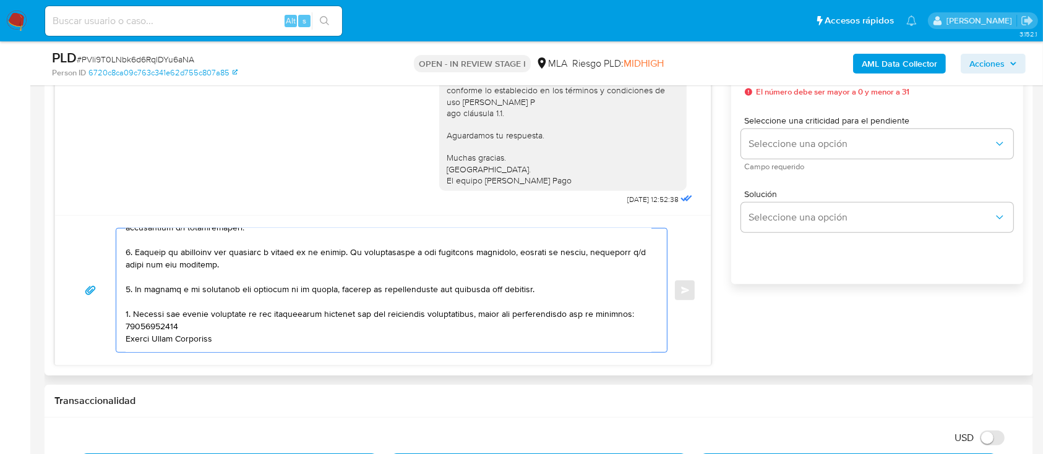
scroll to position [121, 0]
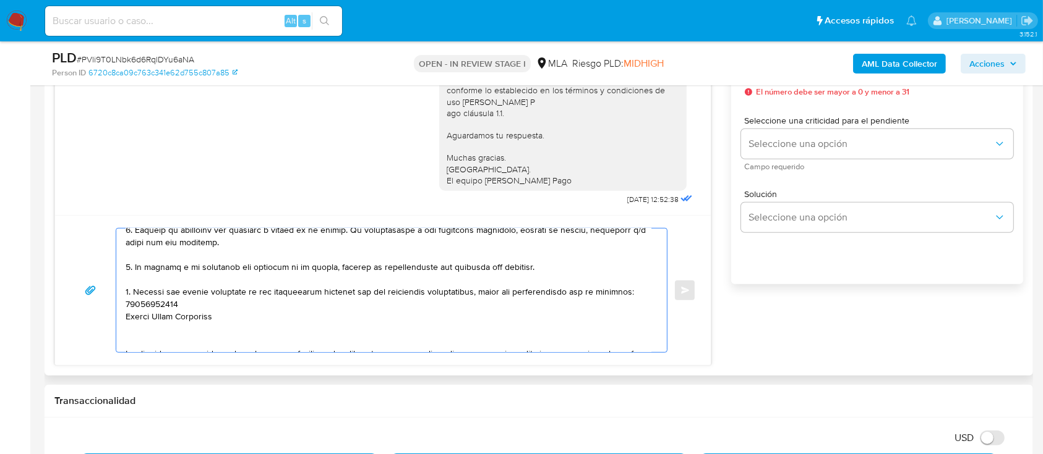
click at [148, 313] on textarea at bounding box center [389, 291] width 526 height 124
click at [150, 321] on textarea at bounding box center [389, 291] width 526 height 124
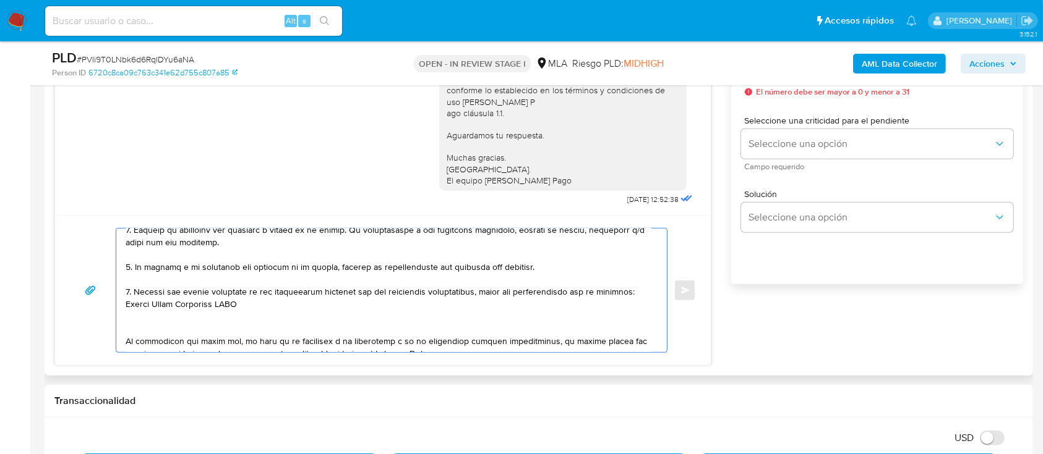
paste textarea "20279505264"
paste textarea "- Yamila Florencia Zalazar - CUIT 27373741235 (ya mencionada), a quien le envía…"
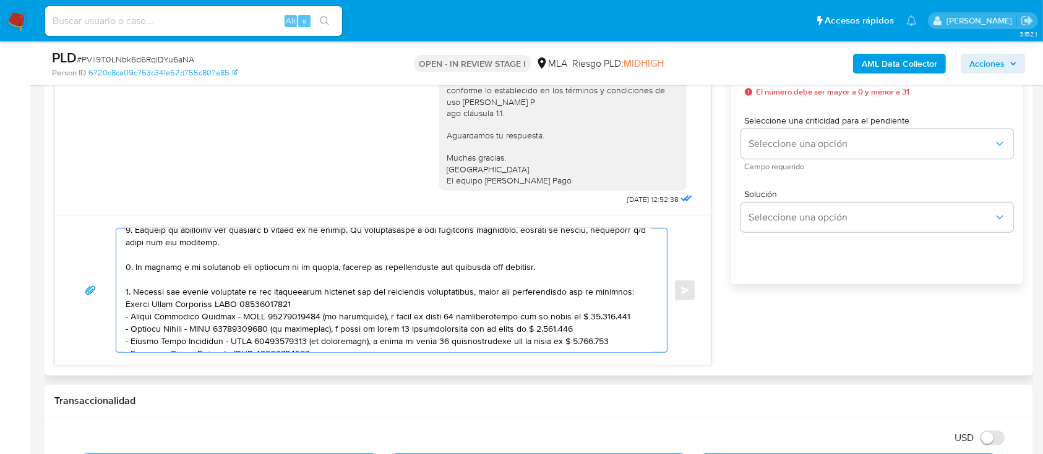
scroll to position [158, 0]
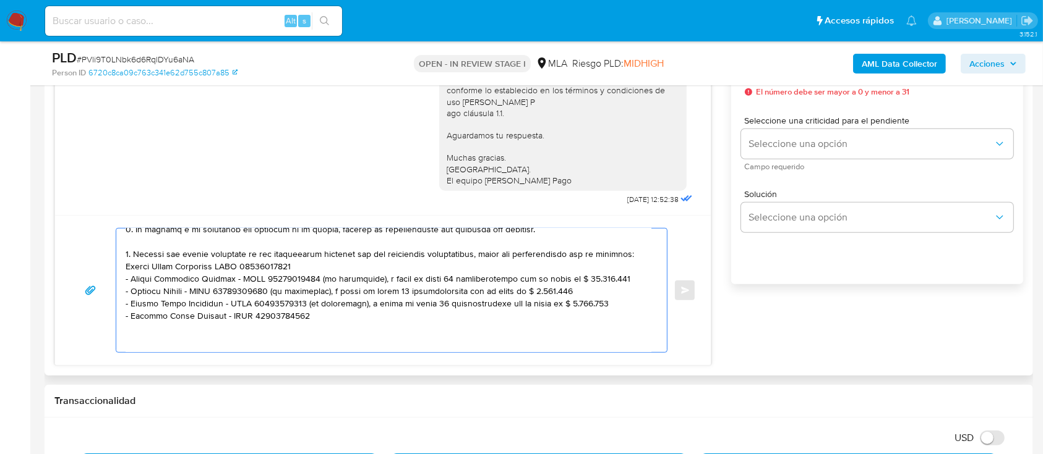
click at [131, 293] on textarea at bounding box center [389, 291] width 526 height 124
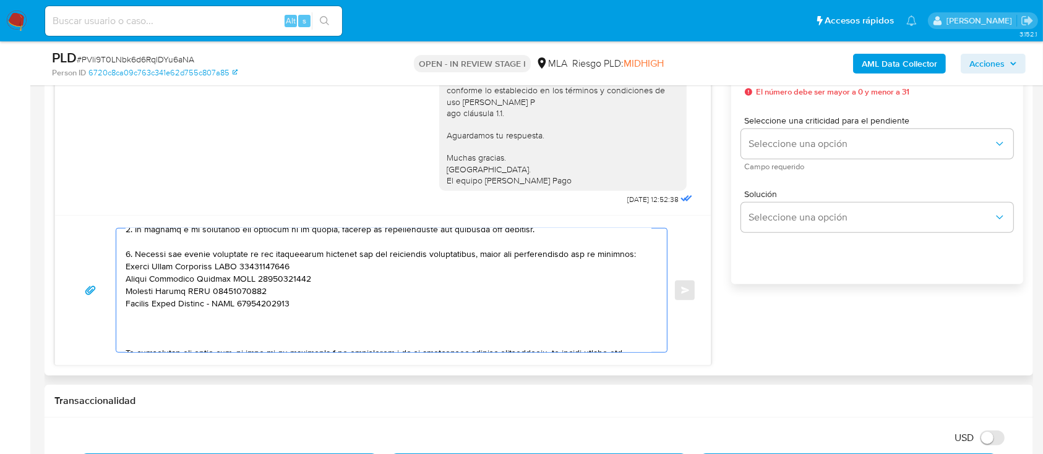
scroll to position [241, 0]
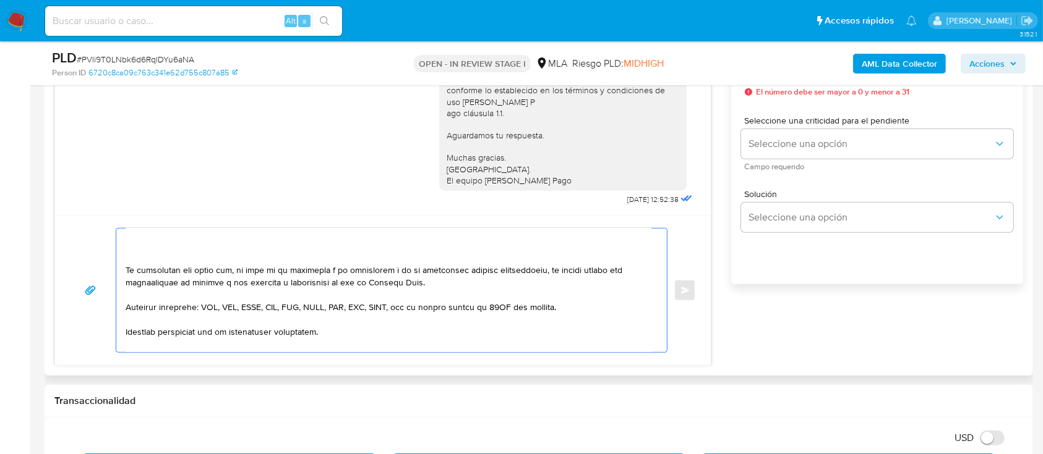
click at [221, 269] on textarea at bounding box center [389, 291] width 526 height 124
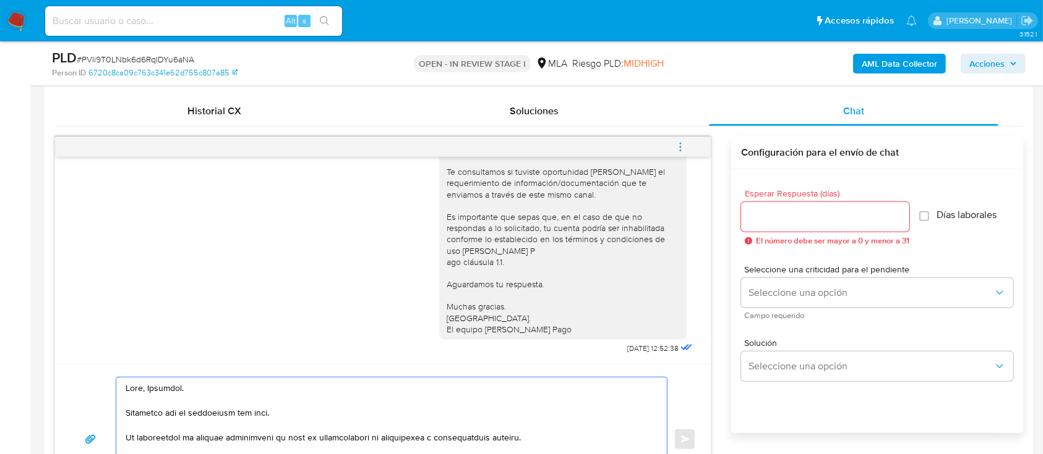
scroll to position [577, 0]
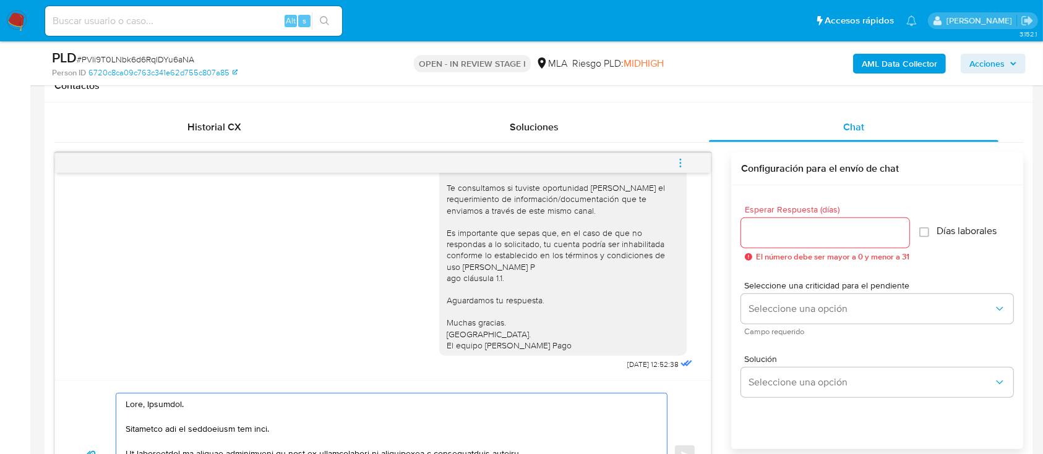
type textarea "Hola, Carolina. Esperamos que te encuentres muy bien. Te consultamos si tuviste…"
click at [762, 235] on input "Esperar Respuesta (días)" at bounding box center [825, 233] width 168 height 16
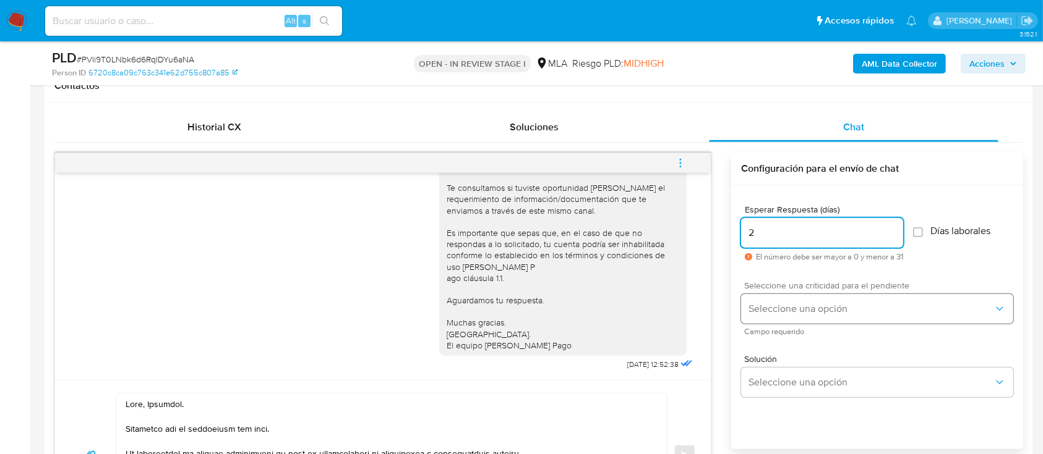
type input "2"
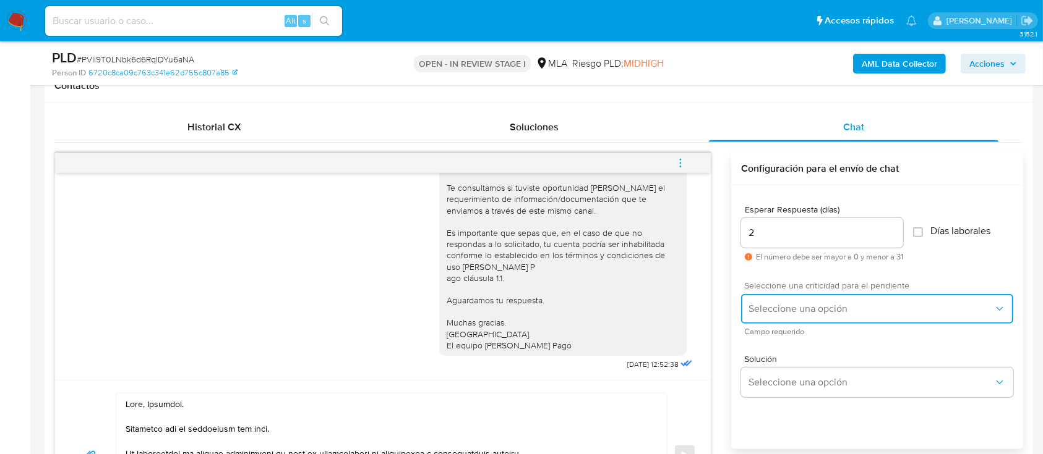
click at [788, 309] on span "Seleccione una opción" at bounding box center [870, 309] width 245 height 12
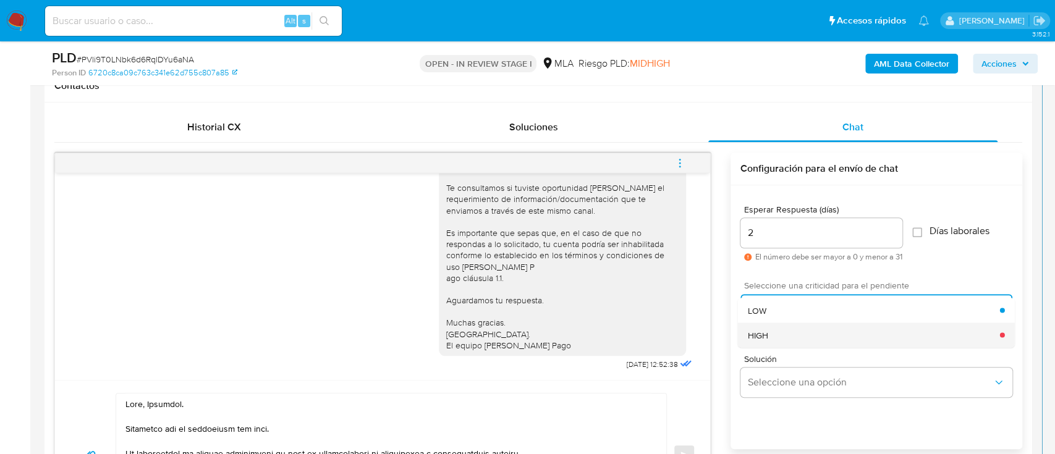
click at [791, 339] on div "HIGH" at bounding box center [874, 335] width 252 height 25
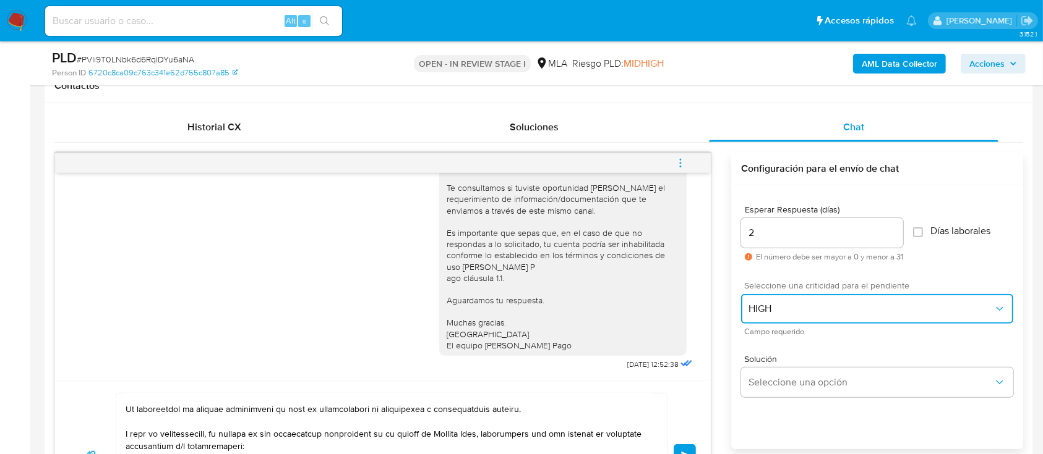
scroll to position [82, 0]
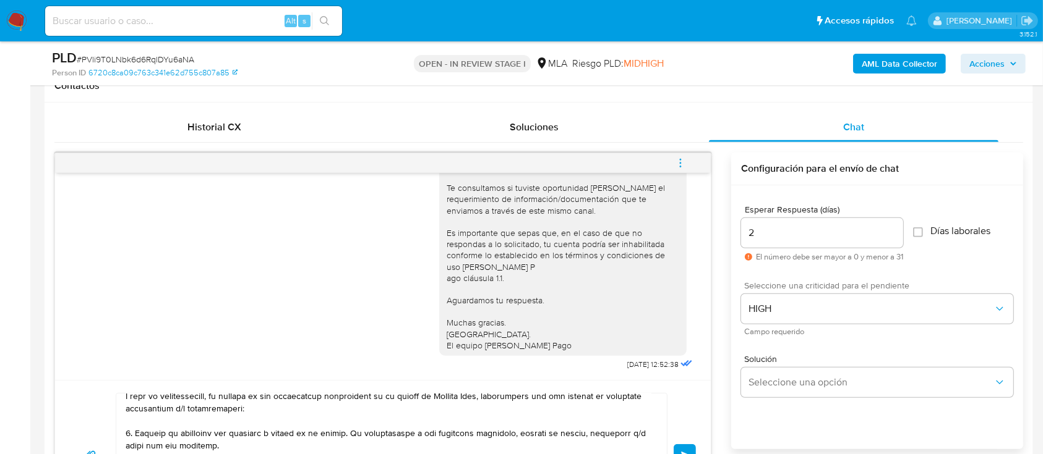
click at [687, 448] on button "Enviar" at bounding box center [684, 456] width 22 height 22
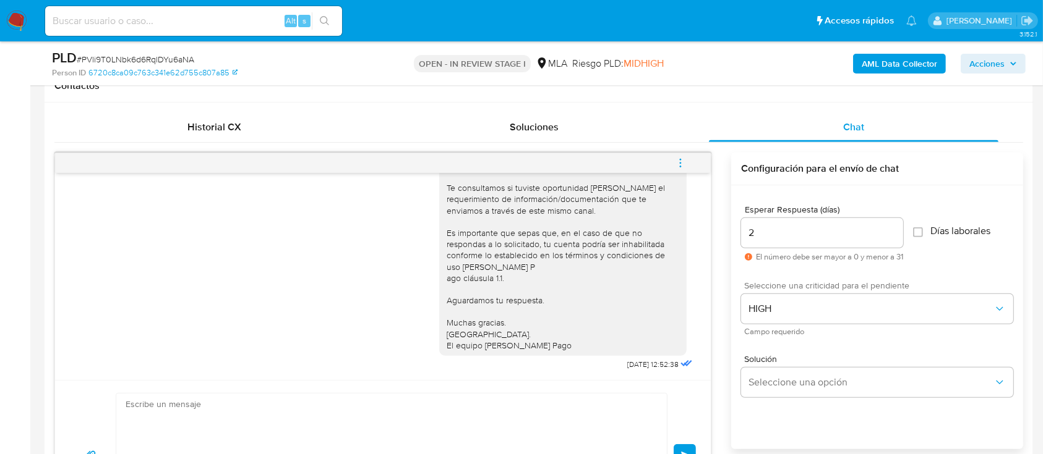
scroll to position [1228, 0]
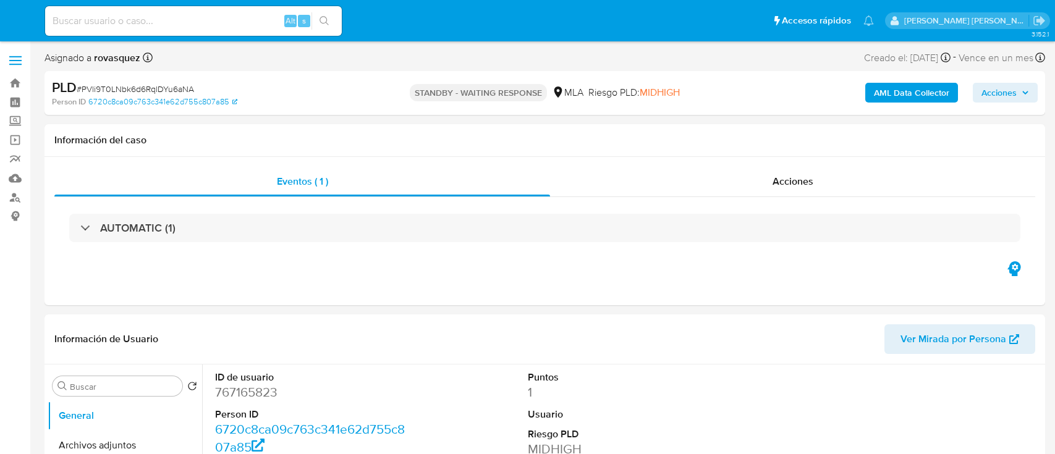
select select "10"
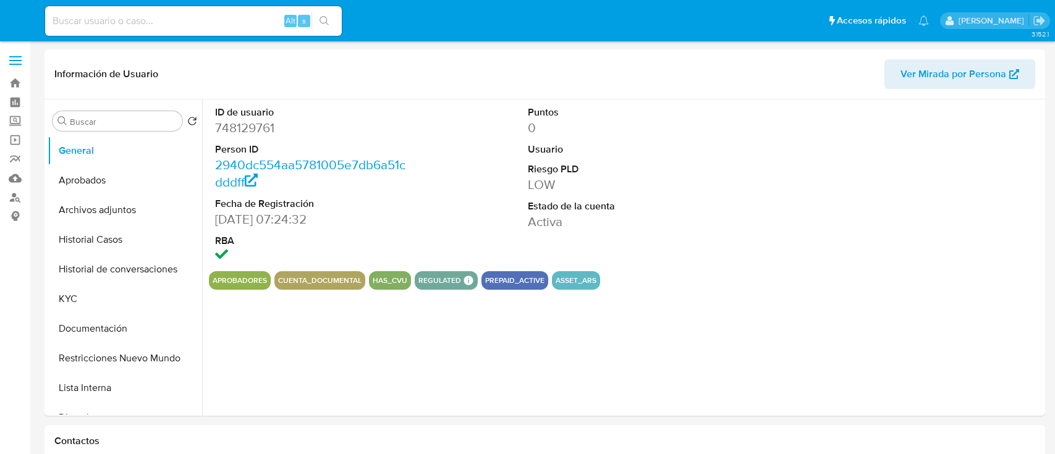
select select "10"
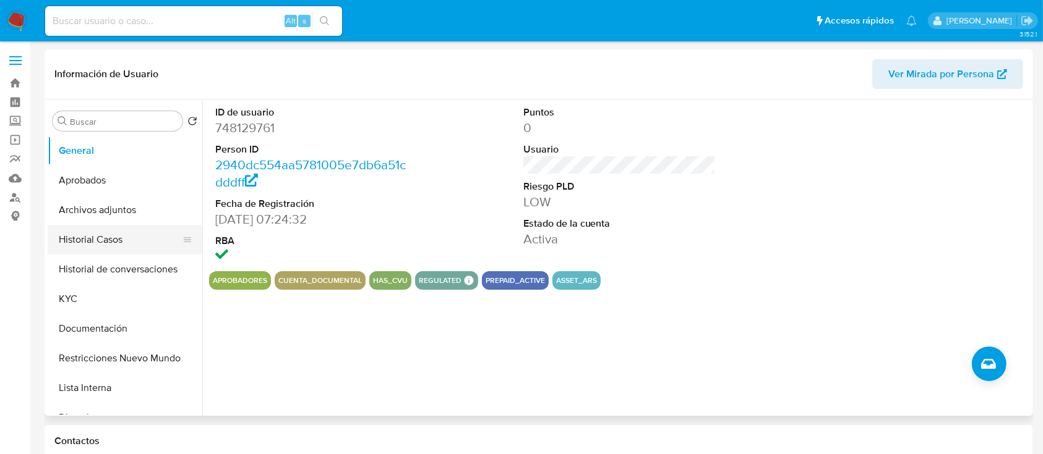
click at [111, 238] on button "Historial Casos" at bounding box center [120, 240] width 145 height 30
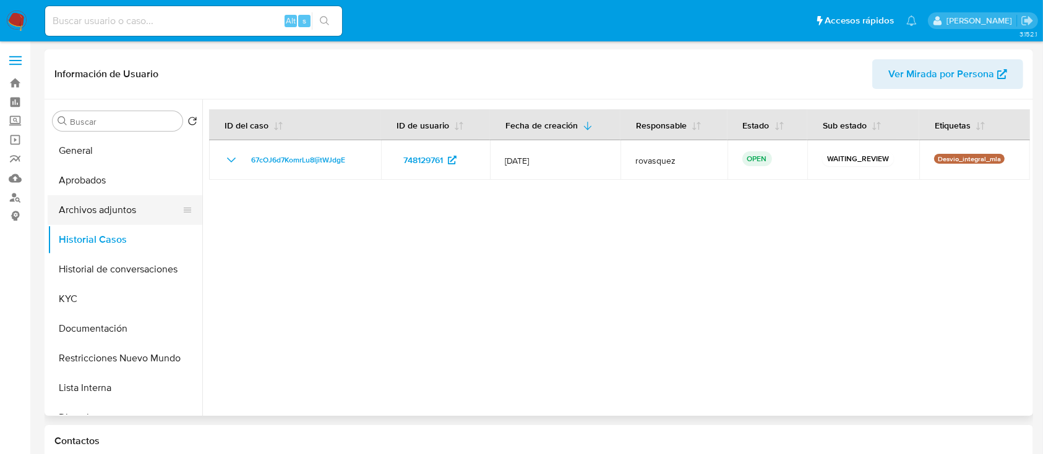
click at [100, 212] on button "Archivos adjuntos" at bounding box center [120, 210] width 145 height 30
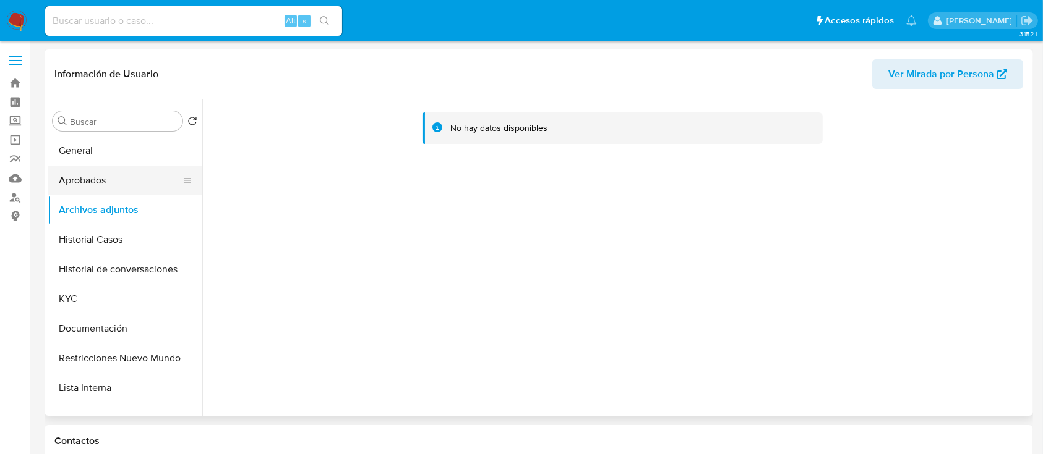
click at [127, 178] on button "Aprobados" at bounding box center [120, 181] width 145 height 30
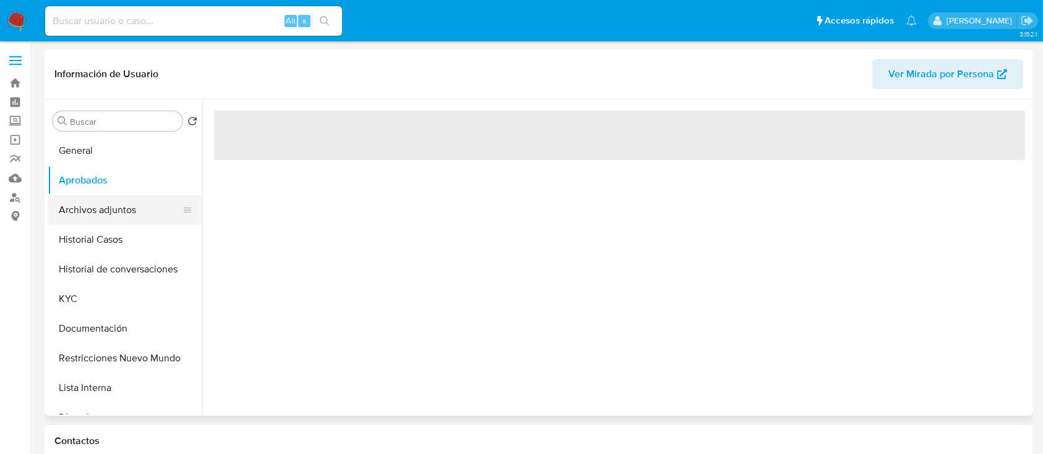
click at [119, 203] on button "Archivos adjuntos" at bounding box center [120, 210] width 145 height 30
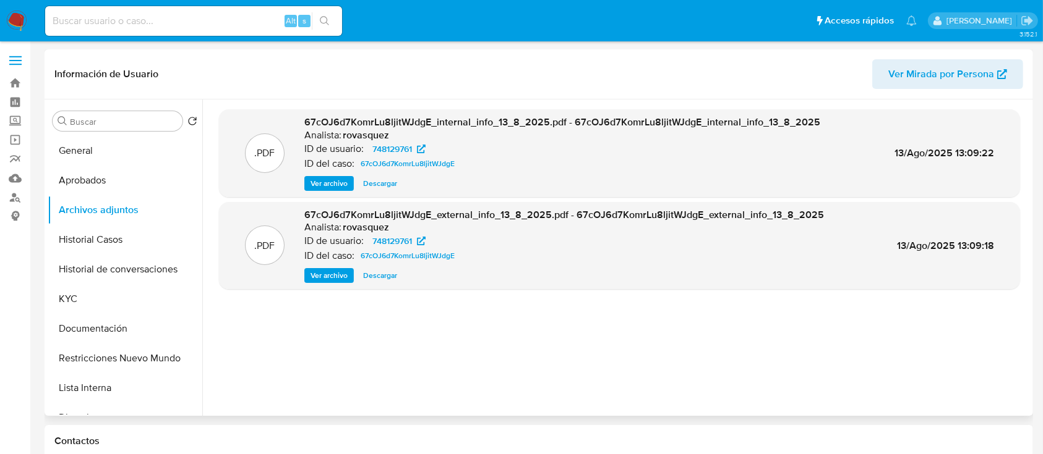
click at [322, 272] on span "Ver archivo" at bounding box center [328, 276] width 37 height 12
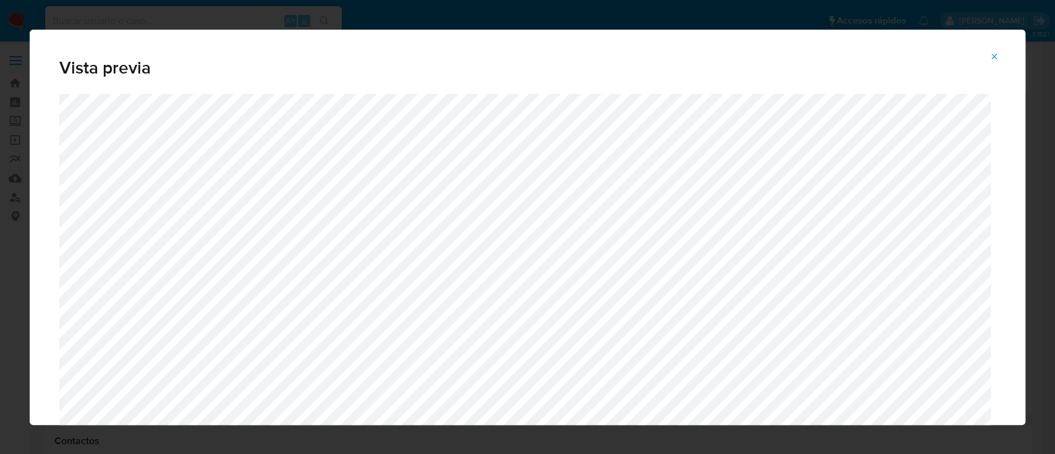
click at [1003, 61] on button "Attachment preview" at bounding box center [994, 57] width 27 height 20
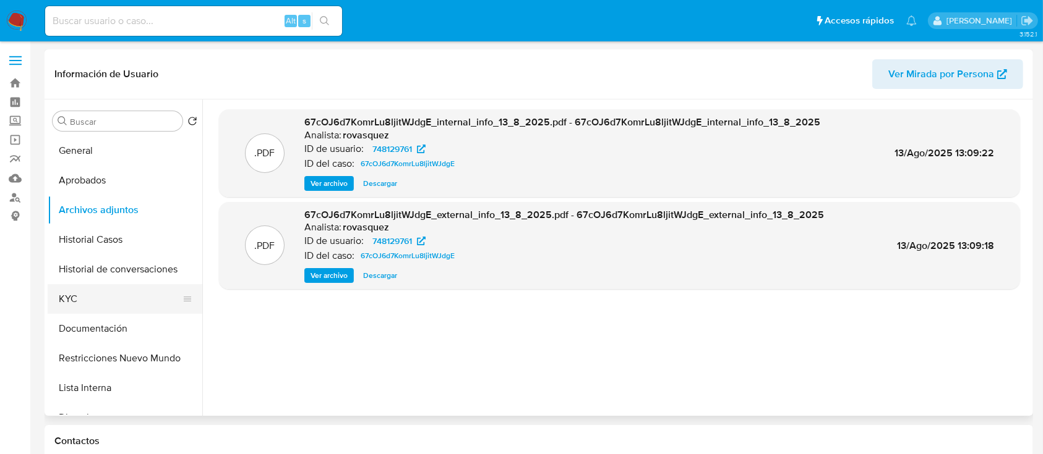
click at [69, 303] on button "KYC" at bounding box center [120, 299] width 145 height 30
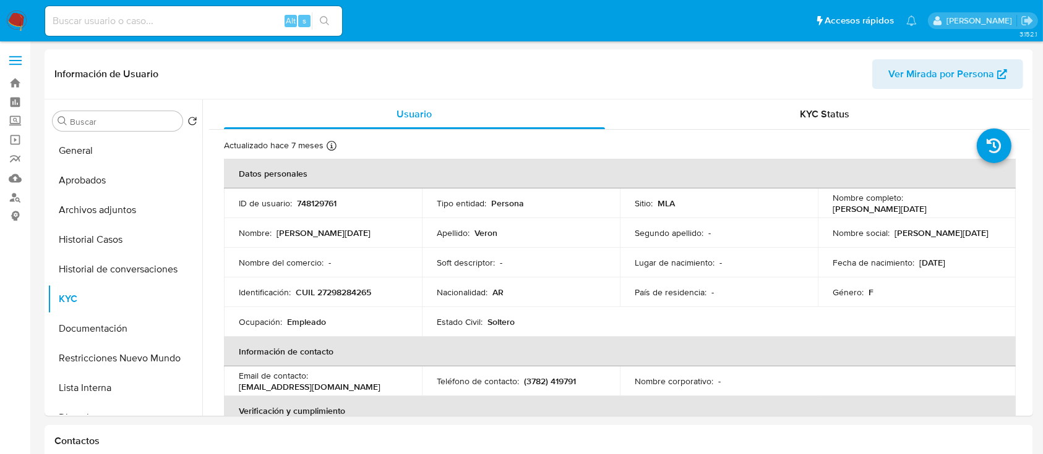
click at [330, 289] on p "CUIL 27298284265" at bounding box center [333, 292] width 75 height 11
copy p "27298284265"
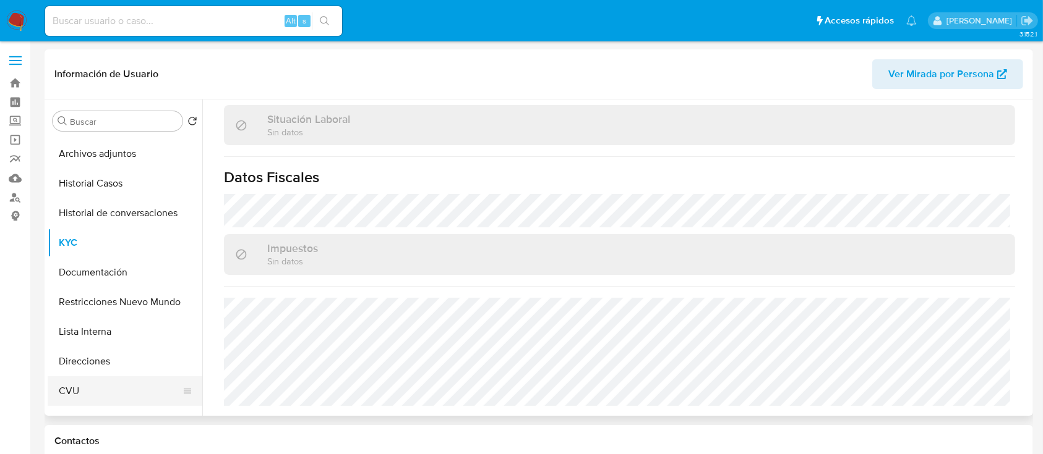
scroll to position [82, 0]
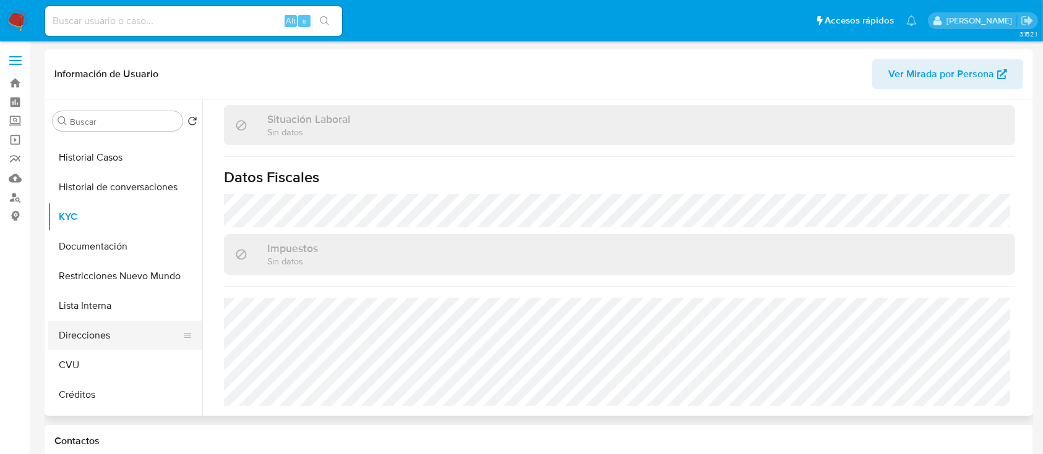
click at [107, 337] on button "Direcciones" at bounding box center [120, 336] width 145 height 30
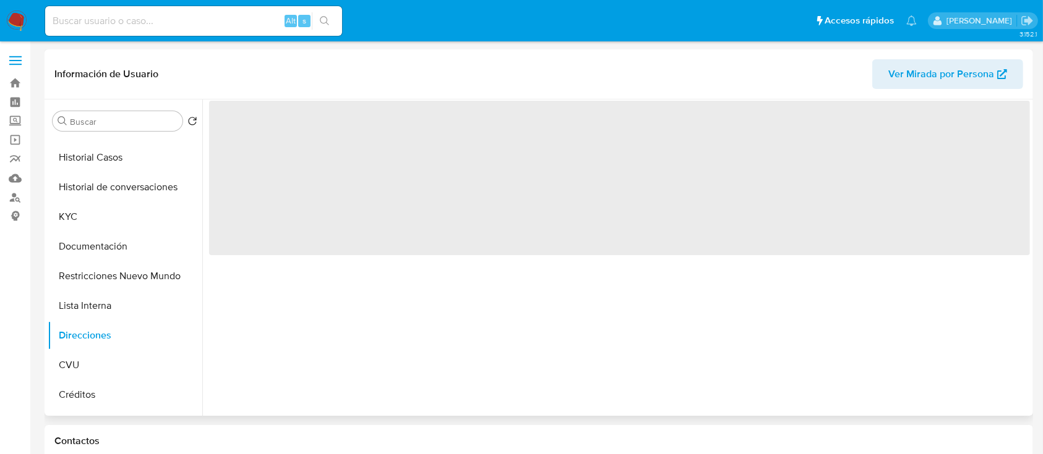
scroll to position [0, 0]
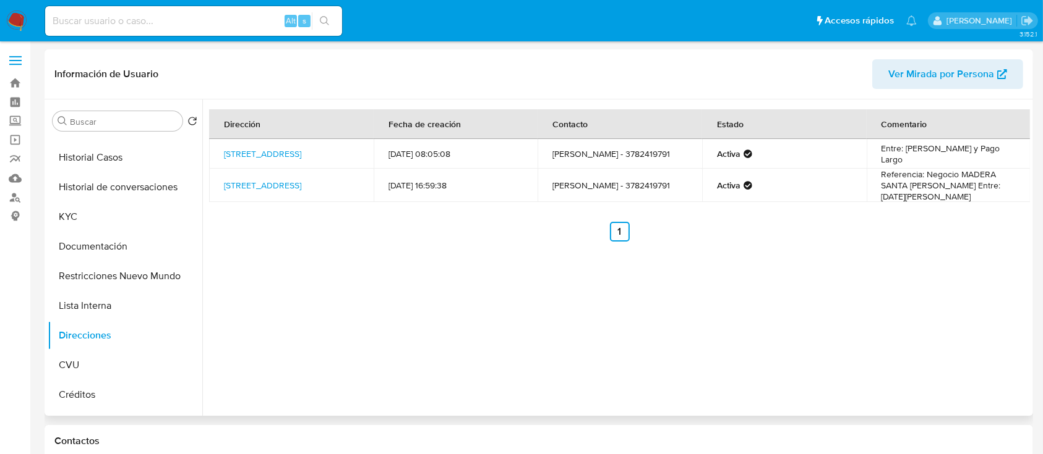
drag, startPoint x: 396, startPoint y: 154, endPoint x: 527, endPoint y: 154, distance: 131.1
click at [527, 154] on td "19/09/2022 08:05:08" at bounding box center [455, 154] width 164 height 30
click at [379, 212] on div "Dirección Fecha de creación Contacto Estado Comentario Pasaje La Merced 145, Co…" at bounding box center [619, 175] width 821 height 132
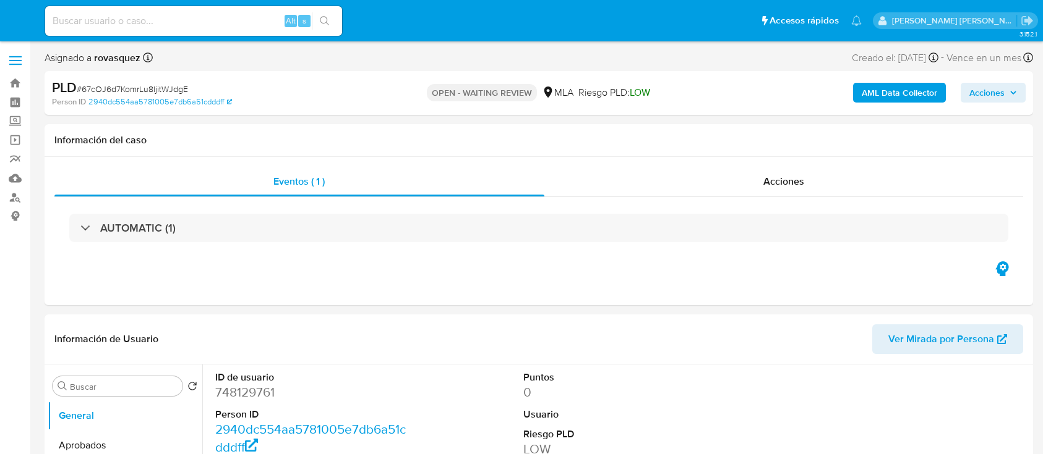
select select "10"
click at [915, 99] on b "AML Data Collector" at bounding box center [898, 93] width 75 height 20
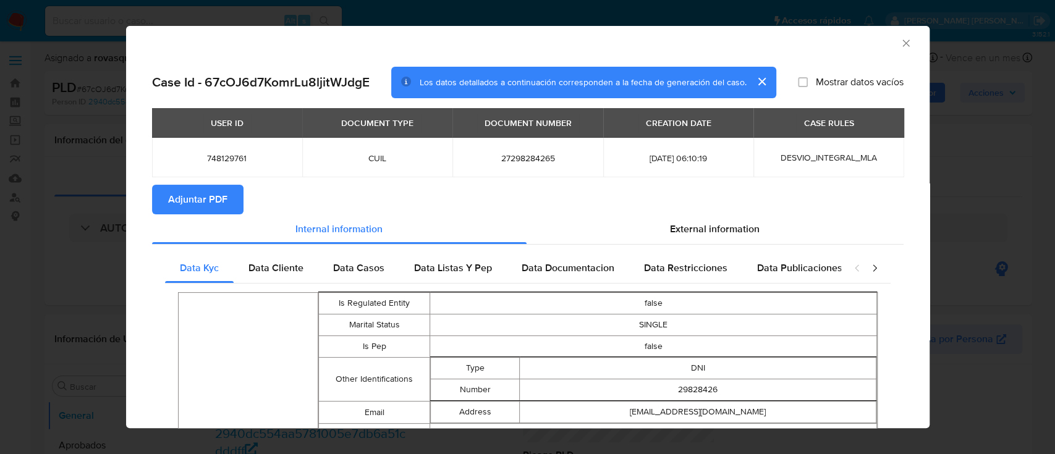
click at [208, 211] on span "Adjuntar PDF" at bounding box center [197, 199] width 59 height 27
click at [892, 51] on div "AML Data Collector" at bounding box center [528, 41] width 804 height 31
click at [900, 46] on icon "Cerrar ventana" at bounding box center [906, 43] width 12 height 12
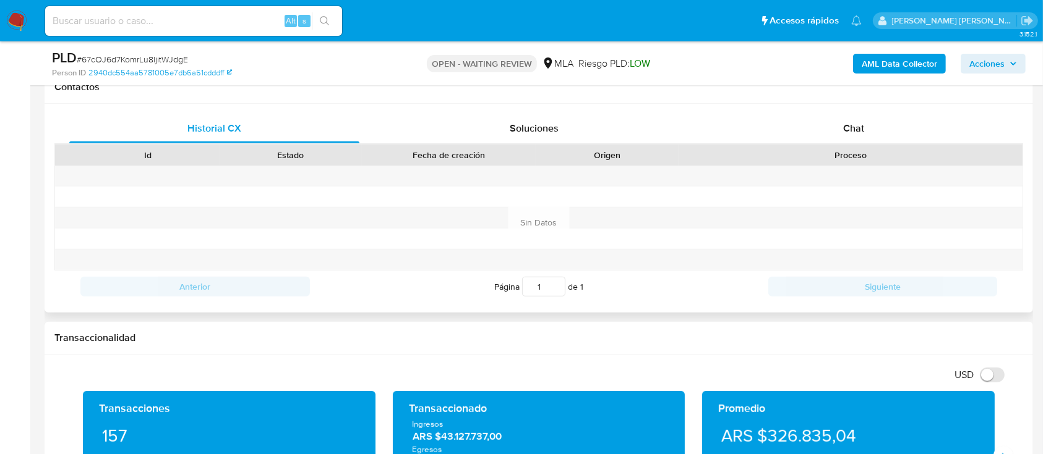
scroll to position [495, 0]
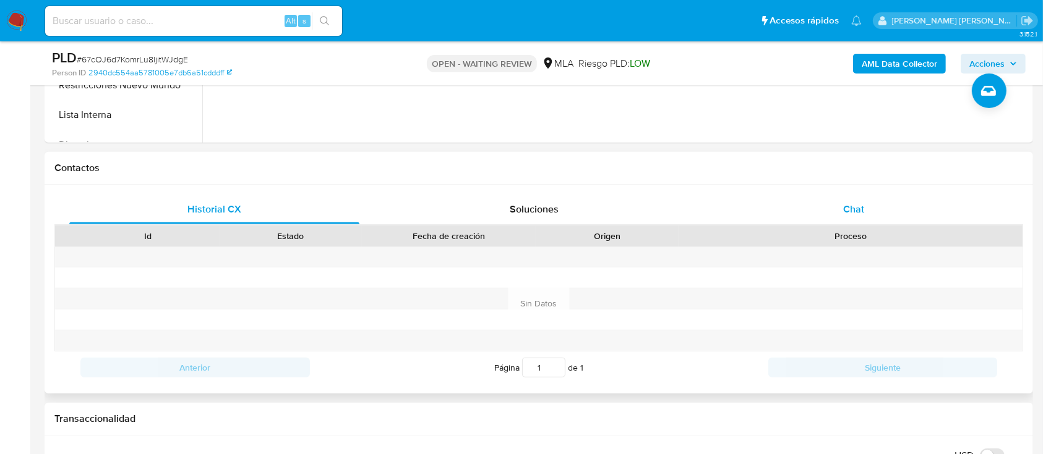
click at [859, 205] on span "Chat" at bounding box center [853, 209] width 21 height 14
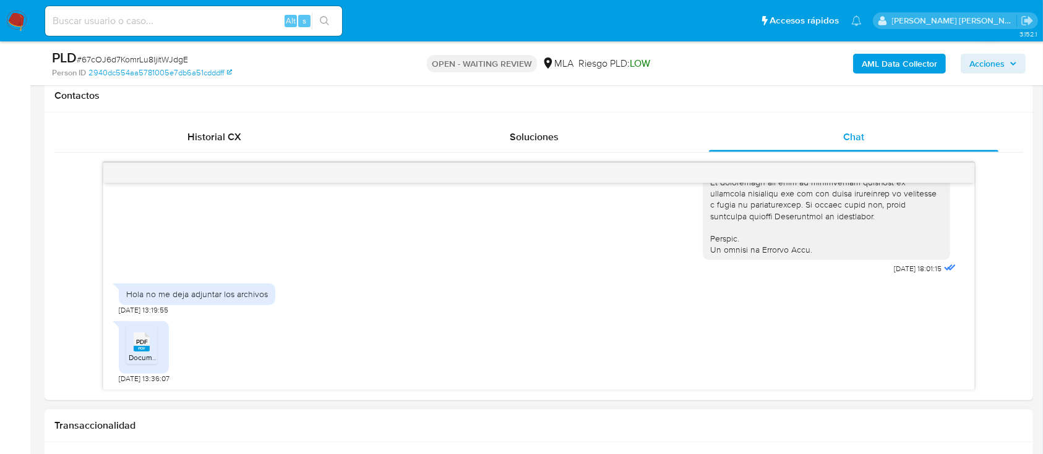
scroll to position [659, 0]
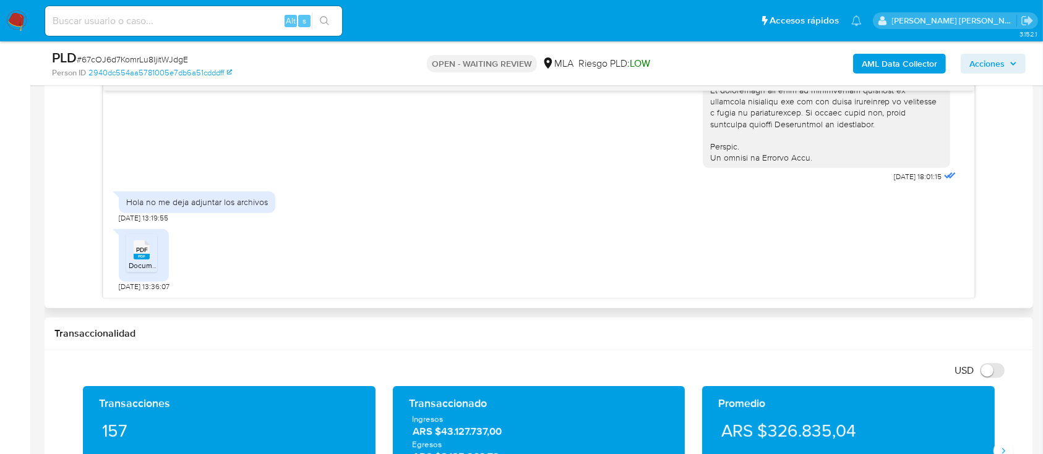
click at [143, 249] on span "PDF" at bounding box center [142, 250] width 12 height 8
